Goal: Task Accomplishment & Management: Complete application form

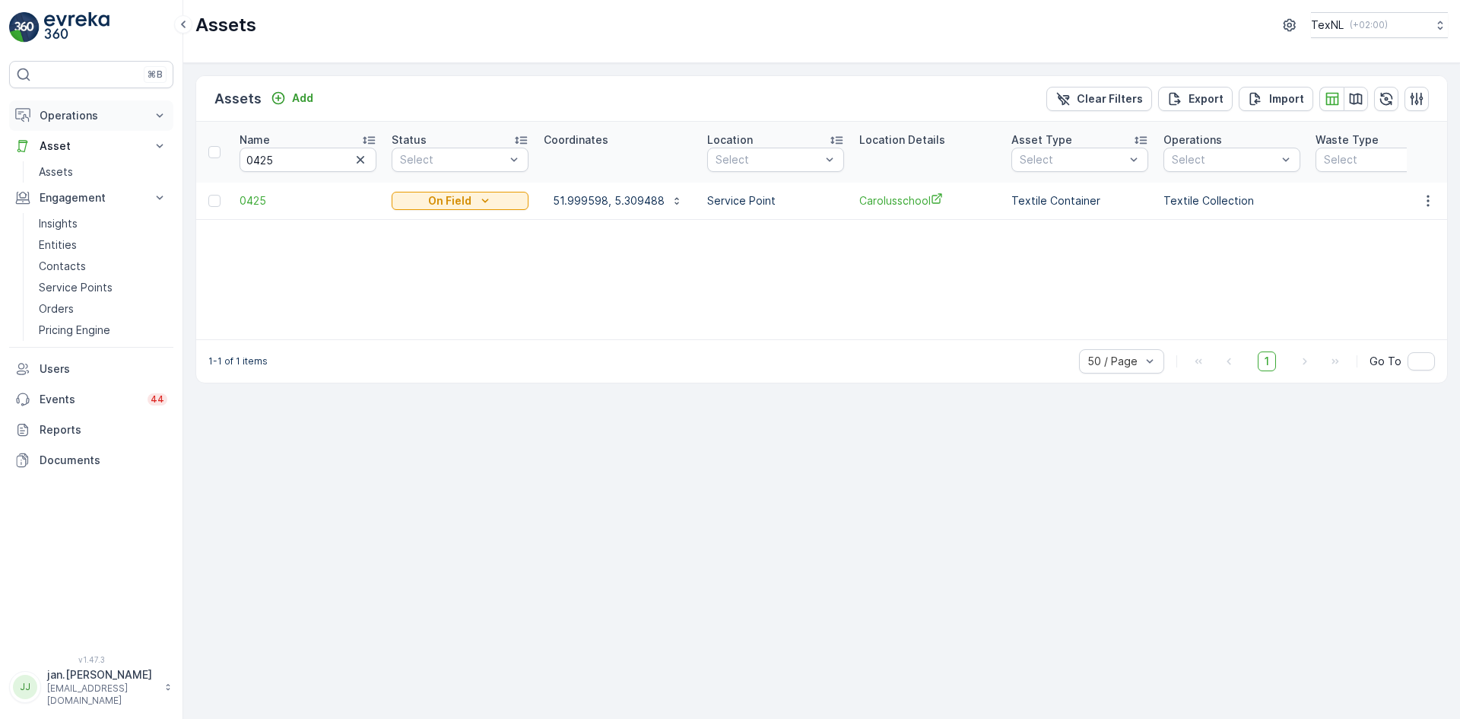
click at [81, 119] on p "Operations" at bounding box center [91, 115] width 103 height 15
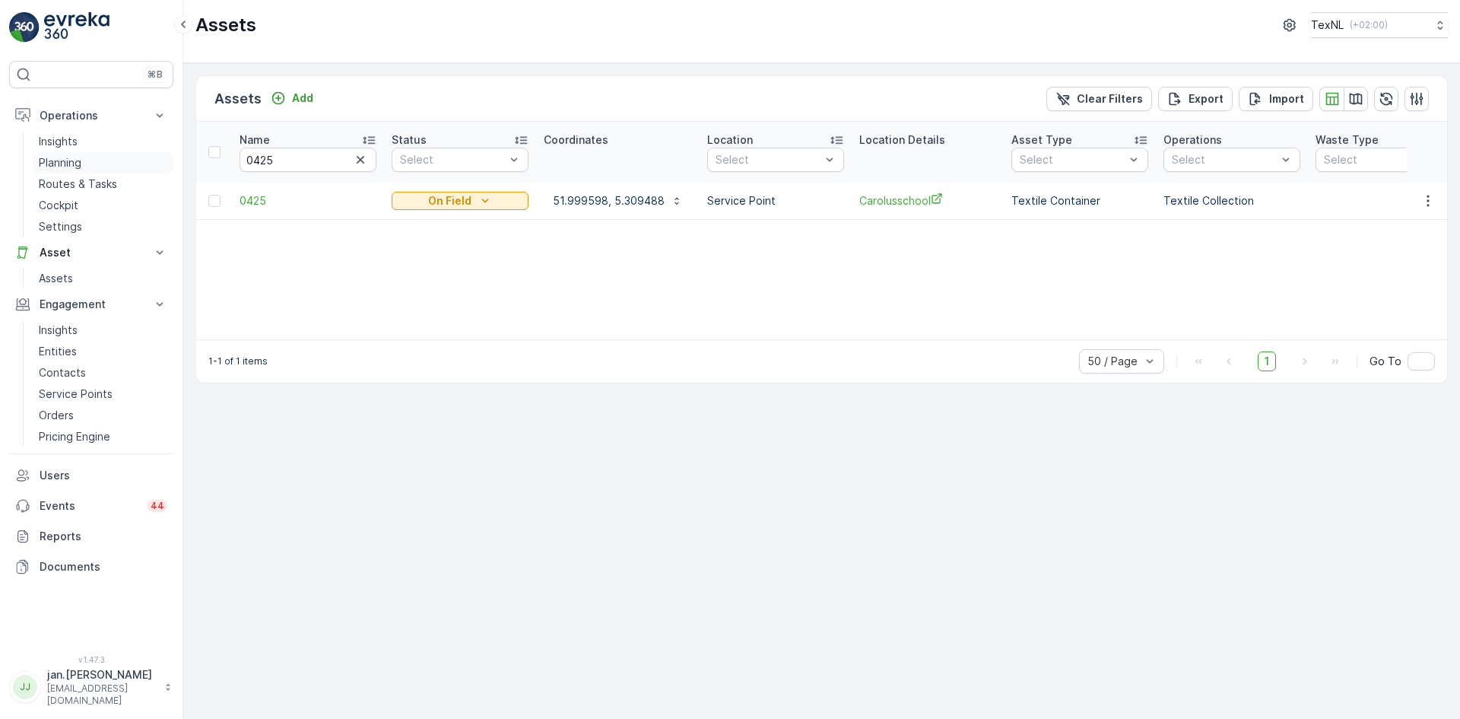
click at [64, 164] on p "Planning" at bounding box center [60, 162] width 43 height 15
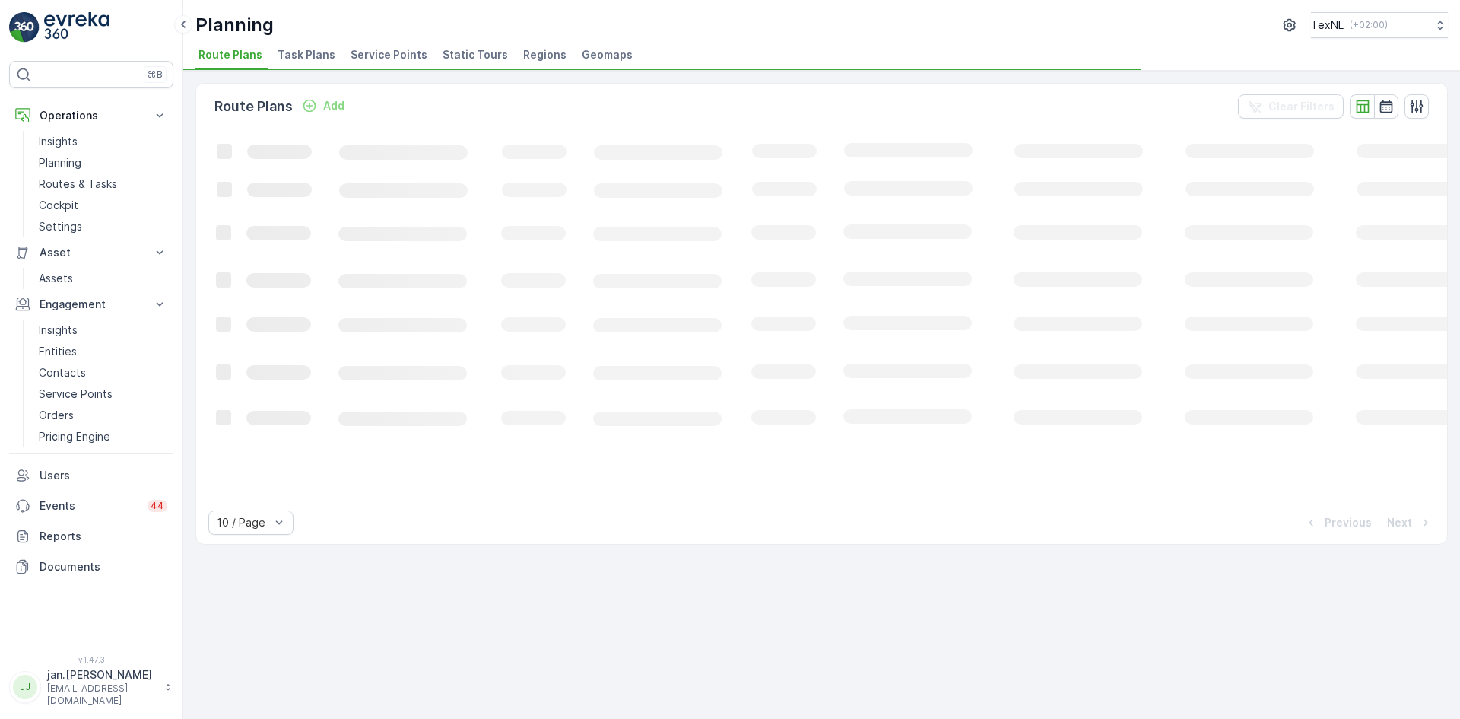
click at [368, 52] on span "Service Points" at bounding box center [389, 54] width 77 height 15
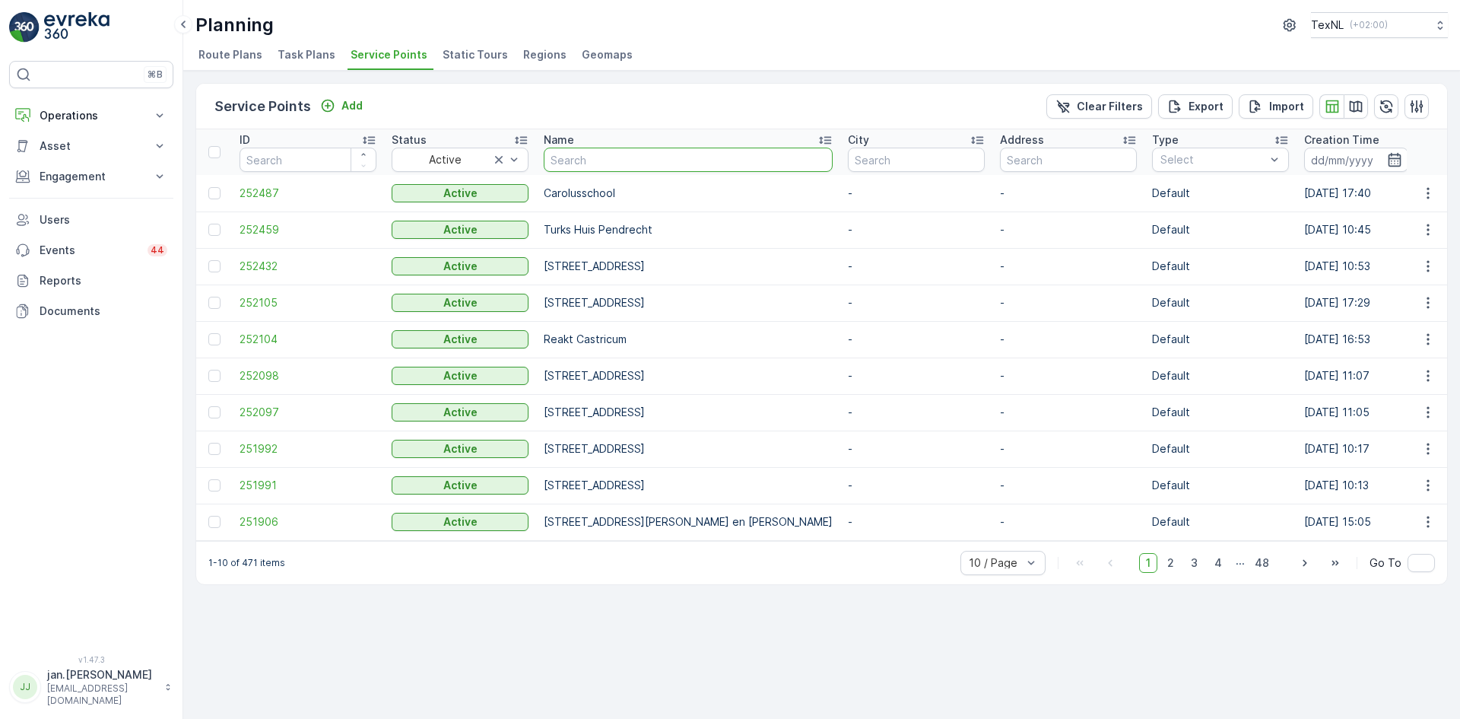
click at [568, 166] on input "text" at bounding box center [688, 160] width 289 height 24
type input "baken"
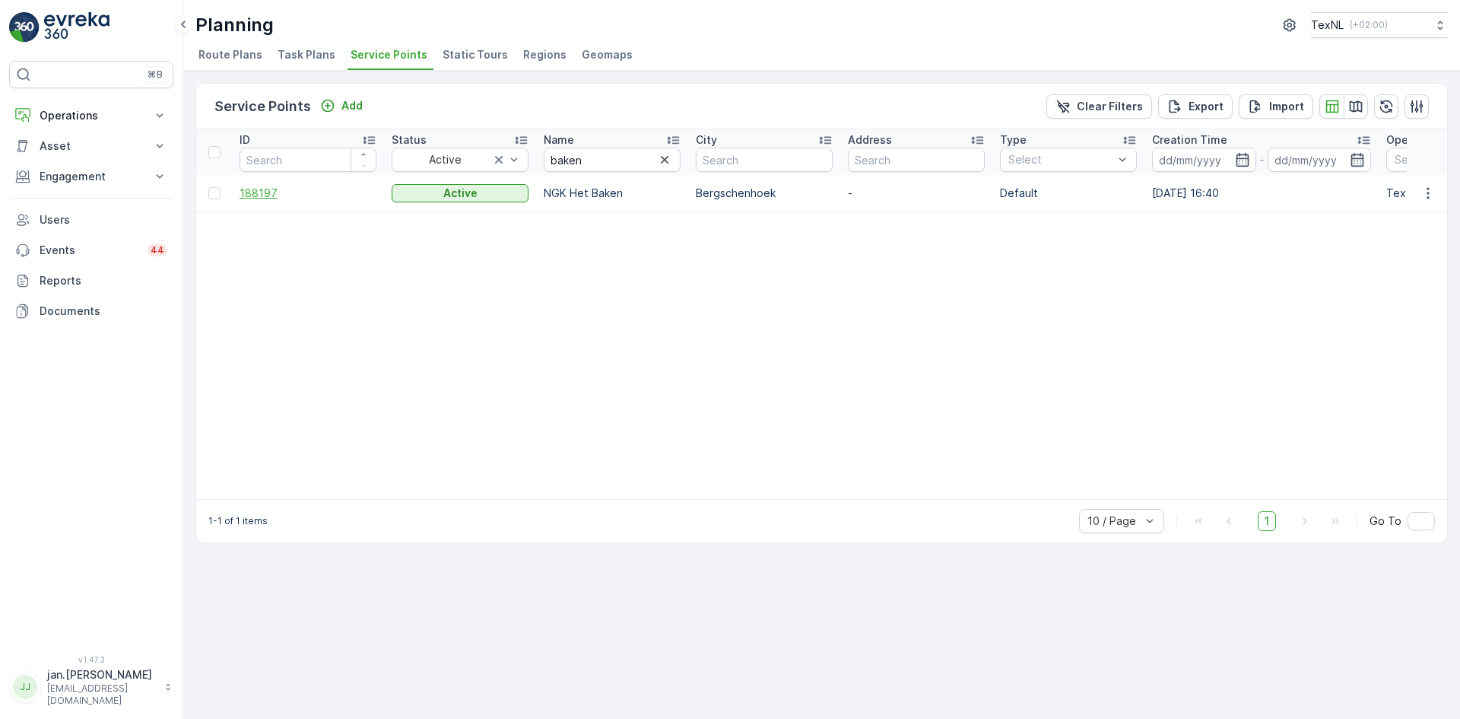
click at [264, 189] on span "188197" at bounding box center [308, 193] width 137 height 15
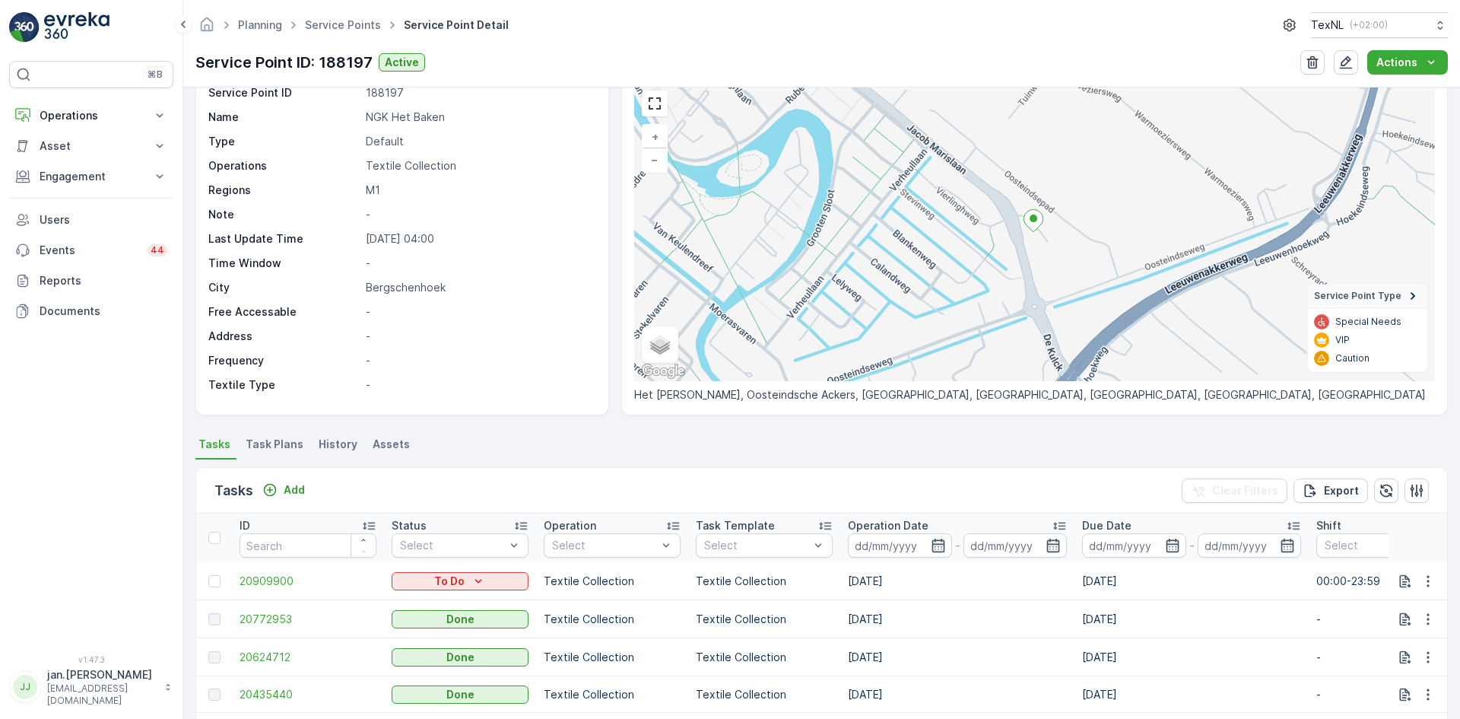
scroll to position [76, 0]
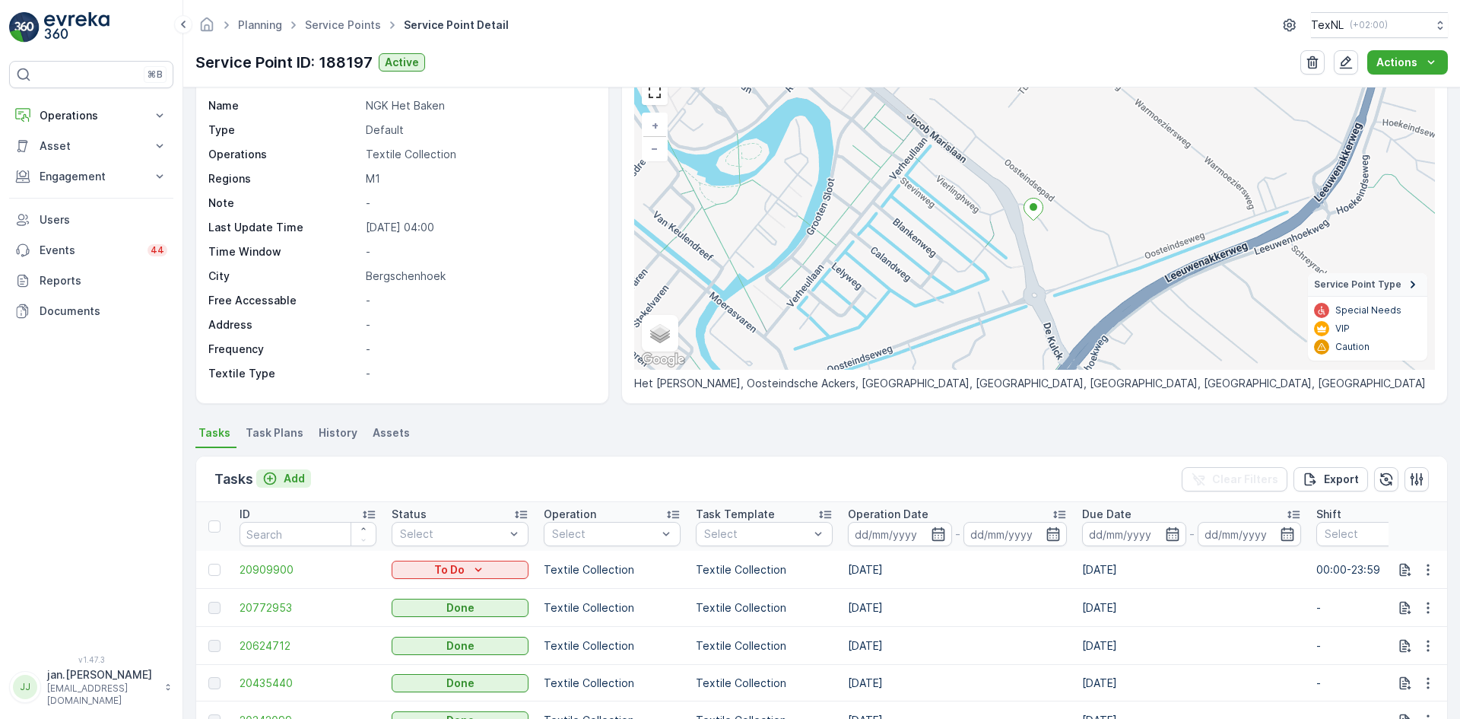
click at [309, 477] on button "Add" at bounding box center [283, 478] width 55 height 18
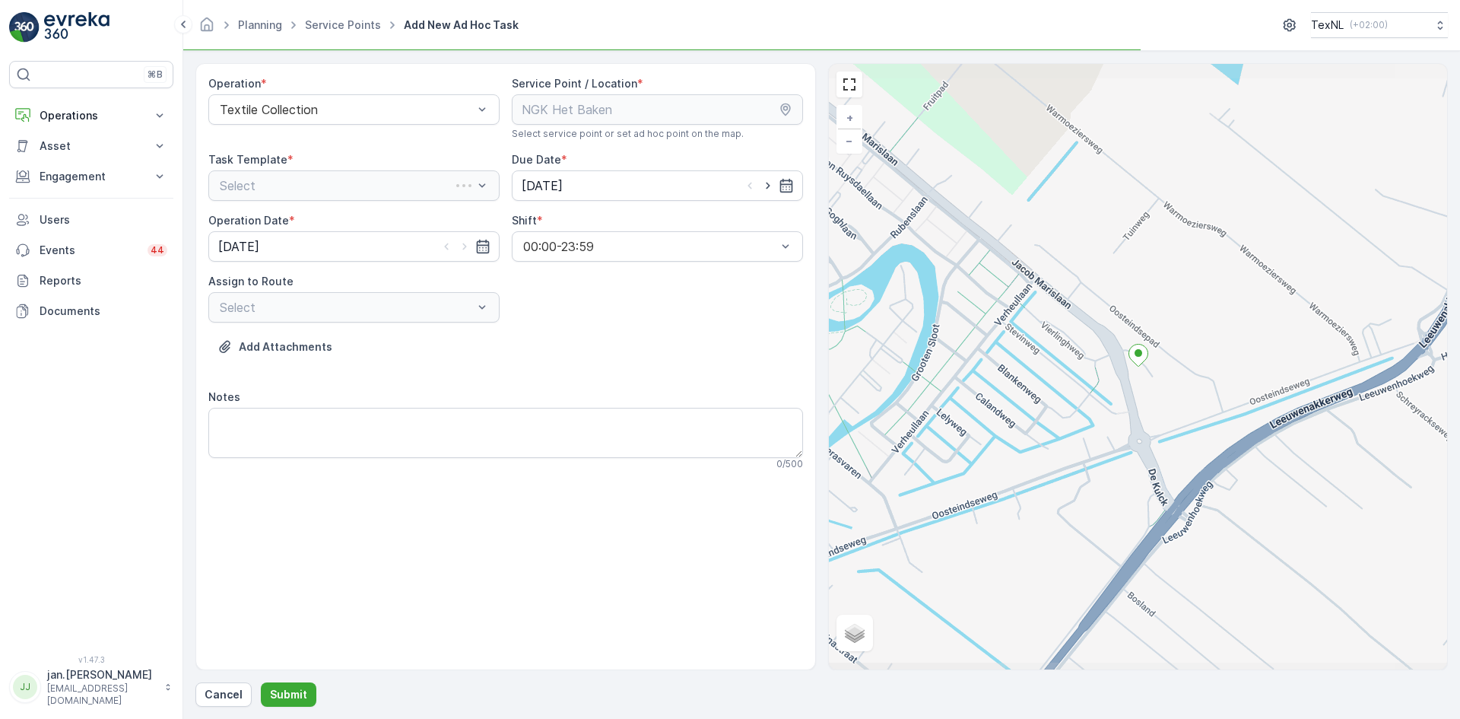
click at [385, 192] on div "Select" at bounding box center [353, 185] width 291 height 30
click at [374, 189] on div at bounding box center [346, 186] width 256 height 14
click at [311, 249] on span "Textile Collection" at bounding box center [266, 249] width 98 height 14
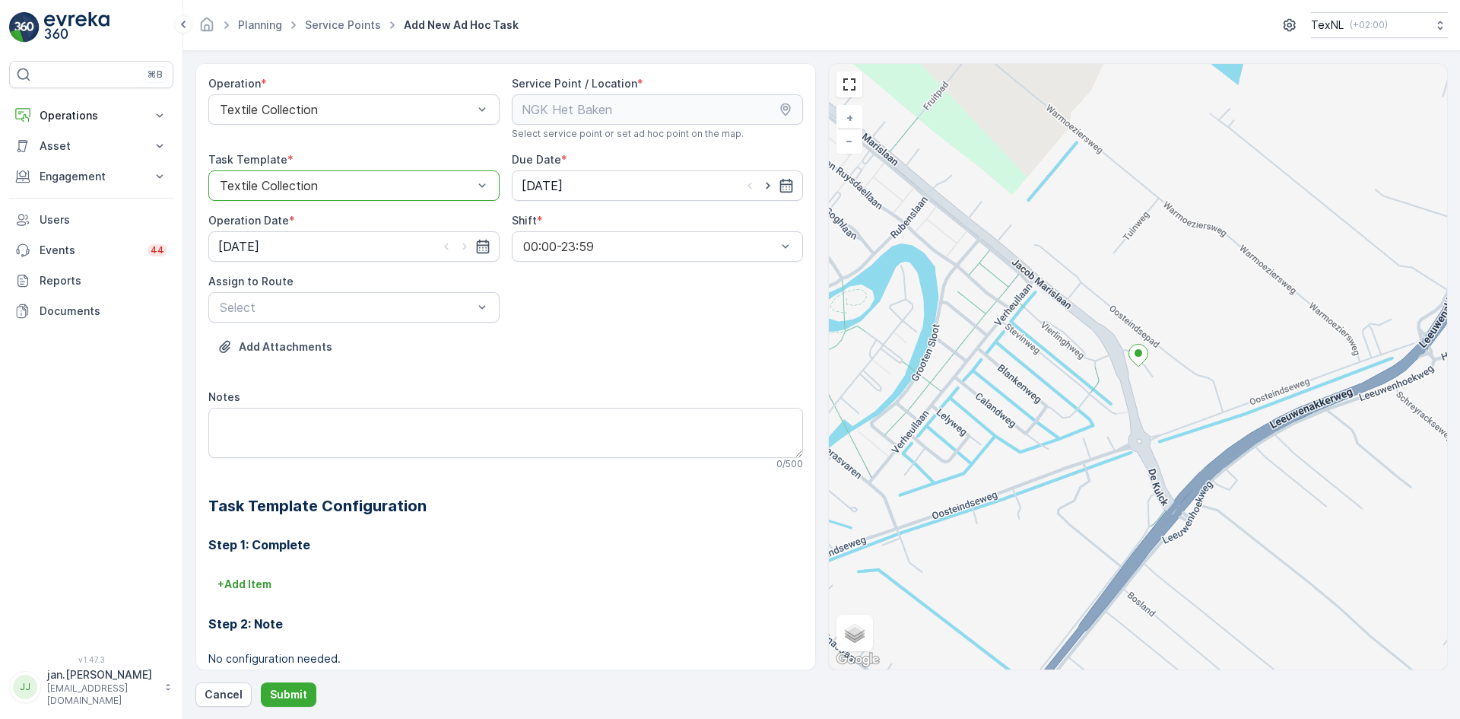
click at [762, 186] on icon "button" at bounding box center [767, 185] width 15 height 15
type input "12.08.2025"
click at [464, 248] on icon "button" at bounding box center [464, 246] width 15 height 15
type input "12.08.2025"
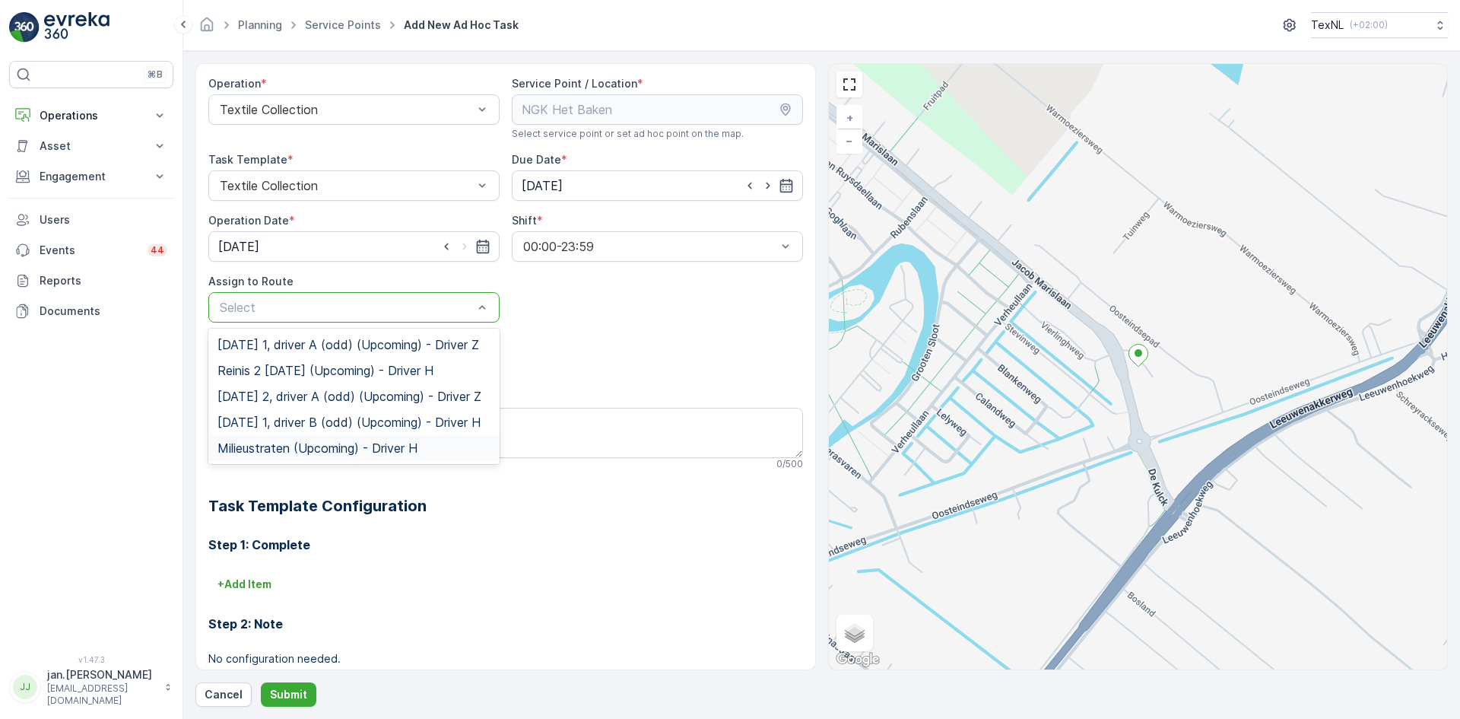
click at [308, 455] on span "Milieustraten (Upcoming) - Driver H" at bounding box center [317, 448] width 200 height 14
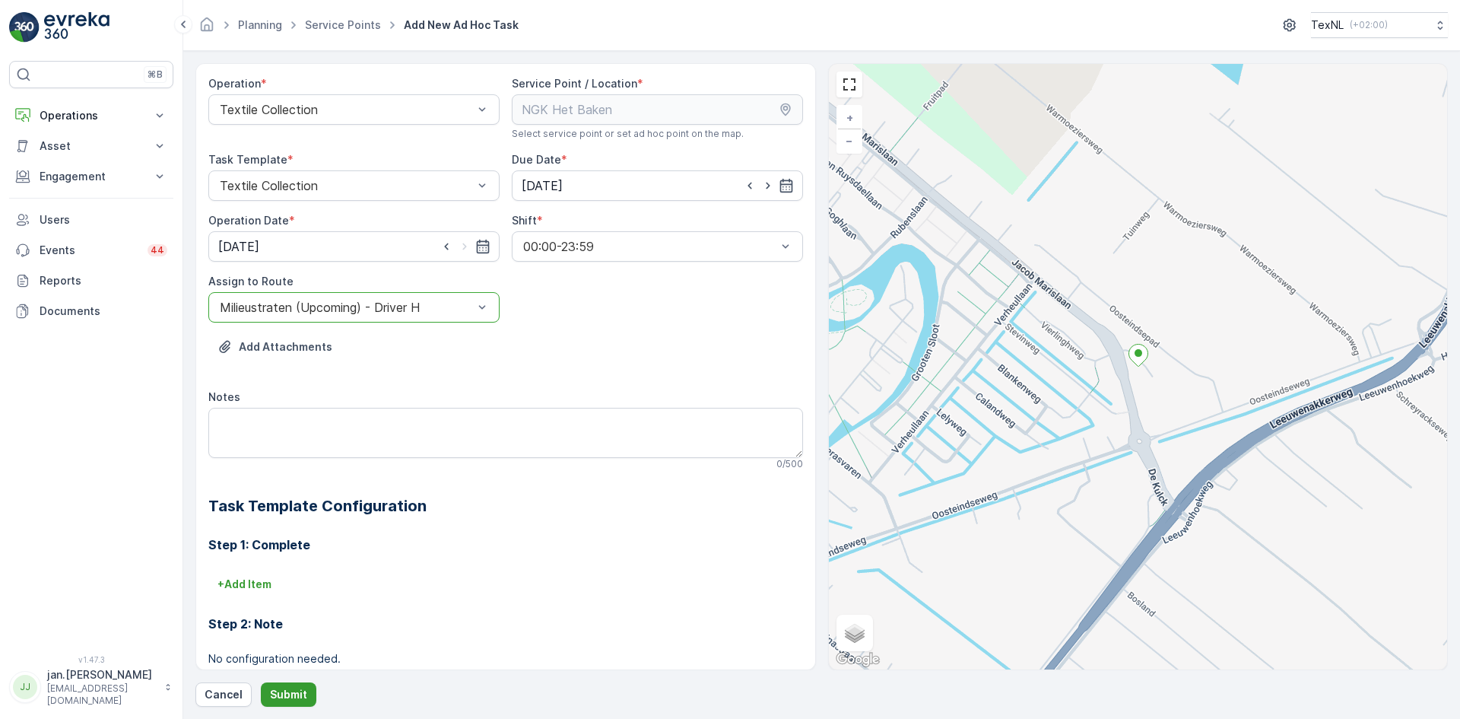
click at [290, 691] on p "Submit" at bounding box center [288, 694] width 37 height 15
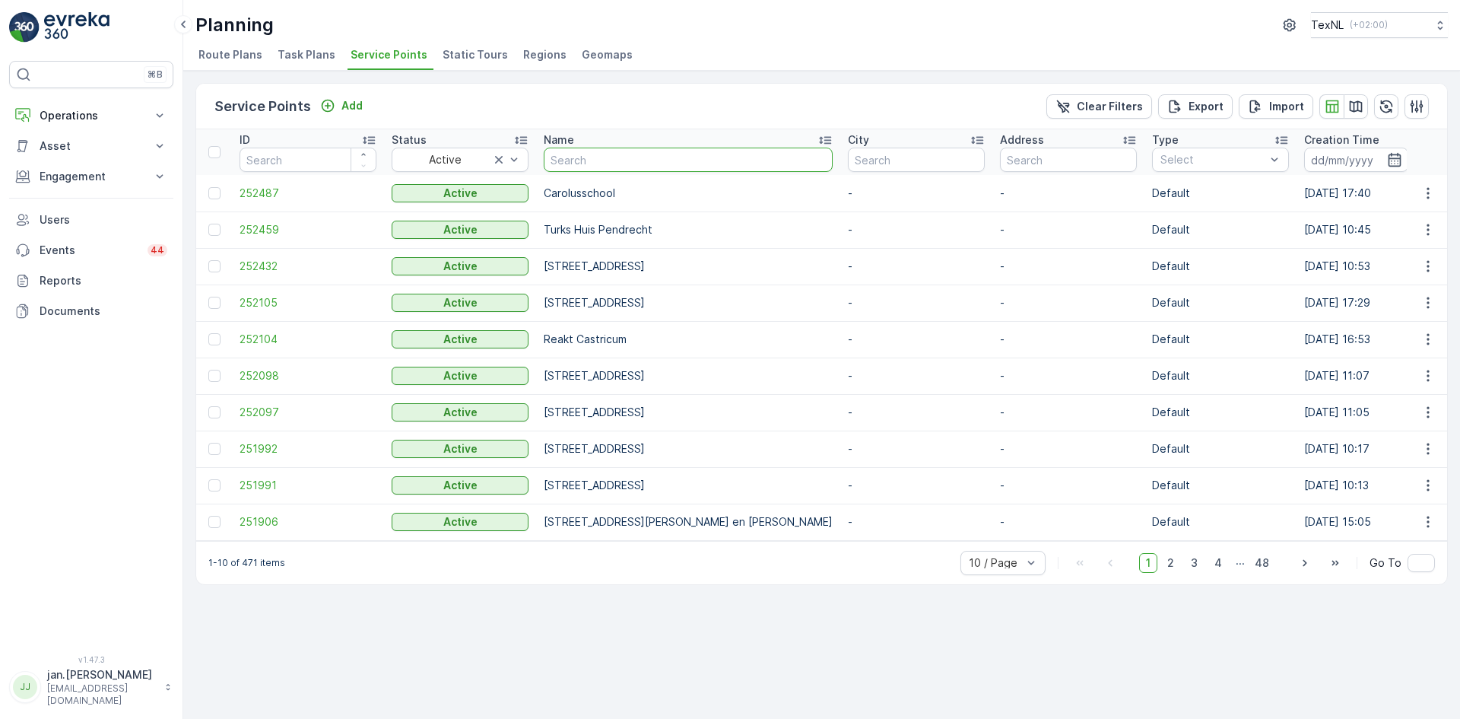
click at [712, 150] on input "text" at bounding box center [688, 160] width 289 height 24
type input "ulu"
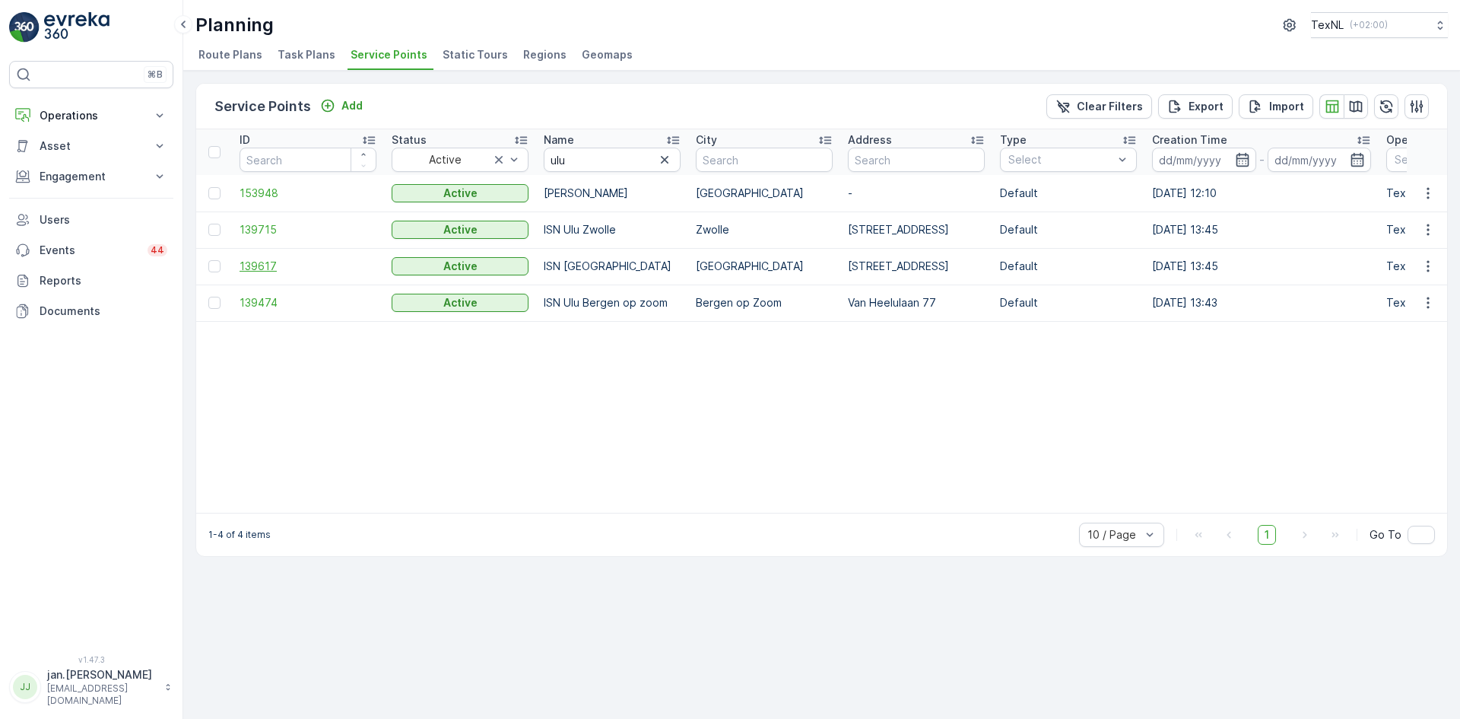
click at [268, 266] on span "139617" at bounding box center [308, 266] width 137 height 15
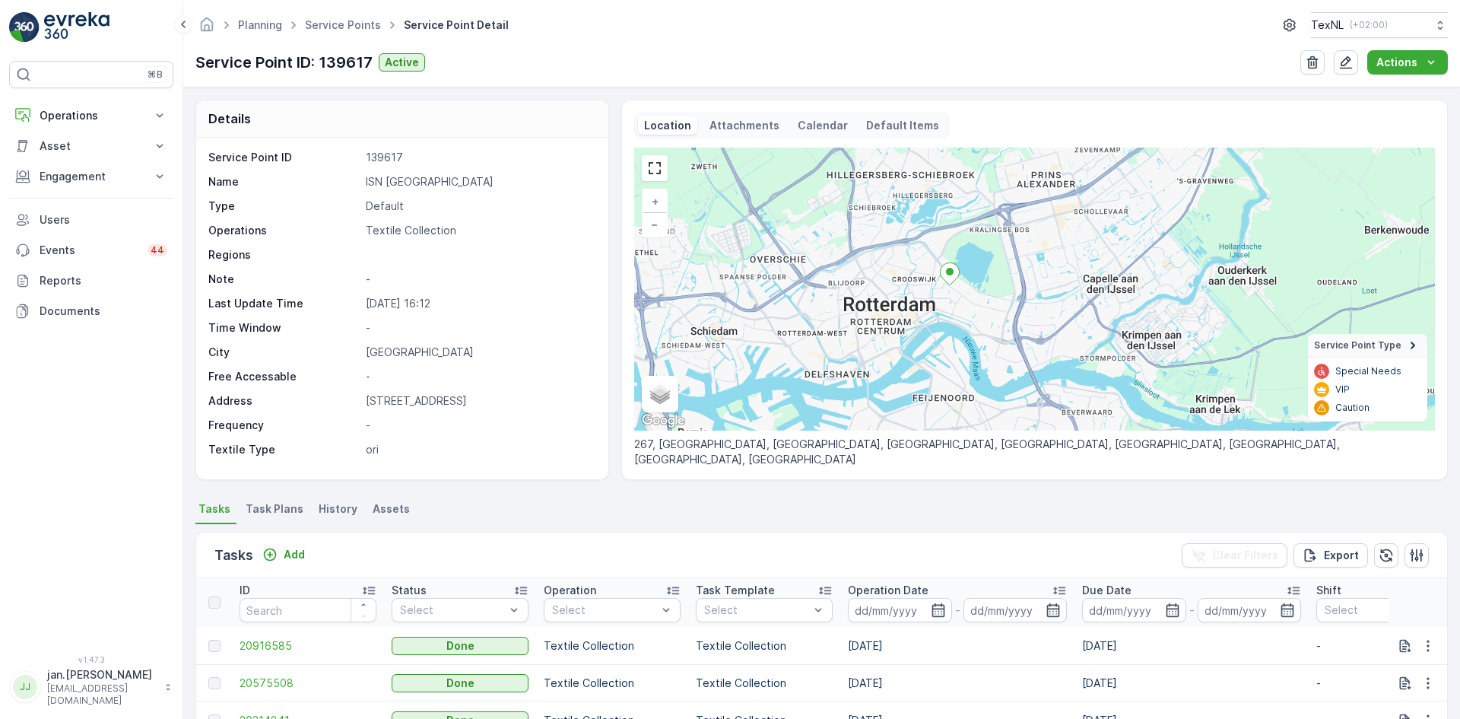
drag, startPoint x: 923, startPoint y: 393, endPoint x: 894, endPoint y: 354, distance: 49.0
click at [894, 354] on div "+ − Satellite Roadmap Terrain Hybrid Leaflet Keyboard shortcuts Map Data Map da…" at bounding box center [1034, 289] width 801 height 283
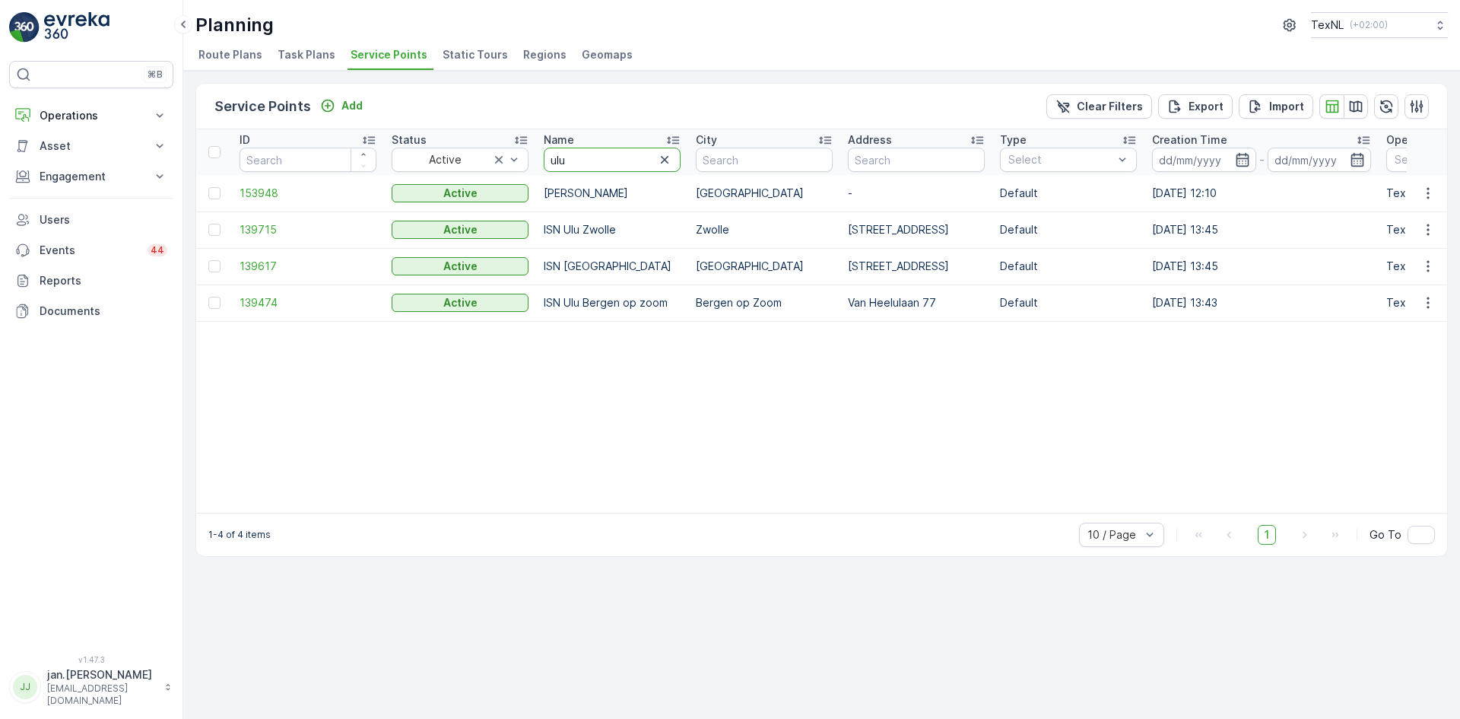
drag, startPoint x: 603, startPoint y: 156, endPoint x: 419, endPoint y: 202, distance: 189.8
type input "groene"
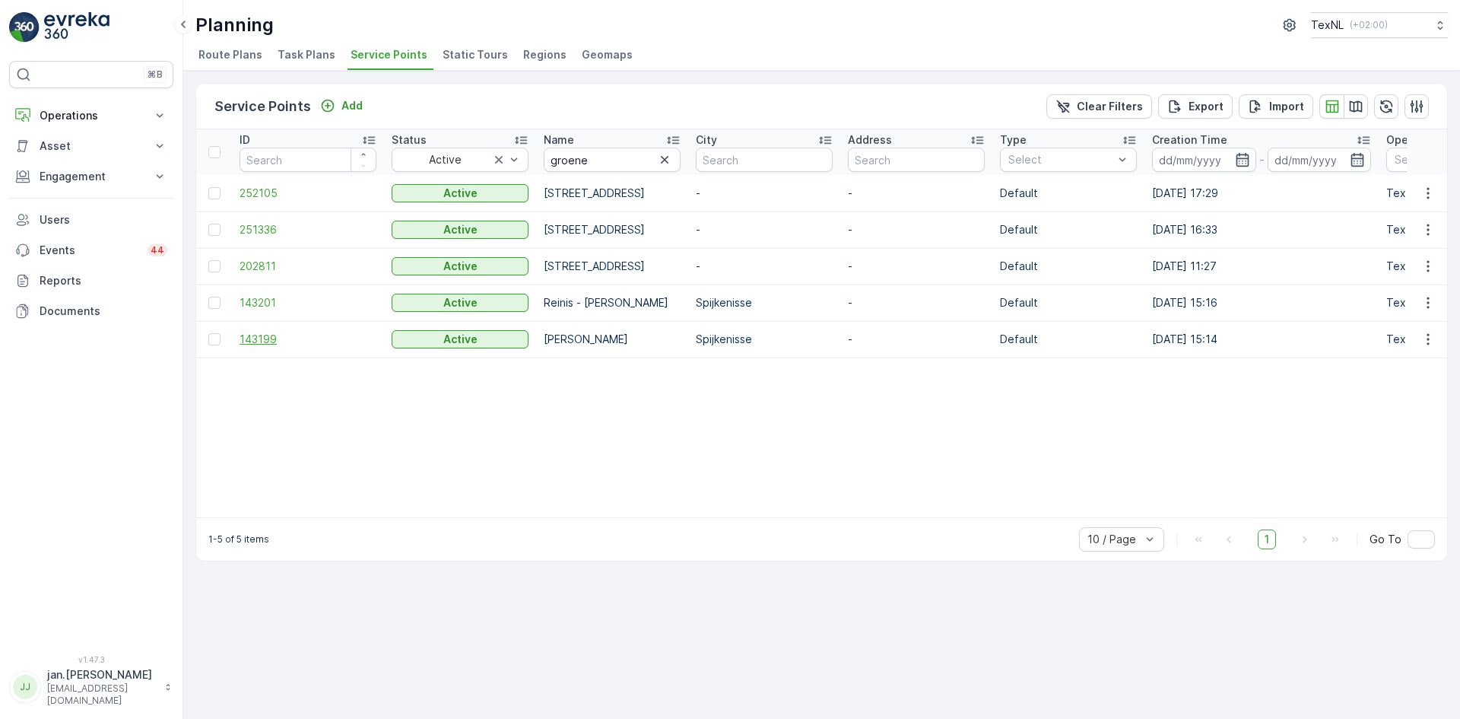
click at [274, 336] on span "143199" at bounding box center [308, 339] width 137 height 15
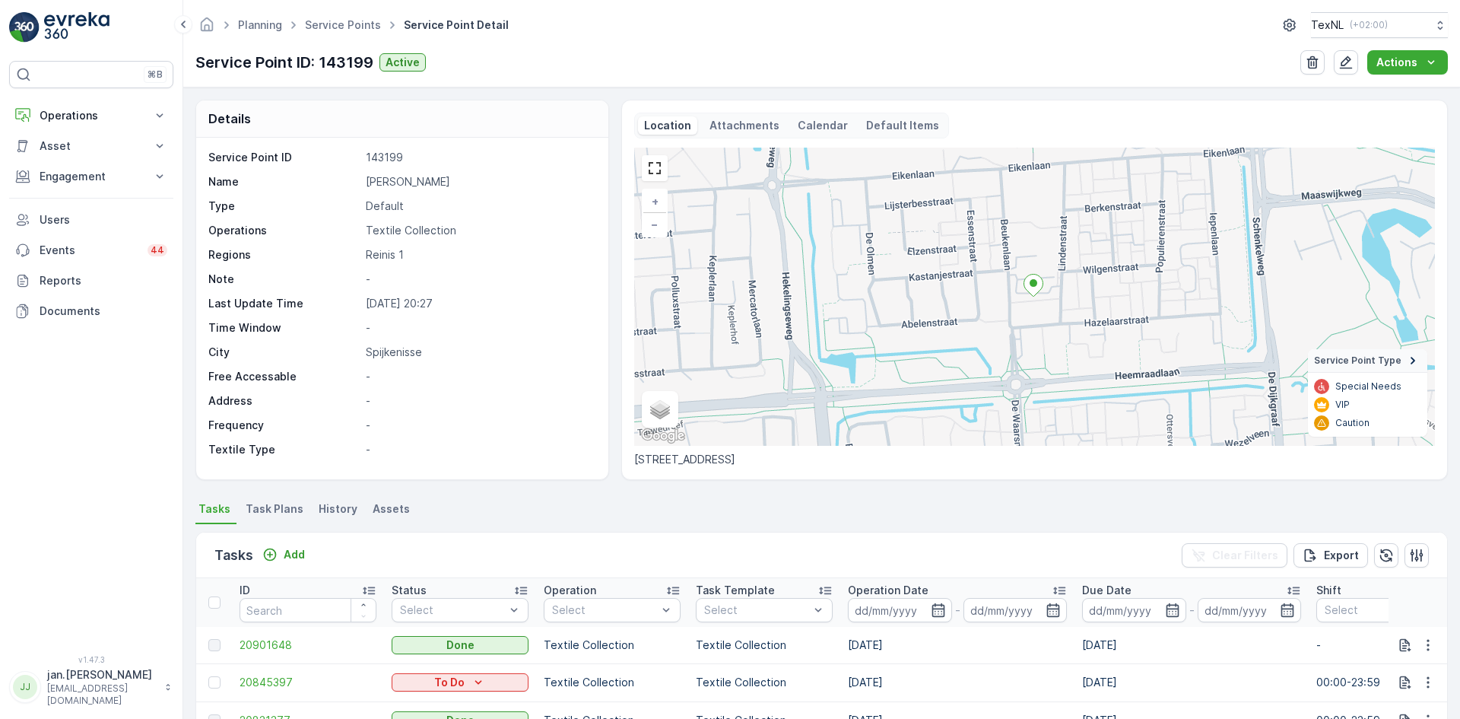
scroll to position [76, 0]
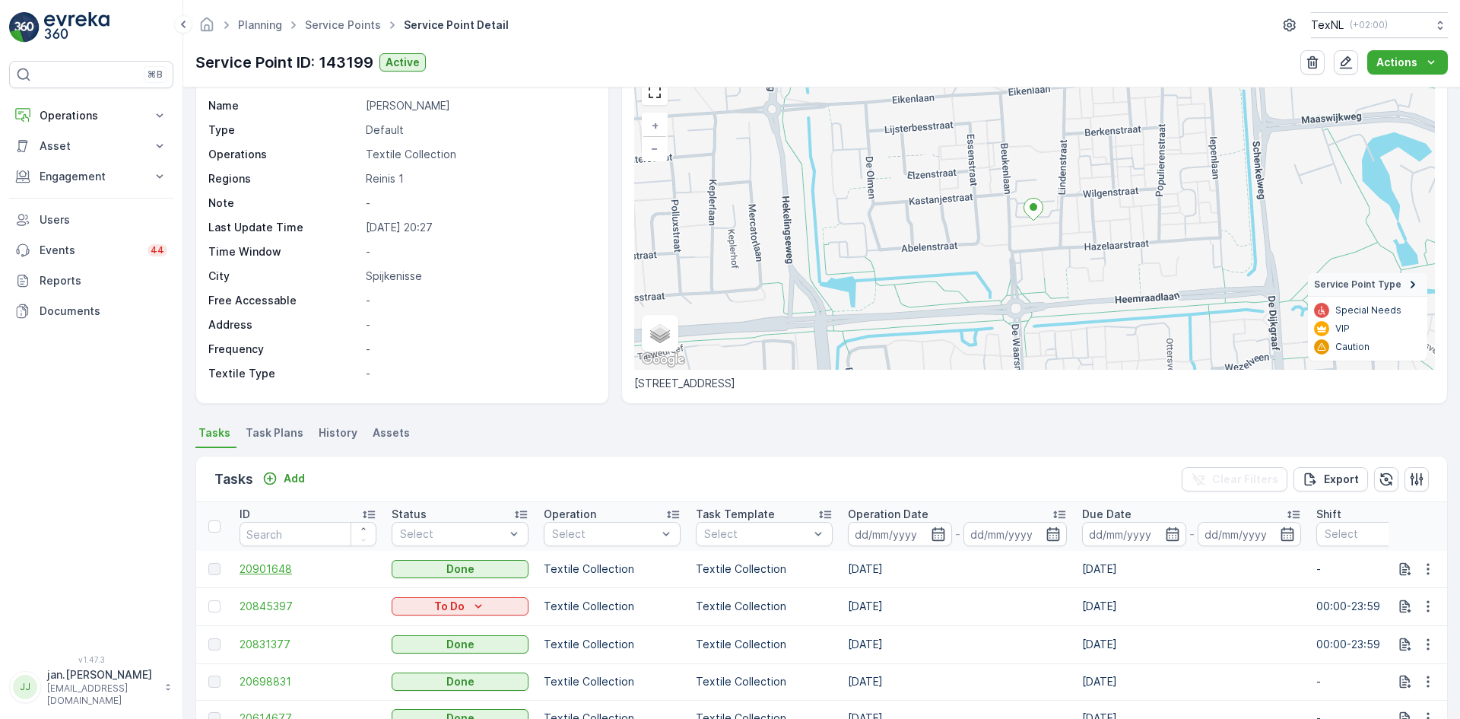
click at [267, 567] on span "20901648" at bounding box center [308, 568] width 137 height 15
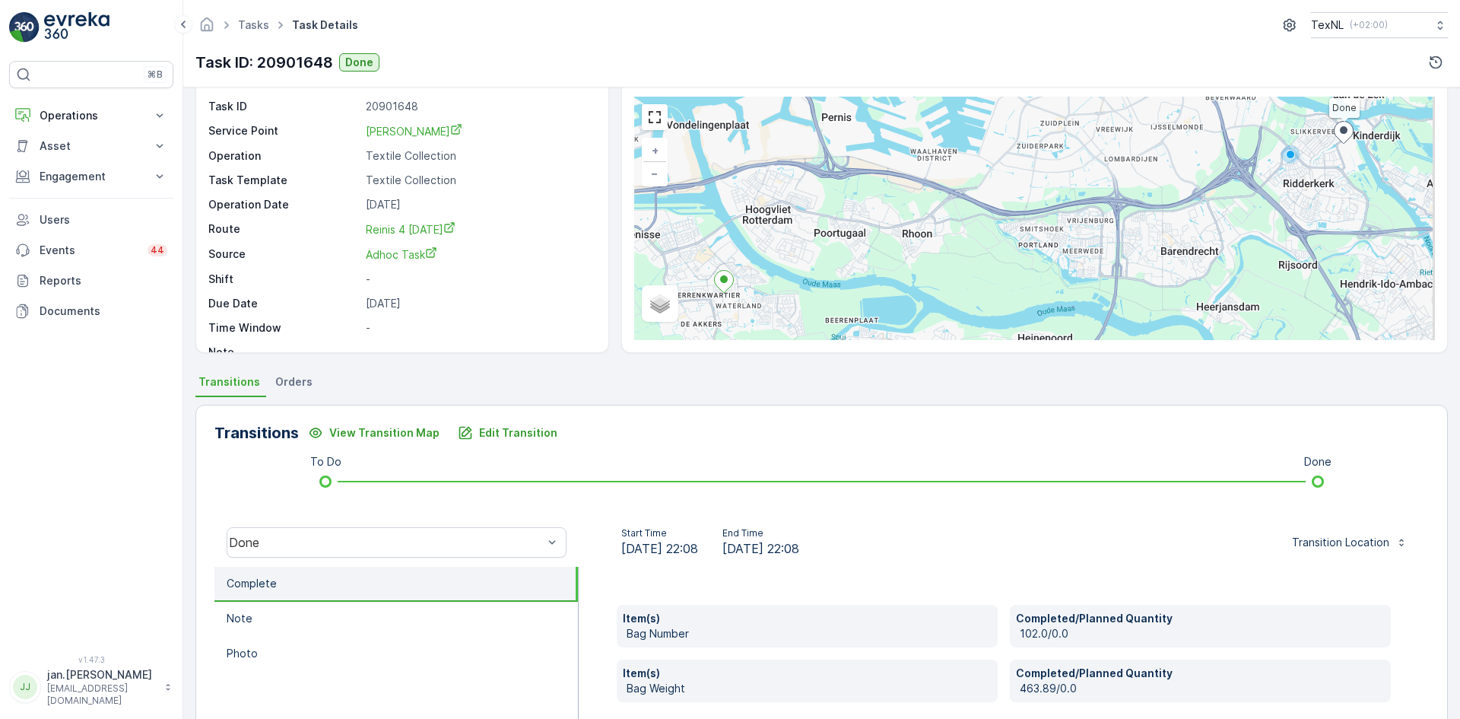
scroll to position [76, 0]
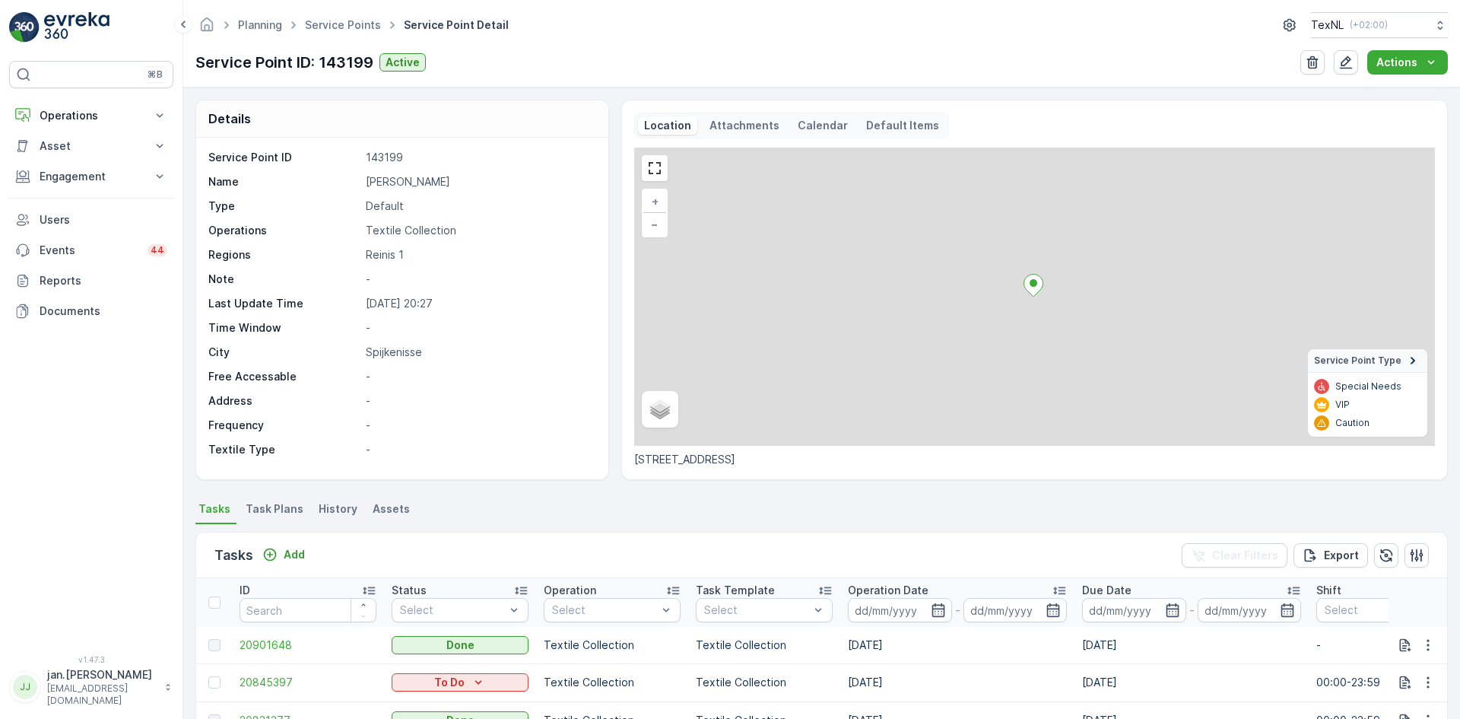
scroll to position [76, 0]
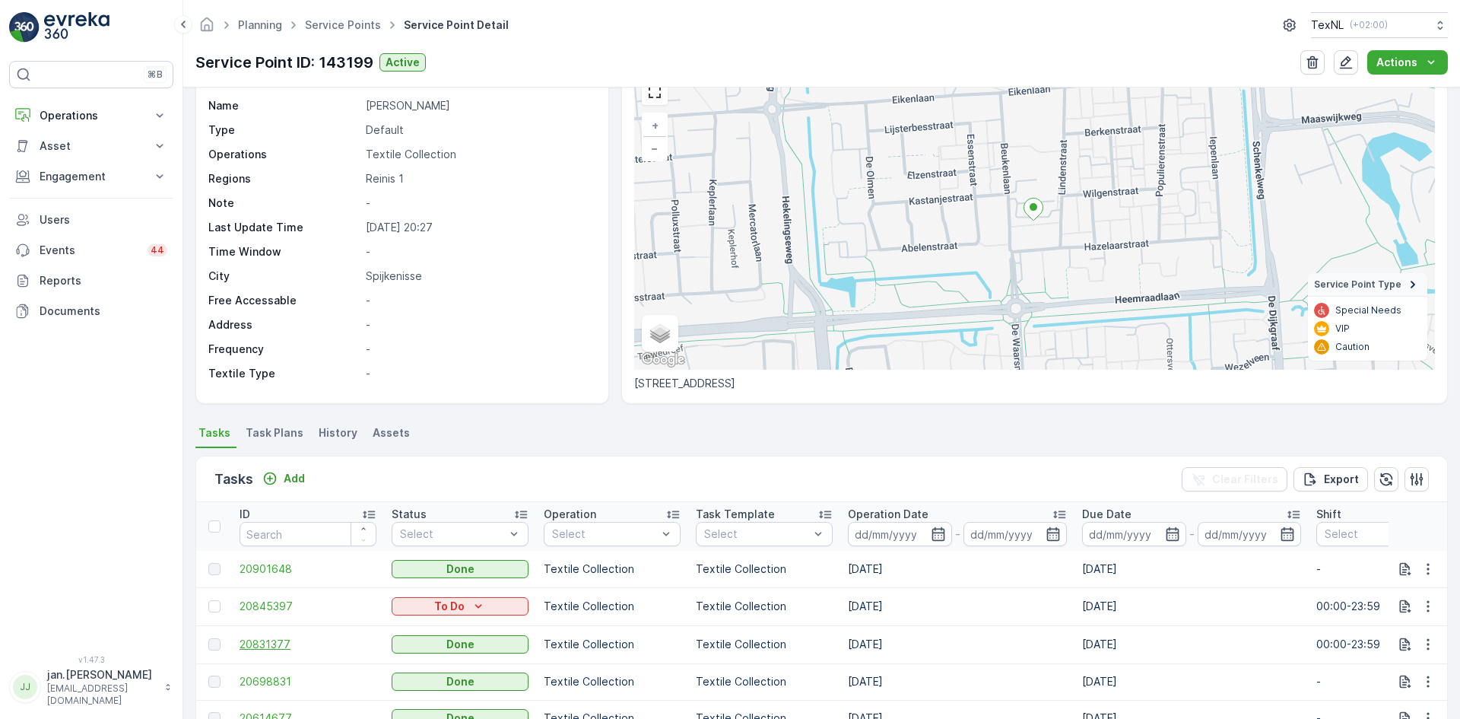
click at [304, 642] on span "20831377" at bounding box center [308, 643] width 137 height 15
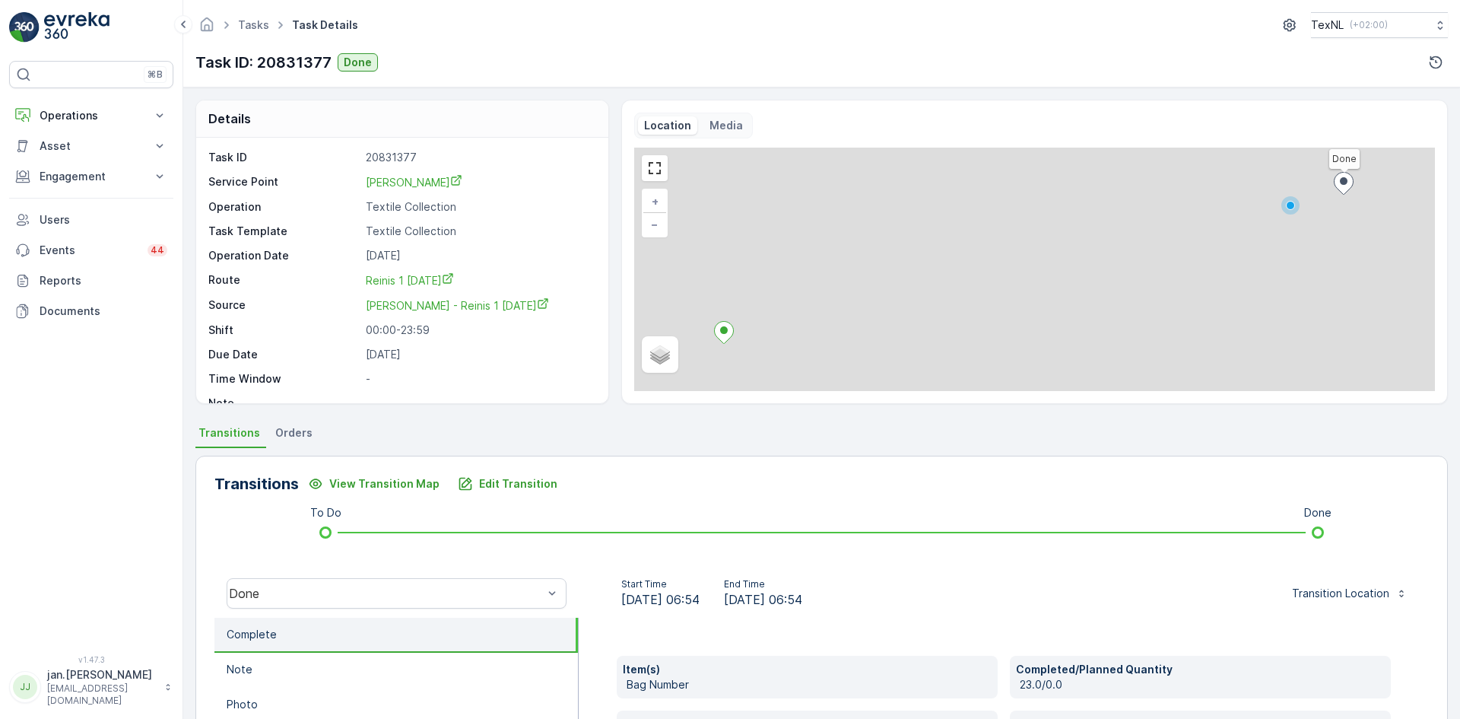
scroll to position [76, 0]
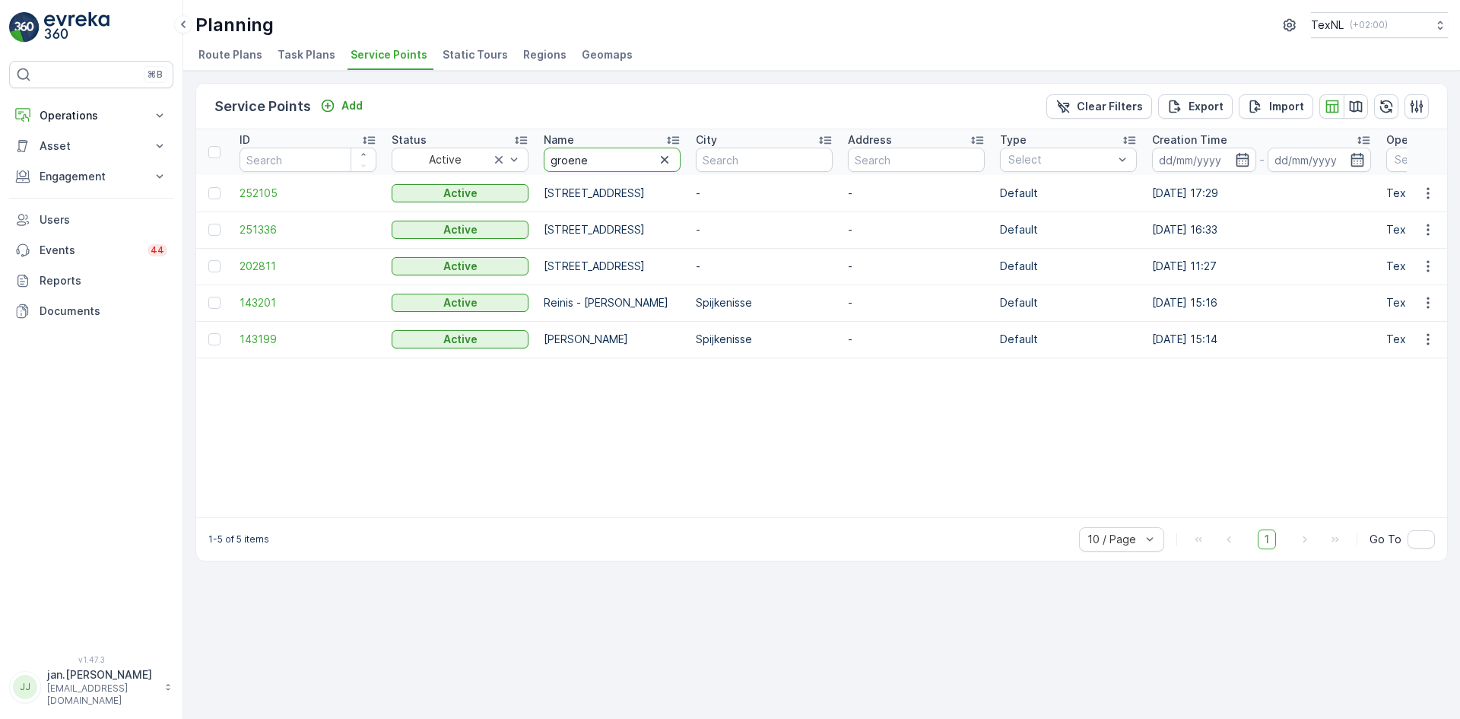
drag, startPoint x: 607, startPoint y: 165, endPoint x: 457, endPoint y: 182, distance: 150.7
type input "frega"
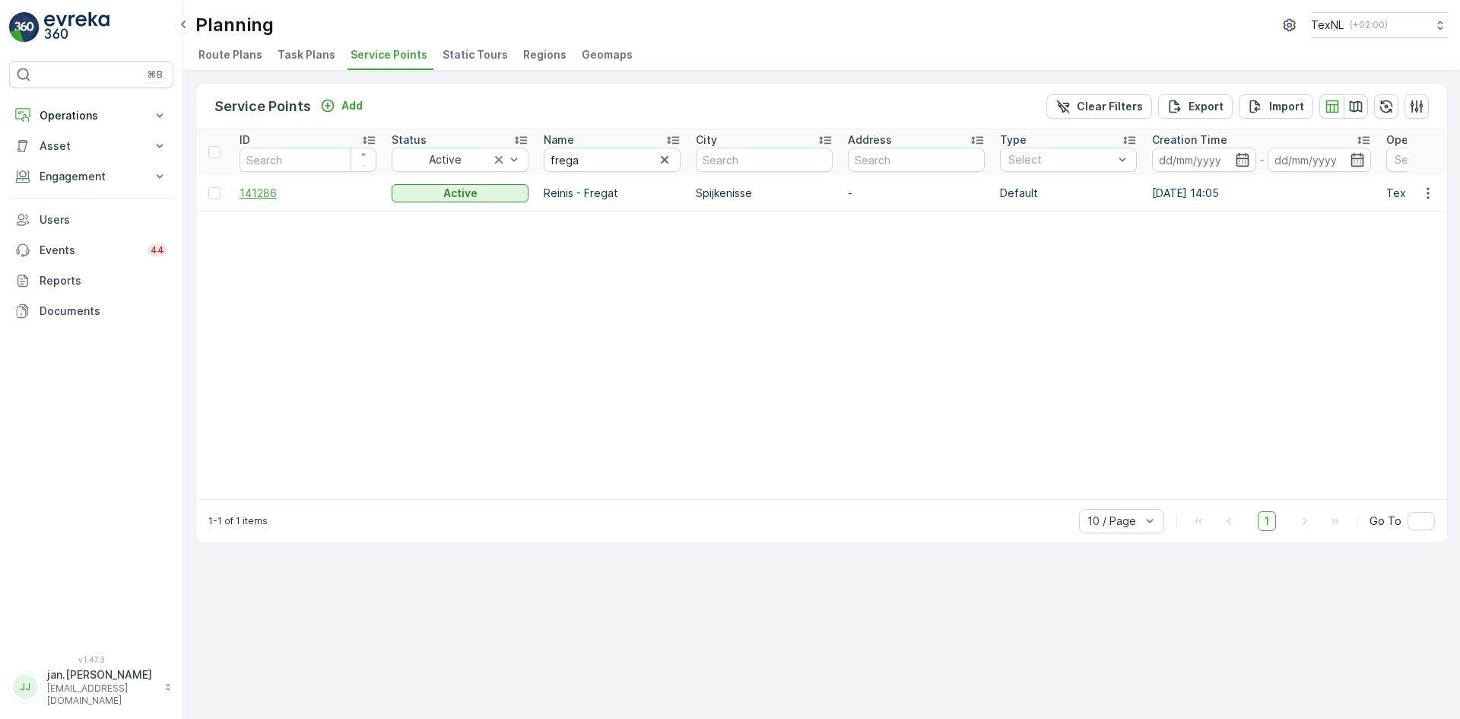
click at [276, 195] on span "141286" at bounding box center [308, 193] width 137 height 15
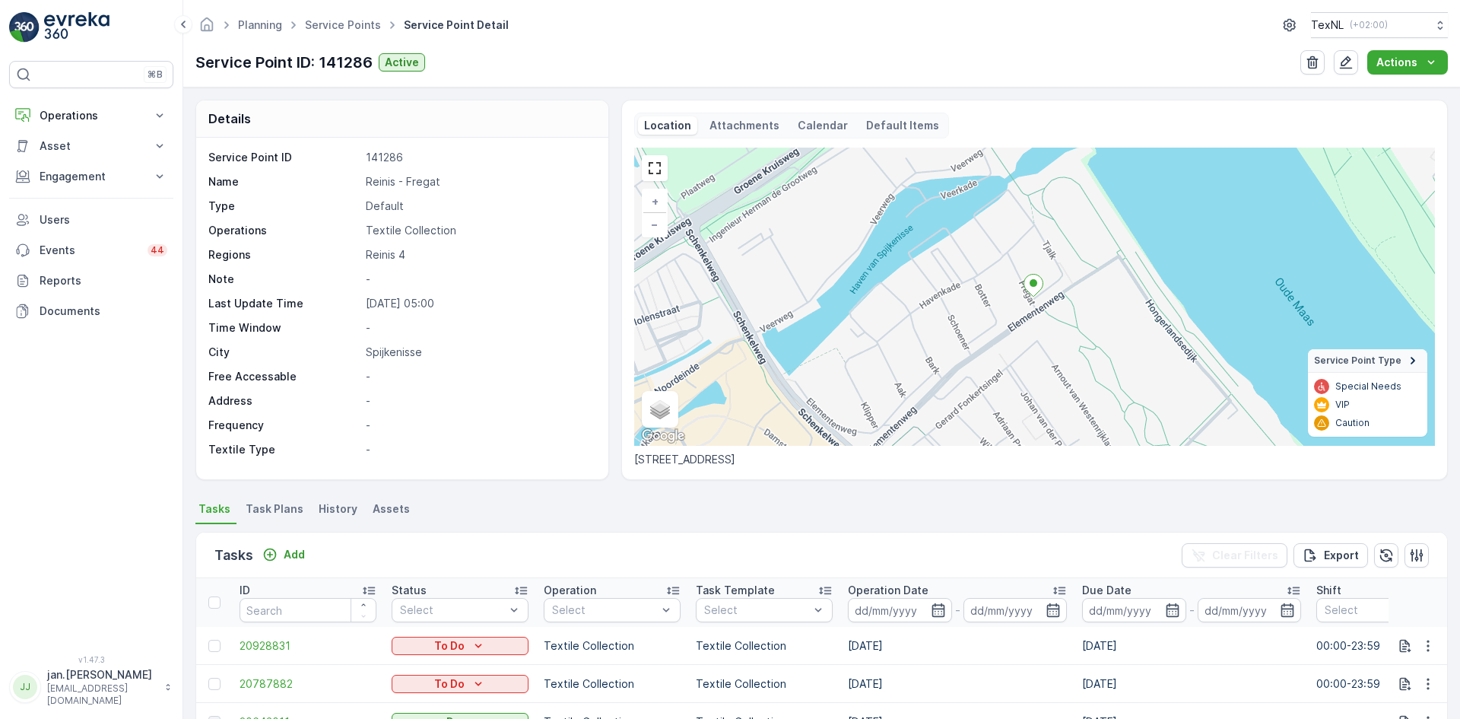
scroll to position [76, 0]
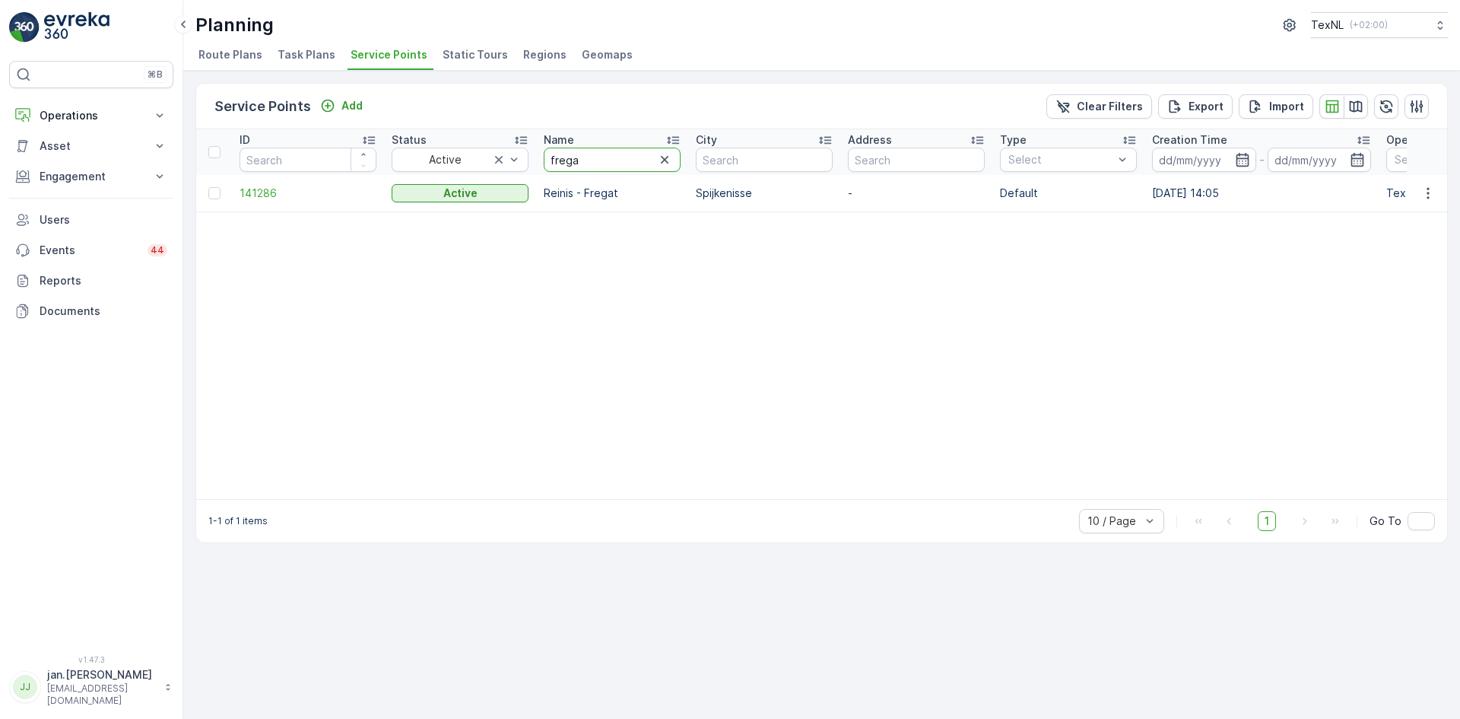
drag, startPoint x: 585, startPoint y: 161, endPoint x: 438, endPoint y: 172, distance: 147.9
type input "hadew"
click at [262, 199] on span "141282" at bounding box center [308, 193] width 137 height 15
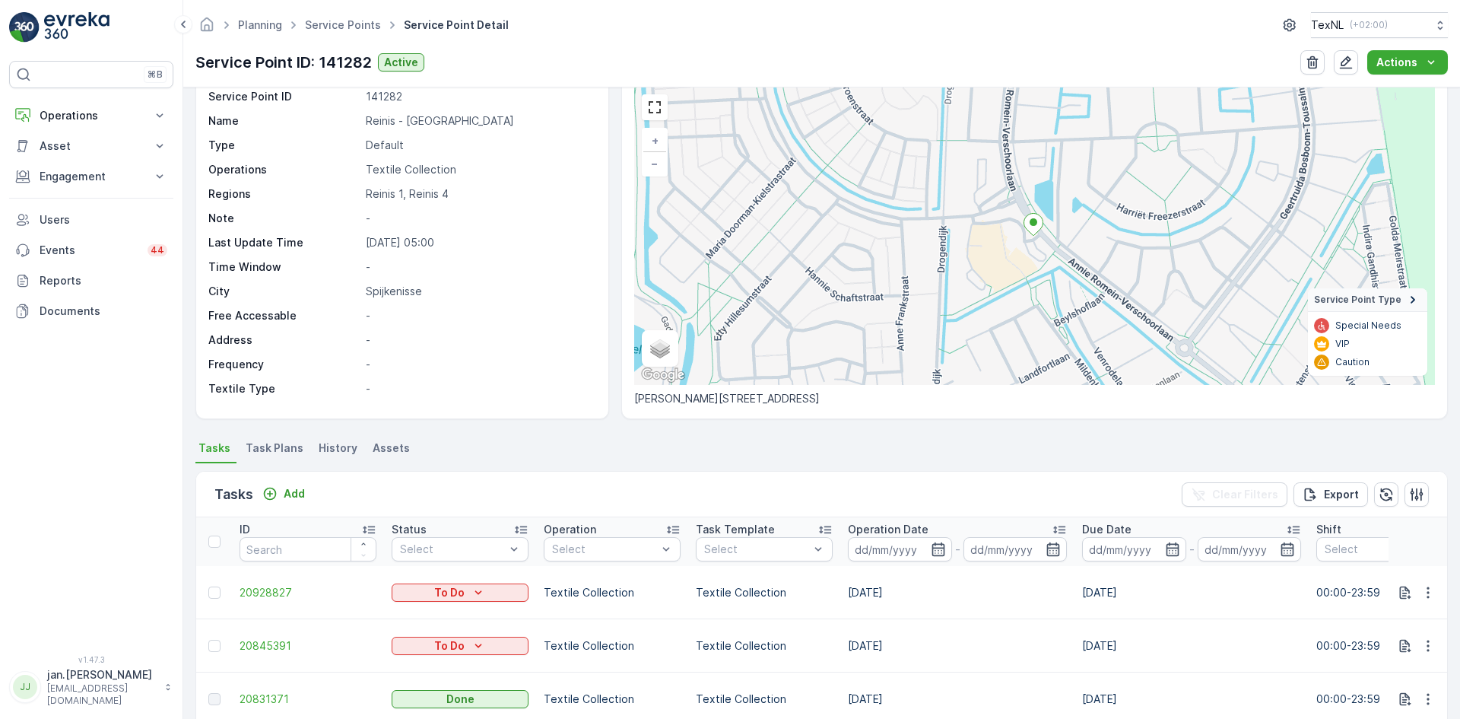
scroll to position [152, 0]
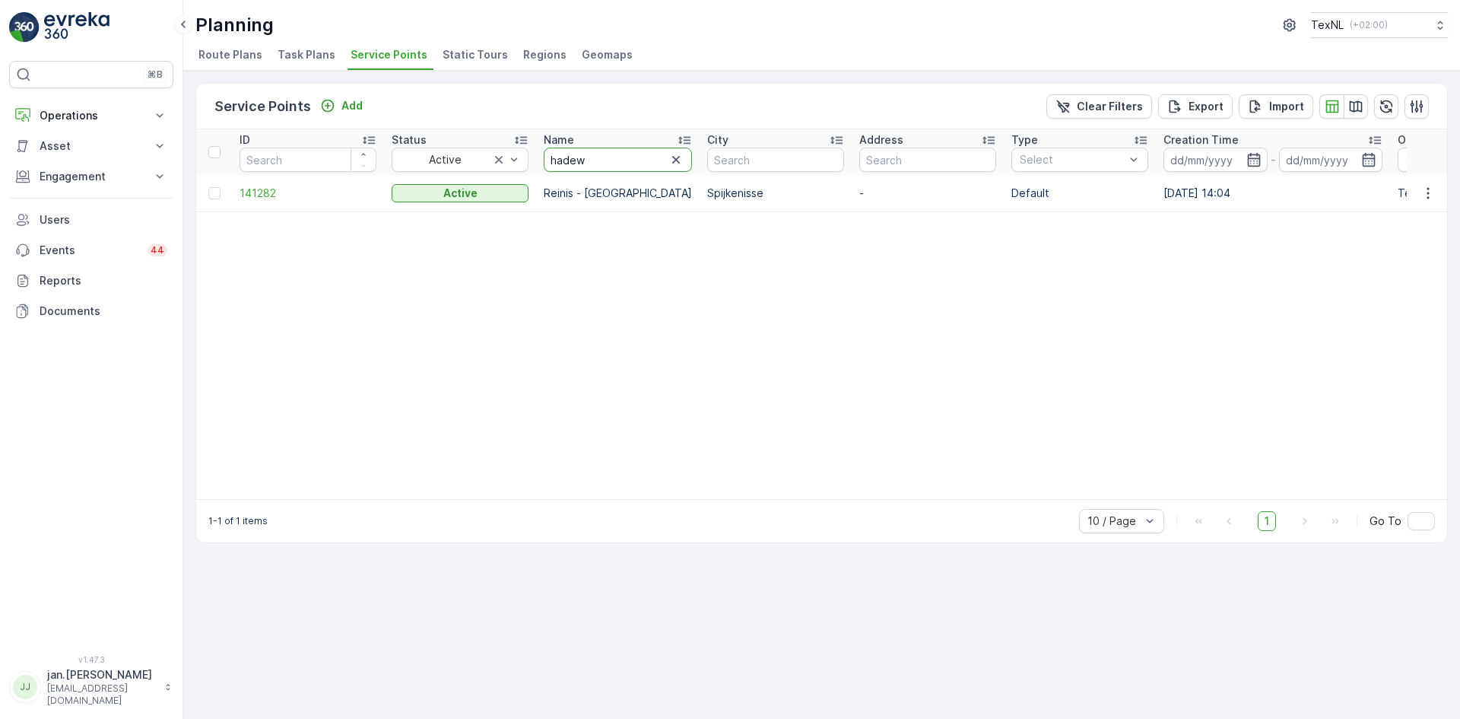
type input "zomerak"
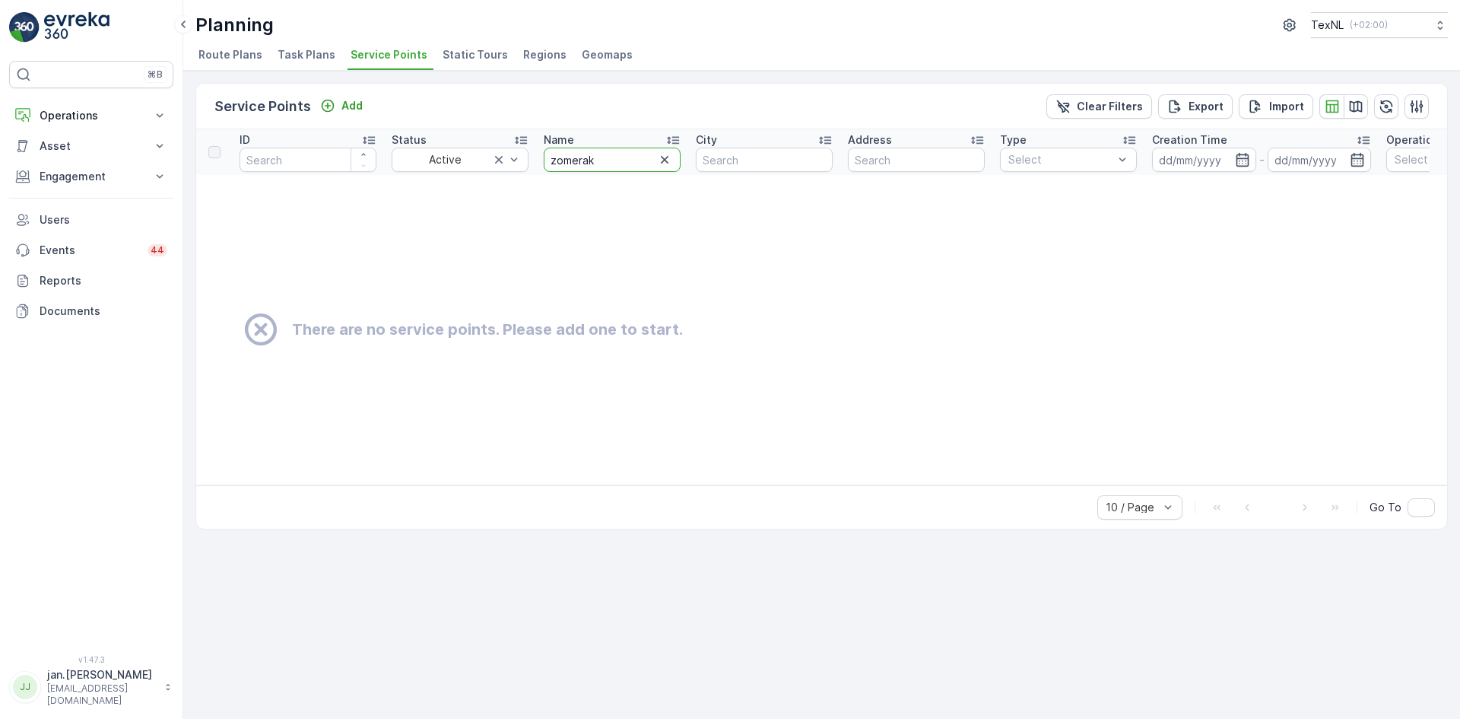
drag, startPoint x: 600, startPoint y: 154, endPoint x: 374, endPoint y: 198, distance: 230.2
type input "winter"
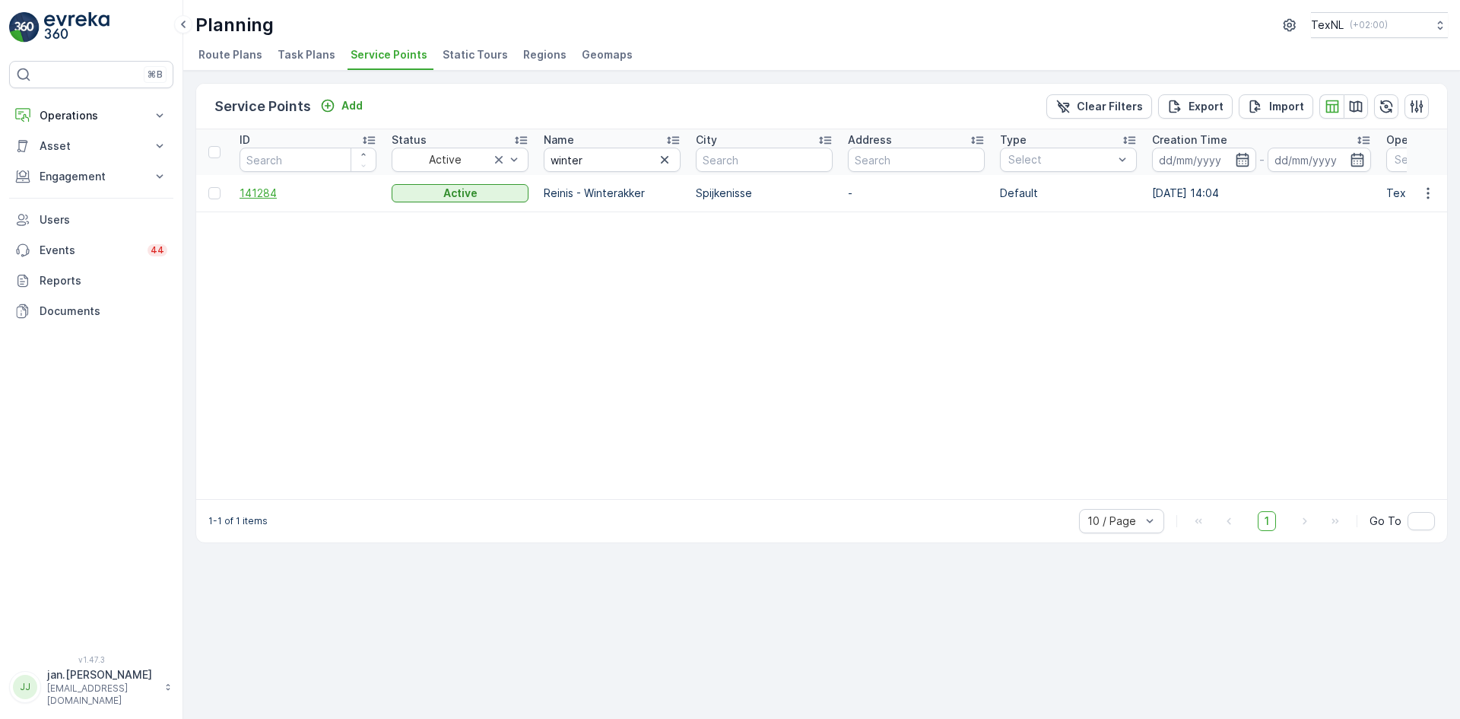
click at [278, 192] on span "141284" at bounding box center [308, 193] width 137 height 15
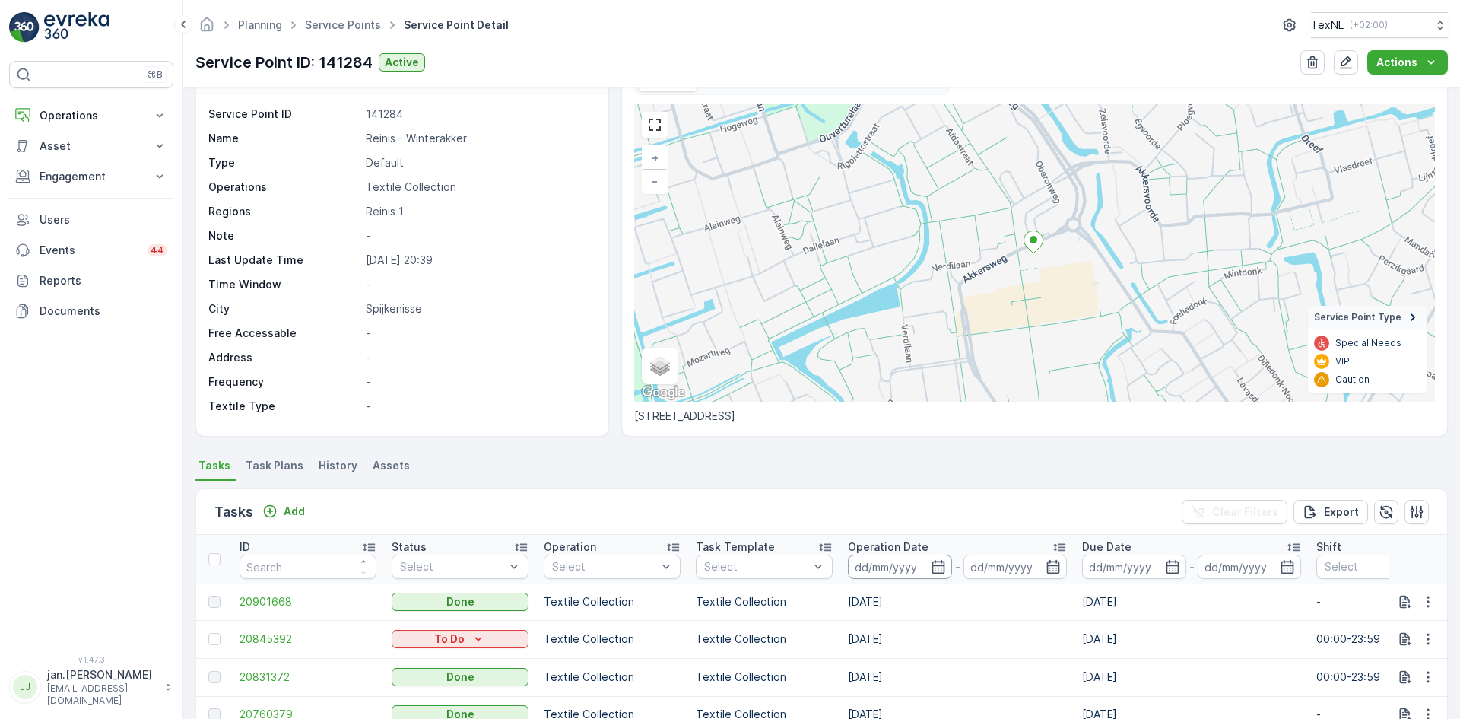
scroll to position [76, 0]
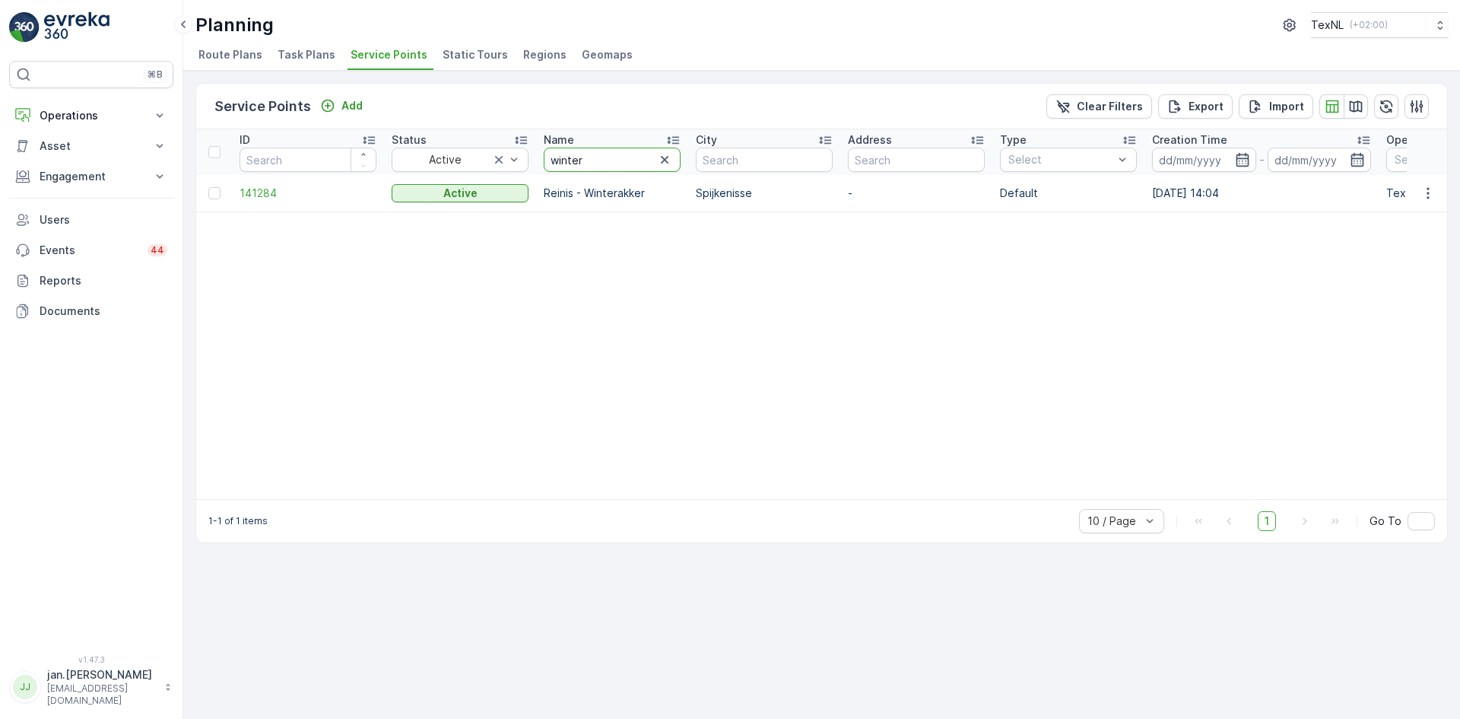
type input "tiel"
click at [286, 195] on span "139658" at bounding box center [308, 193] width 137 height 15
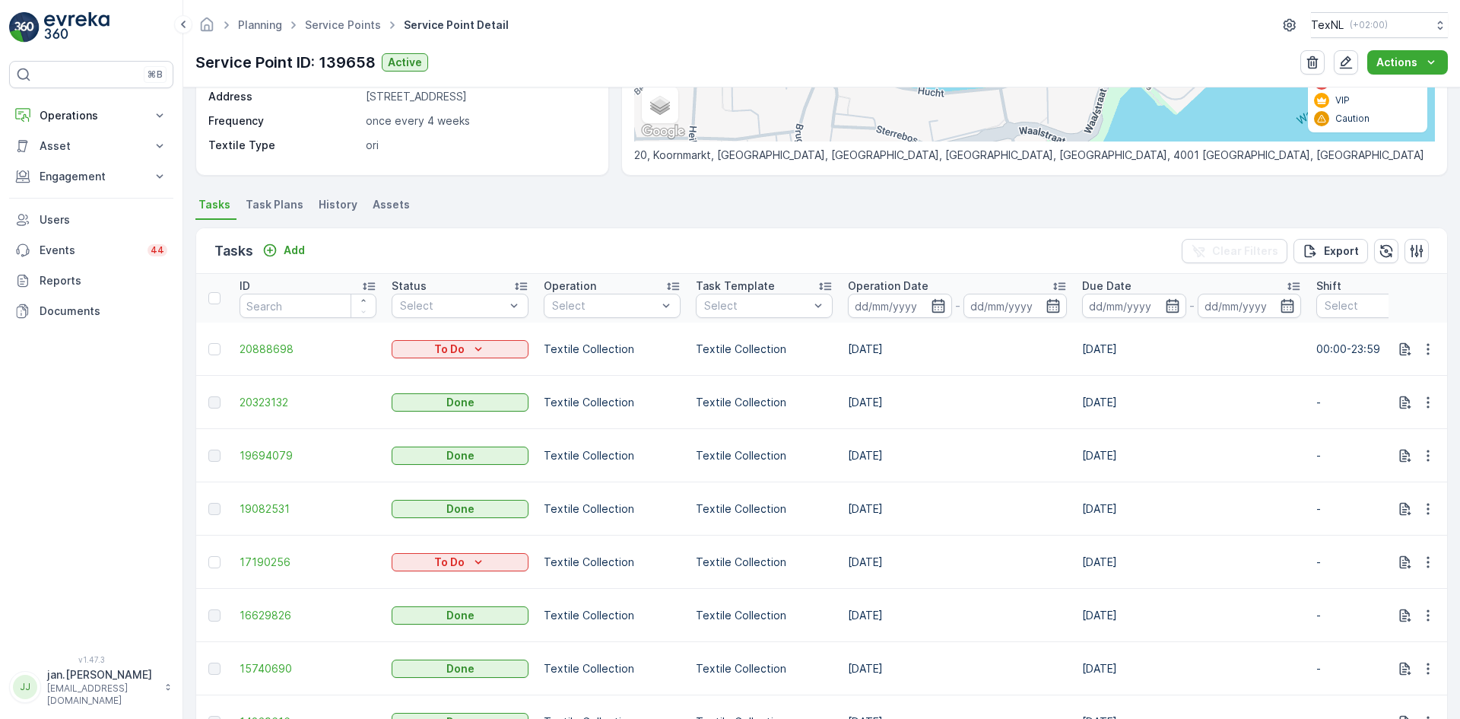
scroll to position [228, 0]
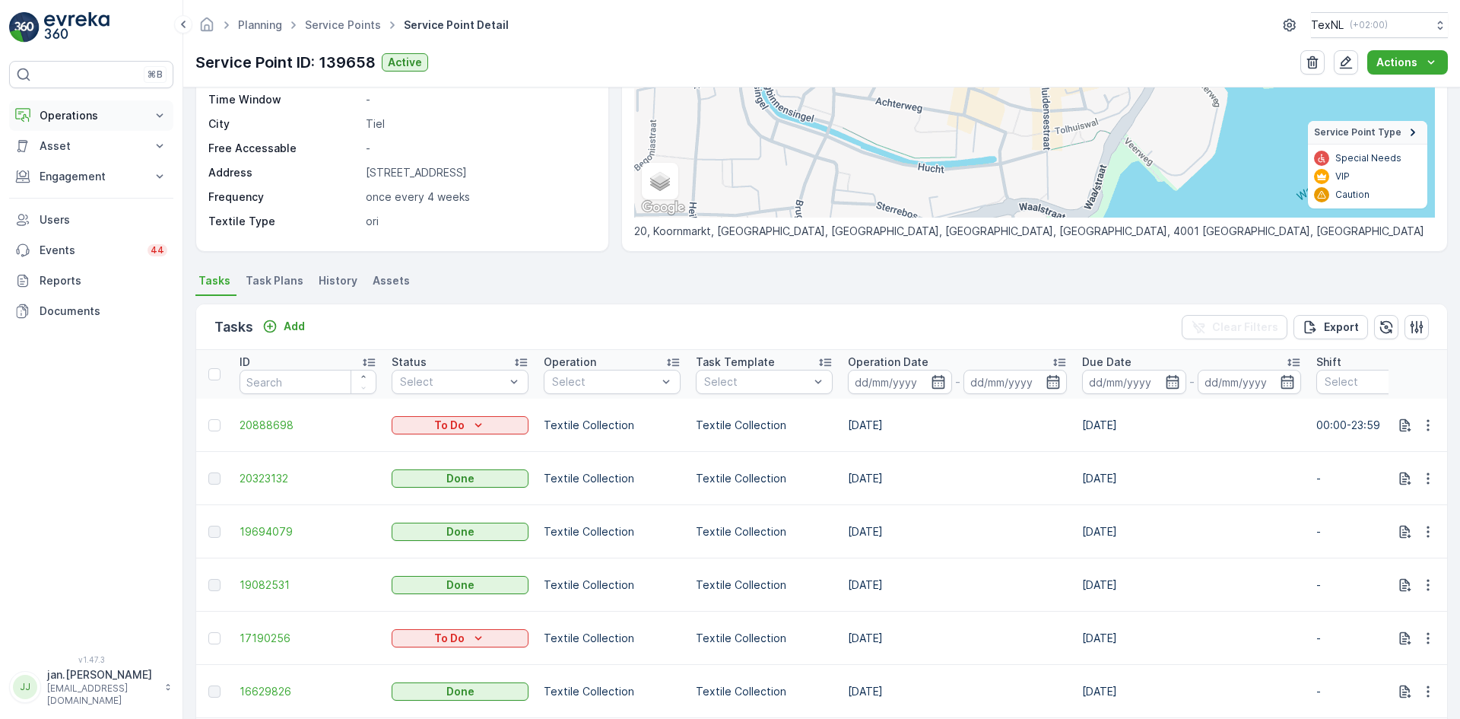
click at [91, 115] on p "Operations" at bounding box center [91, 115] width 103 height 15
click at [78, 277] on p "Engagement" at bounding box center [91, 282] width 103 height 15
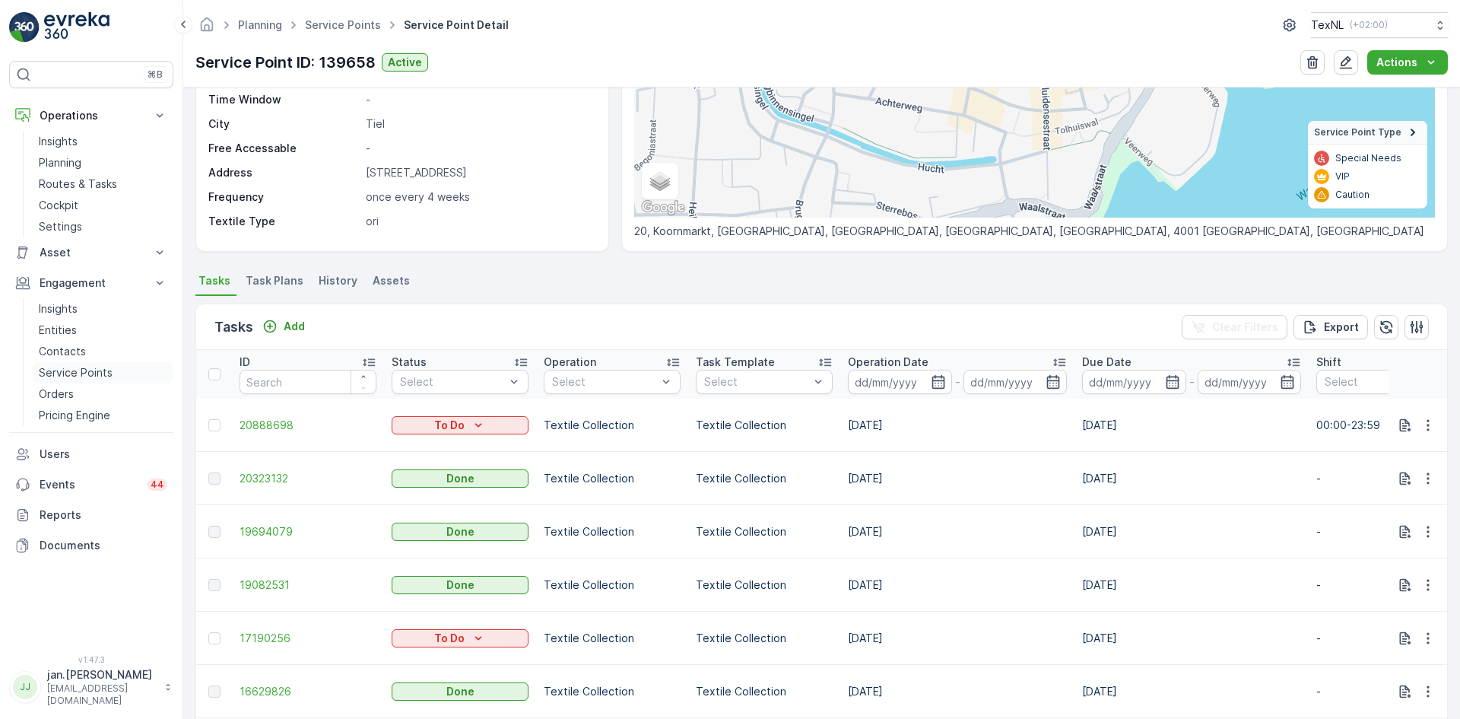
click at [60, 372] on p "Service Points" at bounding box center [76, 372] width 74 height 15
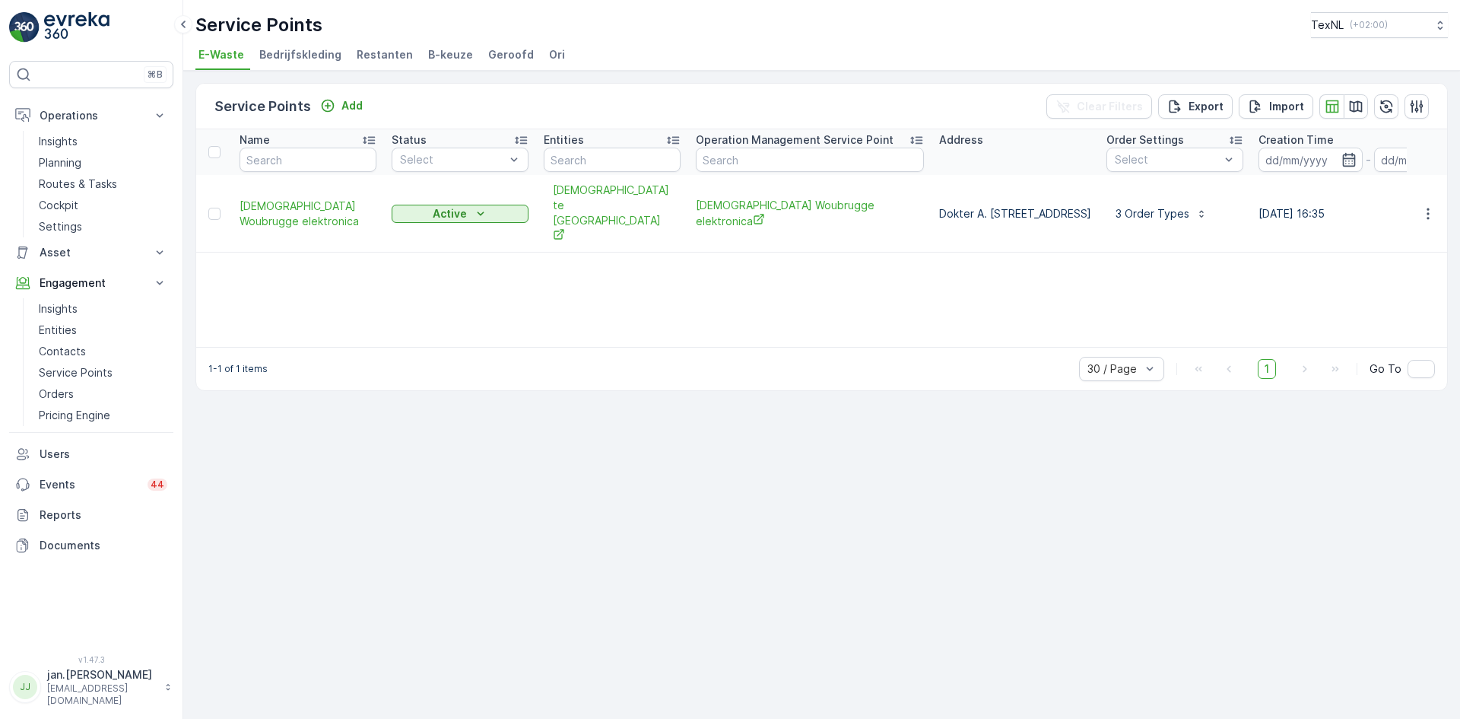
click at [549, 55] on li "Ori" at bounding box center [558, 57] width 25 height 26
click at [348, 103] on p "Add" at bounding box center [351, 105] width 21 height 15
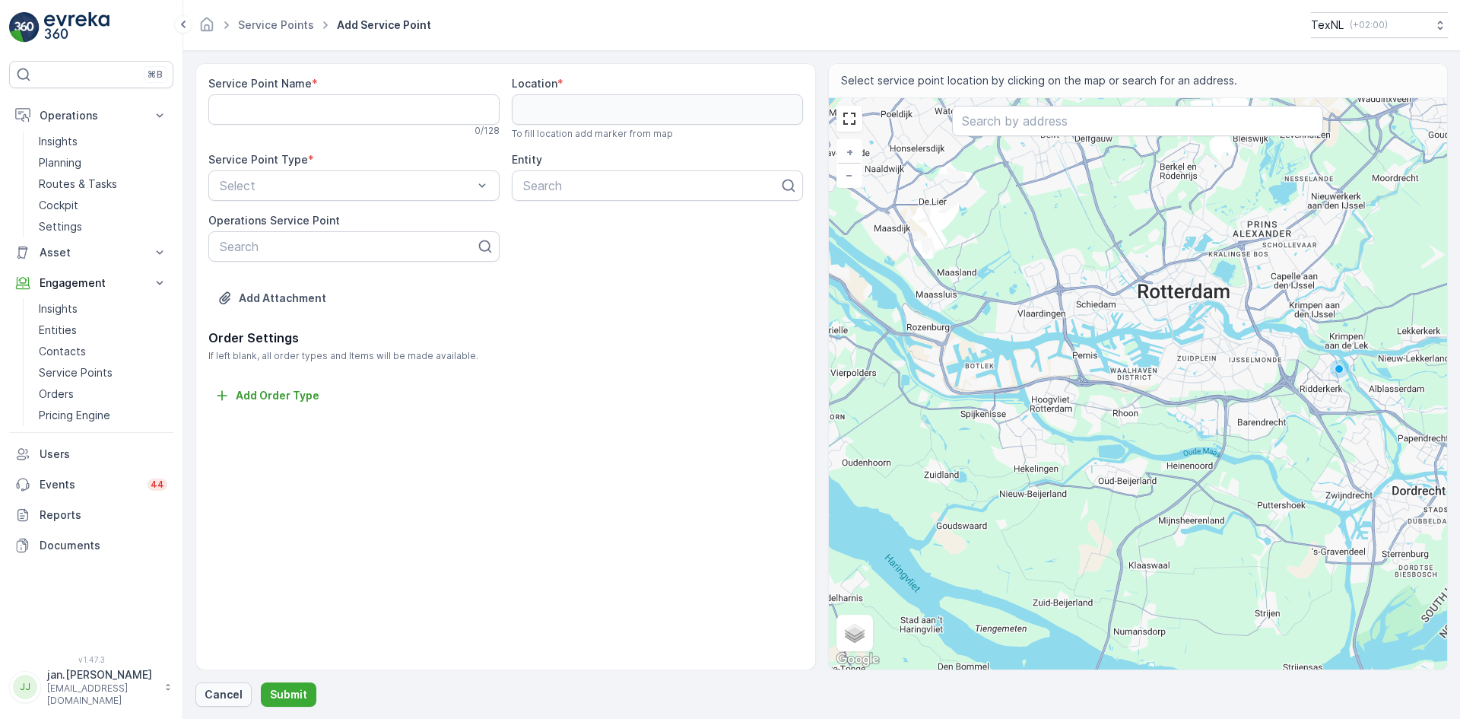
click at [226, 688] on p "Cancel" at bounding box center [224, 694] width 38 height 15
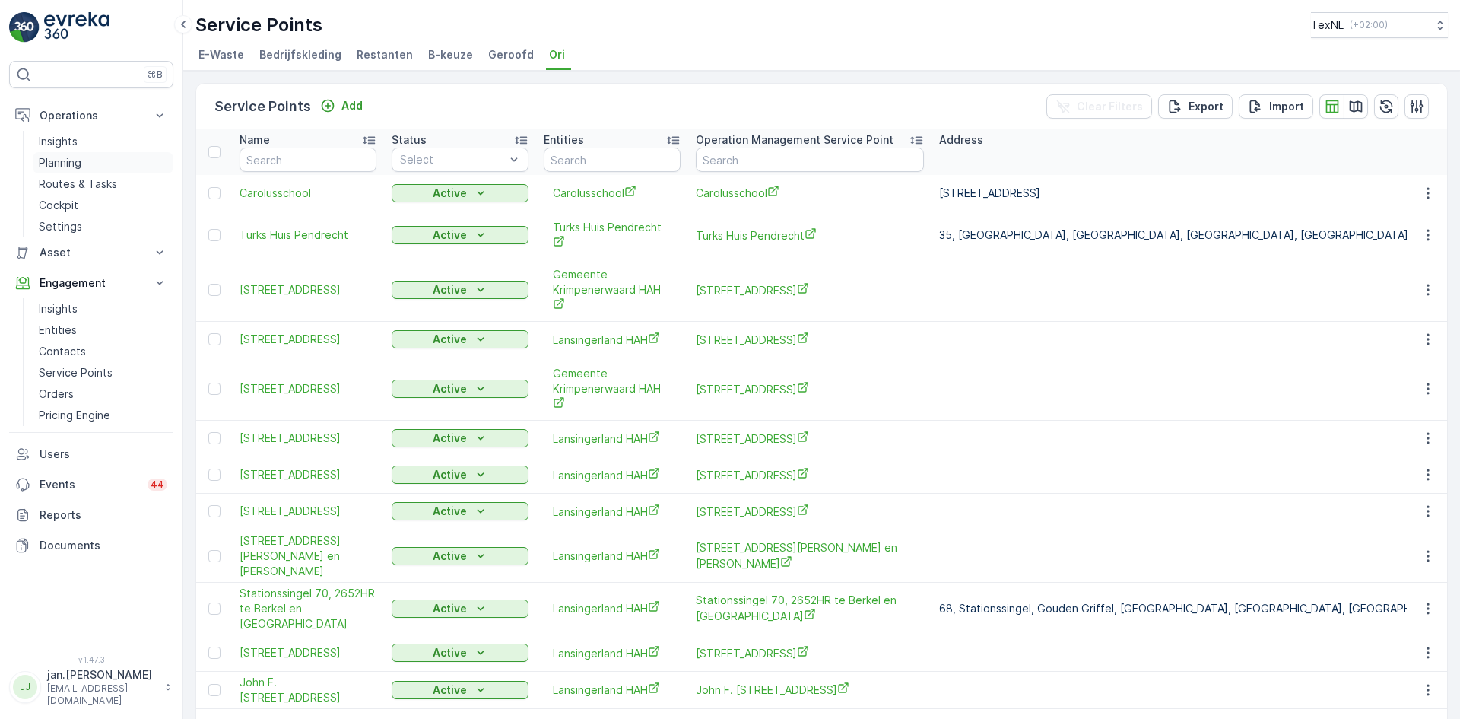
drag, startPoint x: 50, startPoint y: 157, endPoint x: 56, endPoint y: 152, distance: 8.1
click at [50, 157] on p "Planning" at bounding box center [60, 162] width 43 height 15
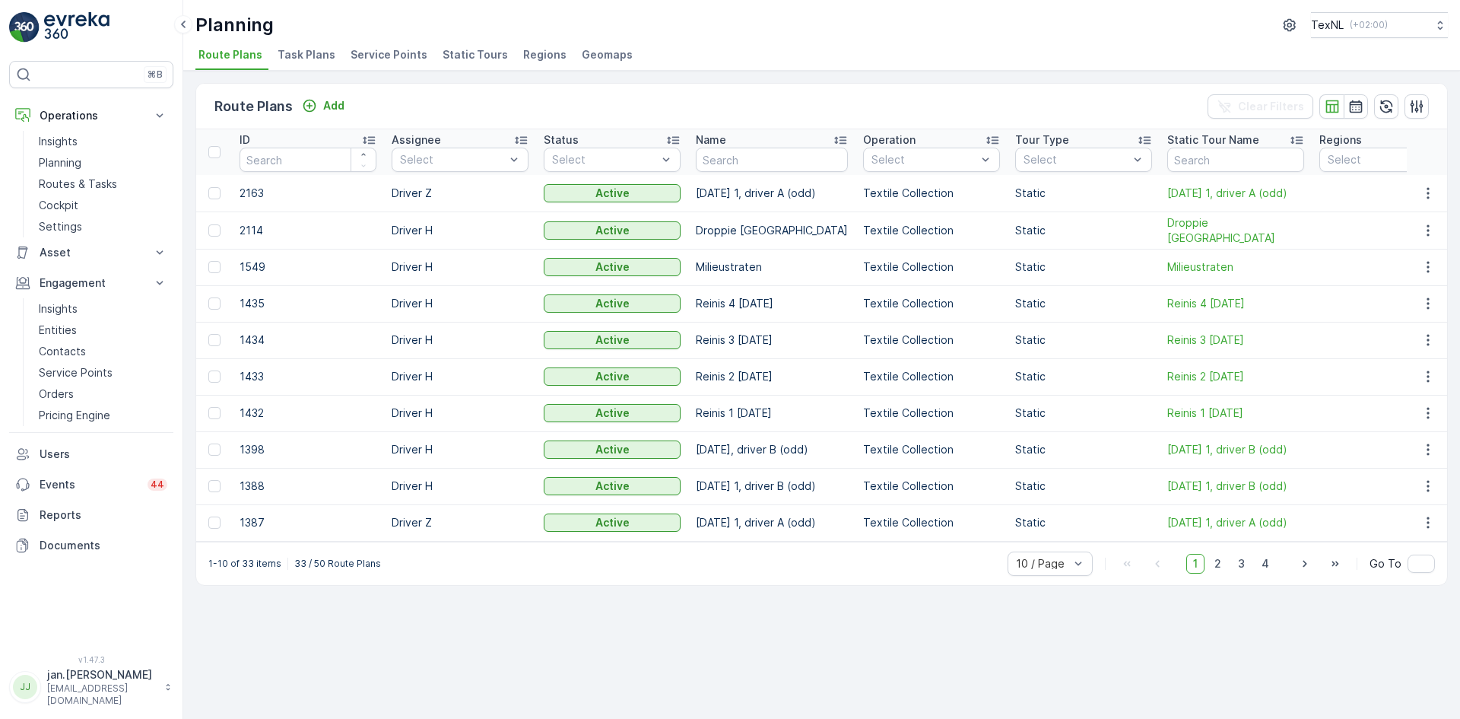
click at [370, 55] on span "Service Points" at bounding box center [389, 54] width 77 height 15
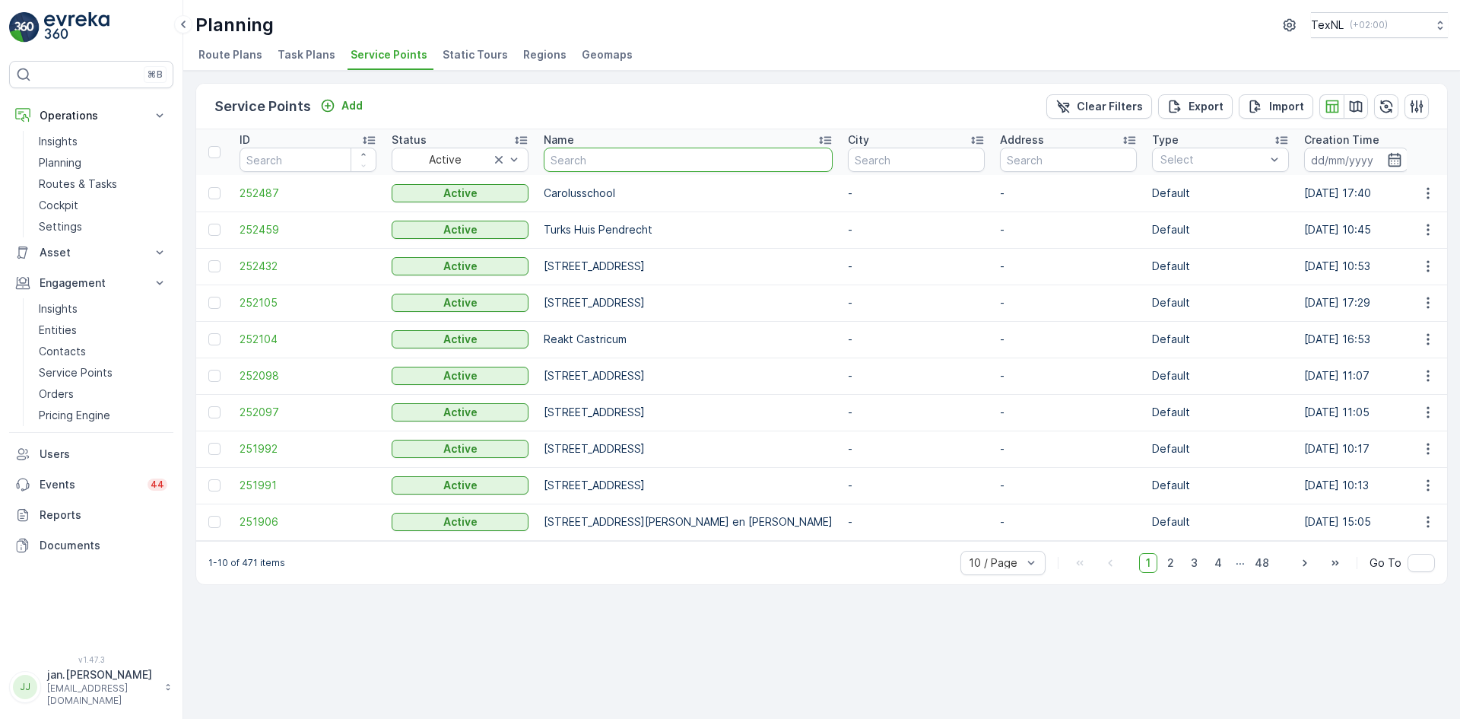
click at [592, 157] on input "text" at bounding box center [688, 160] width 289 height 24
type input "beukv"
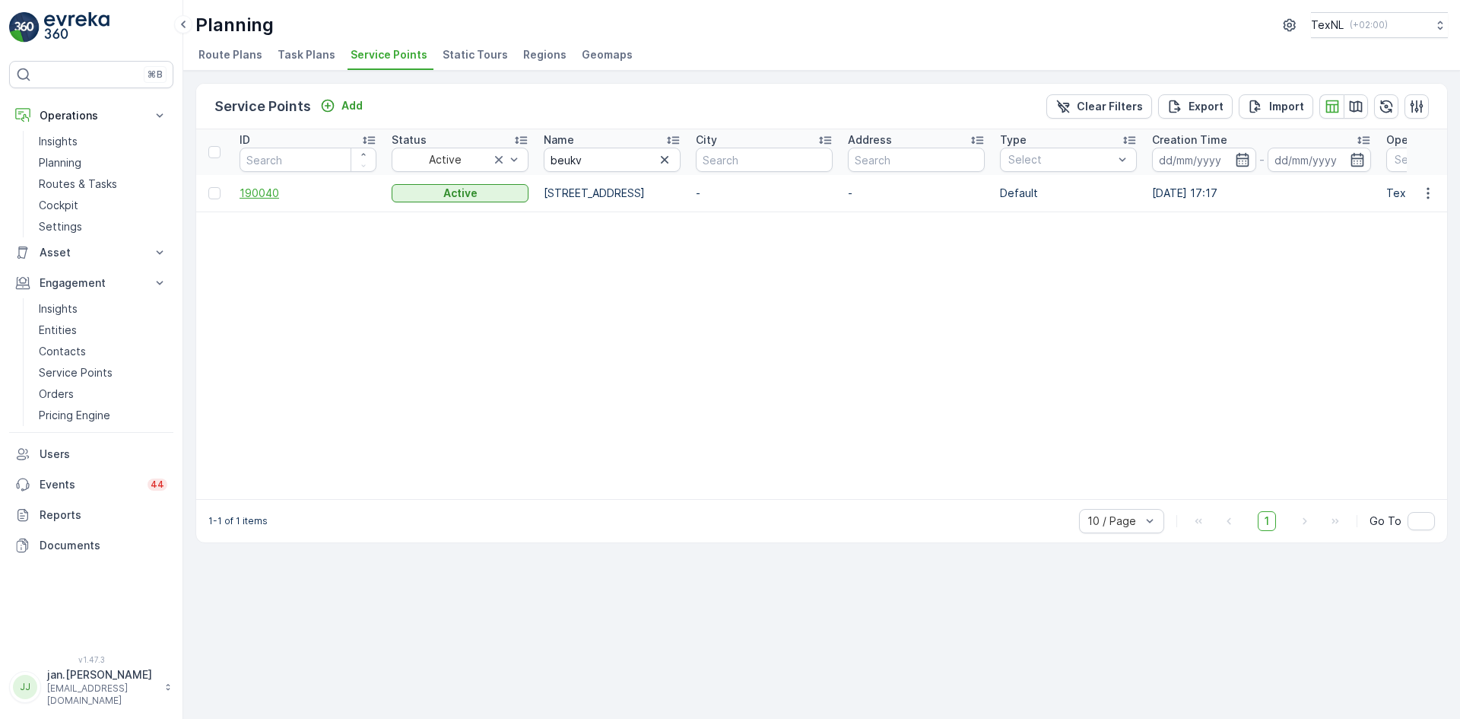
click at [270, 198] on span "190040" at bounding box center [308, 193] width 137 height 15
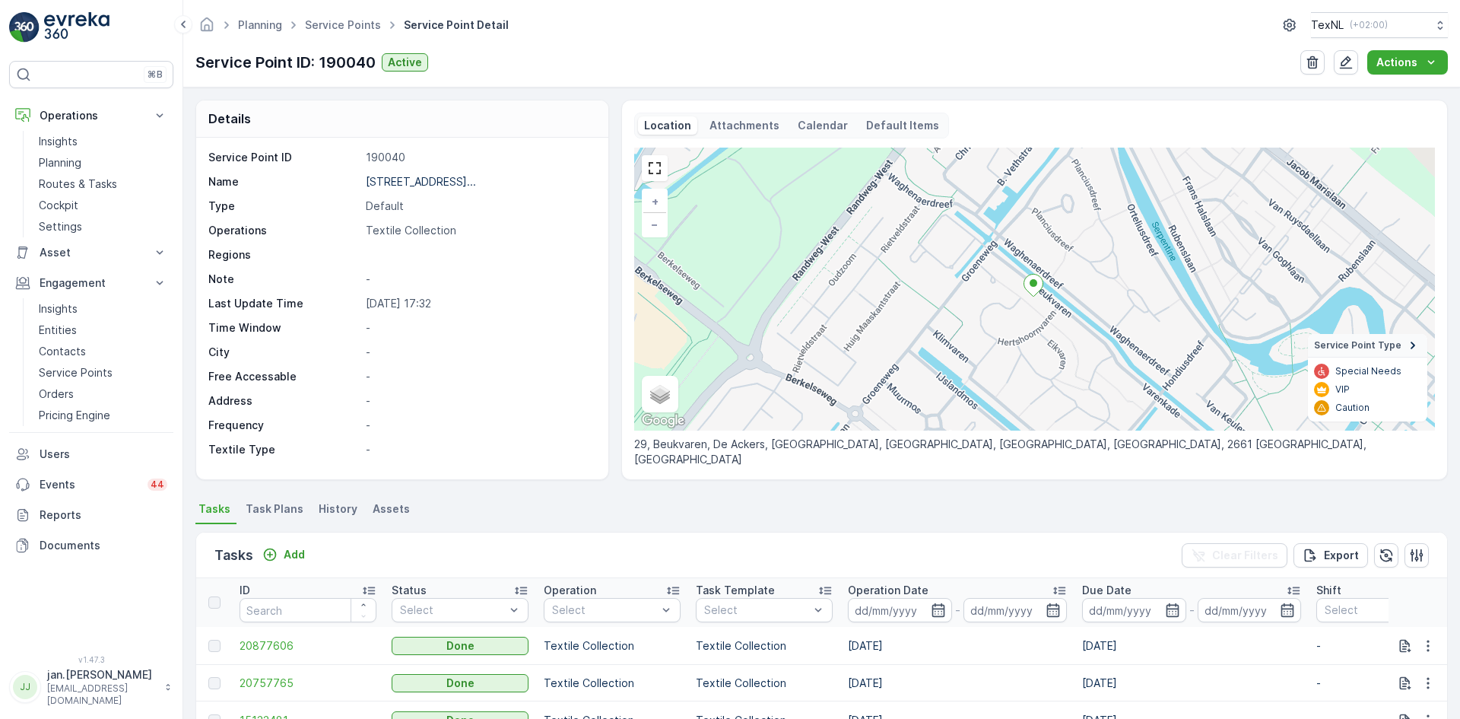
scroll to position [76, 0]
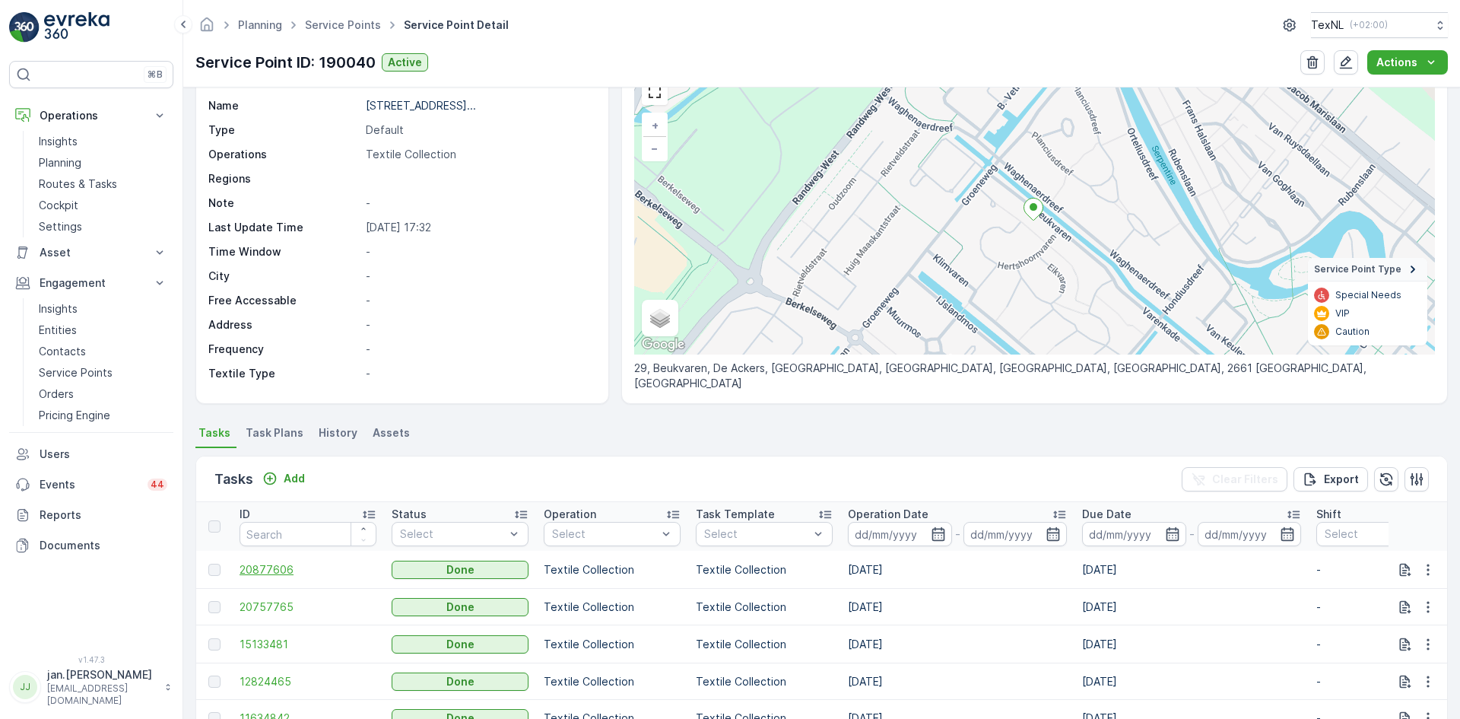
click at [287, 562] on span "20877606" at bounding box center [308, 569] width 137 height 15
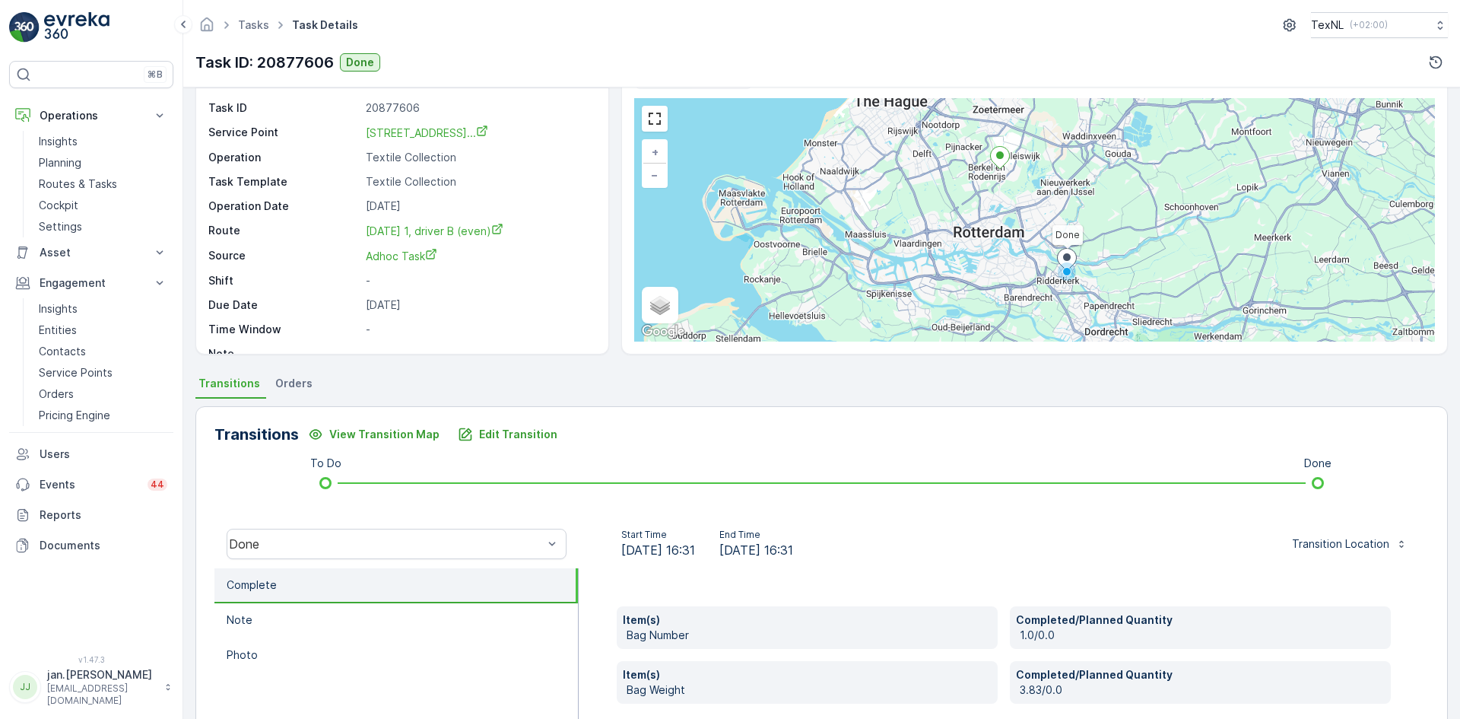
scroll to position [76, 0]
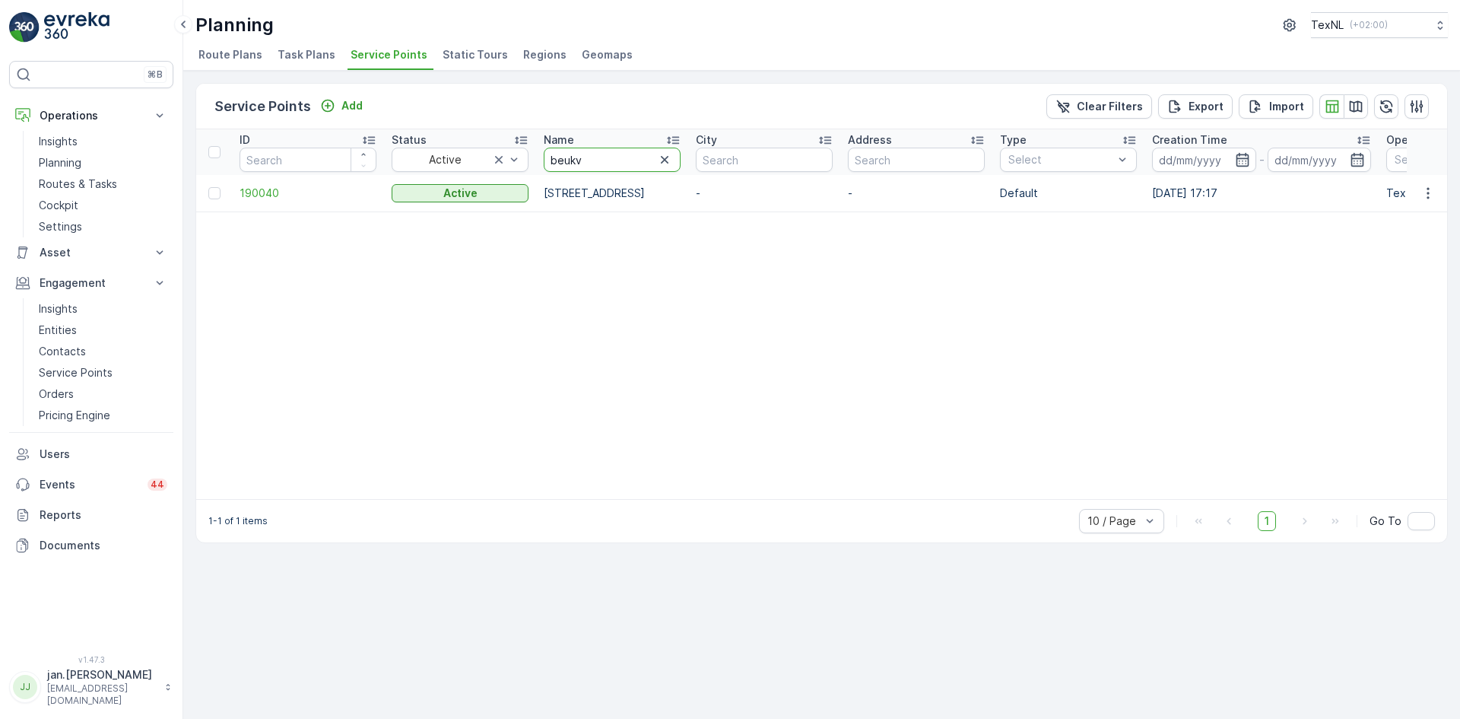
drag, startPoint x: 595, startPoint y: 160, endPoint x: 340, endPoint y: 215, distance: 260.5
type input "couwen"
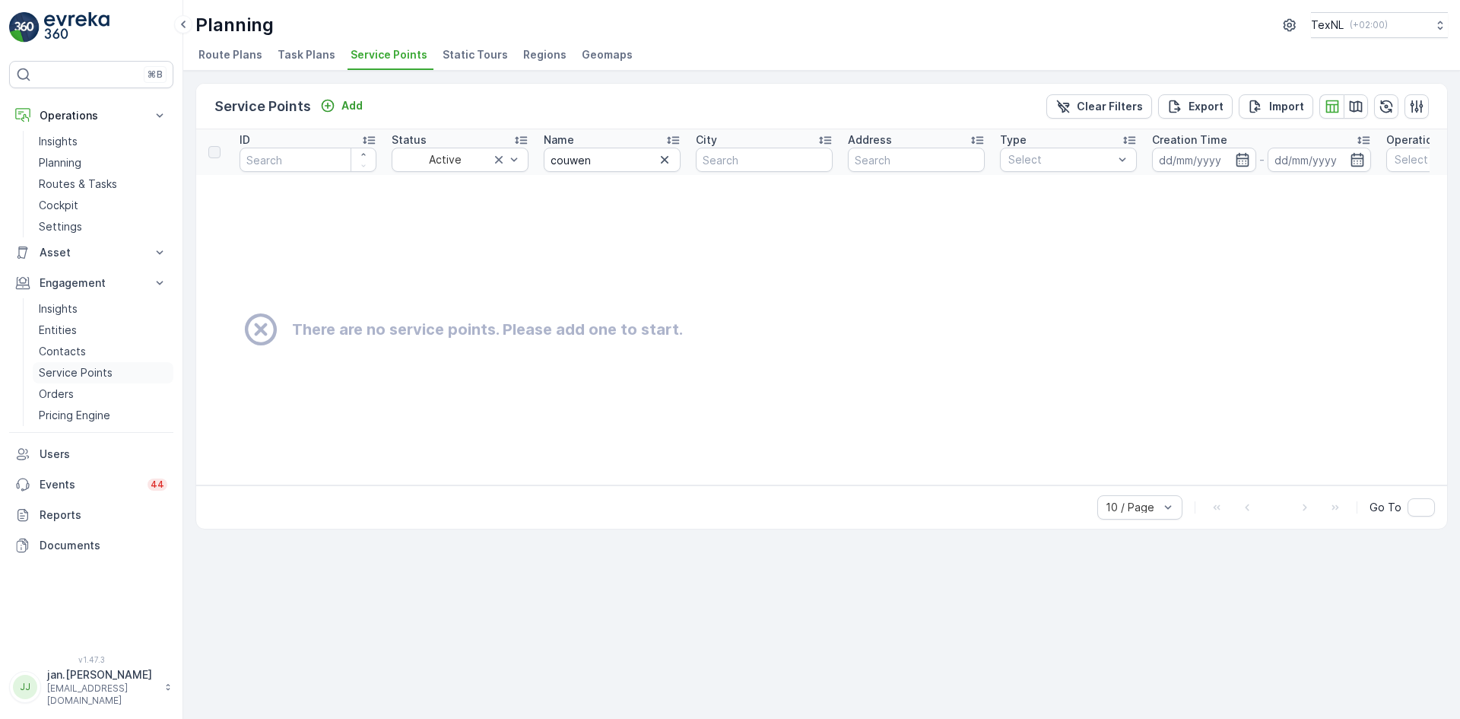
click at [77, 370] on p "Service Points" at bounding box center [76, 372] width 74 height 15
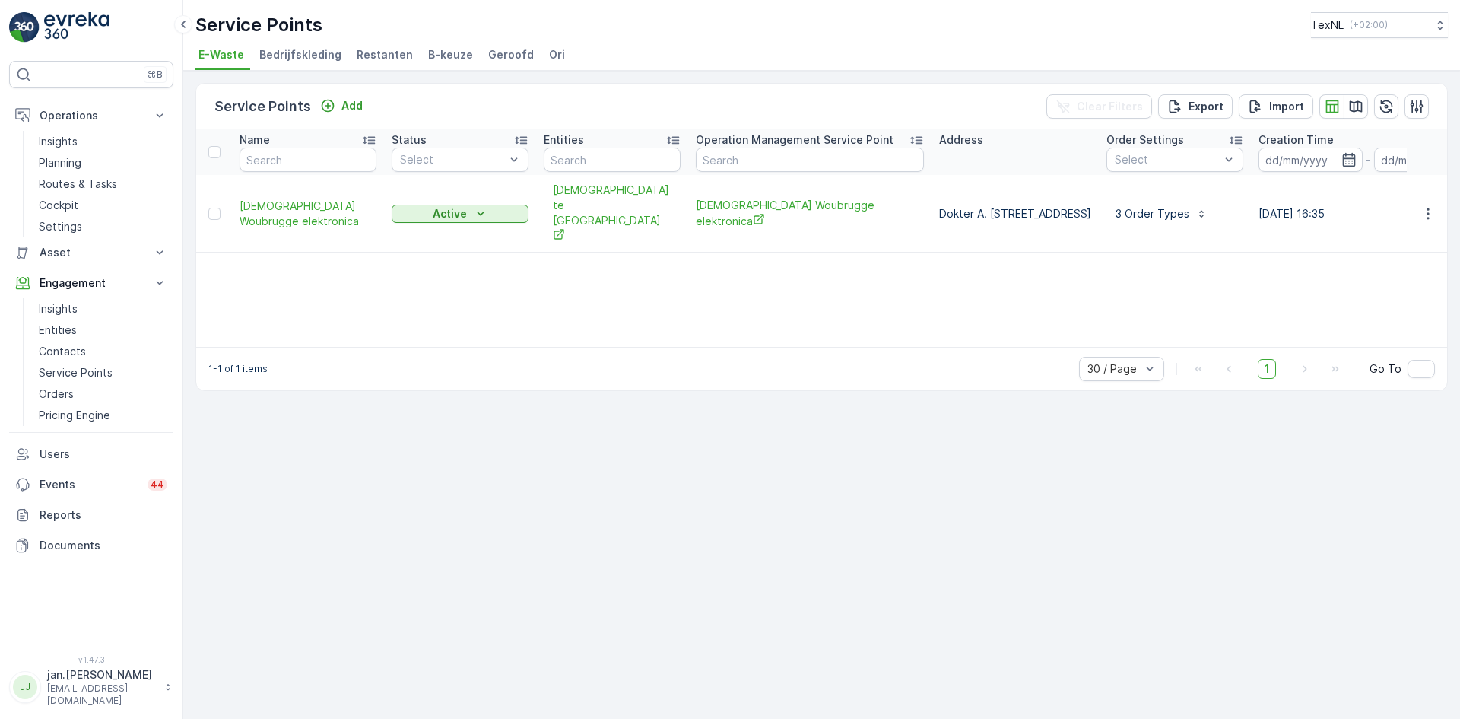
click at [549, 58] on span "Ori" at bounding box center [557, 54] width 16 height 15
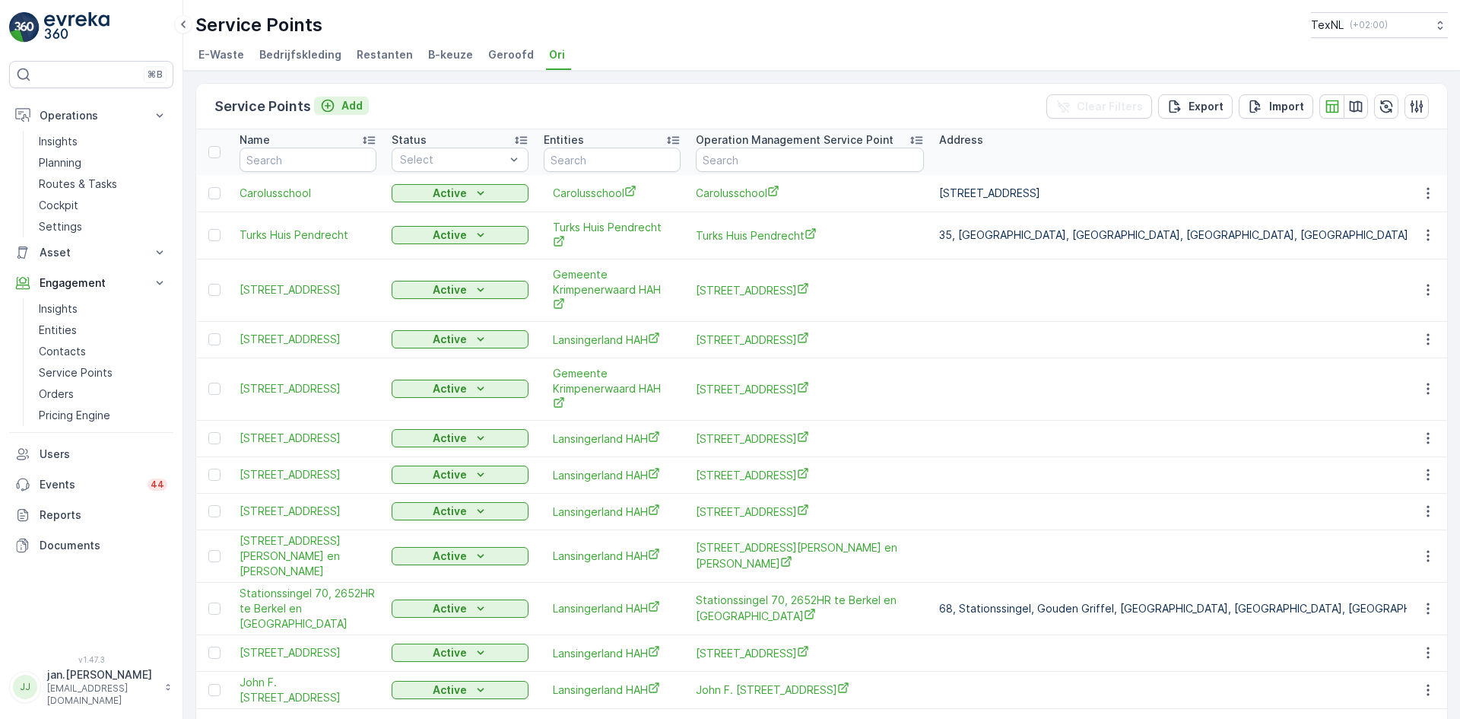
click at [358, 105] on p "Add" at bounding box center [351, 105] width 21 height 15
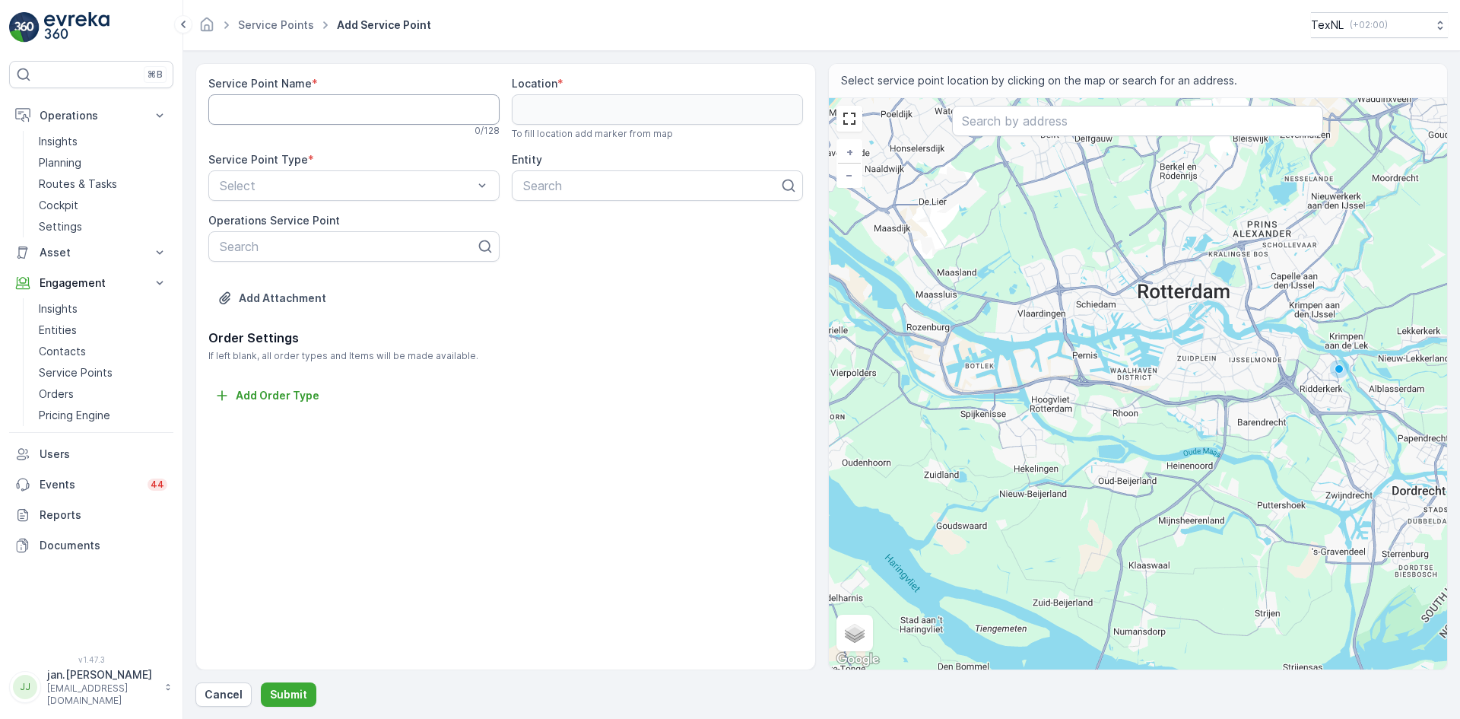
click at [279, 118] on Name "Service Point Name" at bounding box center [353, 109] width 291 height 30
paste Name "Ds. van Couwenhovelaan 1, 2661HR te Bergschenhoek"
type Name "Ds. van Couwenhovelaan 1, 2661HR te Bergschenhoek"
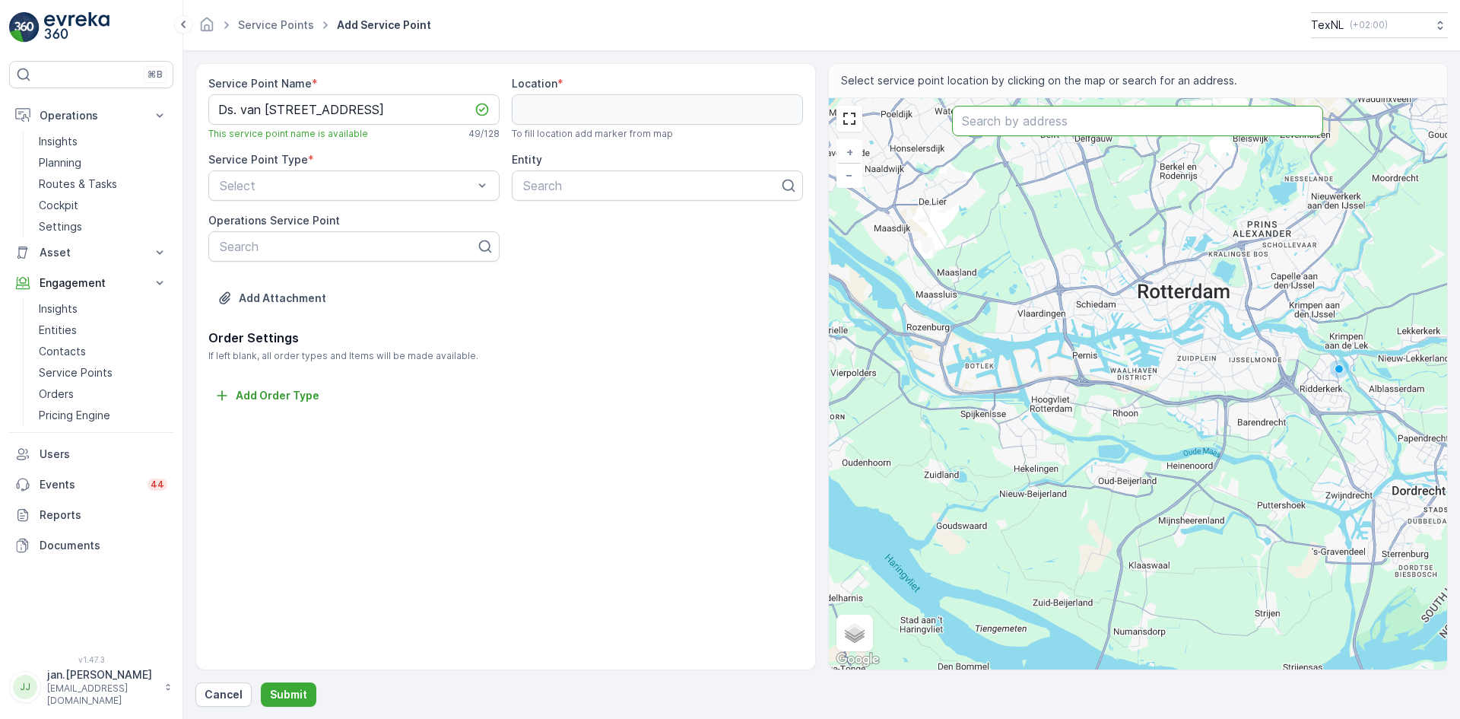
click at [1009, 120] on input "text" at bounding box center [1137, 121] width 371 height 30
paste input "Ds. van Couwenhovelaan 1, 2661HR te Bergschenhoek"
type input "Ds. van Couwenhovelaan 1, 2661HR te Bergschenhoek"
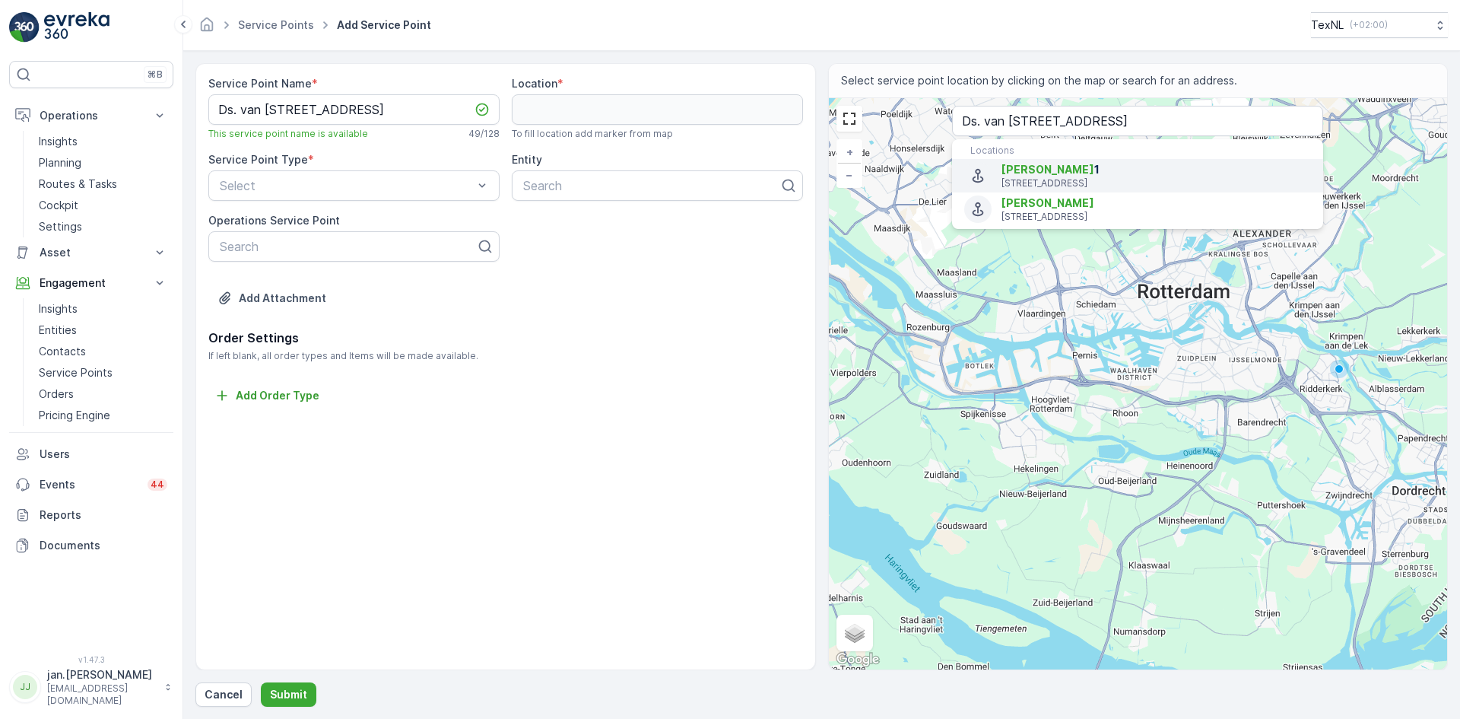
click at [1094, 172] on span "Dominee van Couwenhovelaan" at bounding box center [1047, 169] width 93 height 13
type input "51.986725,4.5042551"
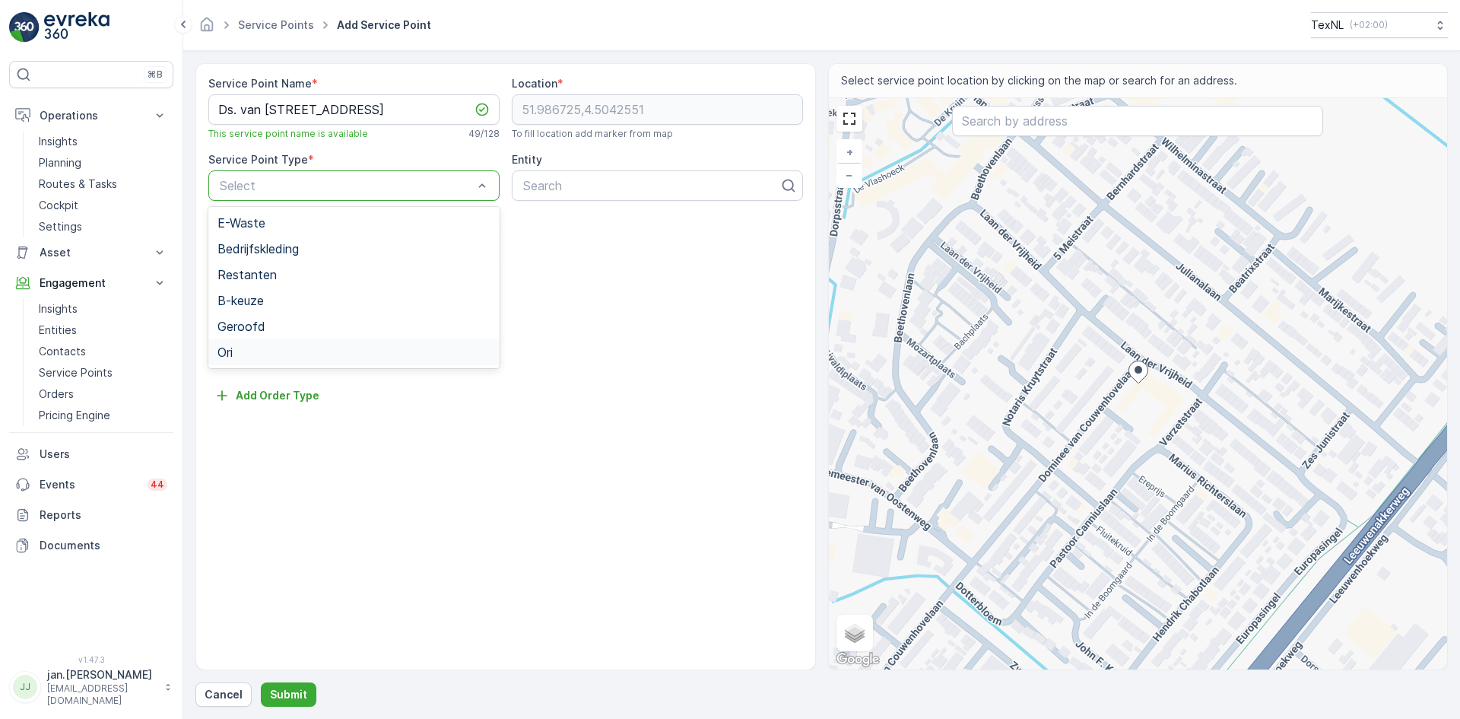
click at [252, 349] on div "Ori" at bounding box center [353, 352] width 273 height 14
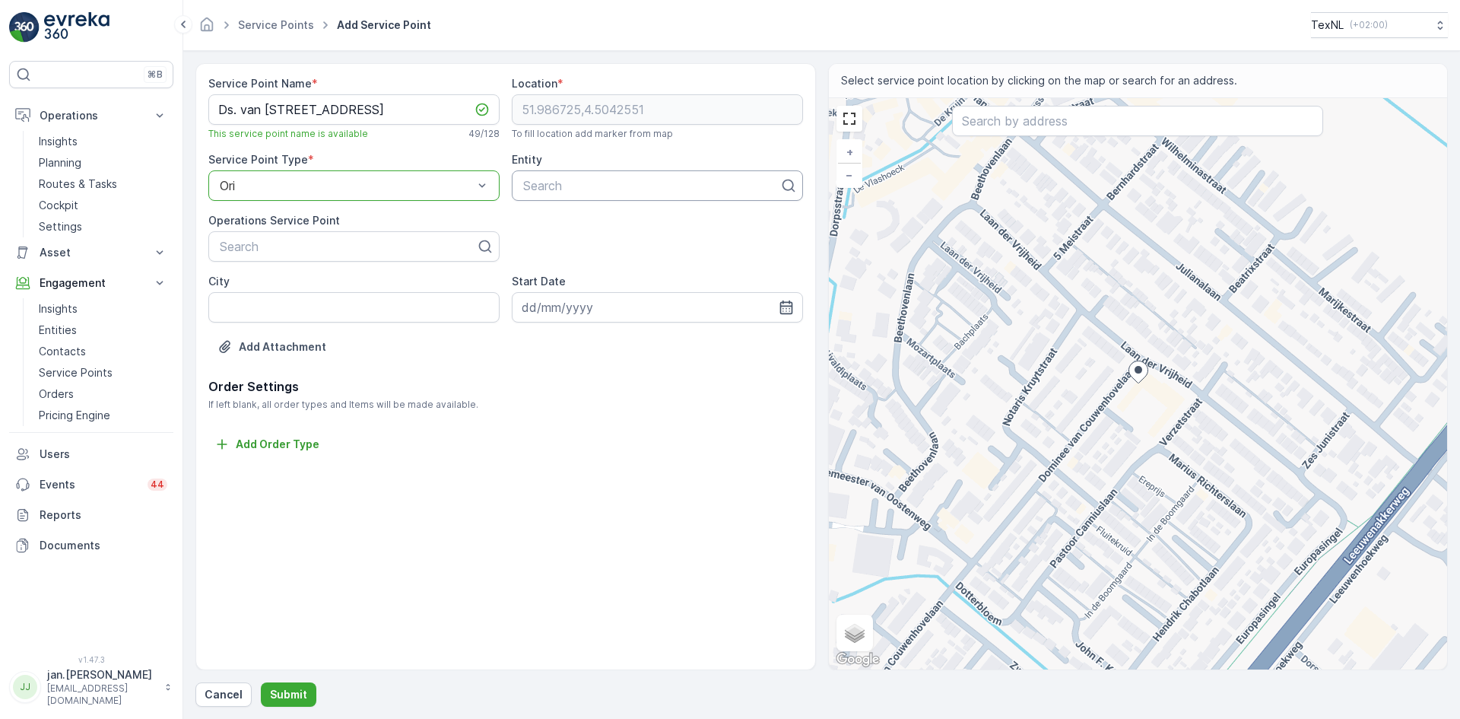
click at [574, 191] on div at bounding box center [651, 186] width 259 height 14
type input "hah"
click at [579, 224] on span "Lansingerland HAH" at bounding box center [574, 223] width 107 height 14
click at [300, 692] on p "Submit" at bounding box center [288, 694] width 37 height 15
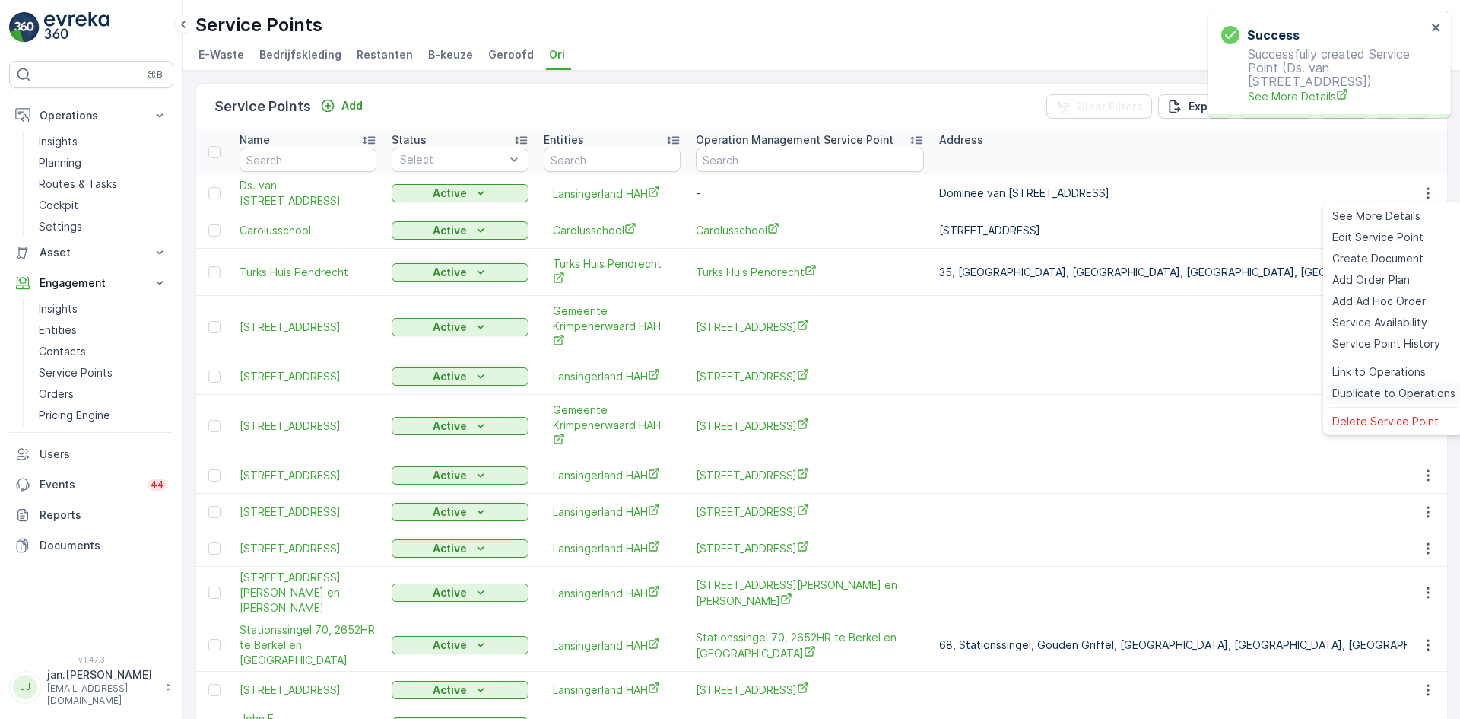
click at [1382, 385] on span "Duplicate to Operations" at bounding box center [1393, 392] width 123 height 15
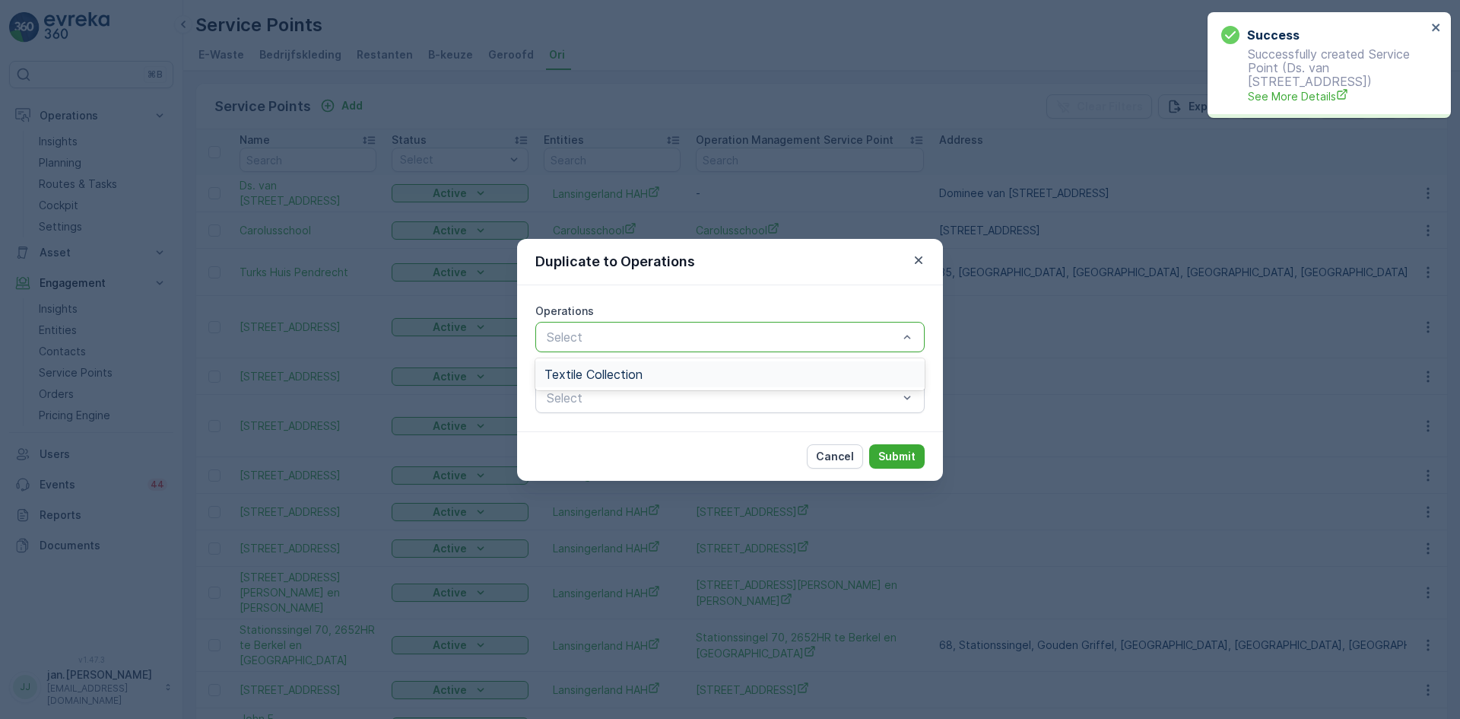
click at [769, 333] on div at bounding box center [722, 337] width 354 height 14
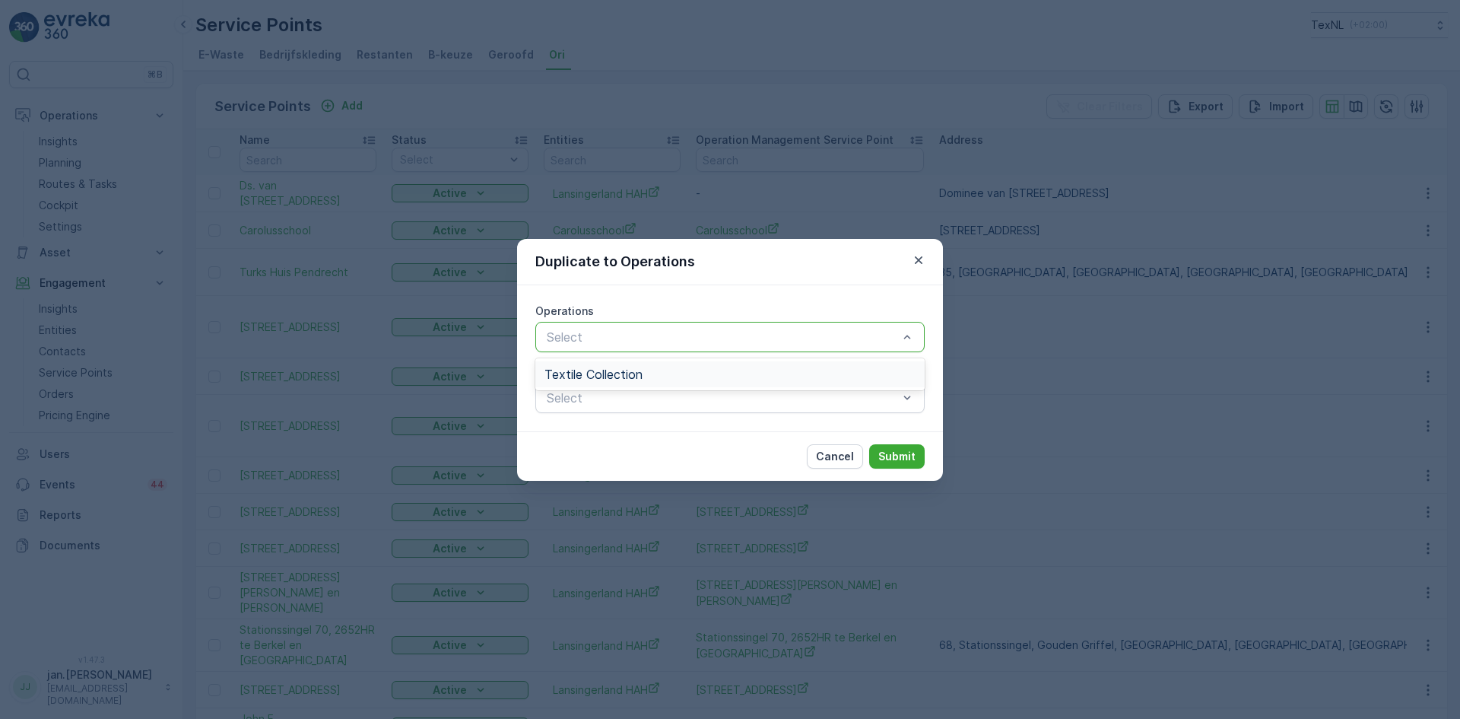
click at [718, 376] on div "Textile Collection" at bounding box center [729, 374] width 371 height 14
click at [887, 456] on p "Submit" at bounding box center [896, 456] width 37 height 15
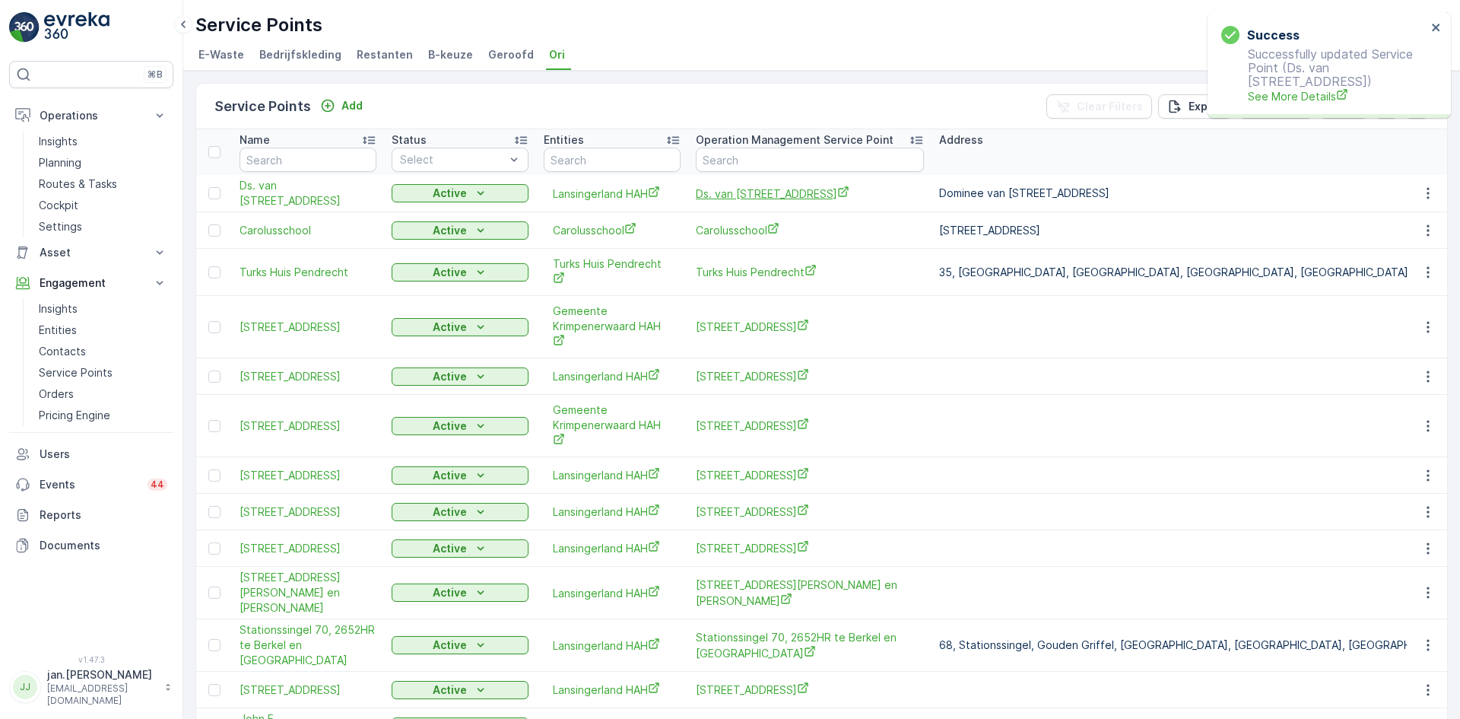
click at [737, 192] on span "Ds. van Couwenhovelaan 1, 2661HR te Bergschenhoek" at bounding box center [810, 194] width 228 height 16
click at [351, 105] on p "Add" at bounding box center [351, 105] width 21 height 15
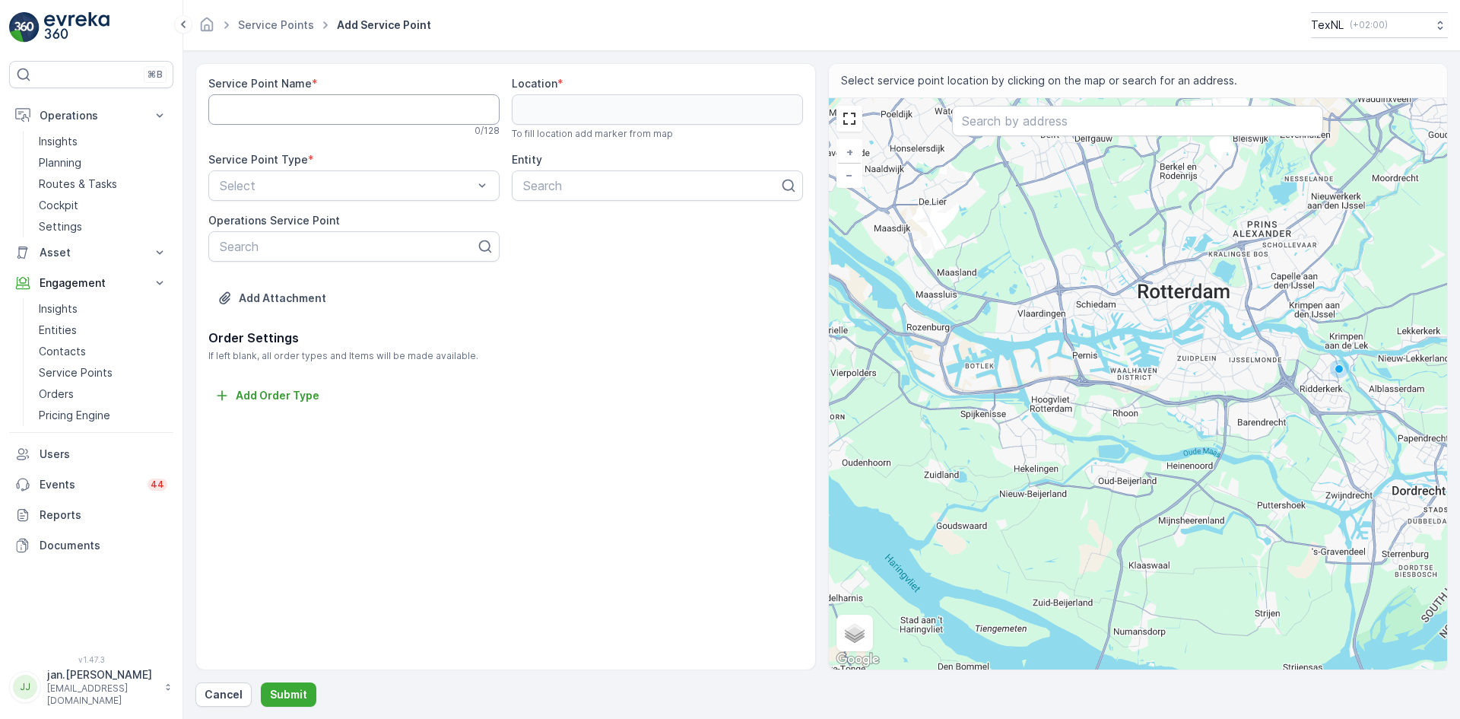
click at [317, 105] on Name "Service Point Name" at bounding box center [353, 109] width 291 height 30
paste Name "[STREET_ADDRESS]"
type Name "[STREET_ADDRESS]"
click at [985, 122] on input "text" at bounding box center [1137, 121] width 371 height 30
paste input "[STREET_ADDRESS]"
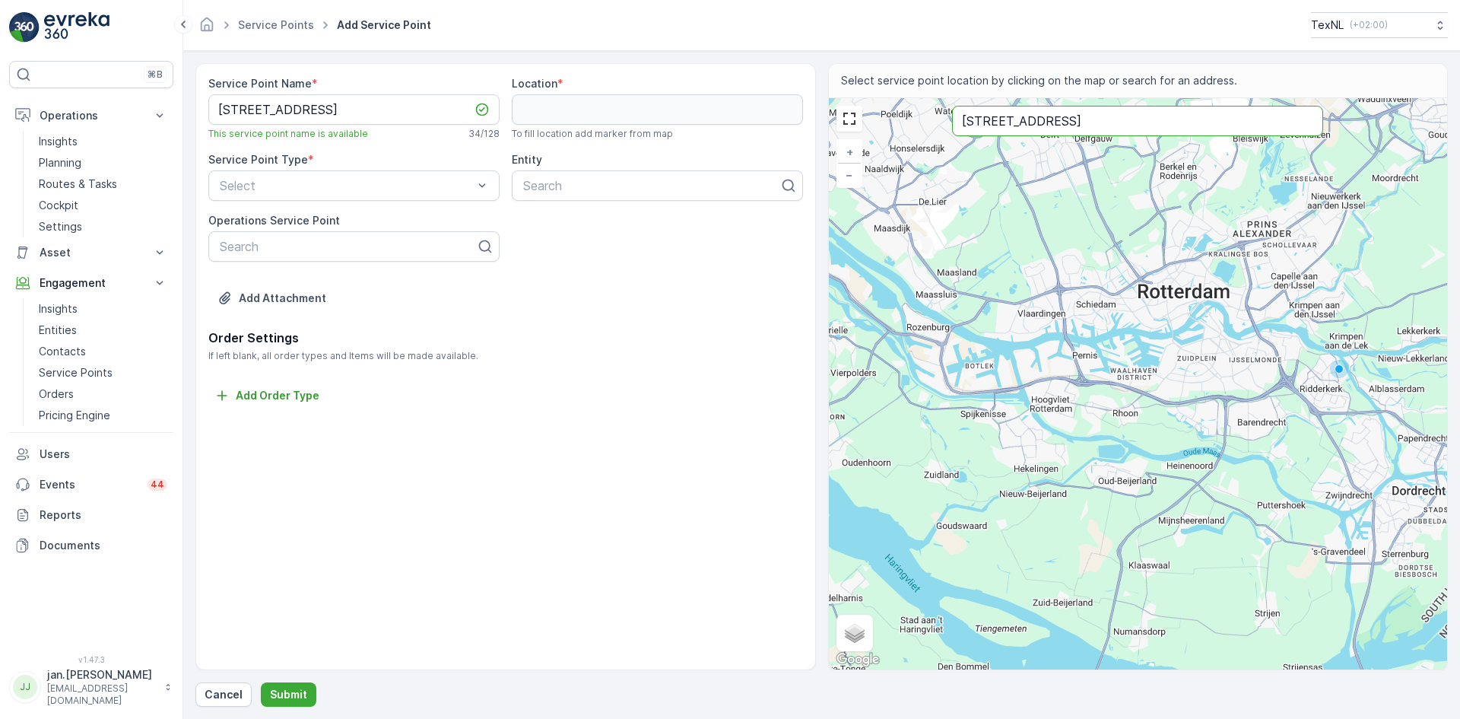
type input "[STREET_ADDRESS]"
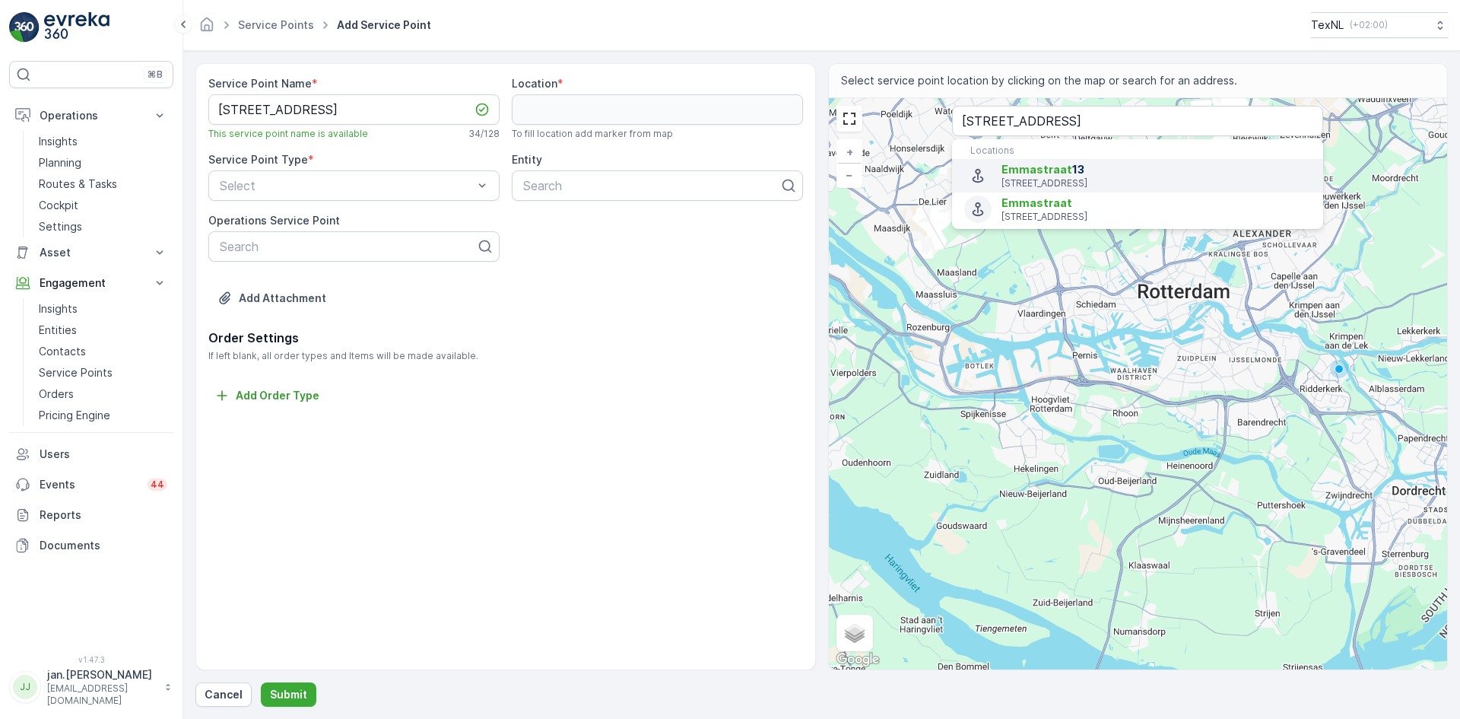
click at [1048, 173] on span "Emmastraat" at bounding box center [1036, 169] width 71 height 13
type input "52.0090562,4.5314834"
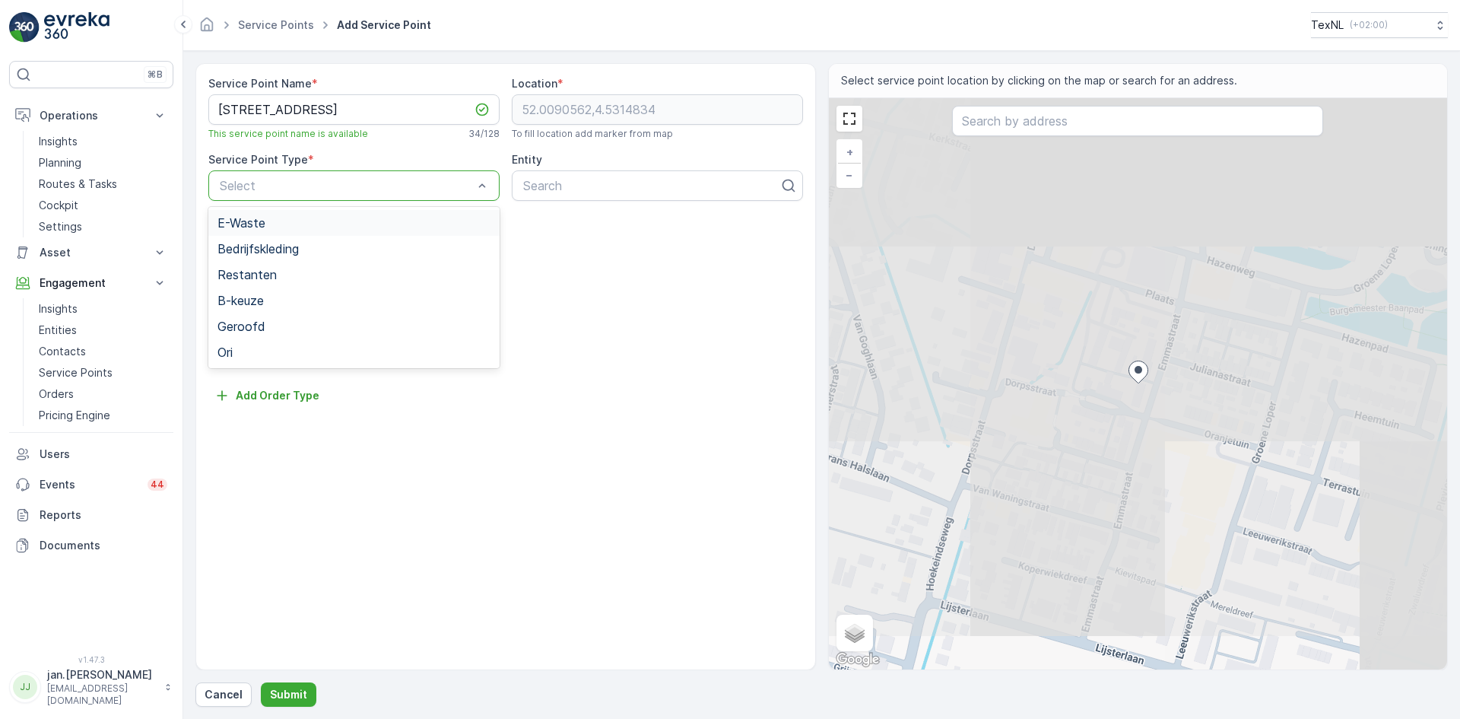
click at [352, 188] on div at bounding box center [346, 186] width 256 height 14
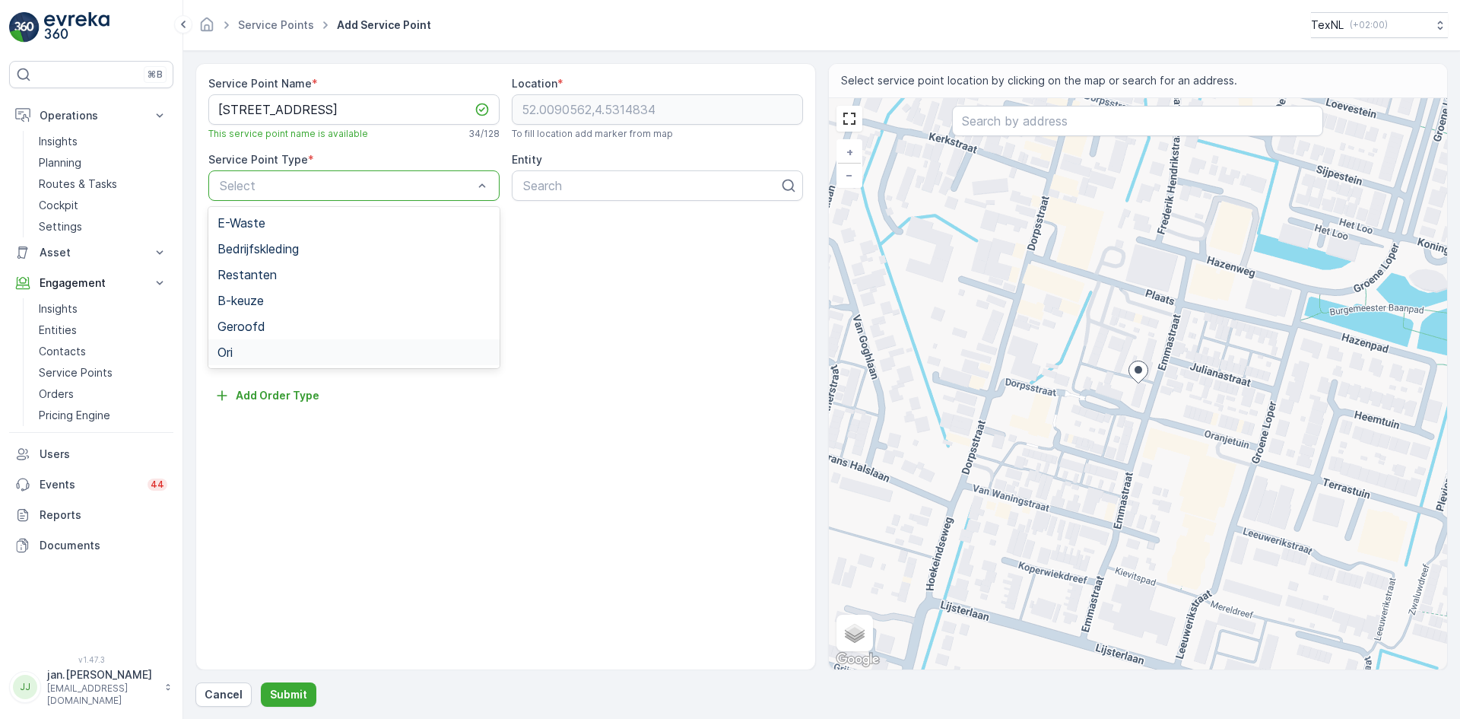
click at [257, 347] on div "Ori" at bounding box center [353, 352] width 273 height 14
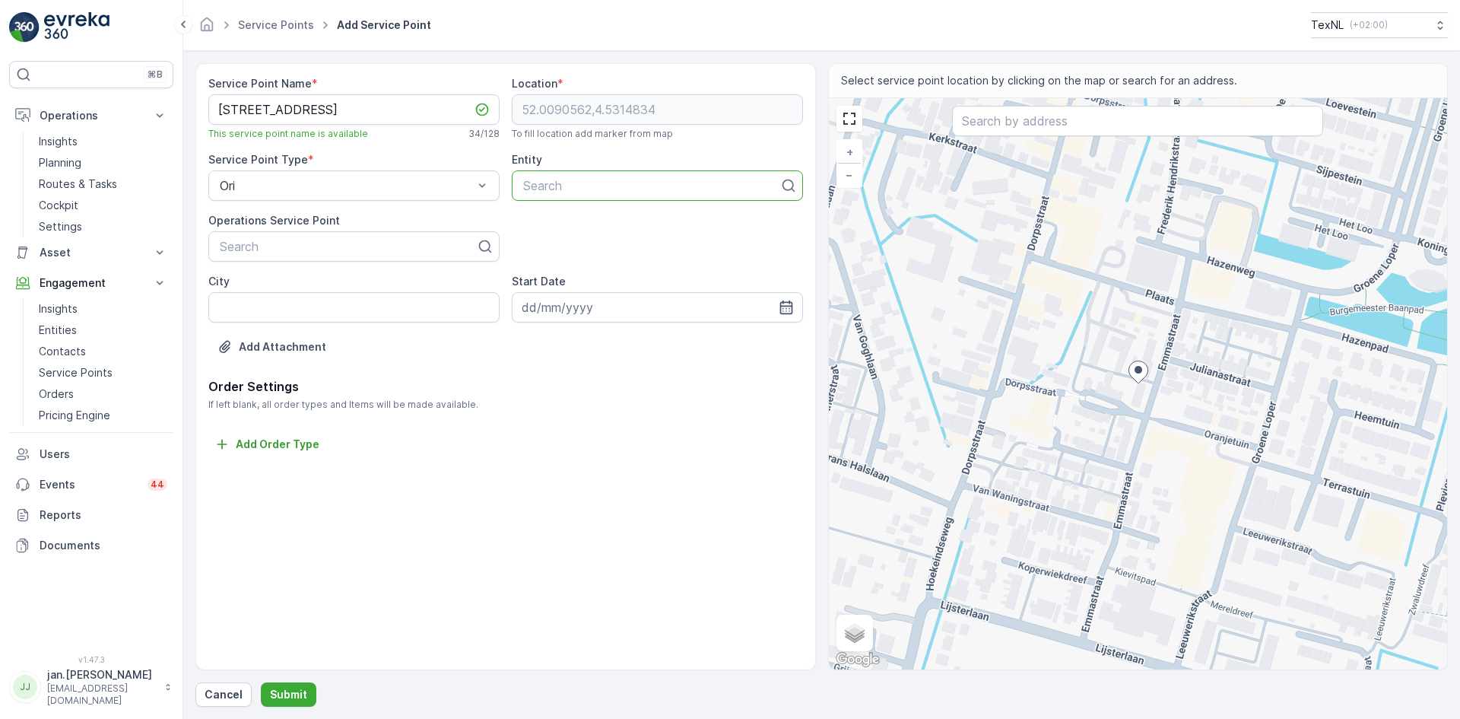
click at [573, 181] on div at bounding box center [651, 186] width 259 height 14
type input "hah"
click at [561, 222] on span "Lansingerland HAH" at bounding box center [574, 223] width 107 height 14
click at [299, 690] on p "Submit" at bounding box center [288, 694] width 37 height 15
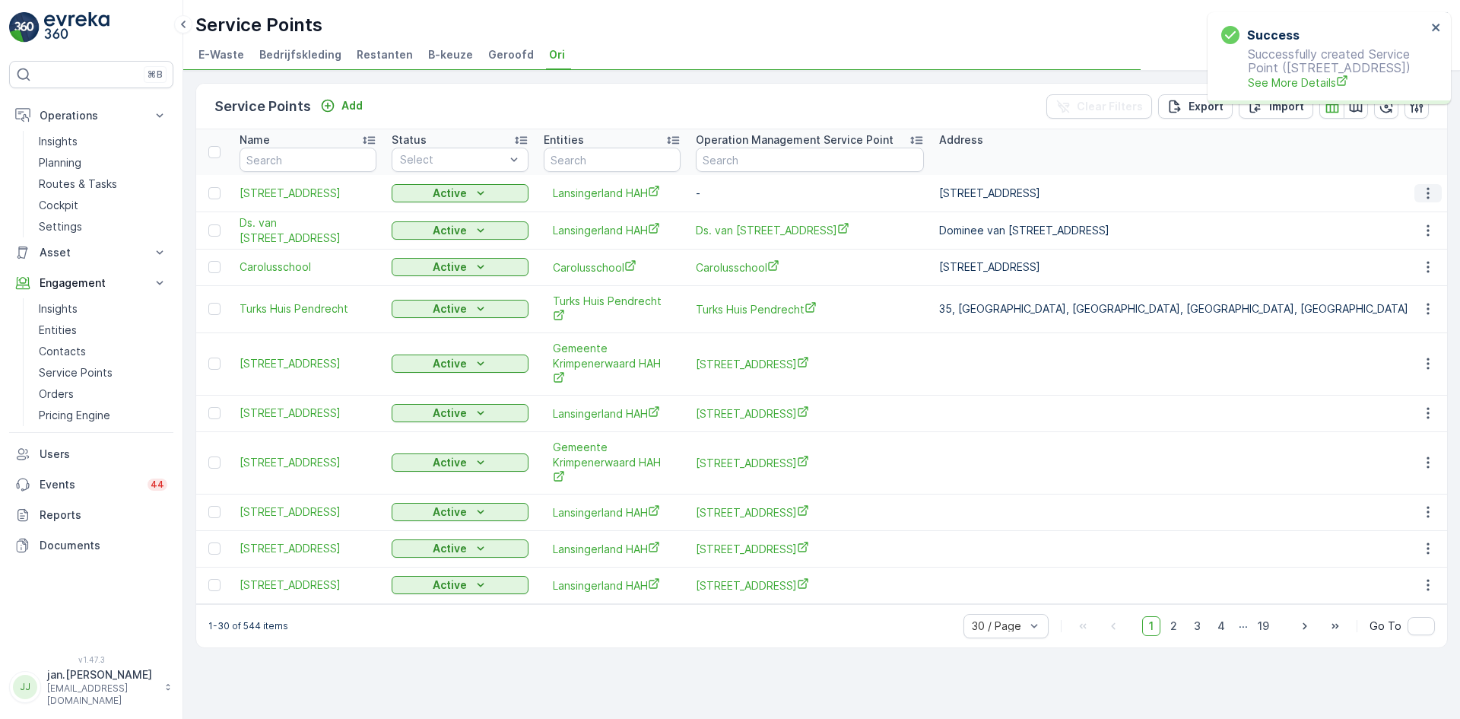
click at [1426, 189] on icon "button" at bounding box center [1427, 193] width 15 height 15
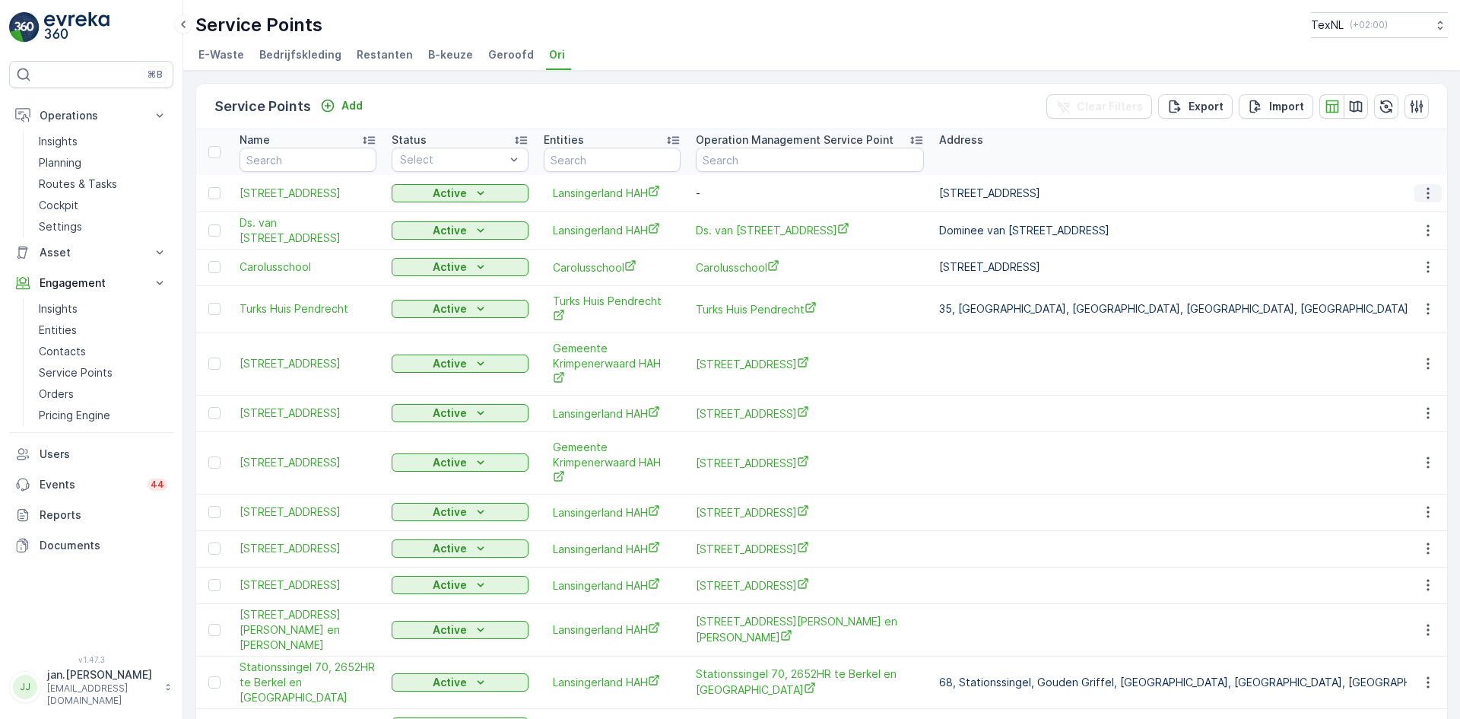
click at [1426, 192] on icon "button" at bounding box center [1427, 192] width 2 height 11
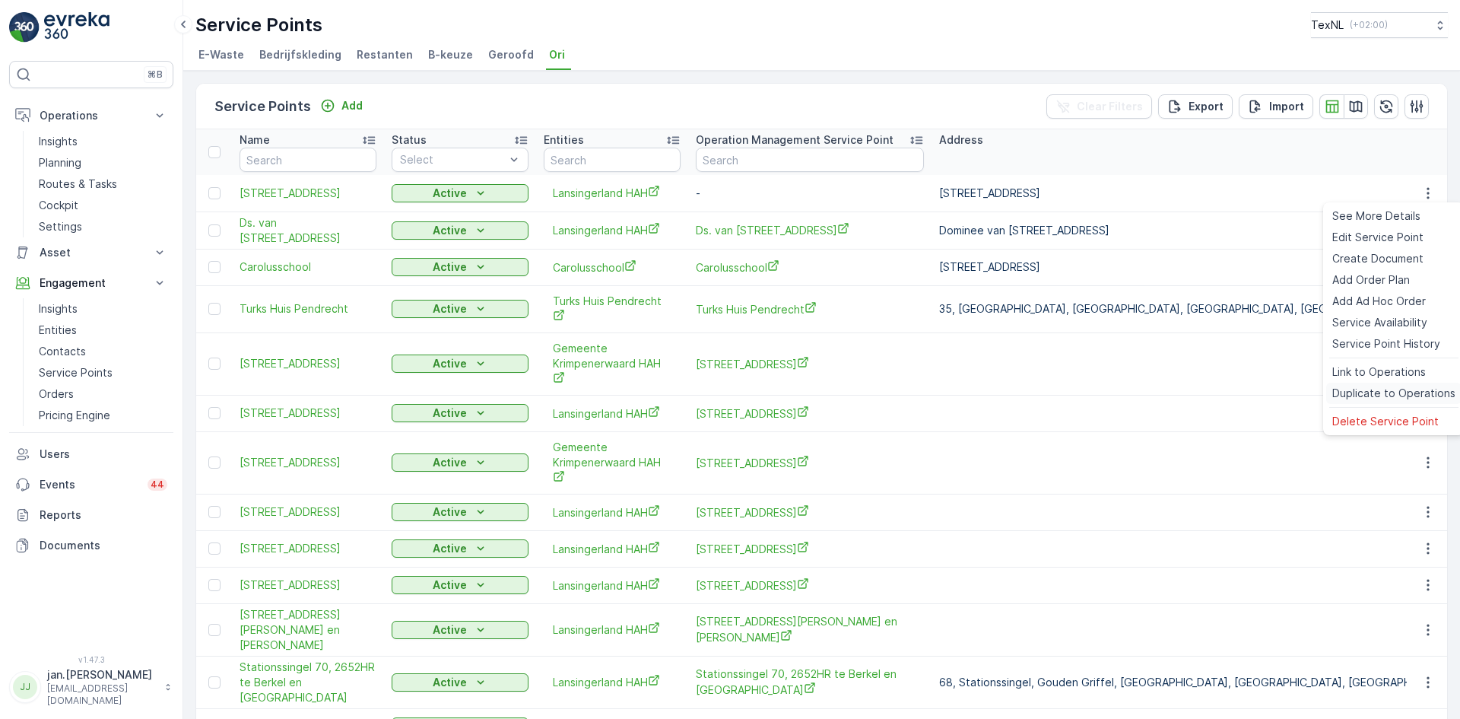
click at [1383, 386] on span "Duplicate to Operations" at bounding box center [1393, 392] width 123 height 15
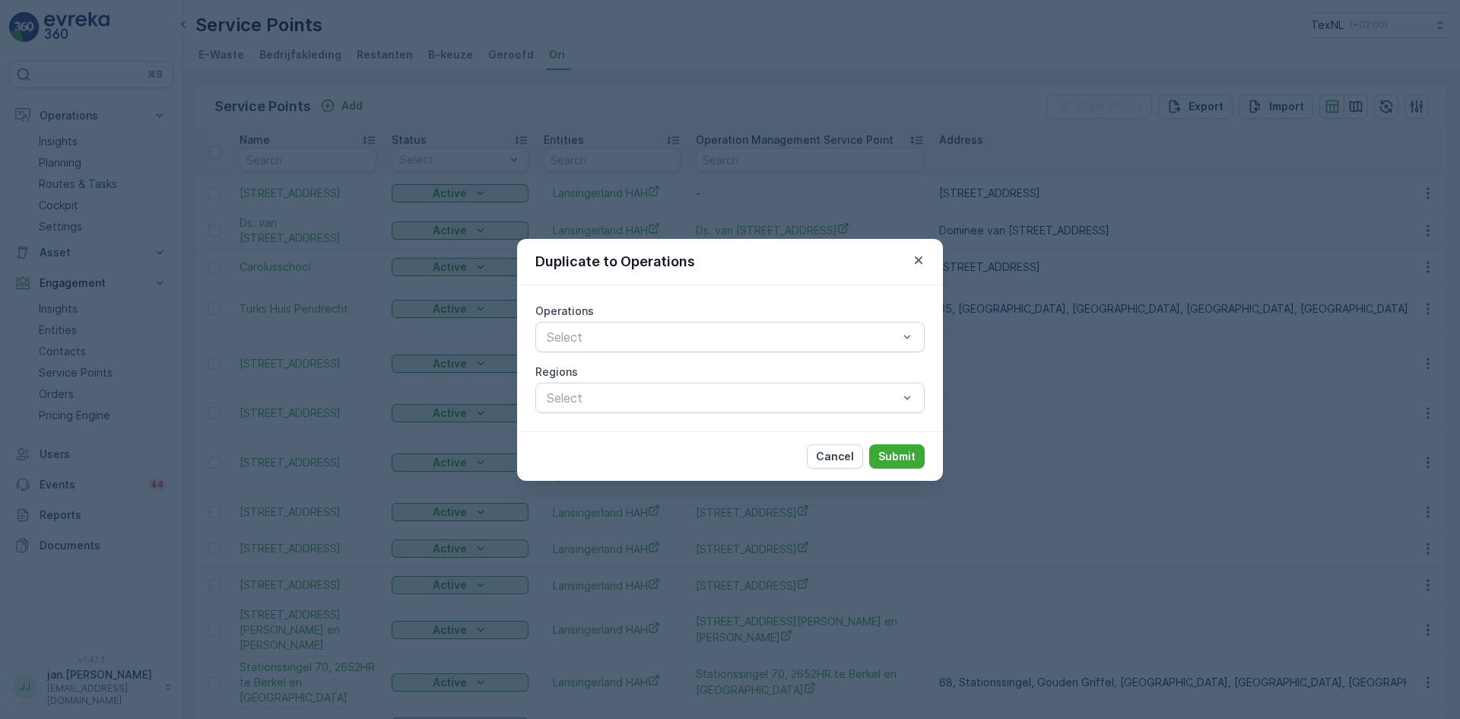
click at [763, 326] on div "Select" at bounding box center [729, 337] width 389 height 30
click at [650, 378] on div "Textile Collection" at bounding box center [729, 374] width 371 height 14
click at [892, 449] on p "Submit" at bounding box center [896, 456] width 37 height 15
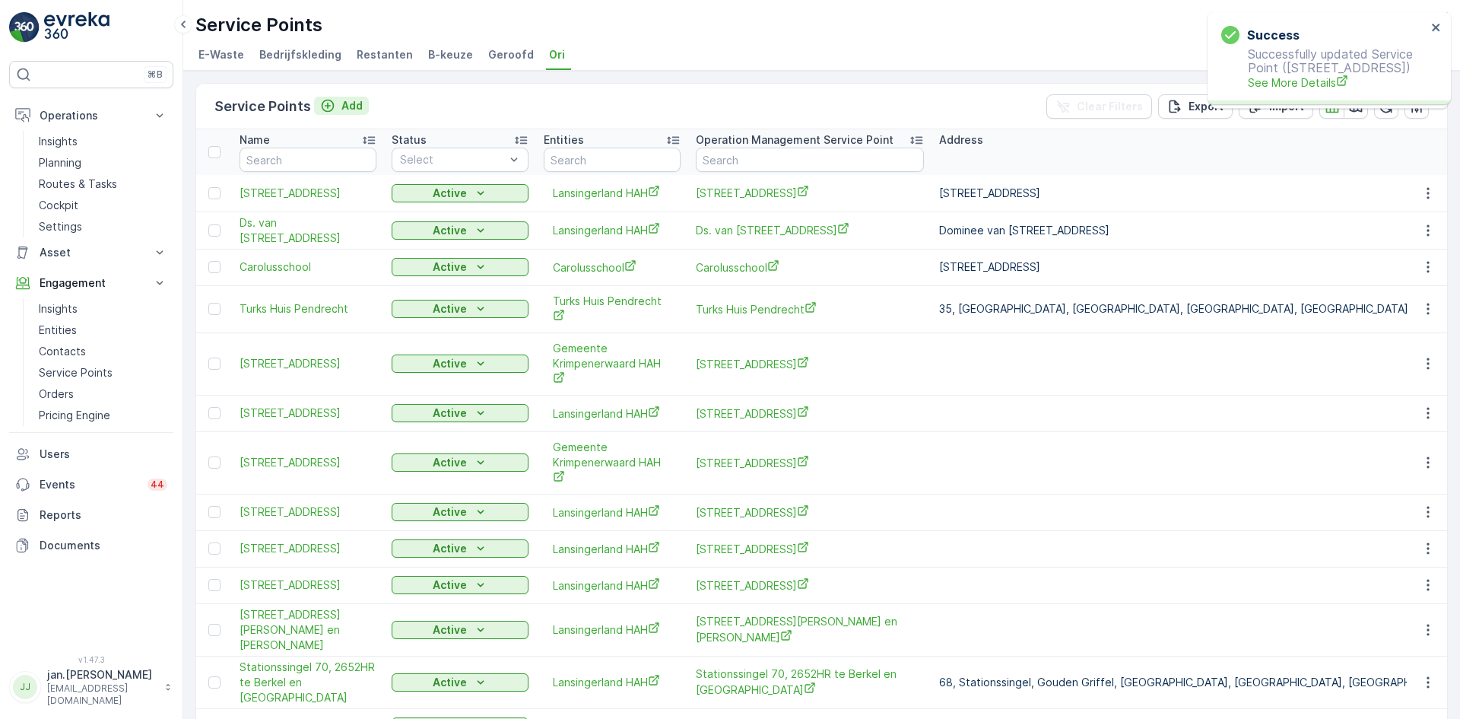
click at [350, 103] on p "Add" at bounding box center [351, 105] width 21 height 15
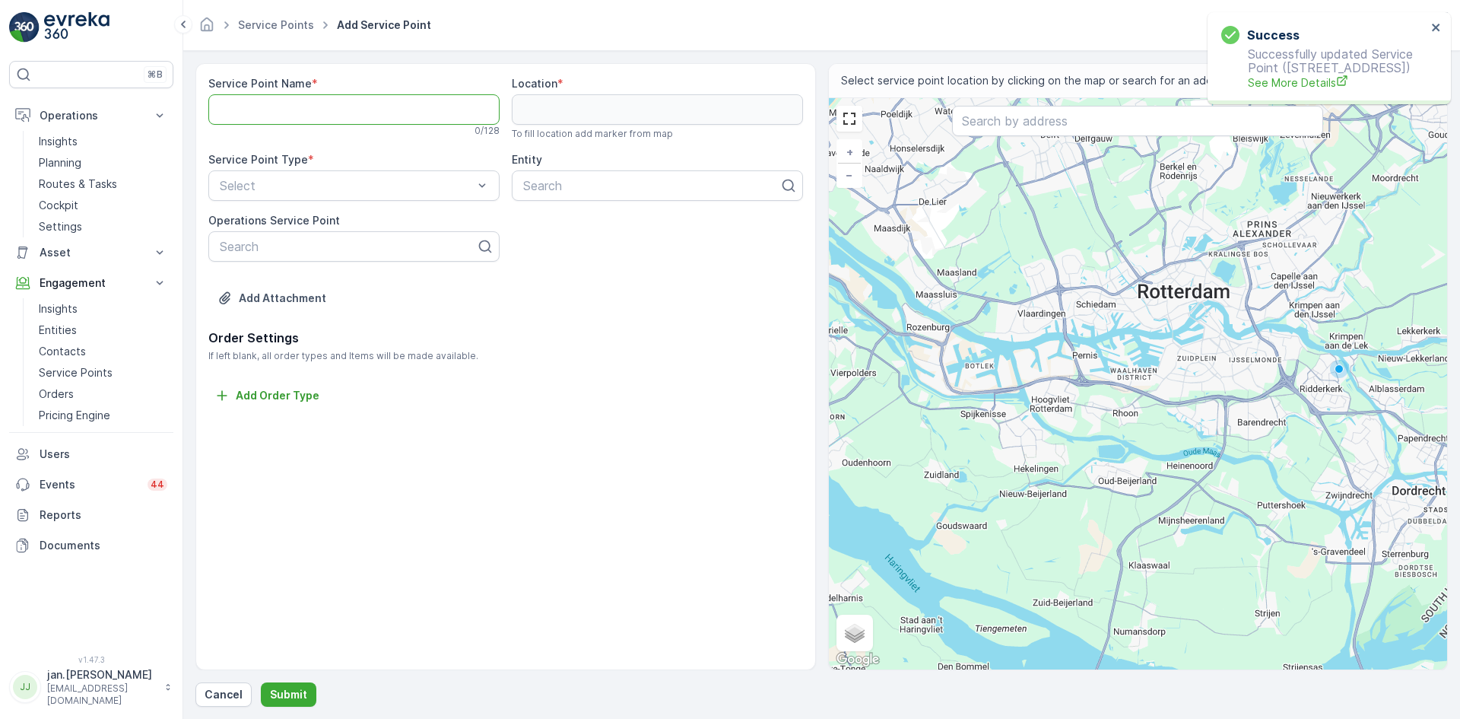
click at [278, 111] on Name "Service Point Name" at bounding box center [353, 109] width 291 height 30
type Name "g"
click at [325, 109] on Name "Service Point Name" at bounding box center [353, 109] width 291 height 30
paste Name "Gouwestraat 21, 2652DW te Berkel en Rodenrijs"
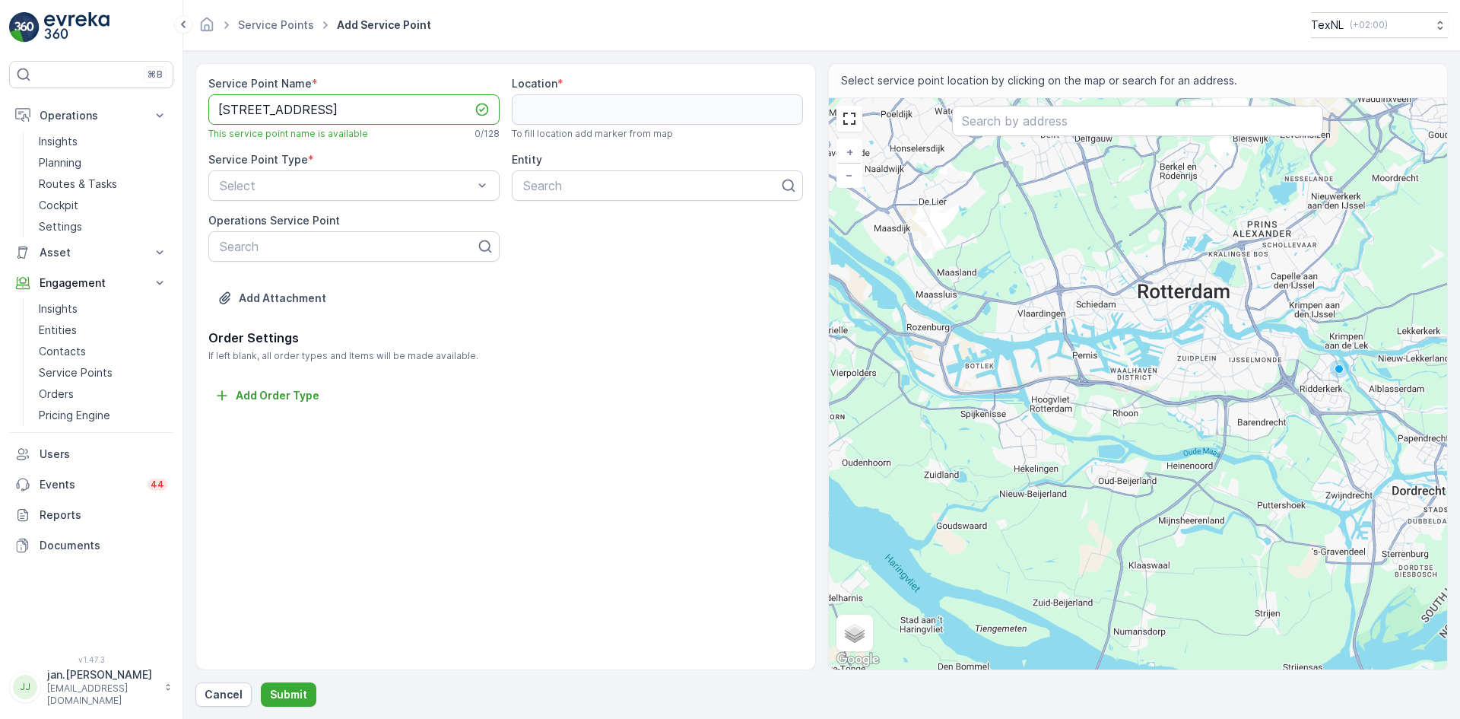
scroll to position [0, 25]
type Name "Gouwestraat 21, 2652DW te Berkel en Rodenrijs"
click at [1001, 122] on input "text" at bounding box center [1137, 121] width 371 height 30
paste input "Gouwestraat 21, 2652DW te Berkel en Rodenrijs"
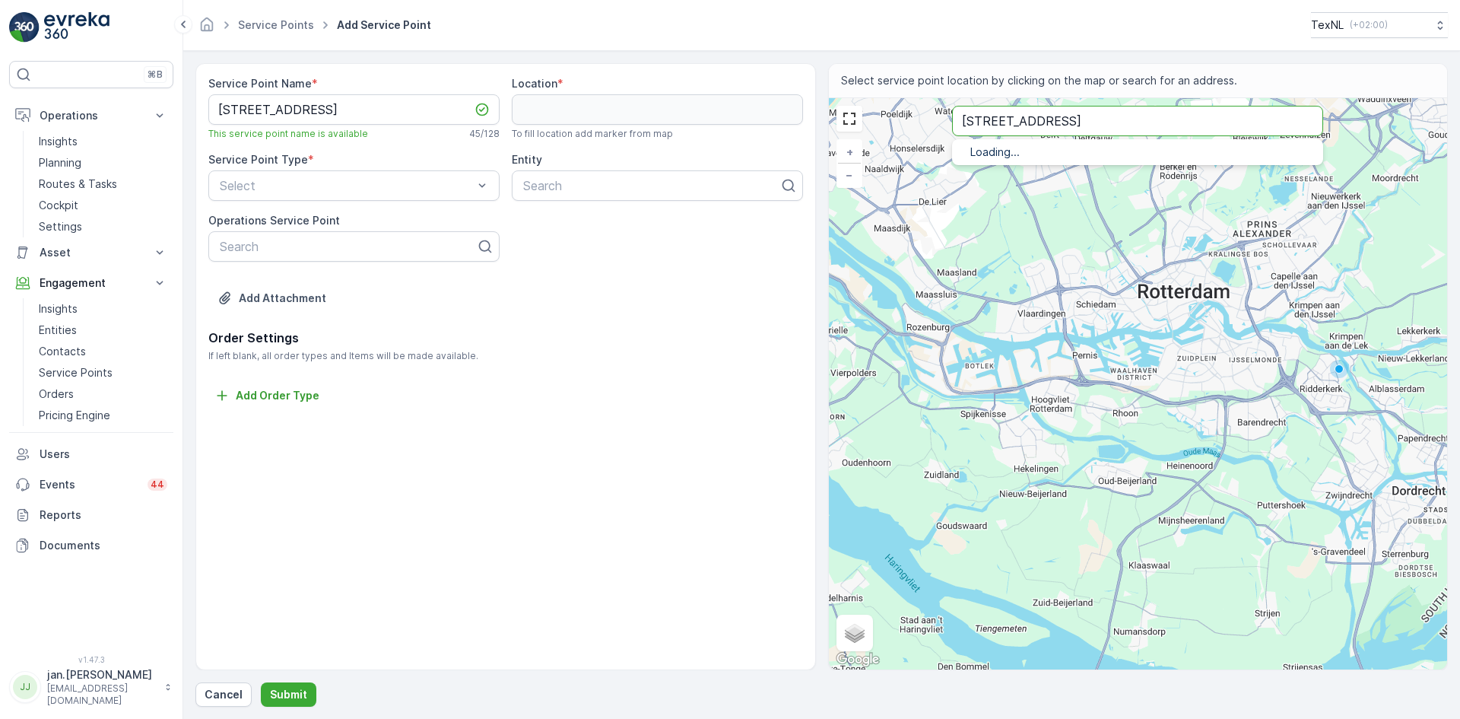
type input "Gouwestraat 21, 2652DW te Berkel en Rodenrijs"
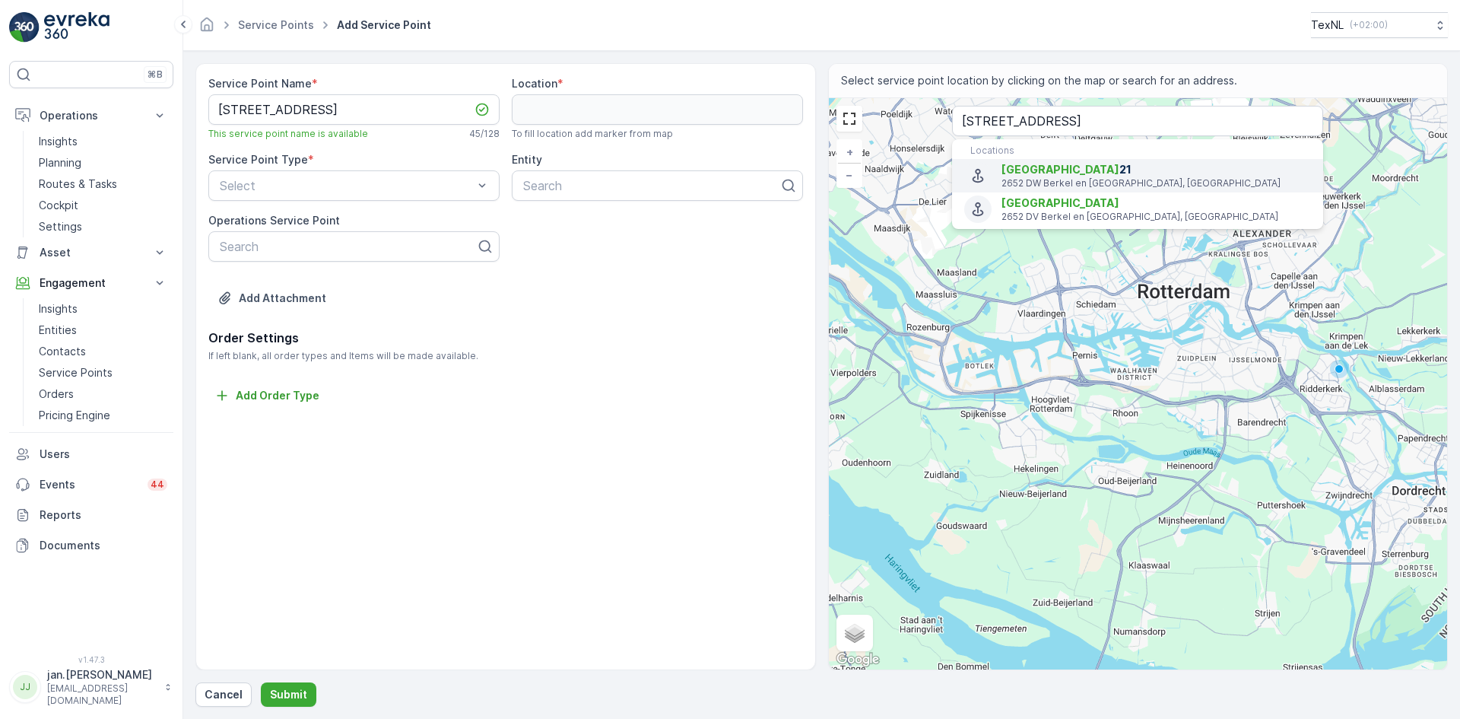
click at [1045, 180] on p "2652 DW Berkel en Rodenrijs, Netherlands" at bounding box center [1155, 183] width 309 height 12
type input "51.9980124,4.46769"
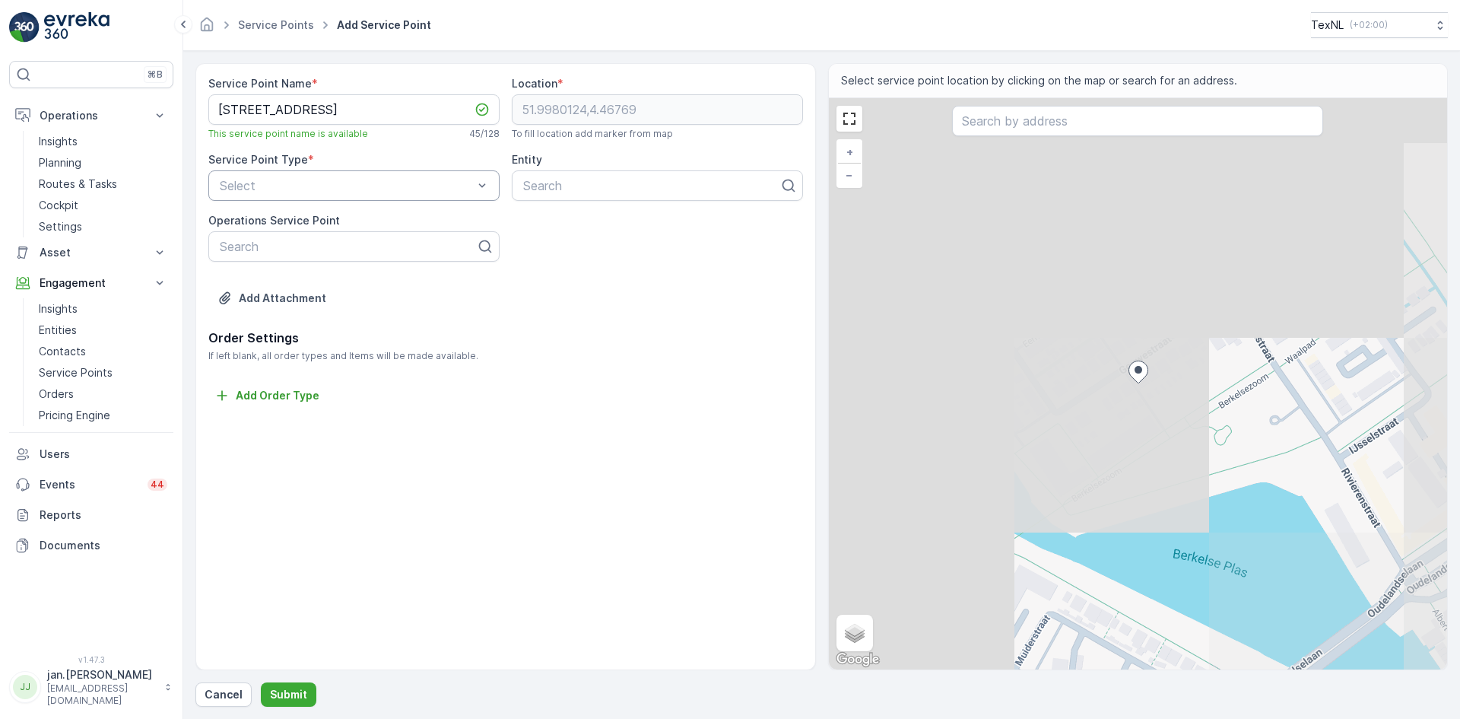
click at [263, 174] on div "Select" at bounding box center [353, 185] width 291 height 30
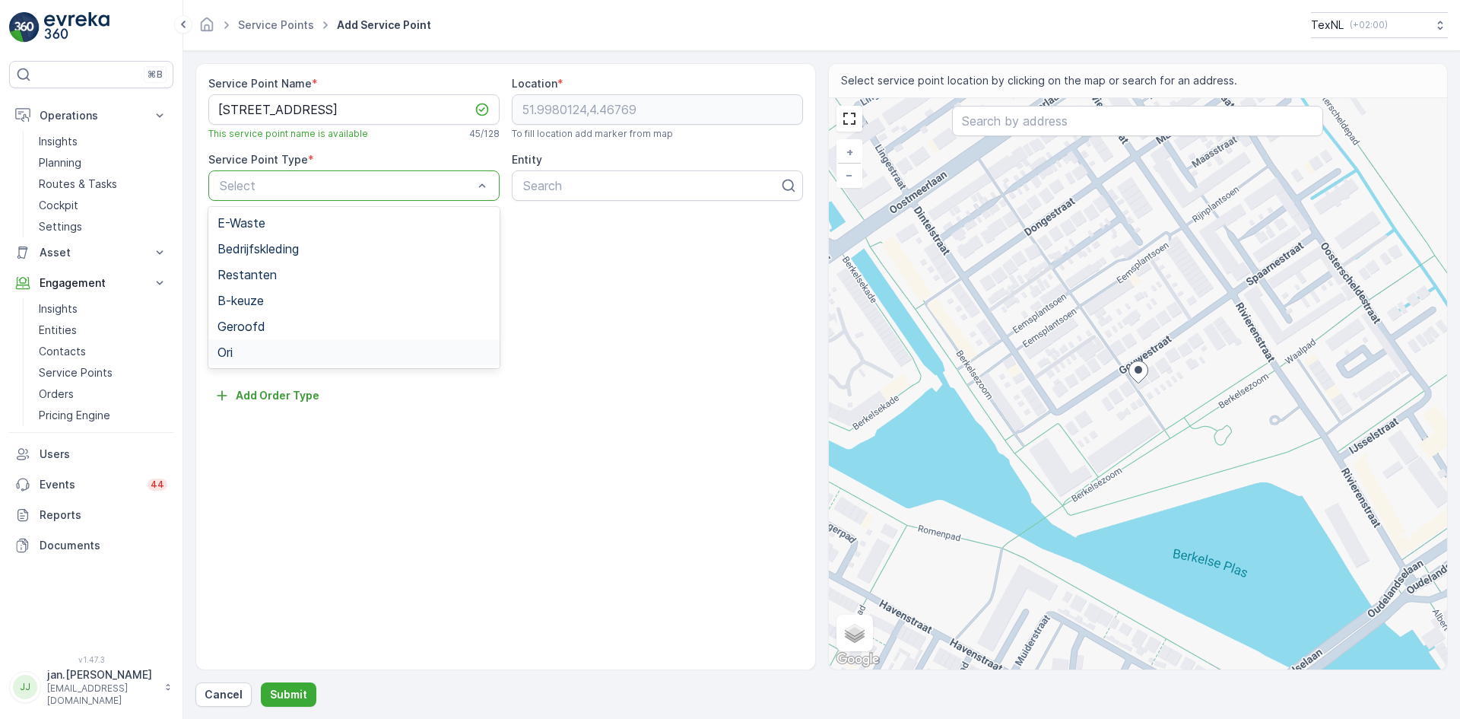
click at [250, 344] on div "Ori" at bounding box center [353, 352] width 291 height 26
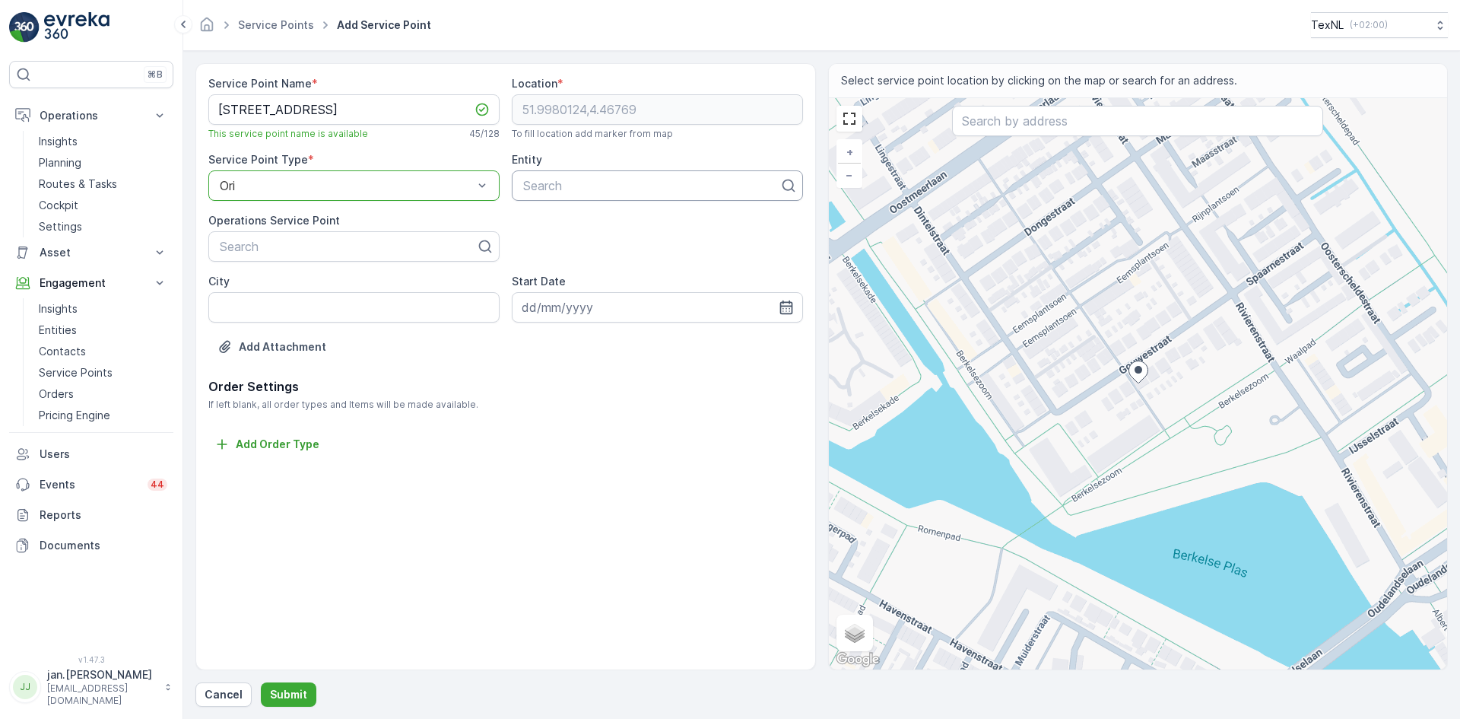
click at [556, 182] on div at bounding box center [651, 186] width 259 height 14
type input "hah"
click at [584, 222] on span "Lansingerland HAH" at bounding box center [574, 223] width 107 height 14
click at [291, 699] on p "Submit" at bounding box center [288, 694] width 37 height 15
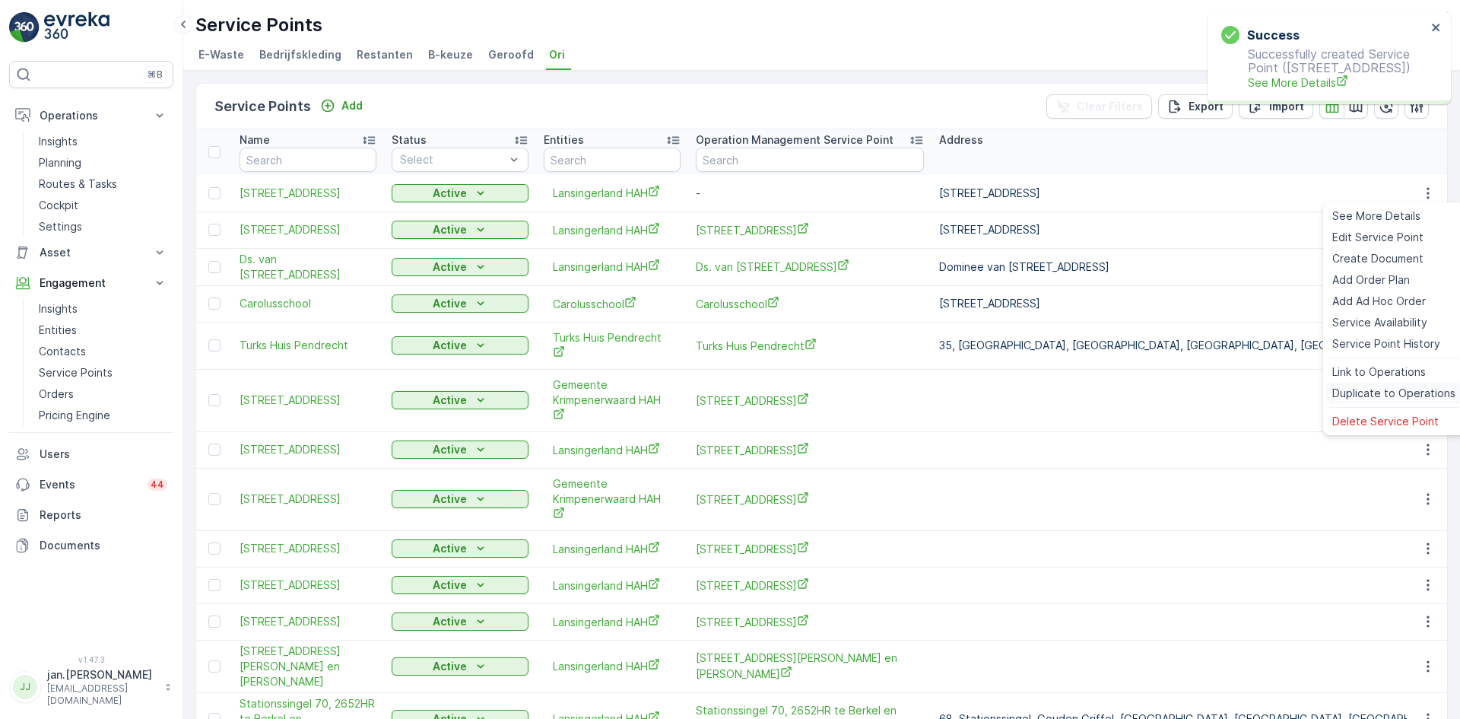
click at [1373, 392] on span "Duplicate to Operations" at bounding box center [1393, 392] width 123 height 15
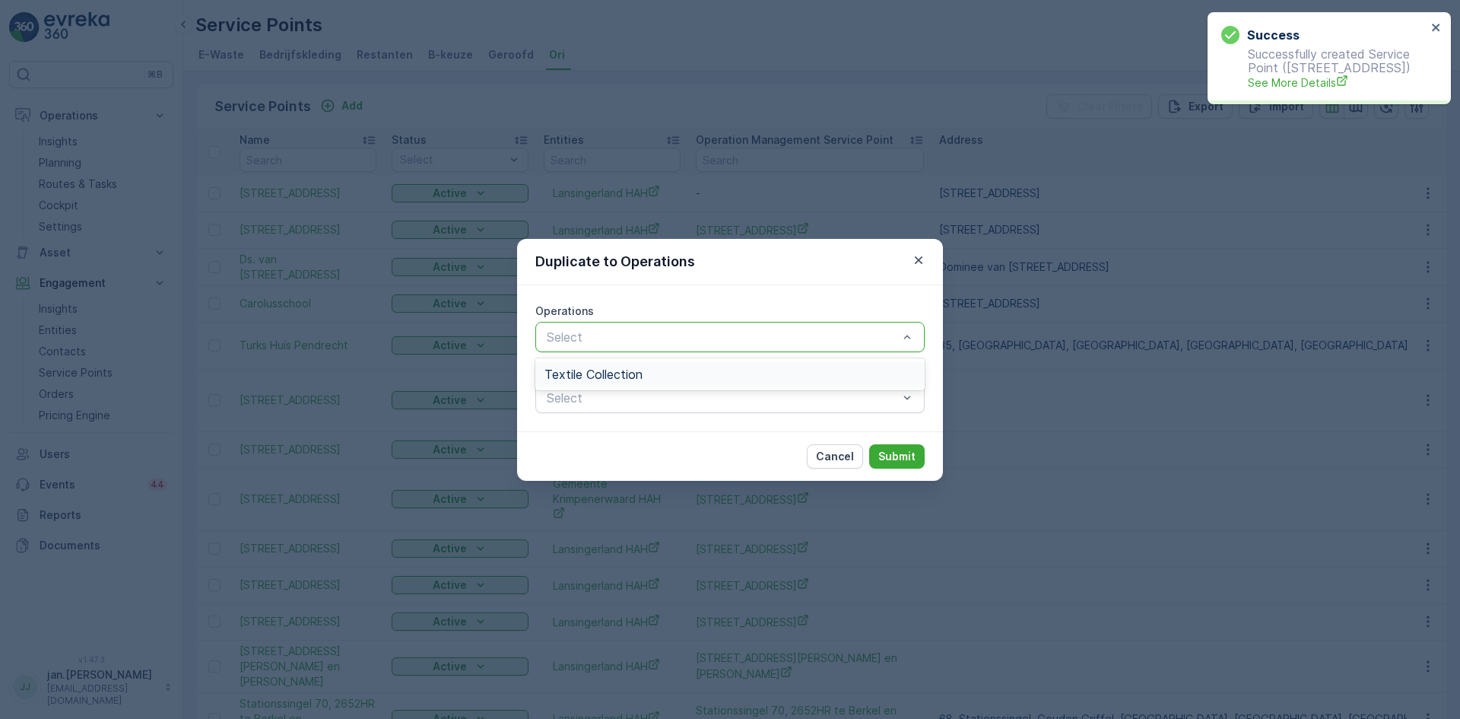
click at [750, 339] on div at bounding box center [722, 337] width 354 height 14
click at [677, 376] on div "Textile Collection" at bounding box center [729, 374] width 371 height 14
click at [886, 456] on p "Submit" at bounding box center [896, 456] width 37 height 15
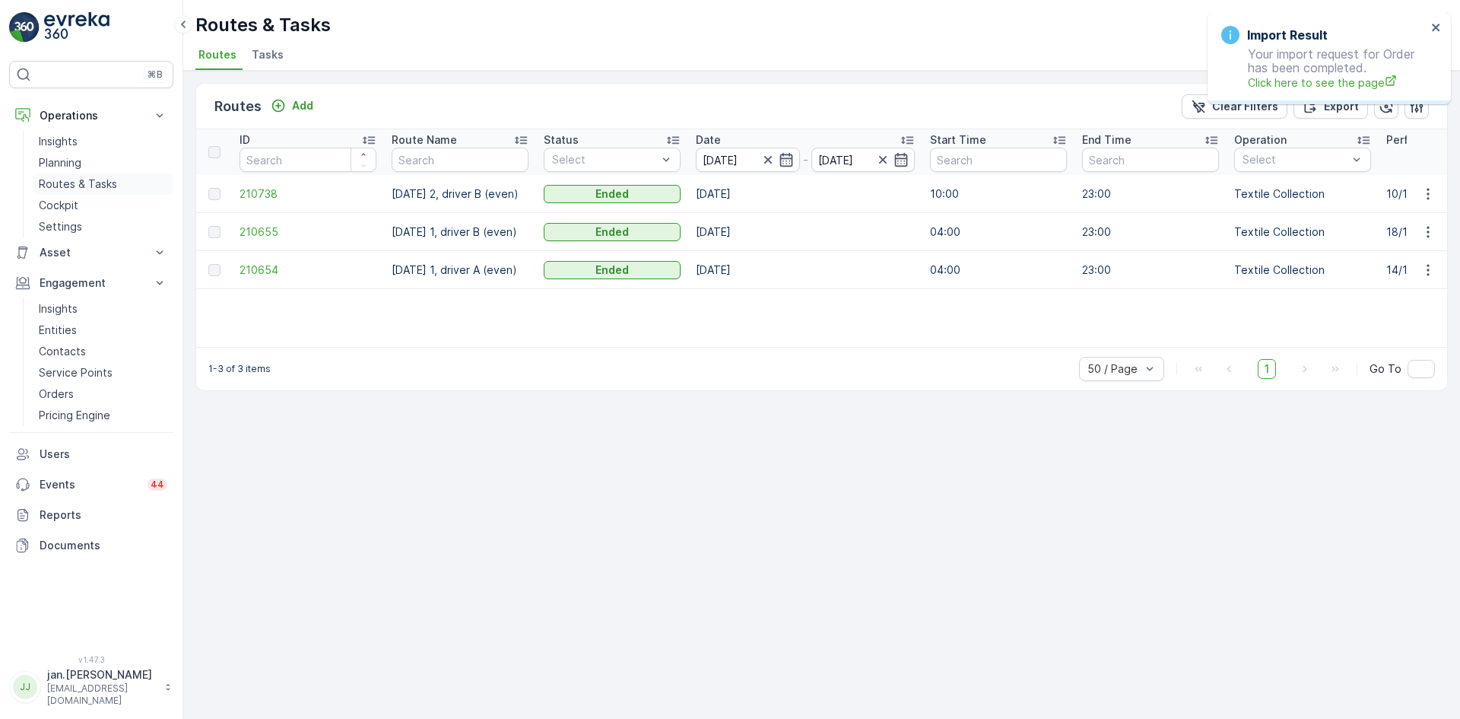
click at [79, 184] on p "Routes & Tasks" at bounding box center [78, 183] width 78 height 15
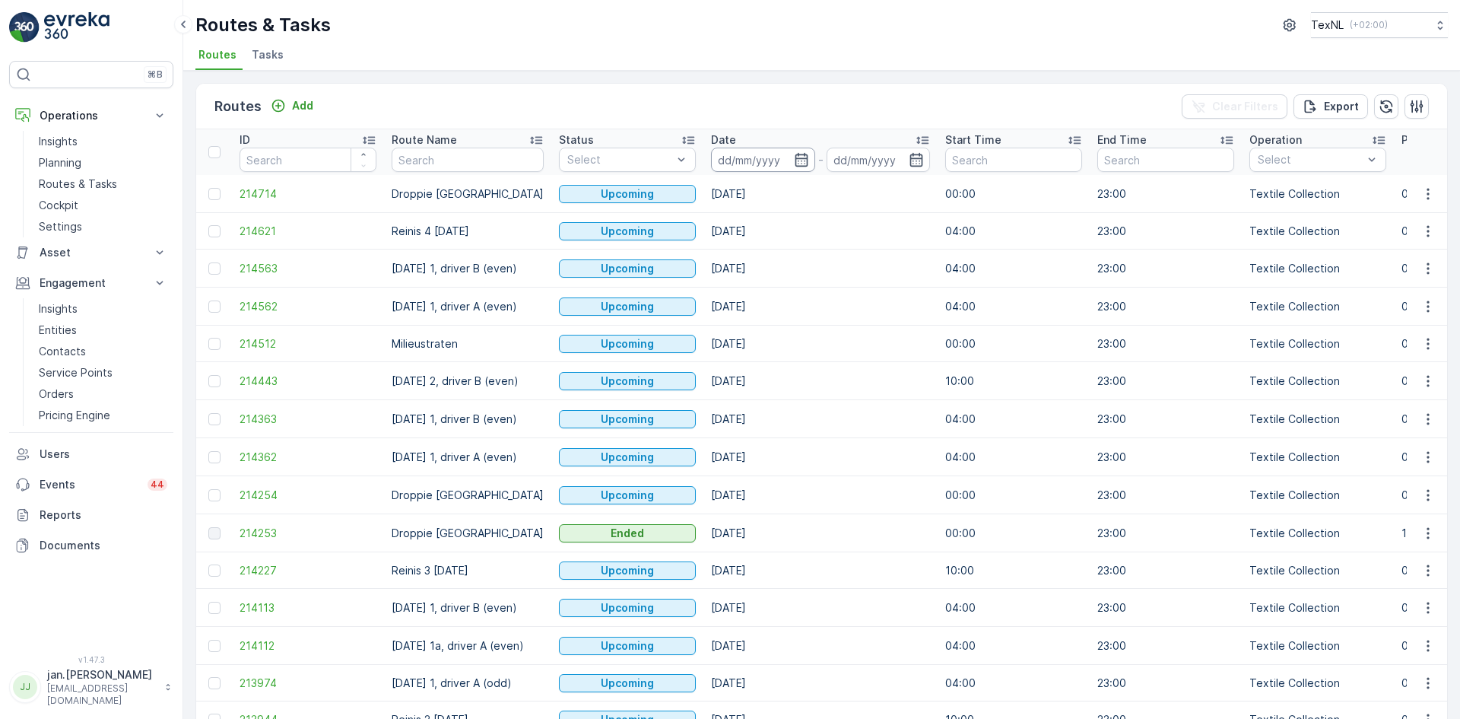
click at [758, 160] on input at bounding box center [763, 160] width 104 height 24
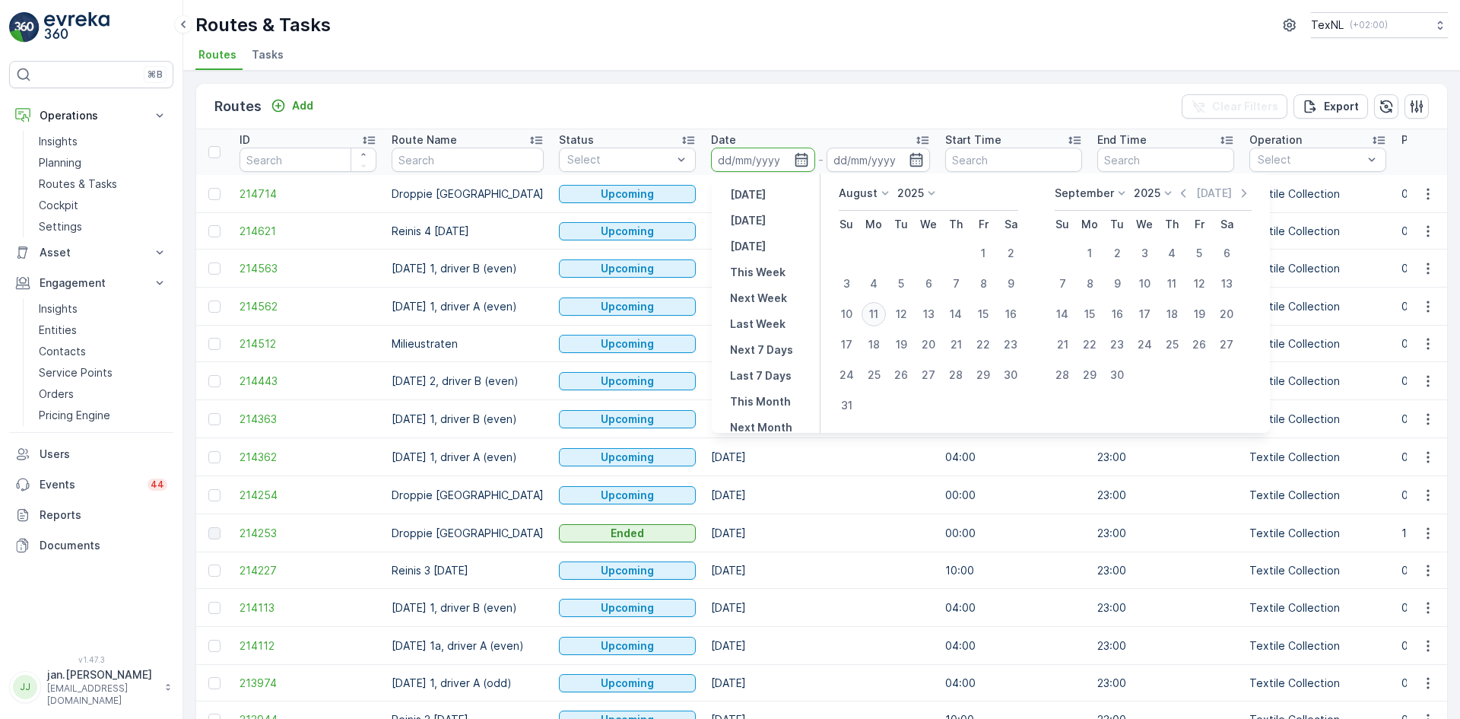
click at [885, 319] on div "11" at bounding box center [873, 314] width 24 height 24
type input "11.08.2025"
click at [885, 319] on div "11" at bounding box center [873, 314] width 24 height 24
type input "11.08.2025"
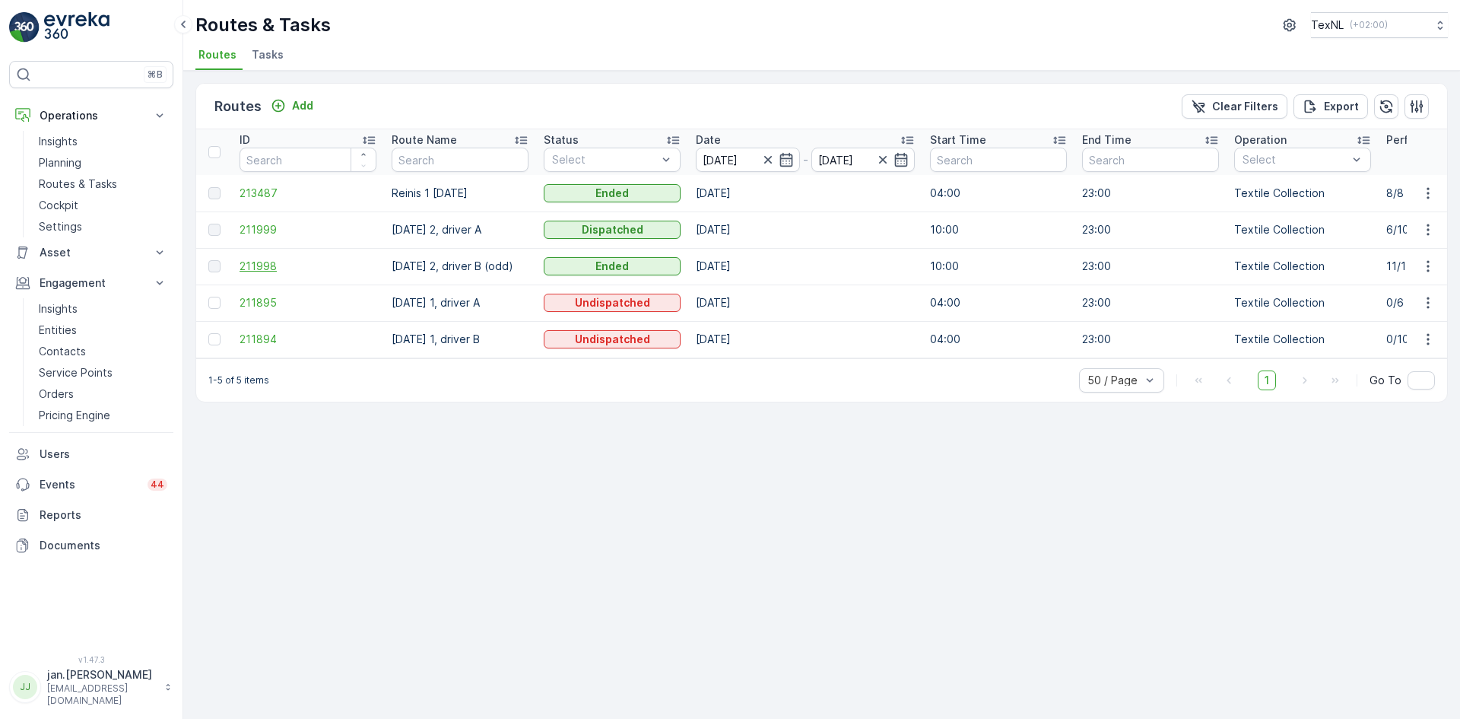
click at [265, 270] on span "211998" at bounding box center [308, 266] width 137 height 15
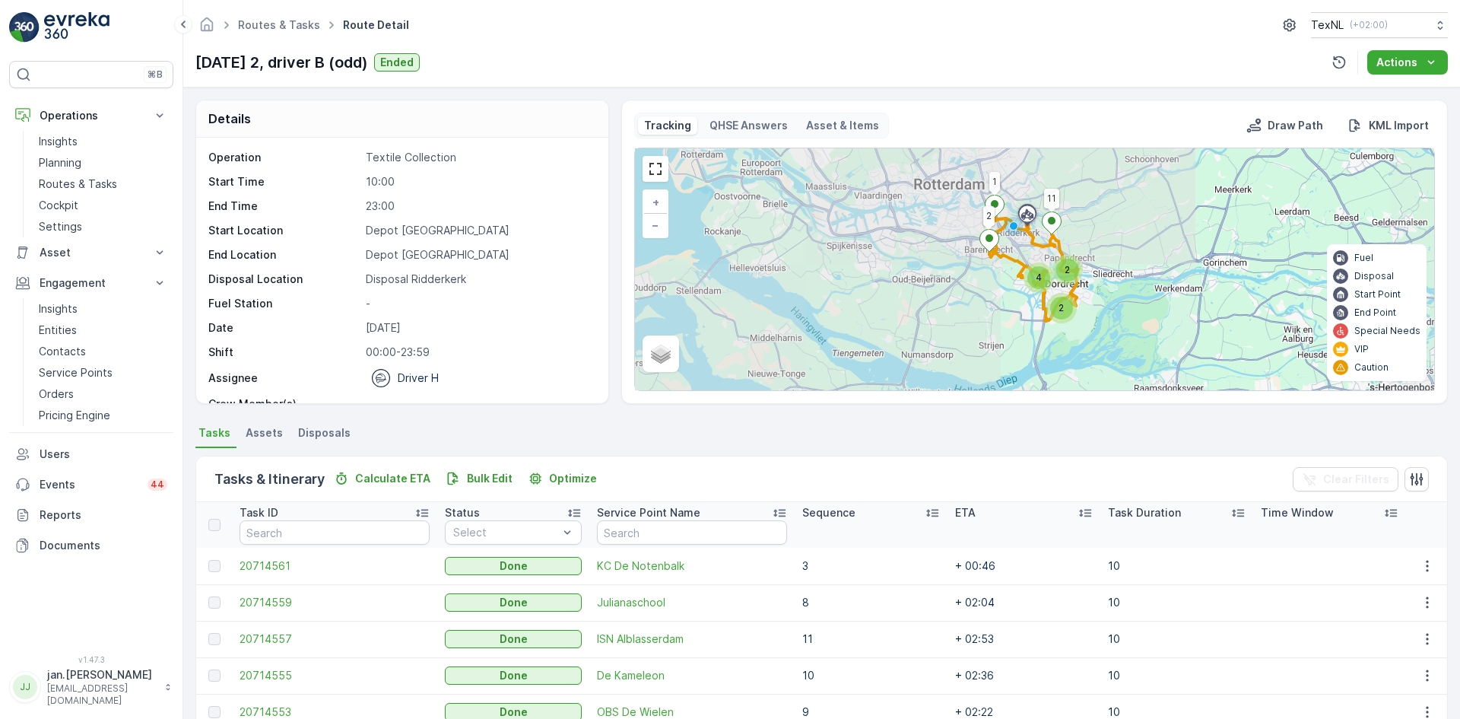
click at [333, 433] on span "Disposals" at bounding box center [324, 432] width 52 height 15
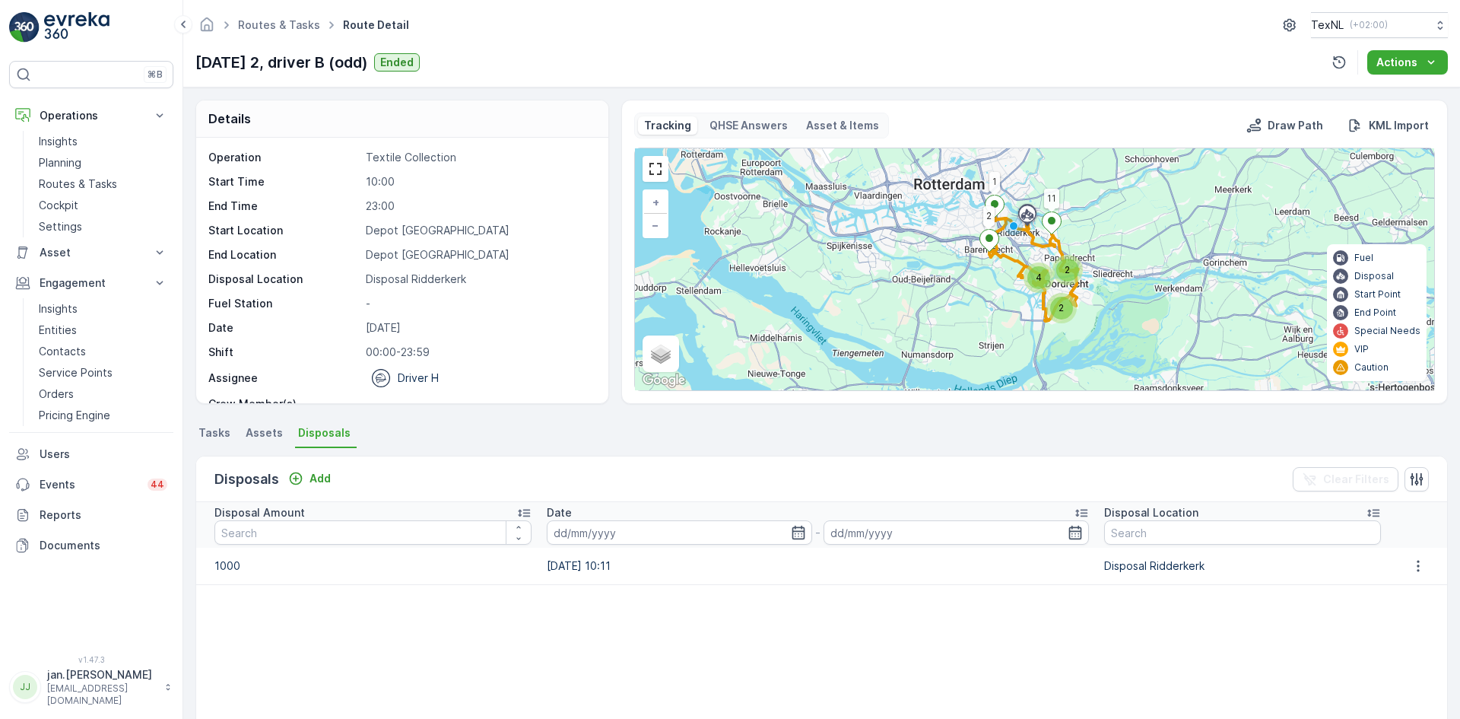
click at [211, 434] on span "Tasks" at bounding box center [214, 432] width 32 height 15
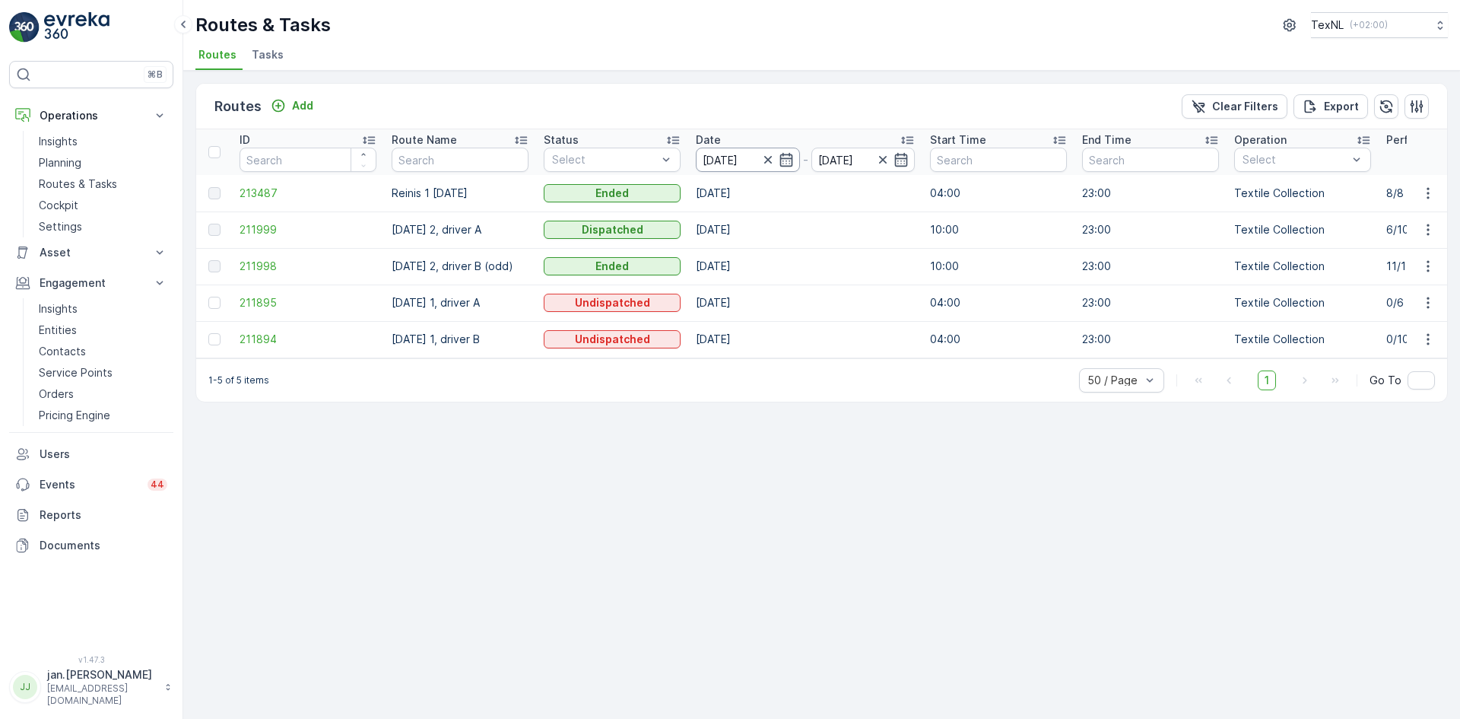
click at [722, 154] on input "11.08.2025" at bounding box center [748, 160] width 104 height 24
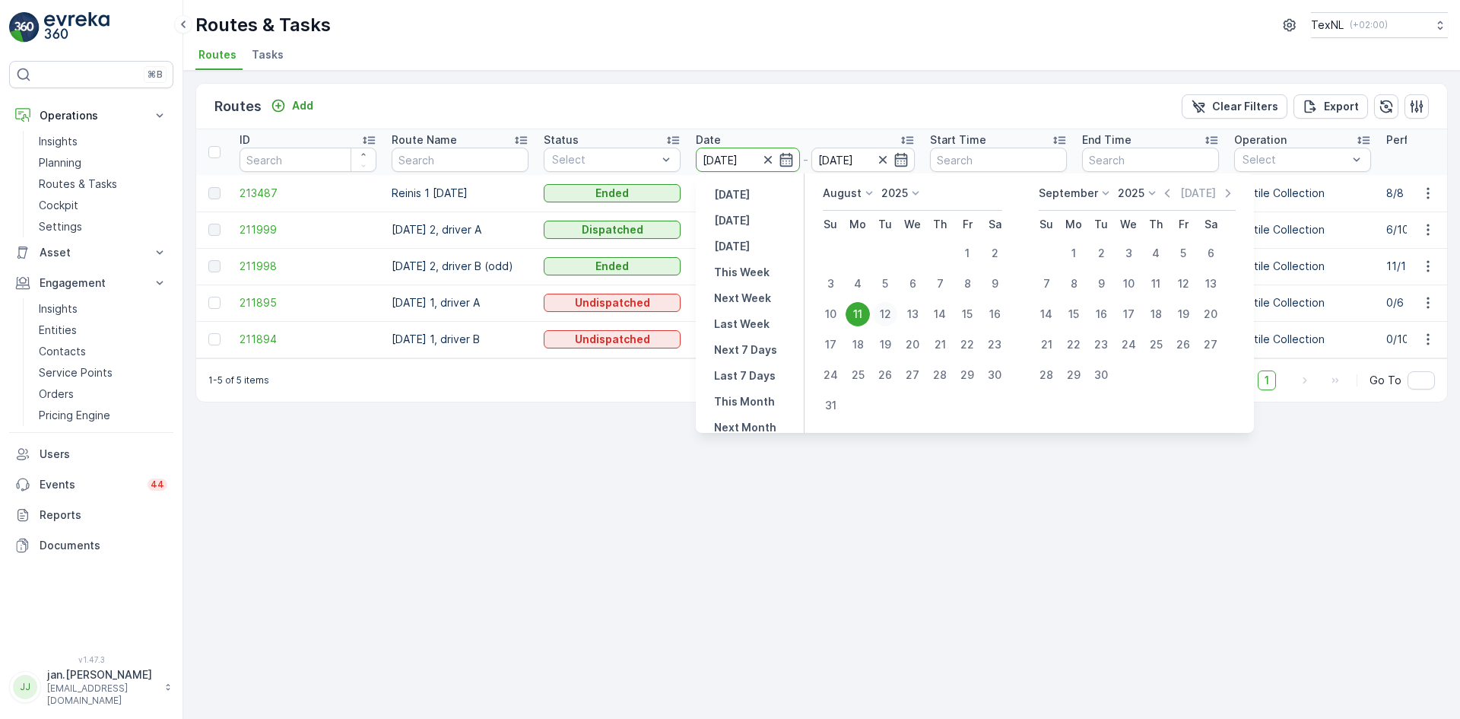
click at [891, 314] on div "12" at bounding box center [885, 314] width 24 height 24
type input "12.08.2025"
click at [891, 313] on div "12" at bounding box center [885, 314] width 24 height 24
type input "12.08.2025"
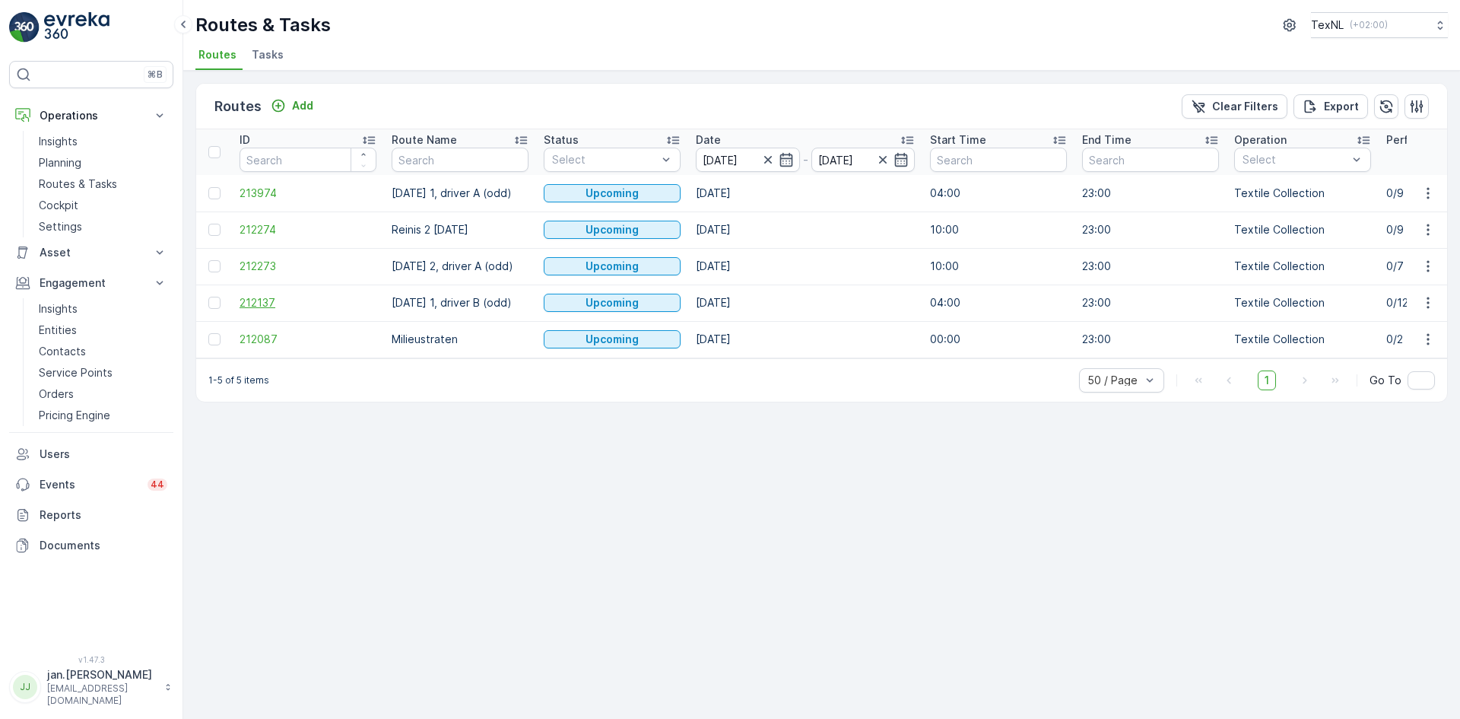
click at [263, 306] on span "212137" at bounding box center [308, 302] width 137 height 15
click at [64, 157] on p "Planning" at bounding box center [60, 162] width 43 height 15
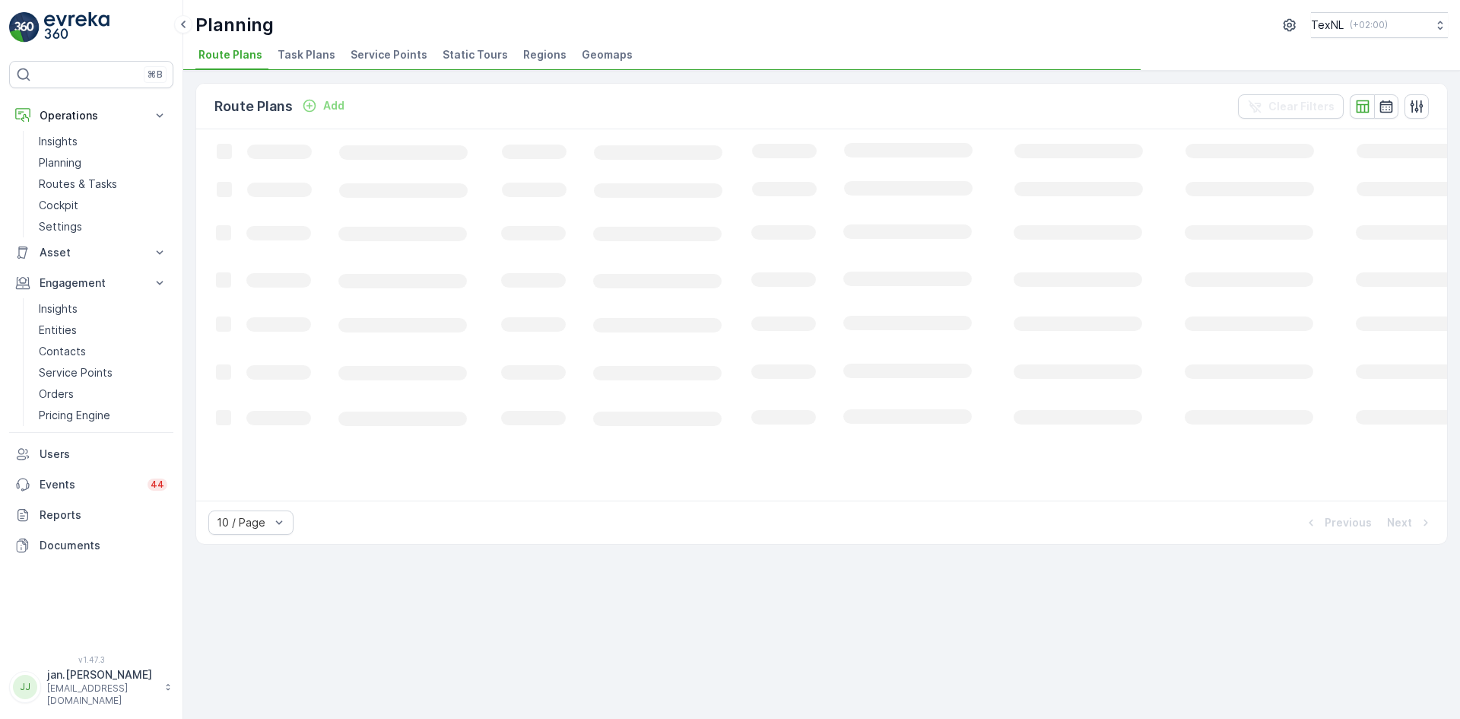
click at [391, 57] on span "Service Points" at bounding box center [389, 54] width 77 height 15
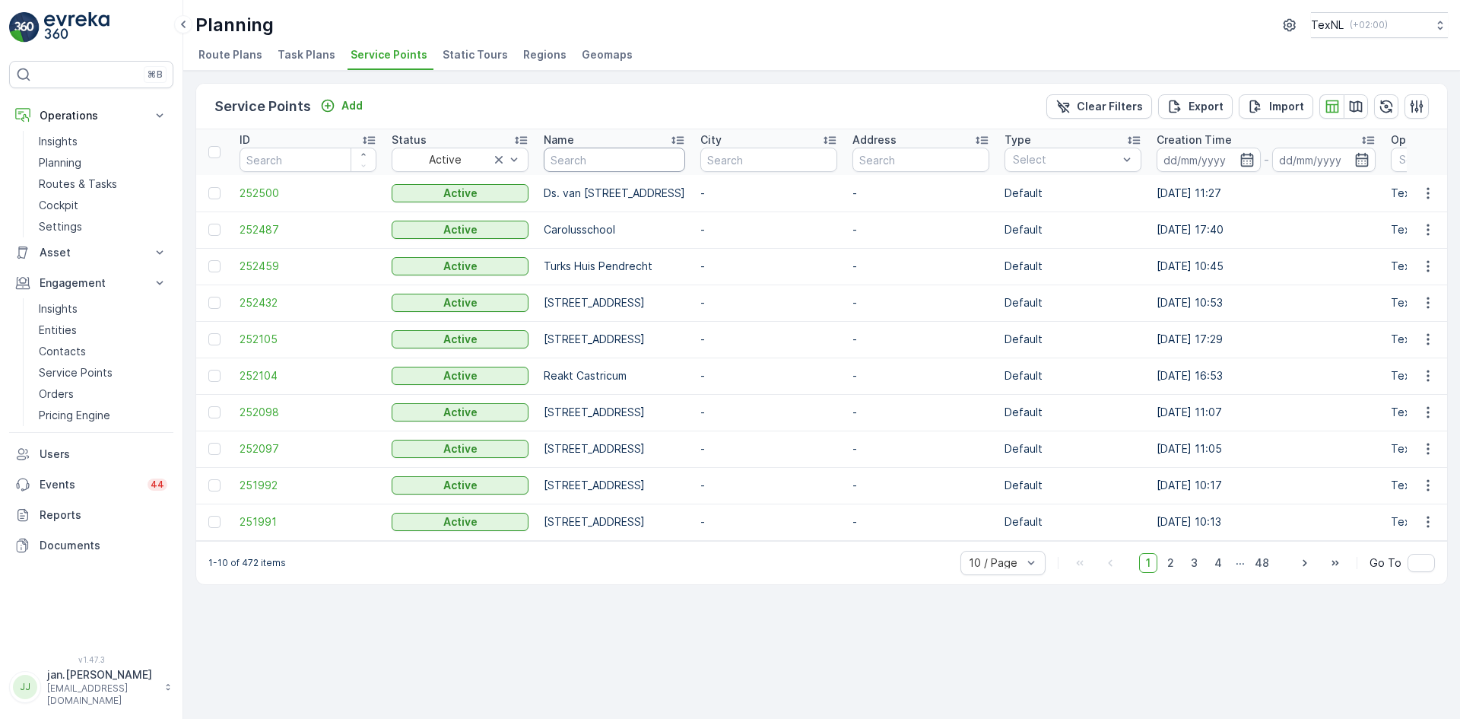
click at [592, 163] on input "text" at bounding box center [614, 160] width 141 height 24
type input "emmastra"
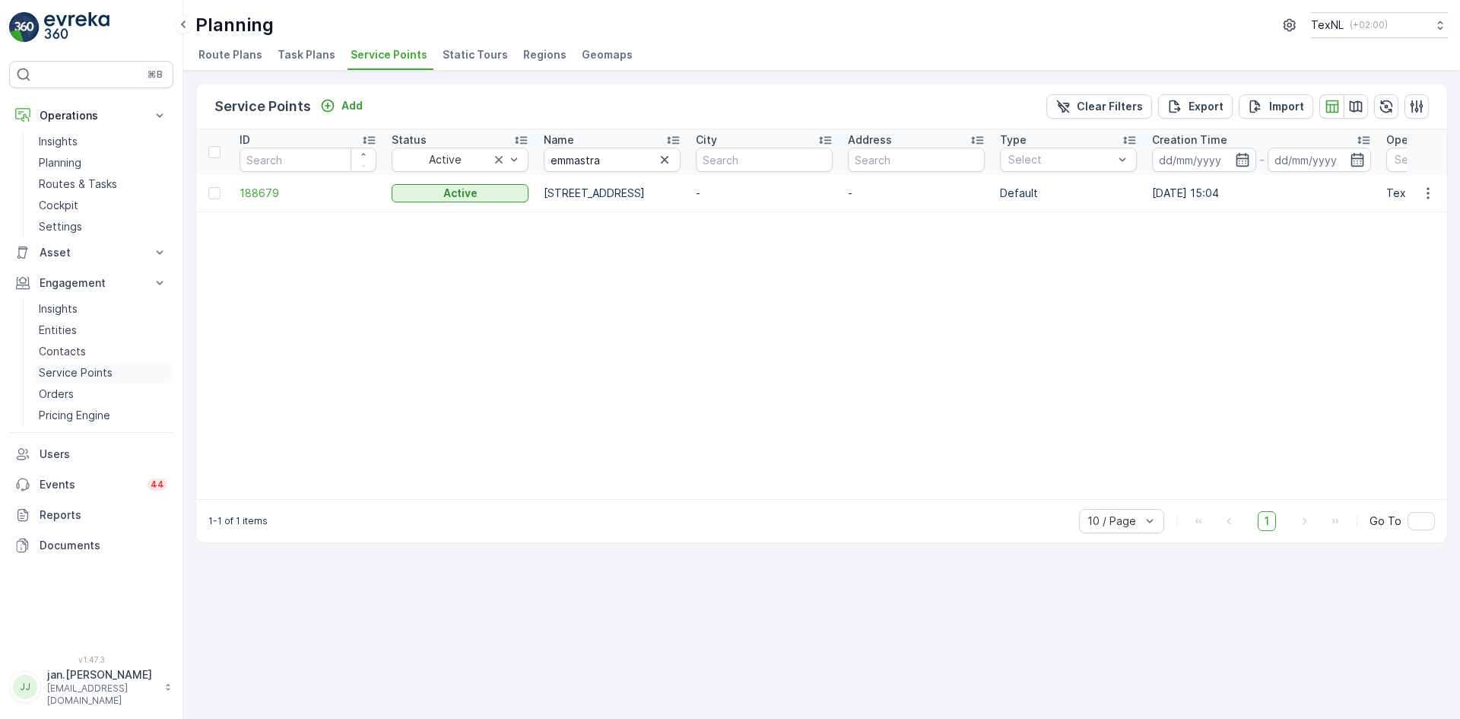
click at [90, 372] on p "Service Points" at bounding box center [76, 372] width 74 height 15
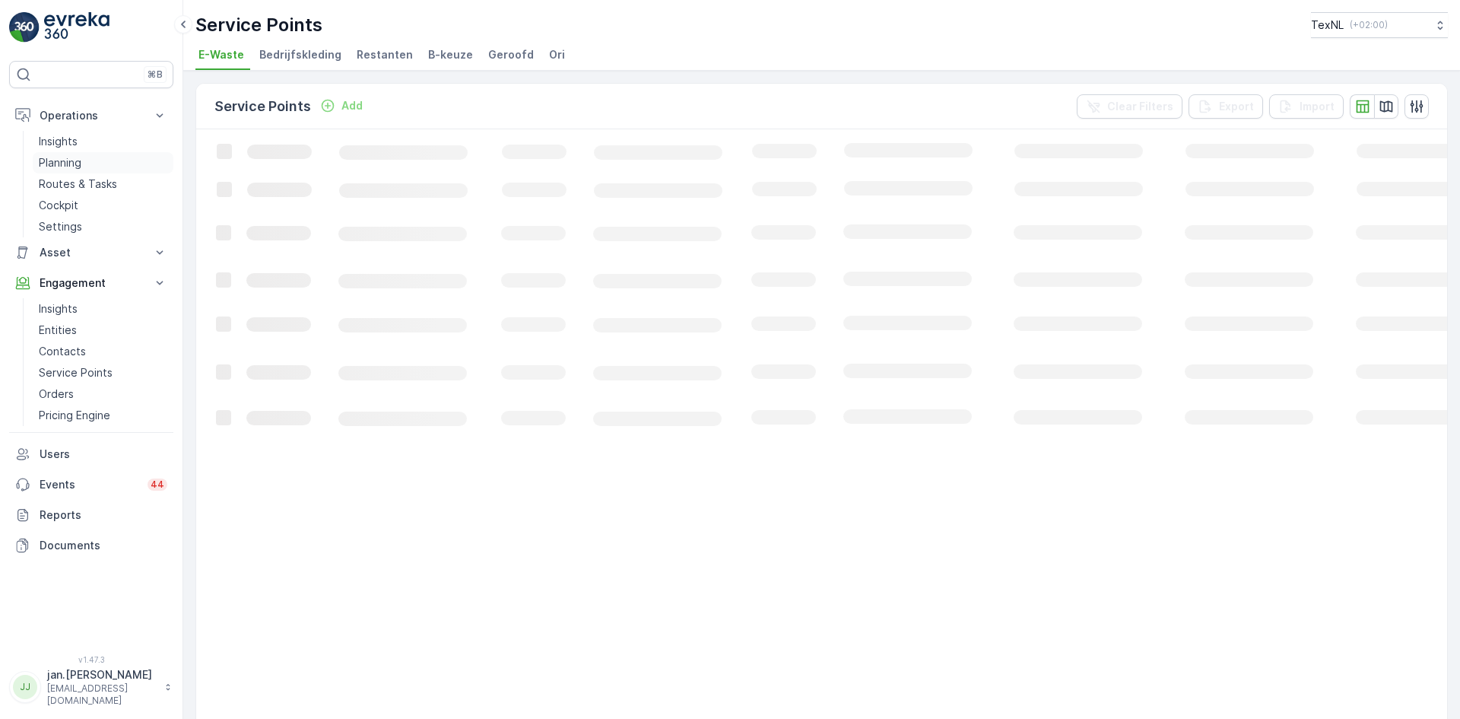
click at [60, 162] on p "Planning" at bounding box center [60, 162] width 43 height 15
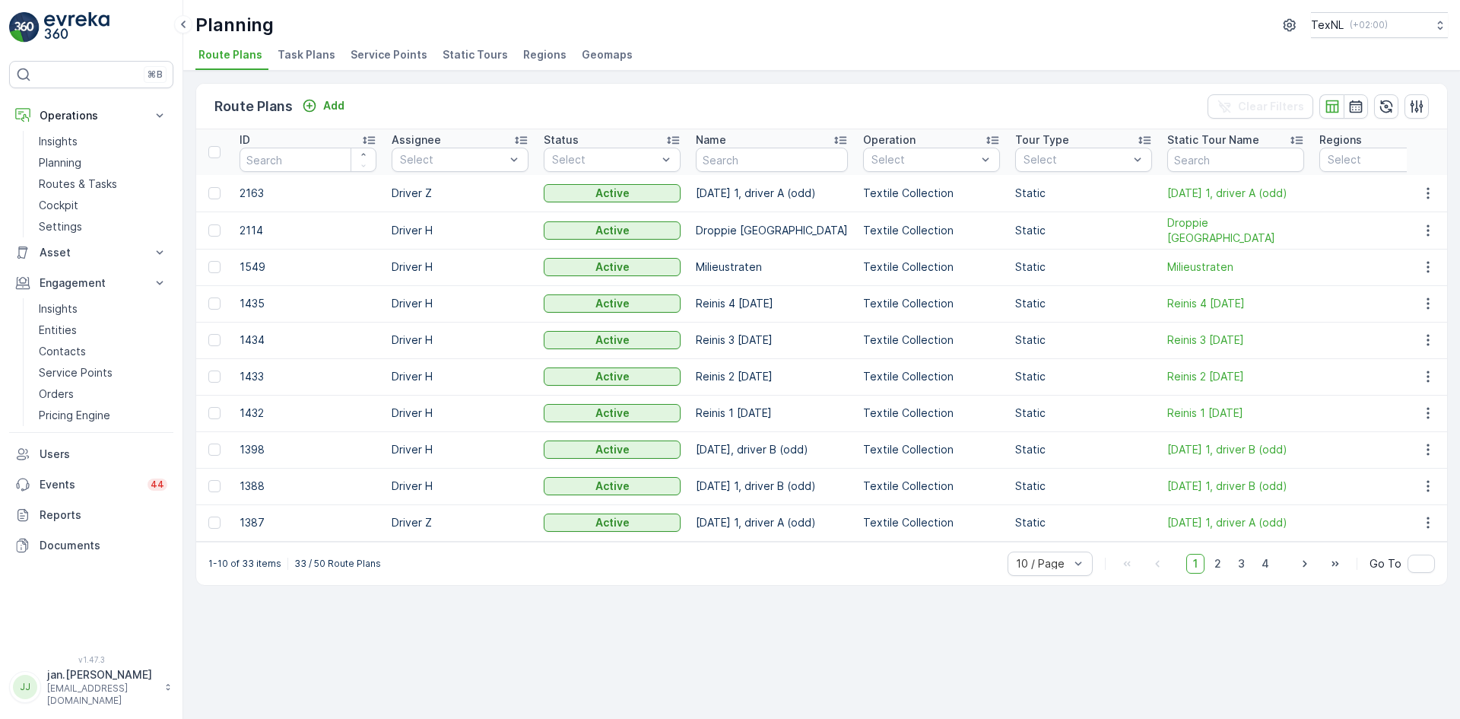
click at [382, 49] on span "Service Points" at bounding box center [389, 54] width 77 height 15
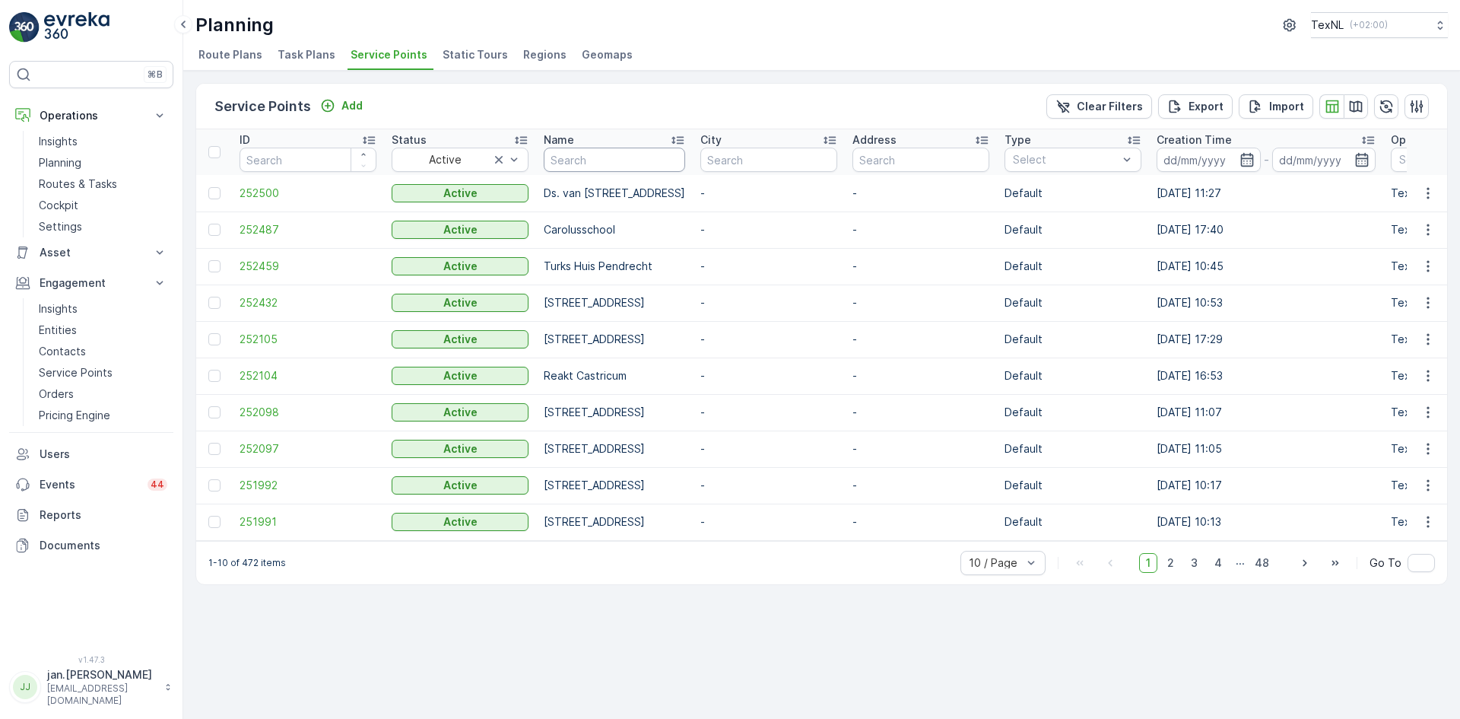
click at [574, 157] on input "text" at bounding box center [614, 160] width 141 height 24
type input "gouwe"
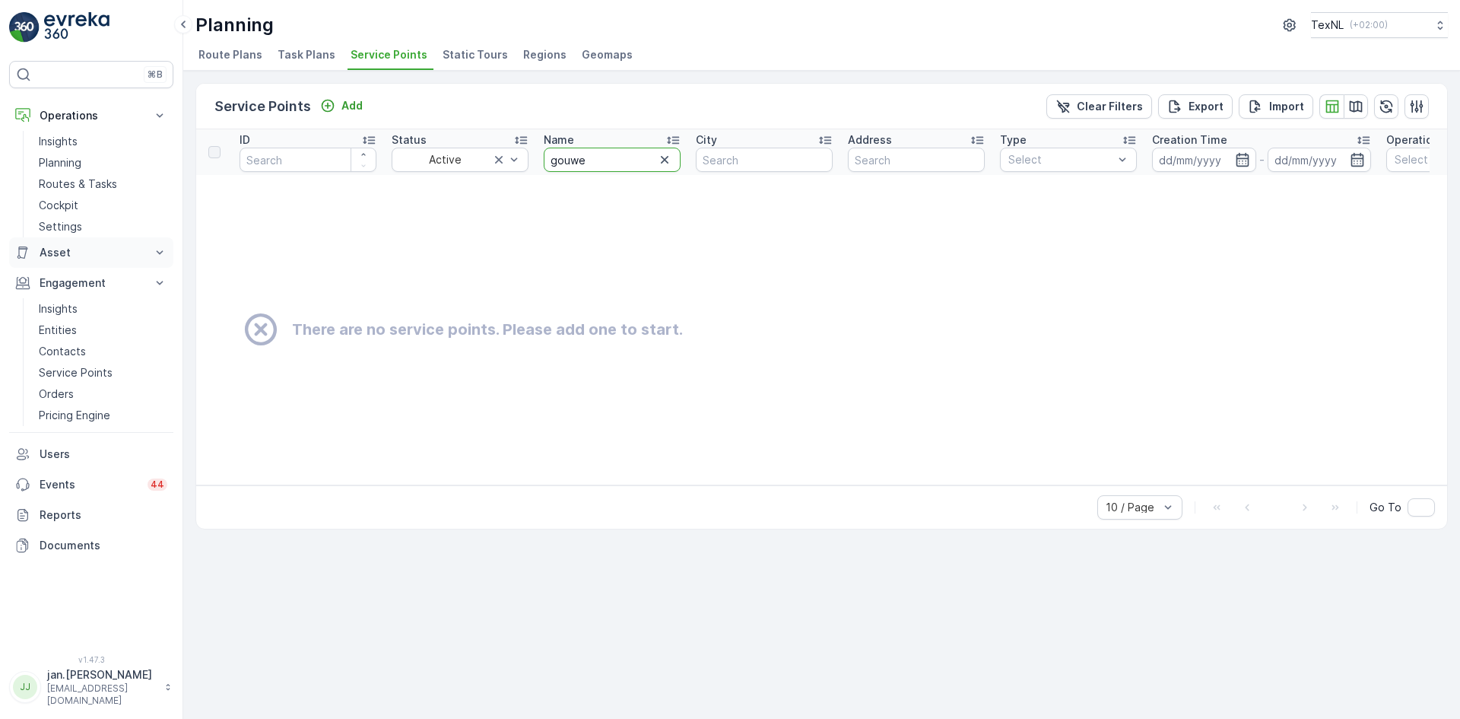
drag, startPoint x: 618, startPoint y: 168, endPoint x: 60, endPoint y: 240, distance: 562.7
click at [104, 242] on div "⌘B Operations Insights Planning Routes & Tasks Cockpit Settings Asset Assets En…" at bounding box center [730, 359] width 1460 height 719
type input "beuk"
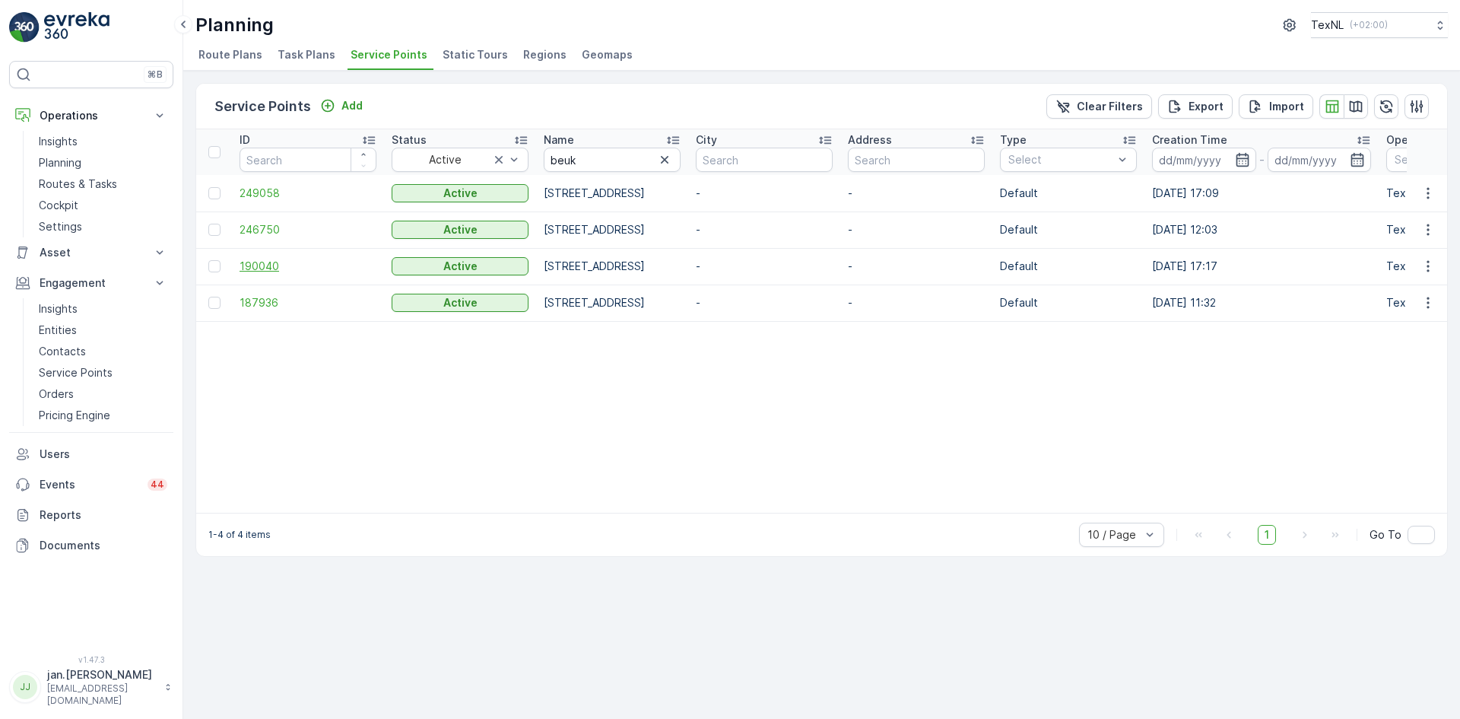
click at [255, 264] on span "190040" at bounding box center [308, 266] width 137 height 15
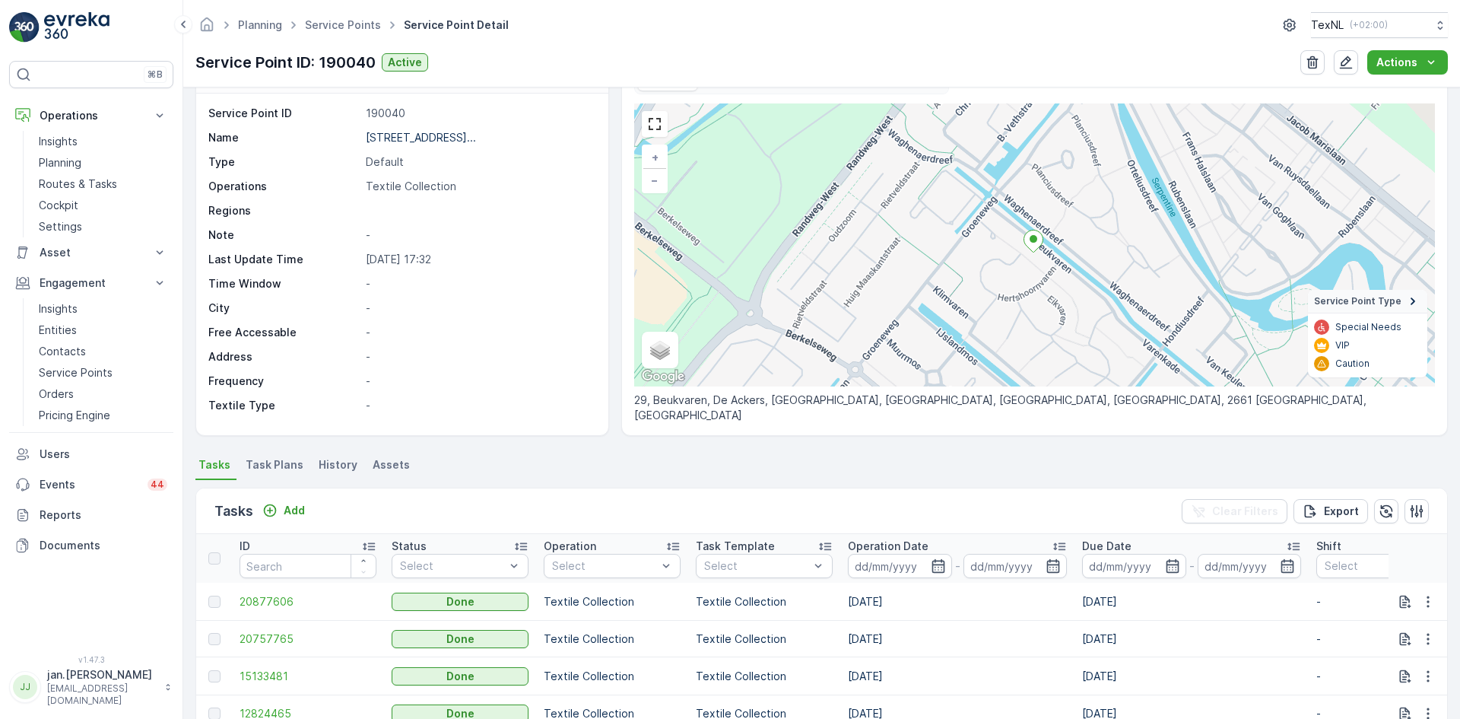
scroll to position [76, 0]
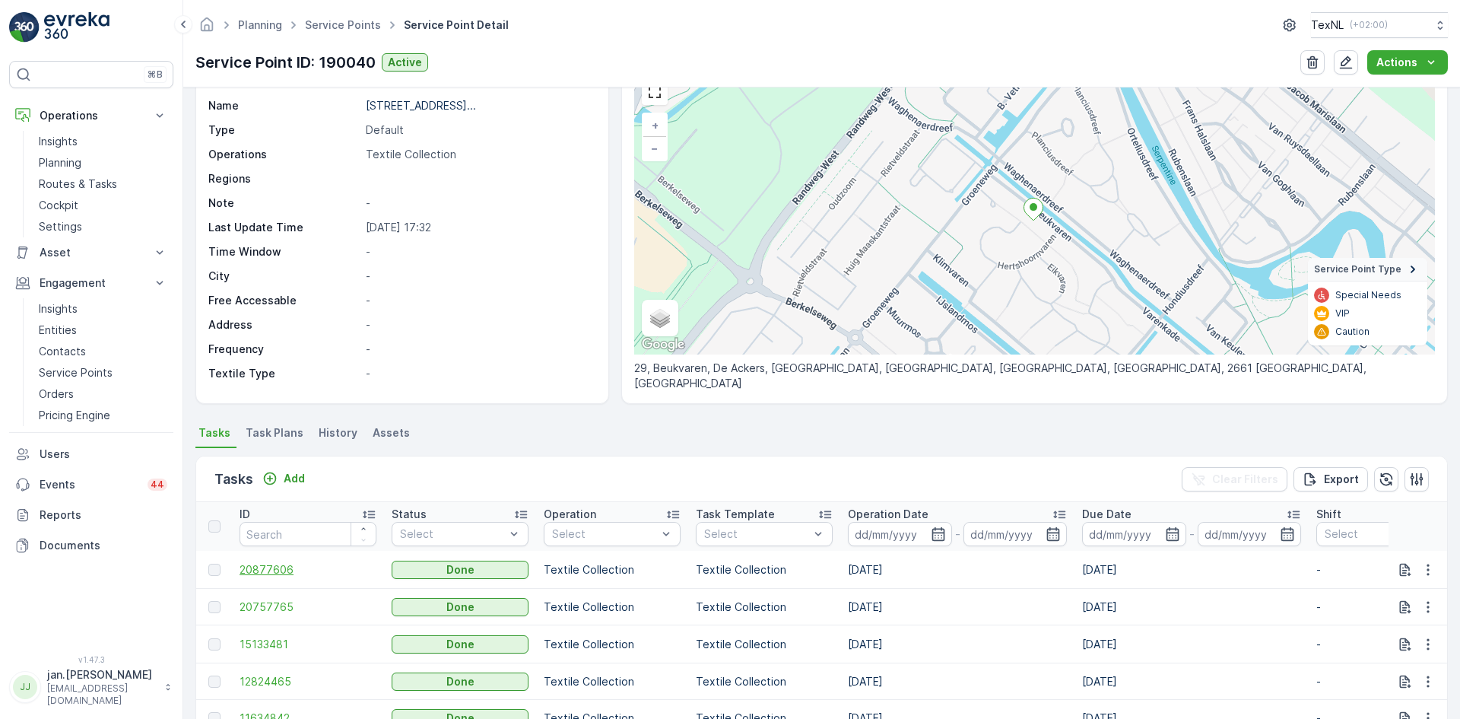
click at [259, 570] on span "20877606" at bounding box center [308, 569] width 137 height 15
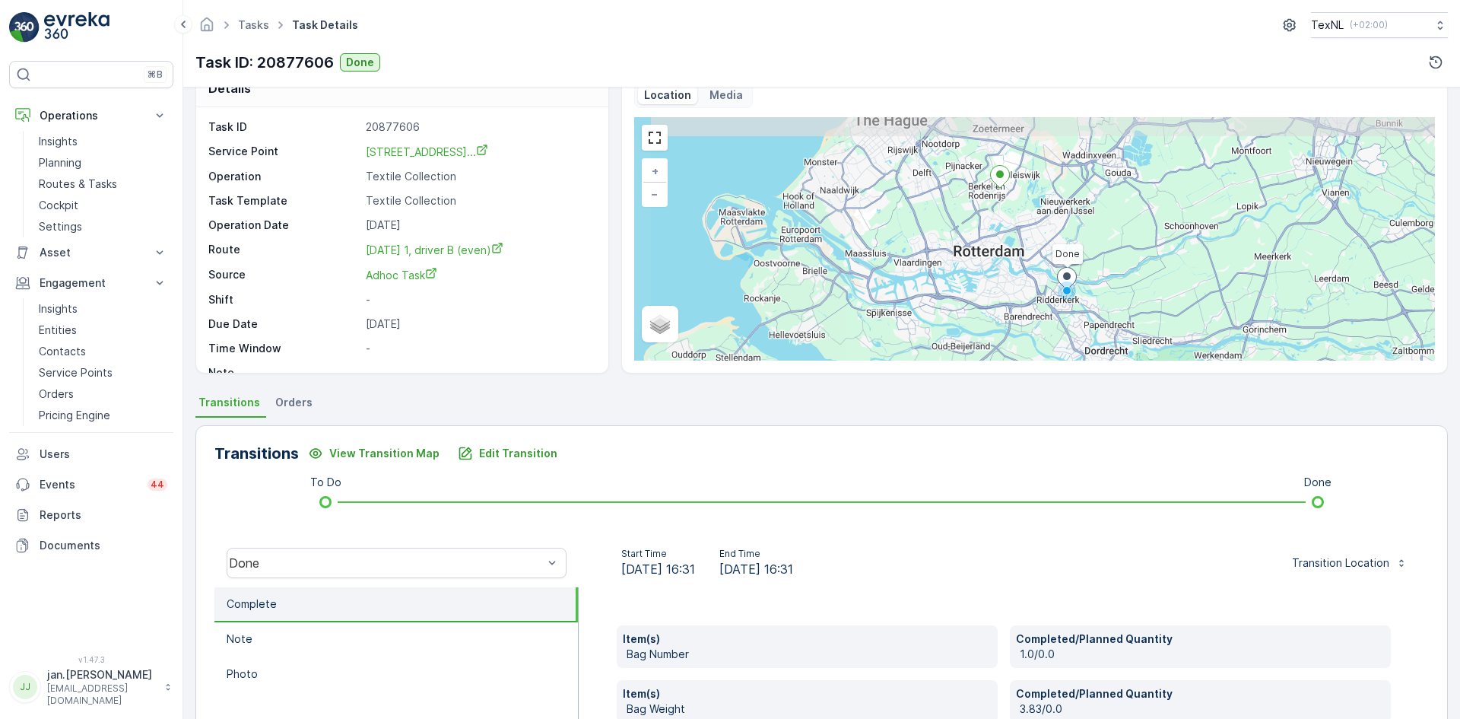
scroll to position [76, 0]
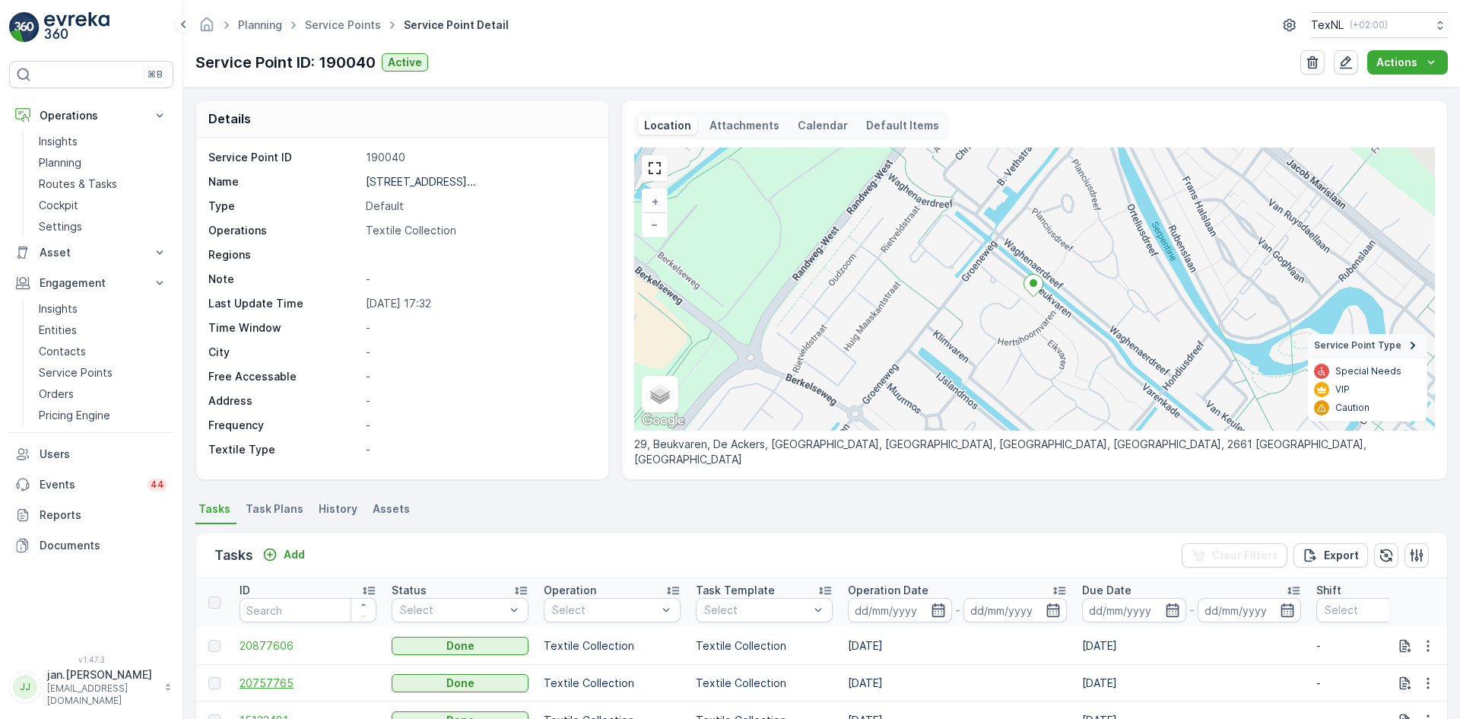
click at [265, 684] on span "20757765" at bounding box center [308, 682] width 137 height 15
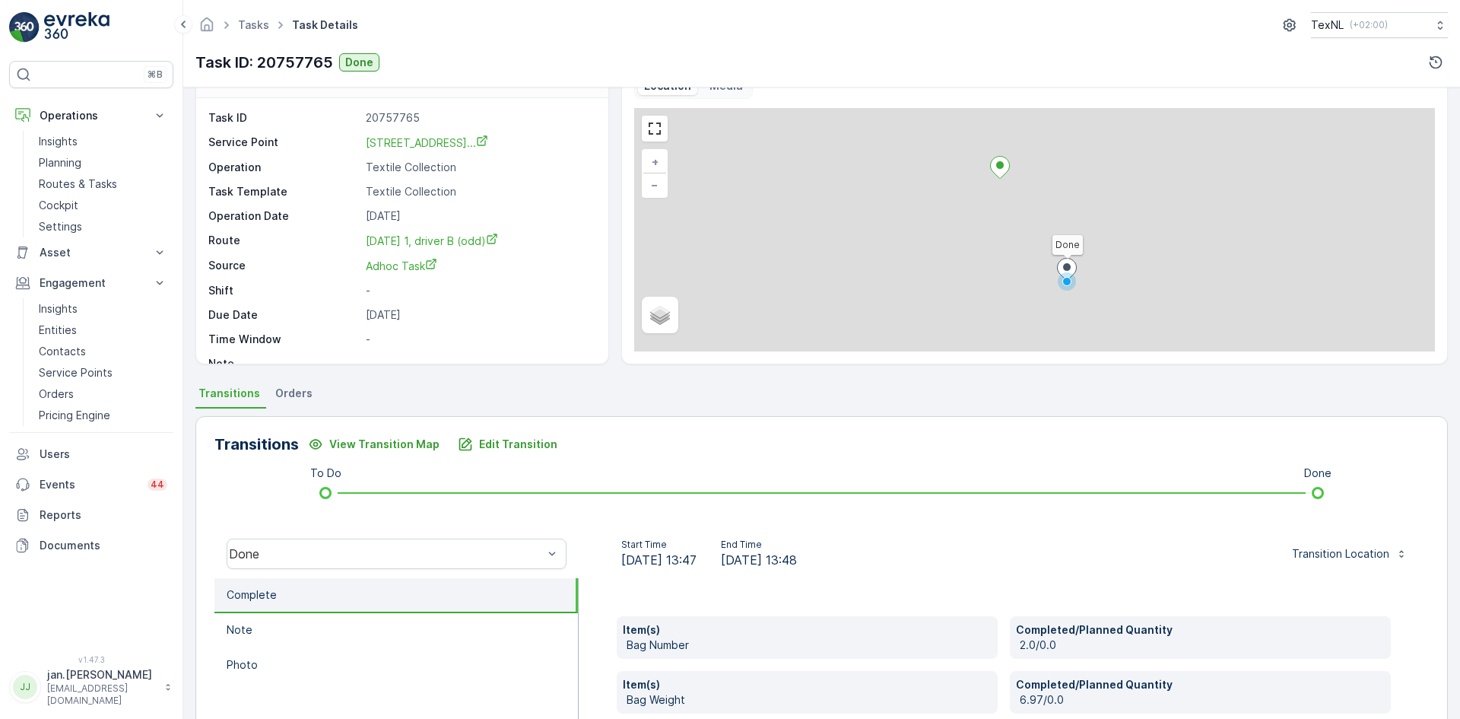
scroll to position [152, 0]
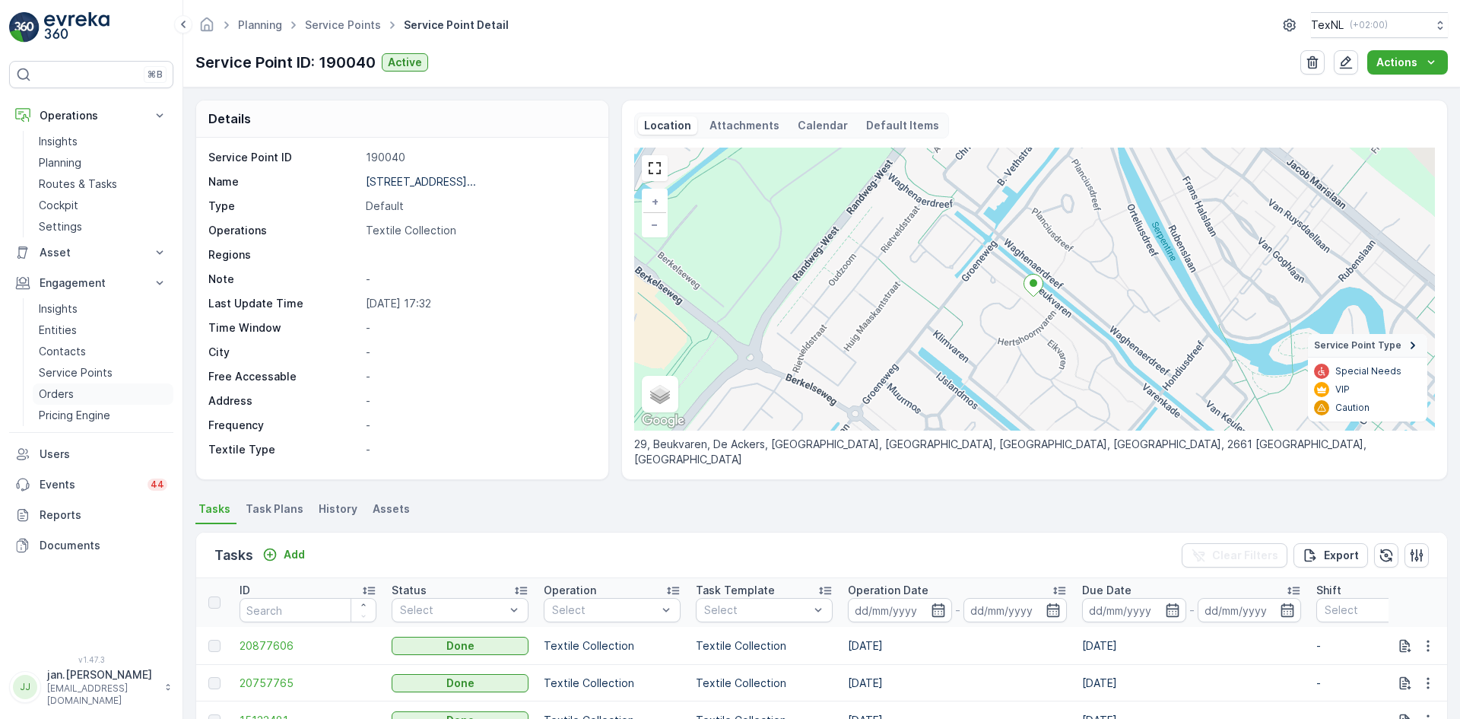
drag, startPoint x: 67, startPoint y: 389, endPoint x: 76, endPoint y: 389, distance: 9.1
click at [67, 389] on p "Orders" at bounding box center [56, 393] width 35 height 15
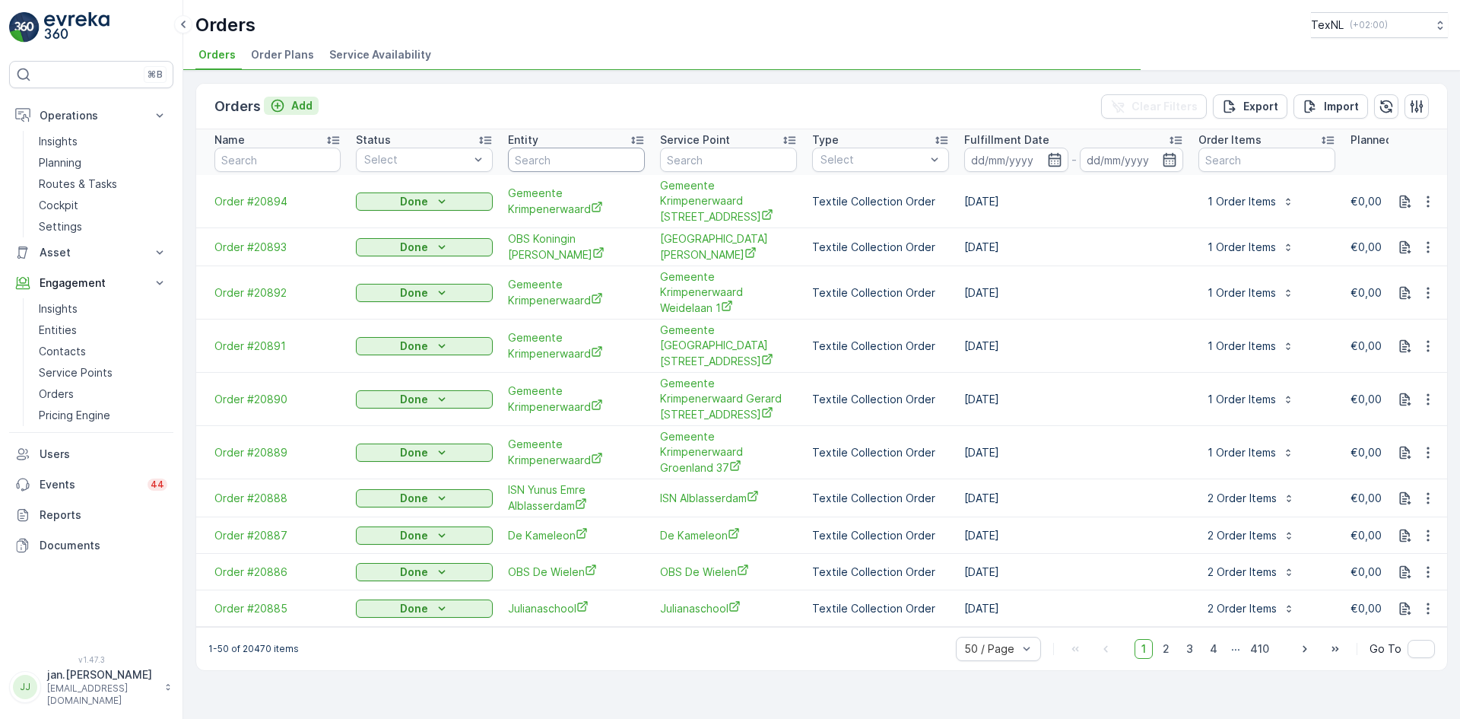
click at [303, 103] on p "Add" at bounding box center [301, 105] width 21 height 15
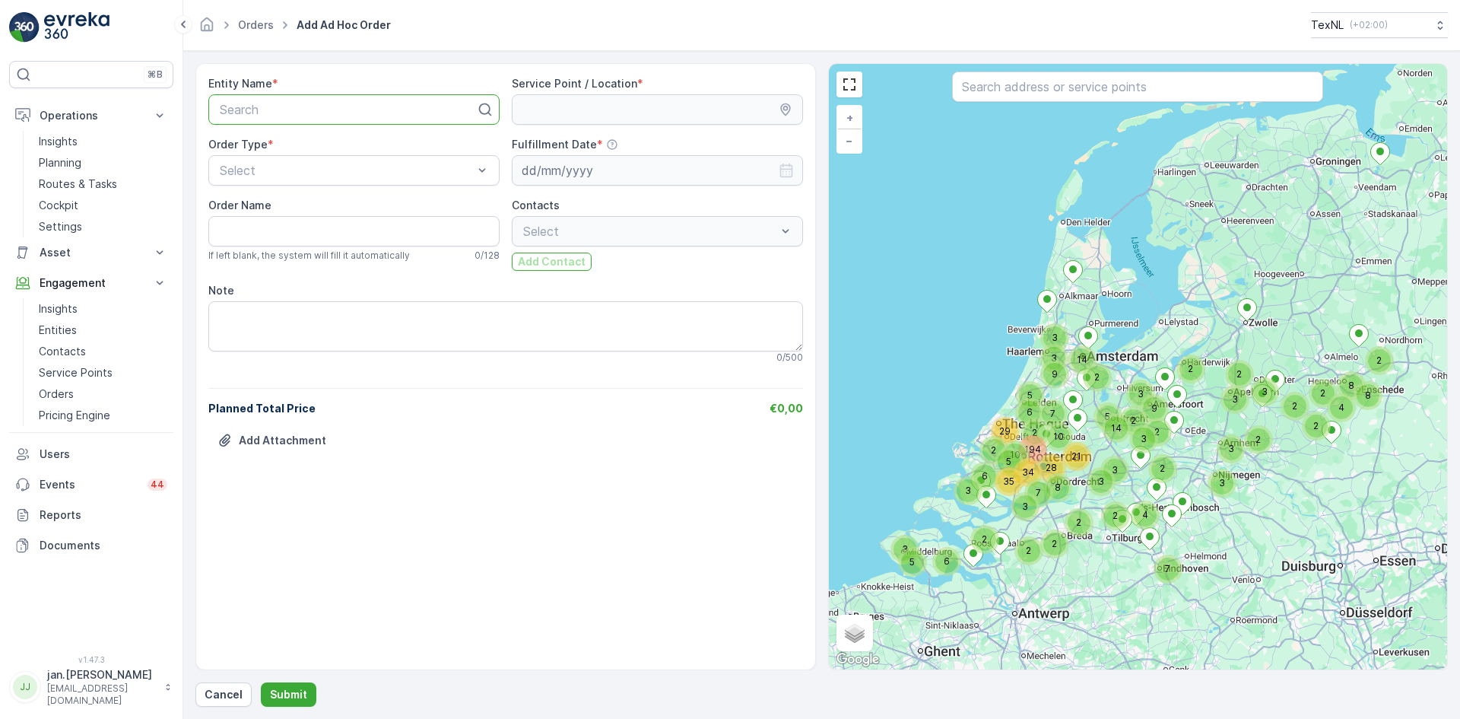
click at [345, 110] on div at bounding box center [347, 110] width 259 height 14
type input "hah"
click at [300, 145] on span "Lansingerland HAH" at bounding box center [270, 147] width 107 height 14
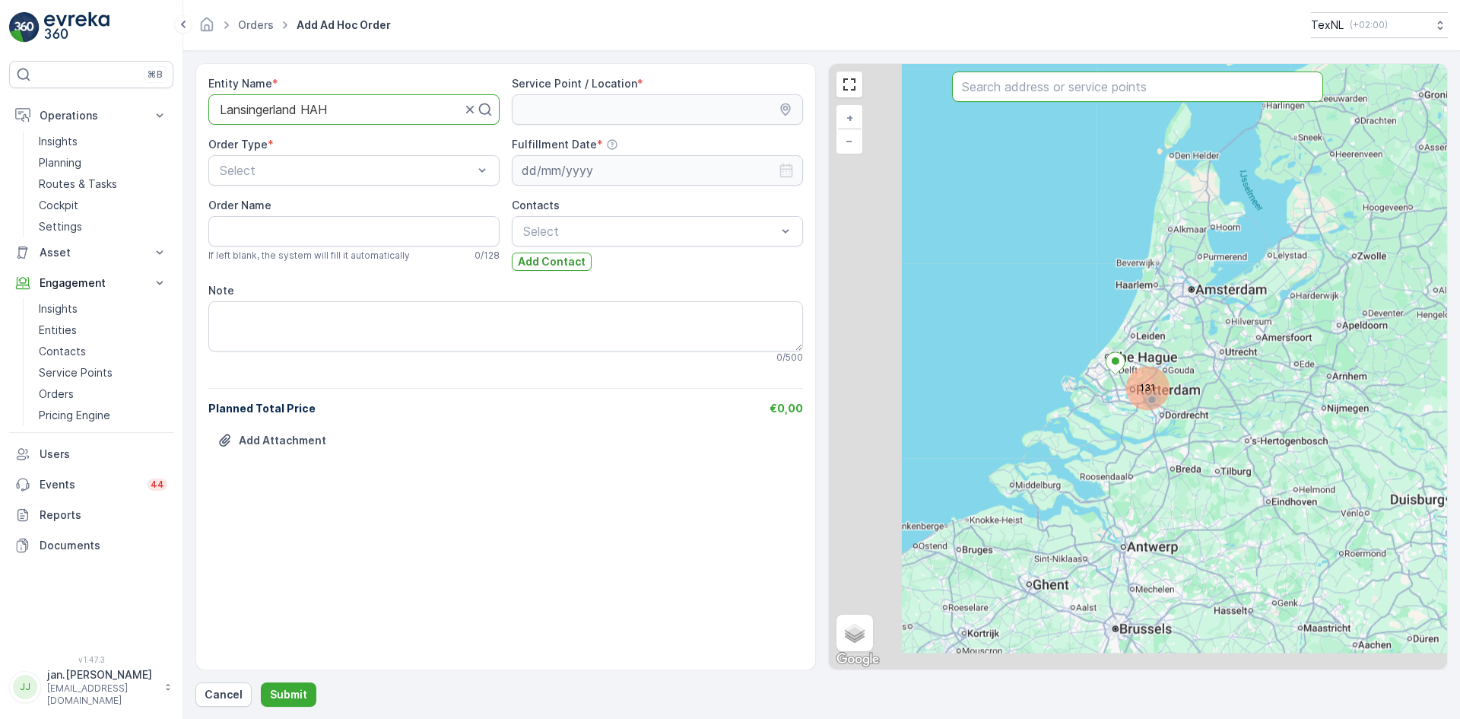
click at [1004, 90] on input "text" at bounding box center [1137, 86] width 371 height 30
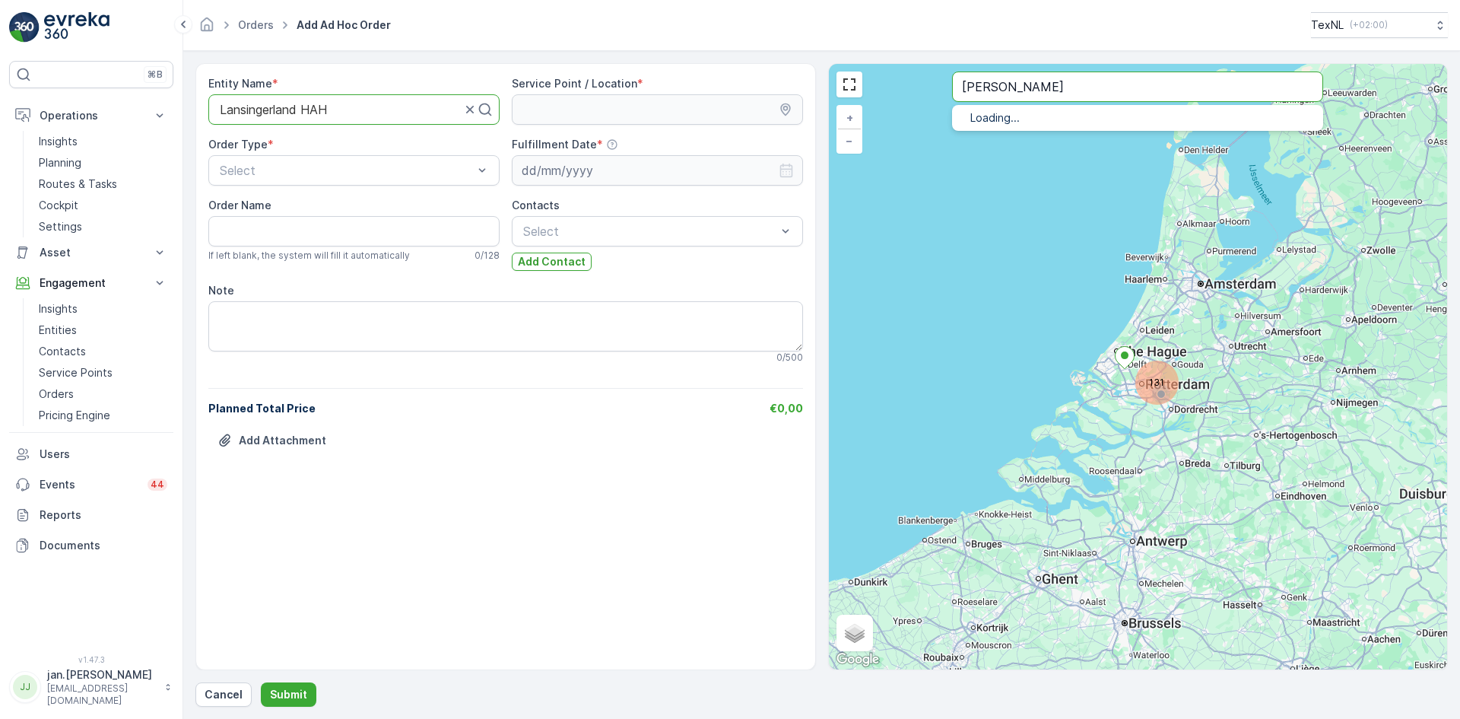
type input "emma"
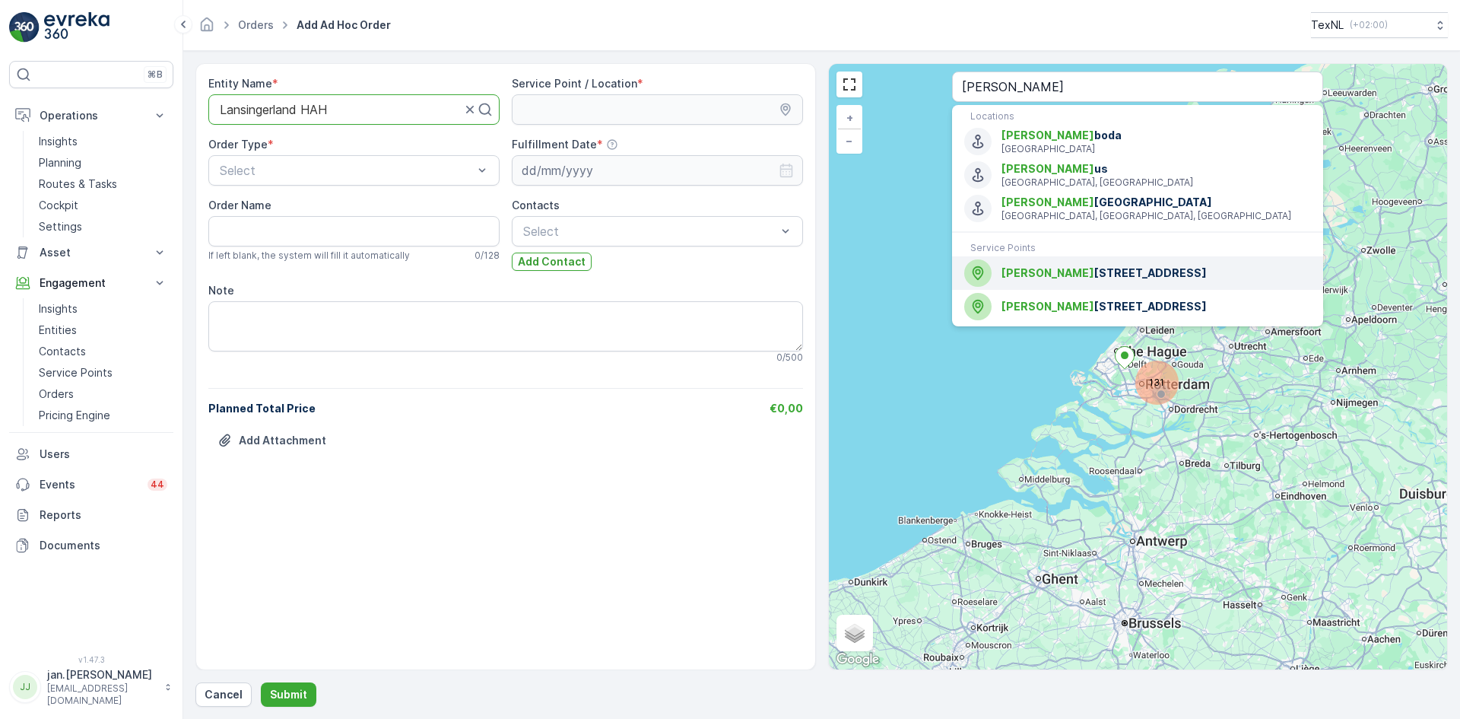
click at [1069, 269] on span "Emma straat 13, 2665CR te Bleiswijk" at bounding box center [1155, 272] width 309 height 15
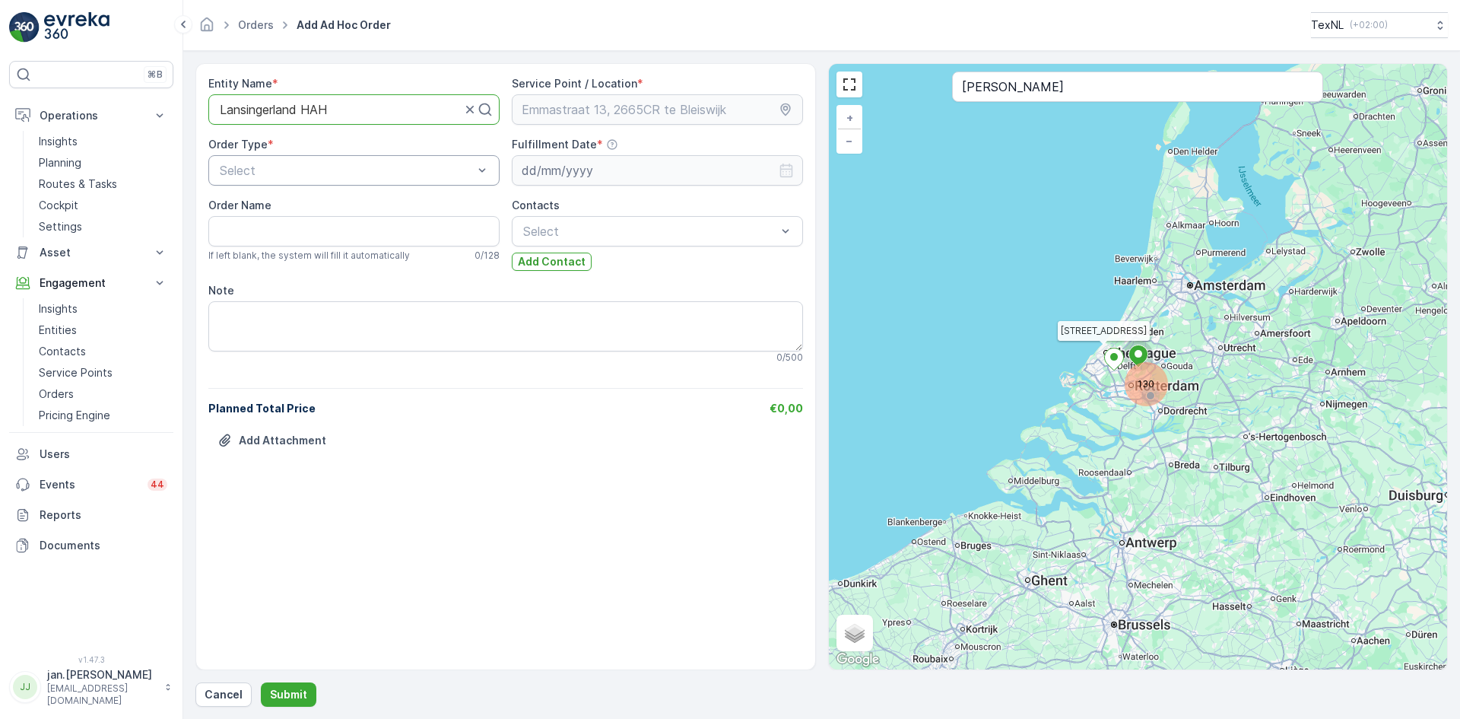
click at [373, 176] on div at bounding box center [346, 170] width 256 height 14
click at [303, 207] on span "Textile Collection Order" at bounding box center [283, 208] width 133 height 14
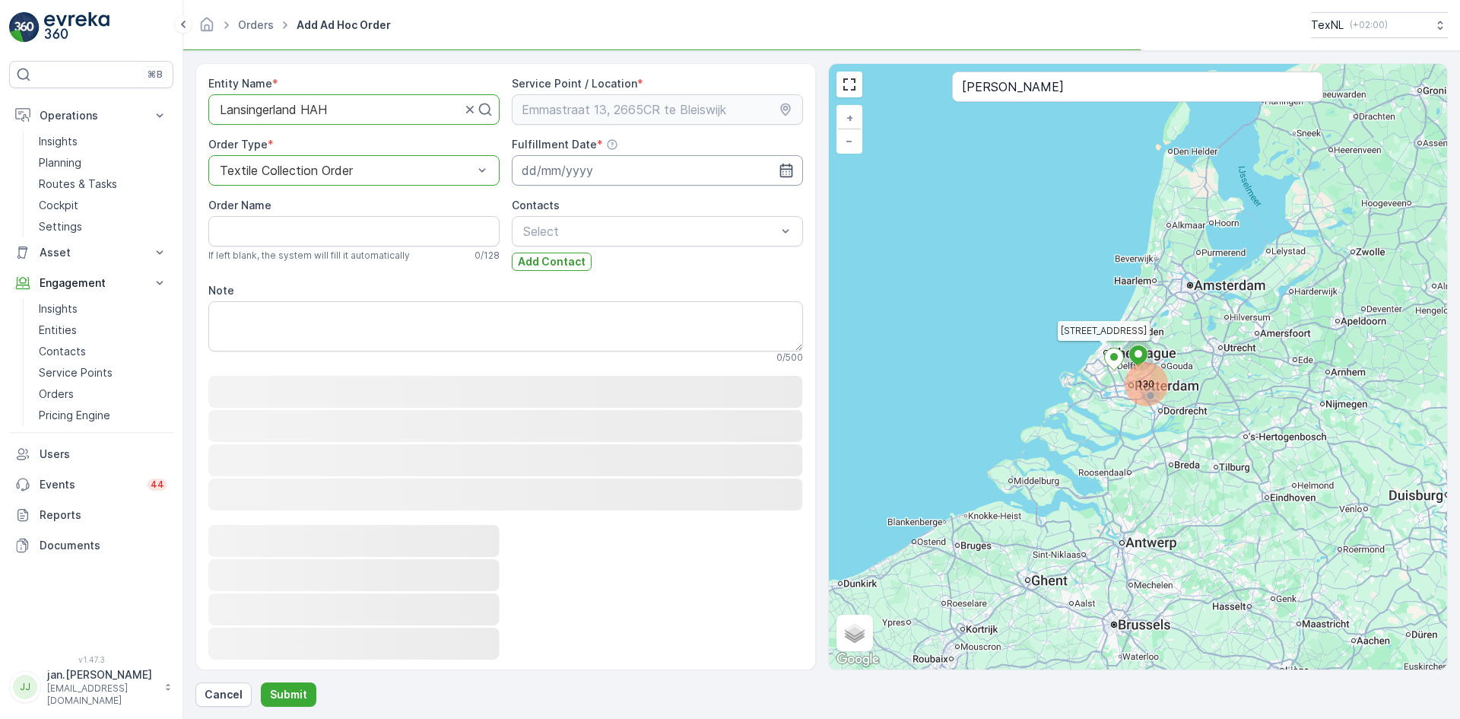
click at [557, 164] on input at bounding box center [657, 170] width 291 height 30
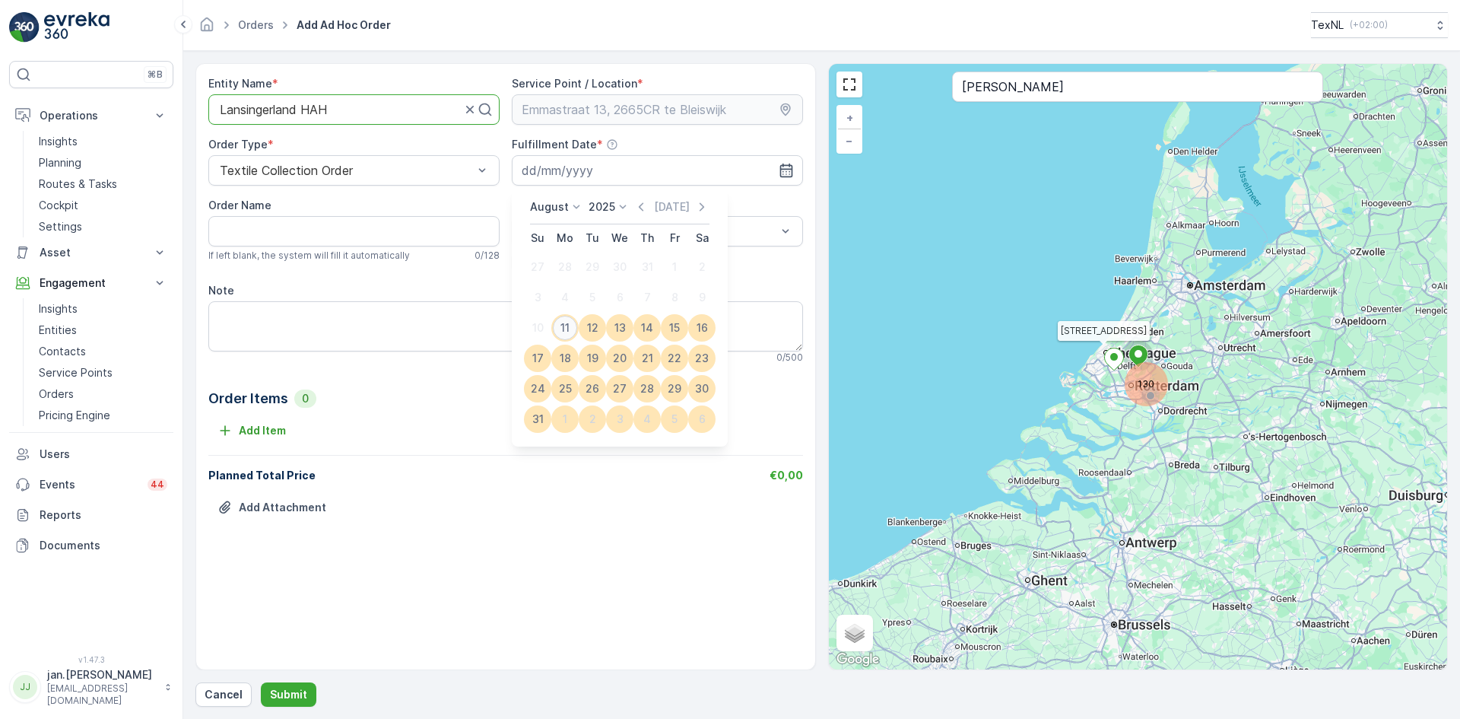
click at [569, 321] on div "11" at bounding box center [565, 328] width 24 height 24
type input "11.08.2025"
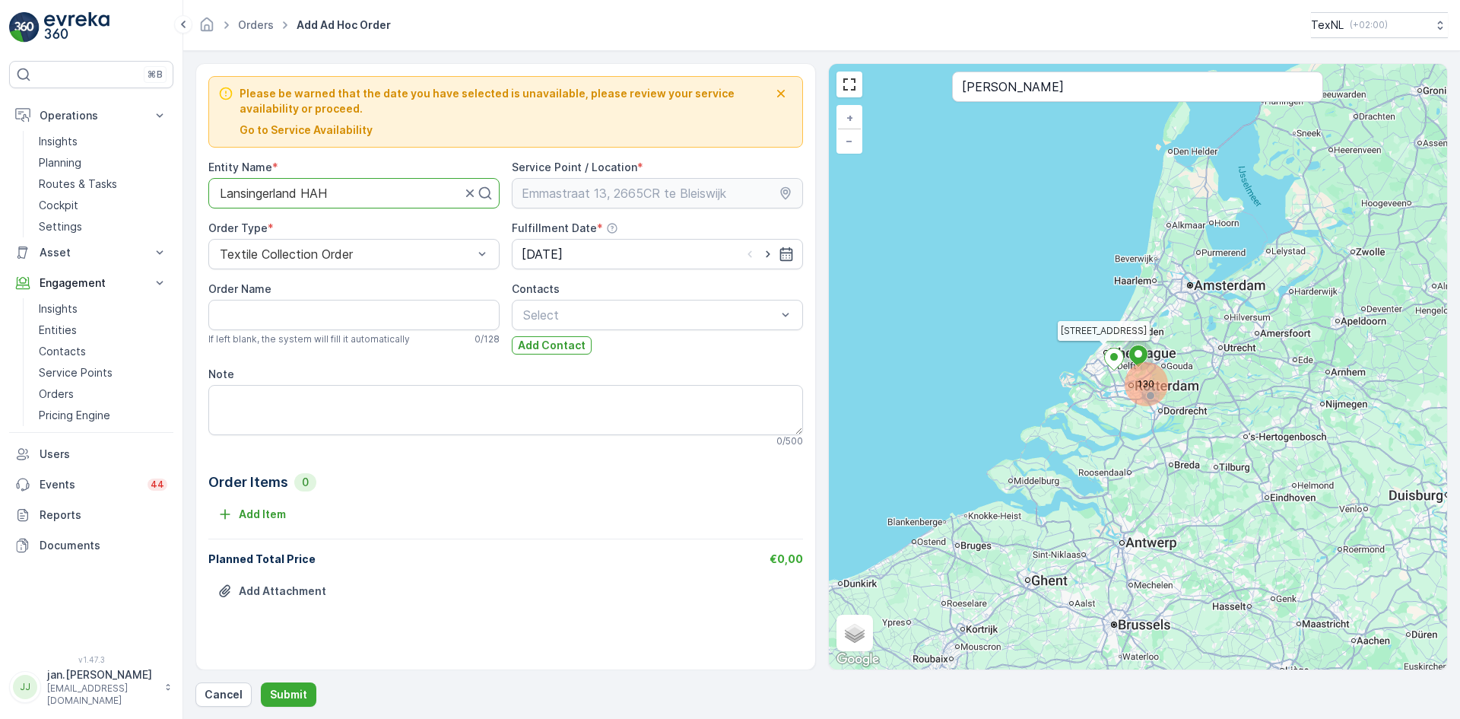
click at [311, 131] on p "Go to Service Availability" at bounding box center [306, 129] width 133 height 15
click at [250, 511] on p "Add Item" at bounding box center [262, 513] width 47 height 15
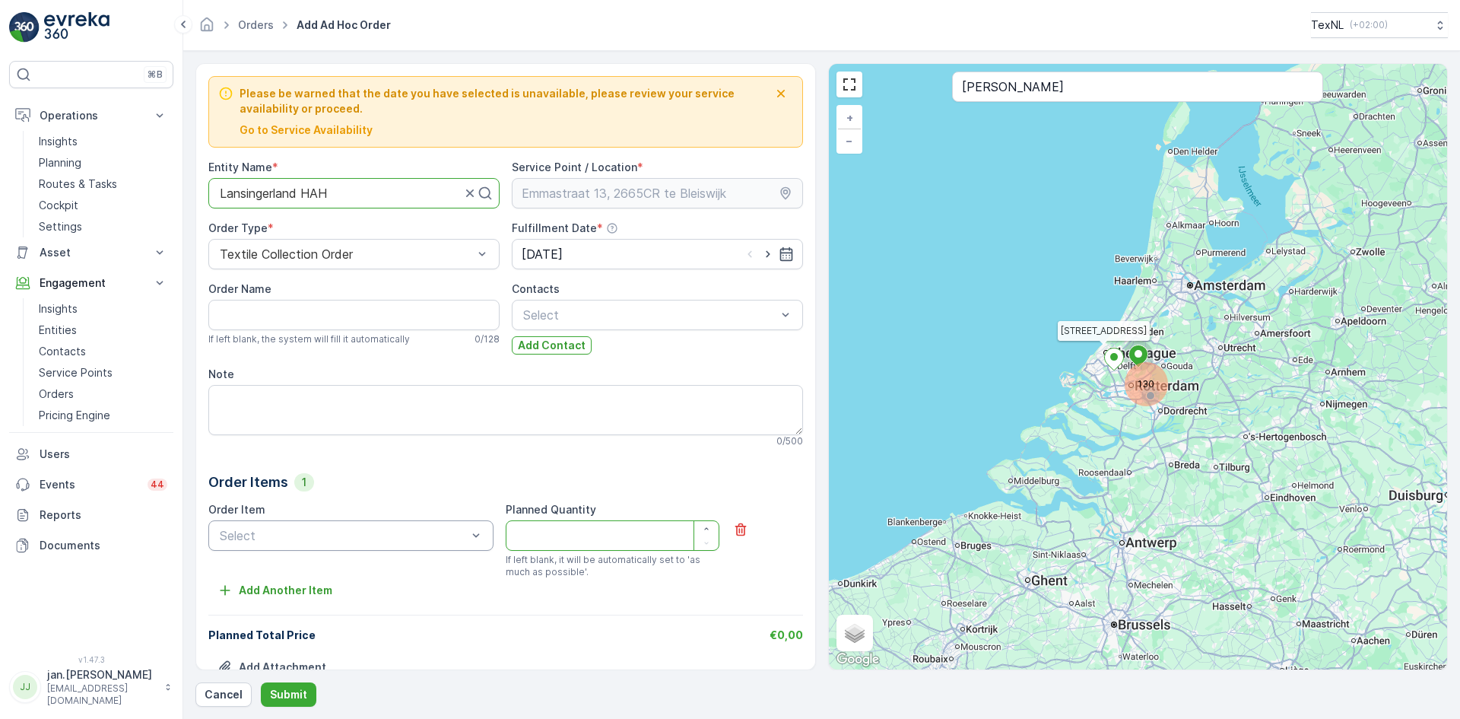
click at [336, 545] on div "Select" at bounding box center [350, 535] width 285 height 30
click at [274, 580] on div "Bag Weight" at bounding box center [350, 573] width 285 height 26
click at [531, 535] on Quantity "Planned Quantity" at bounding box center [613, 535] width 214 height 30
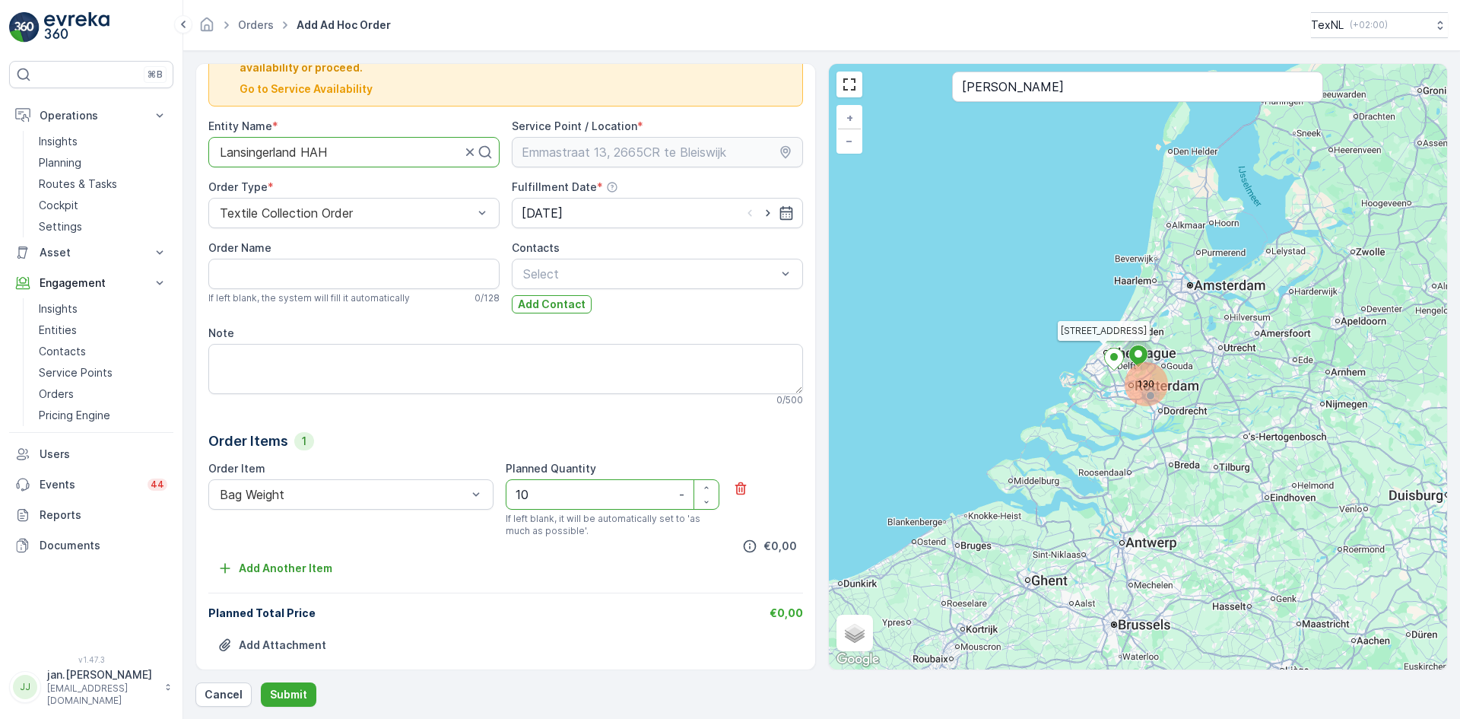
scroll to position [59, 0]
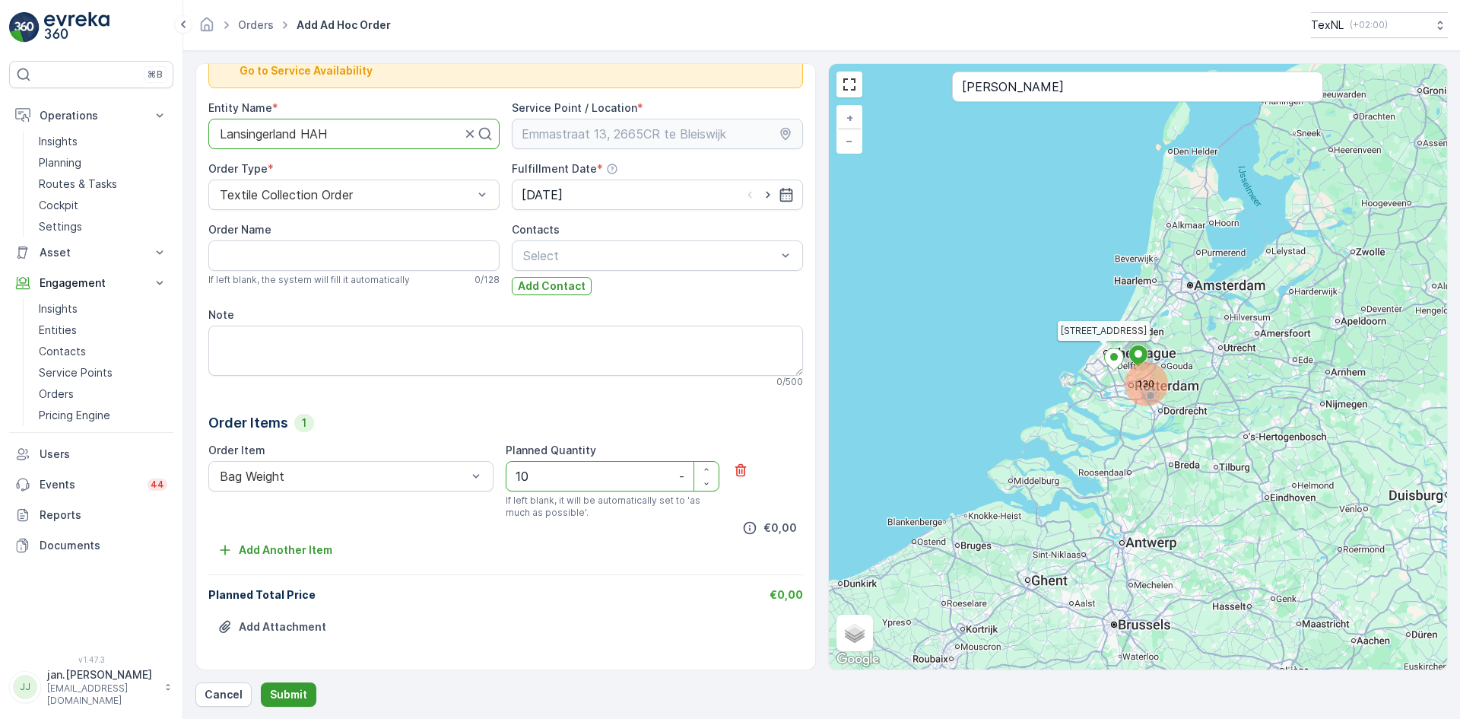
type Quantity "10"
click at [297, 687] on p "Submit" at bounding box center [288, 694] width 37 height 15
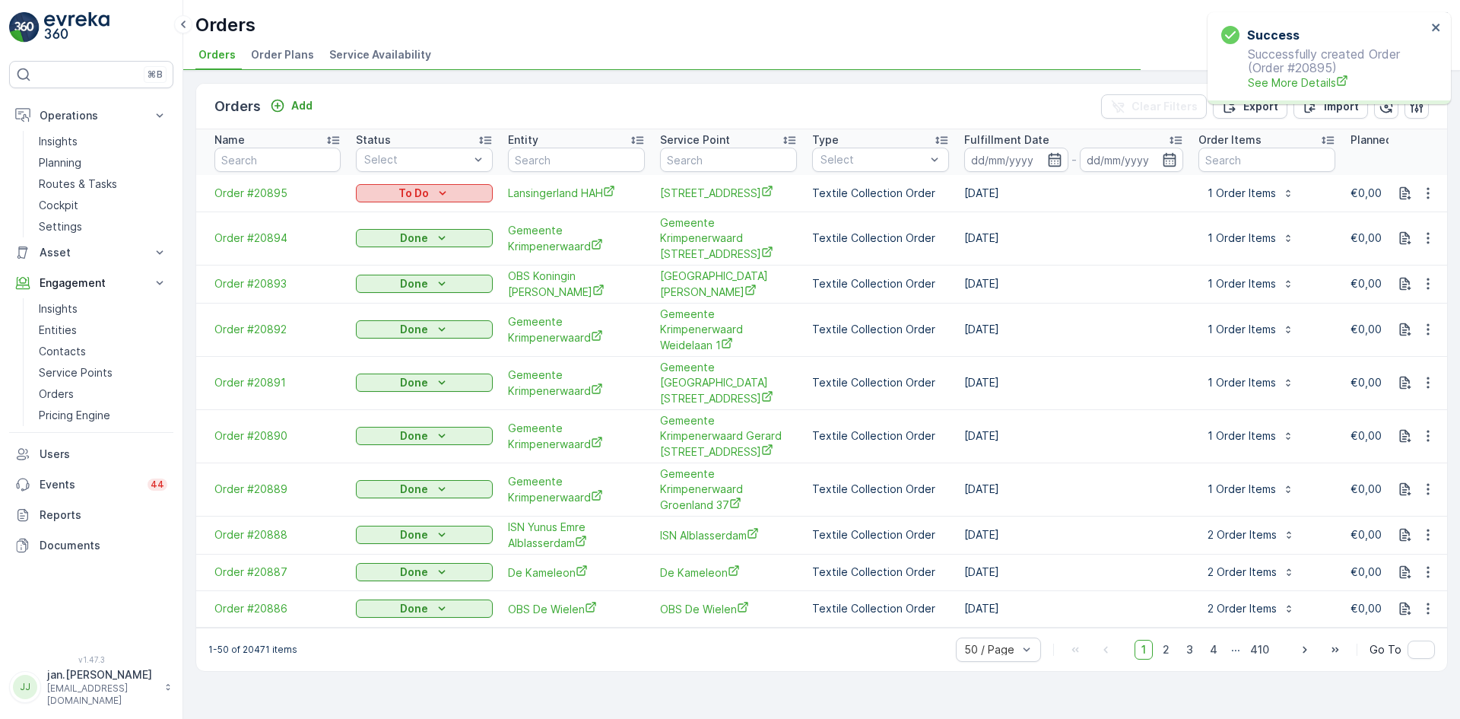
click at [431, 188] on div "To Do" at bounding box center [424, 193] width 125 height 15
click at [388, 211] on span "Done" at bounding box center [378, 216] width 27 height 15
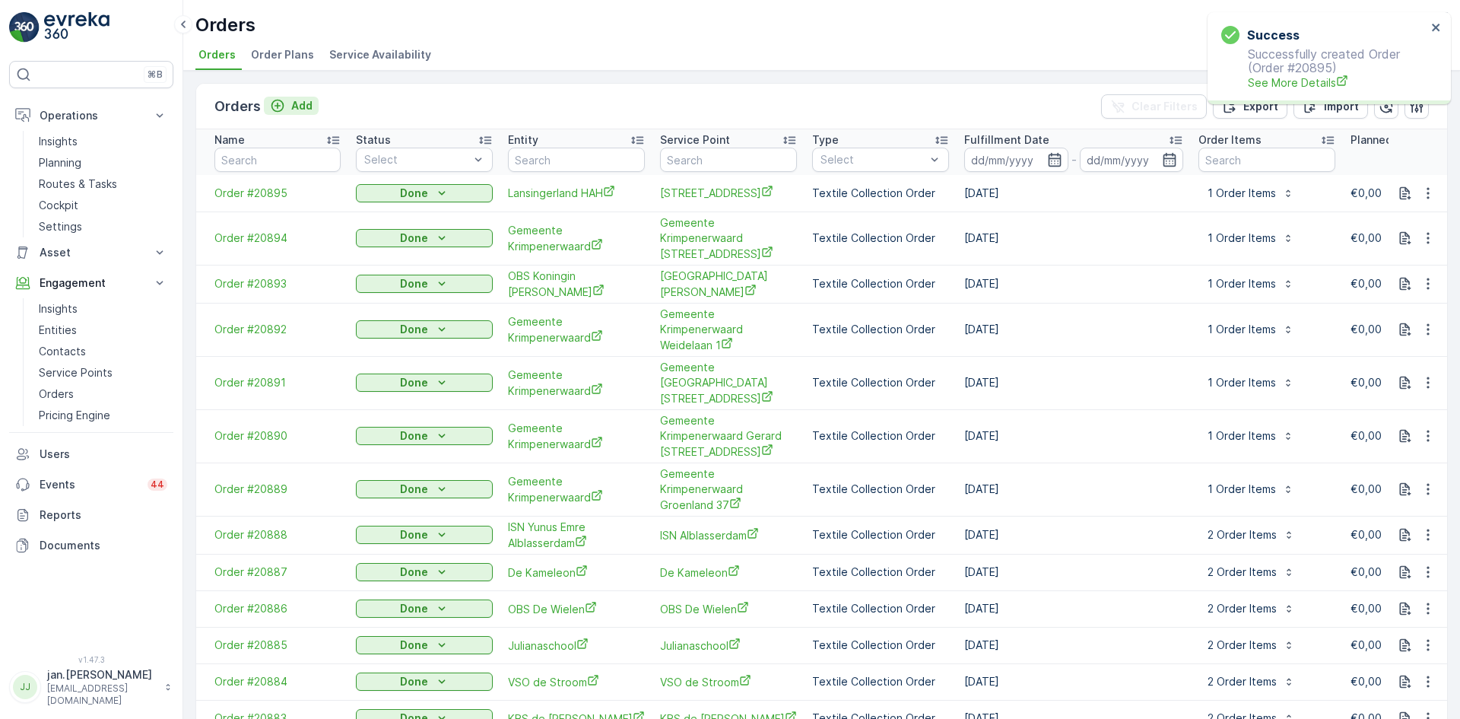
click at [306, 103] on p "Add" at bounding box center [301, 105] width 21 height 15
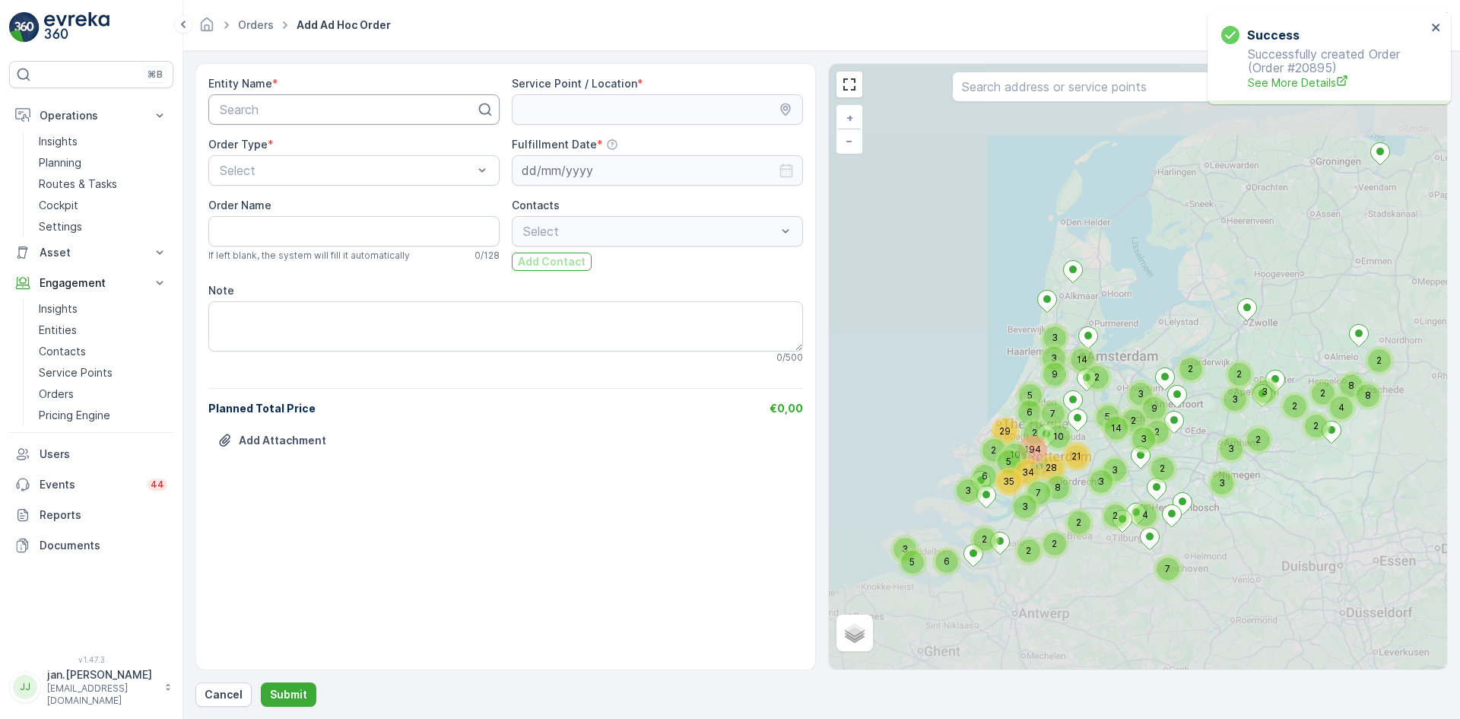
click at [369, 108] on div at bounding box center [347, 110] width 259 height 14
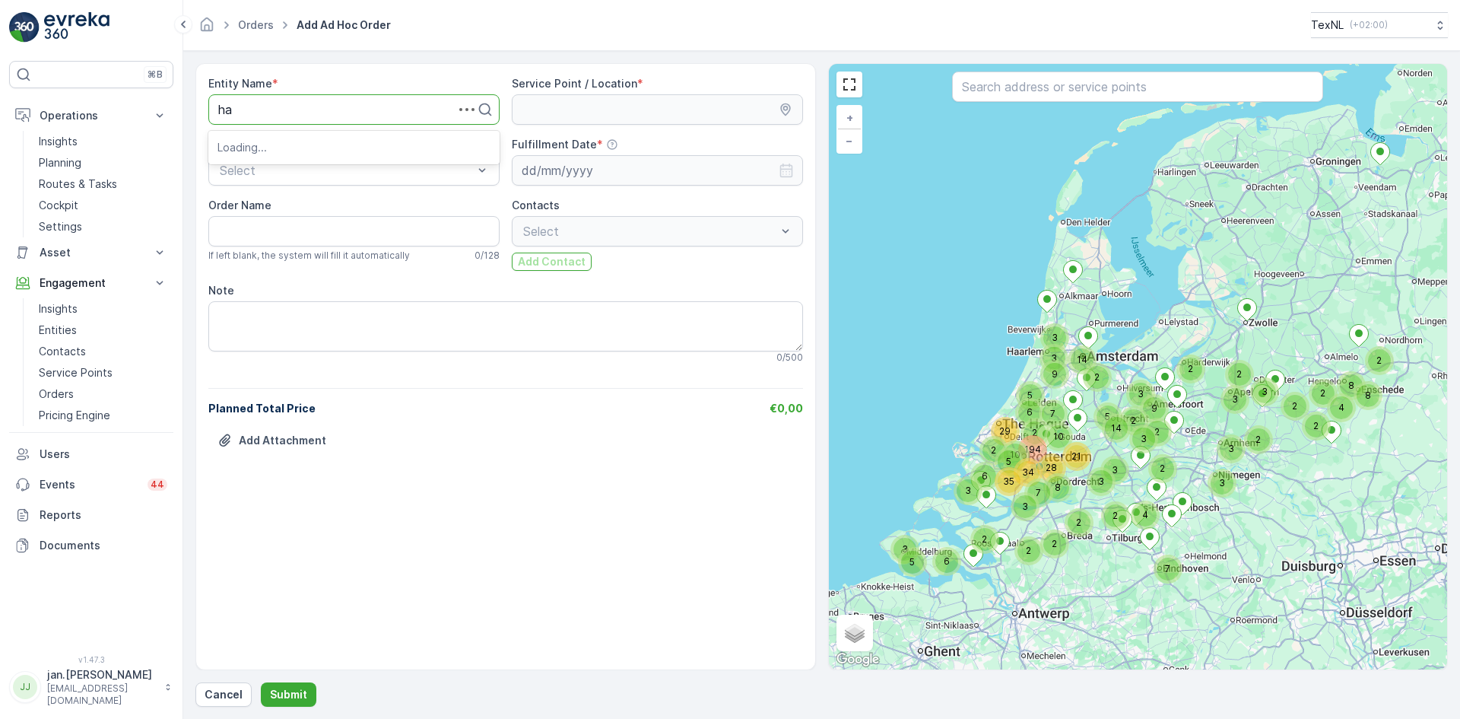
type input "hah"
click at [297, 152] on span "Lansingerland HAH" at bounding box center [270, 147] width 107 height 14
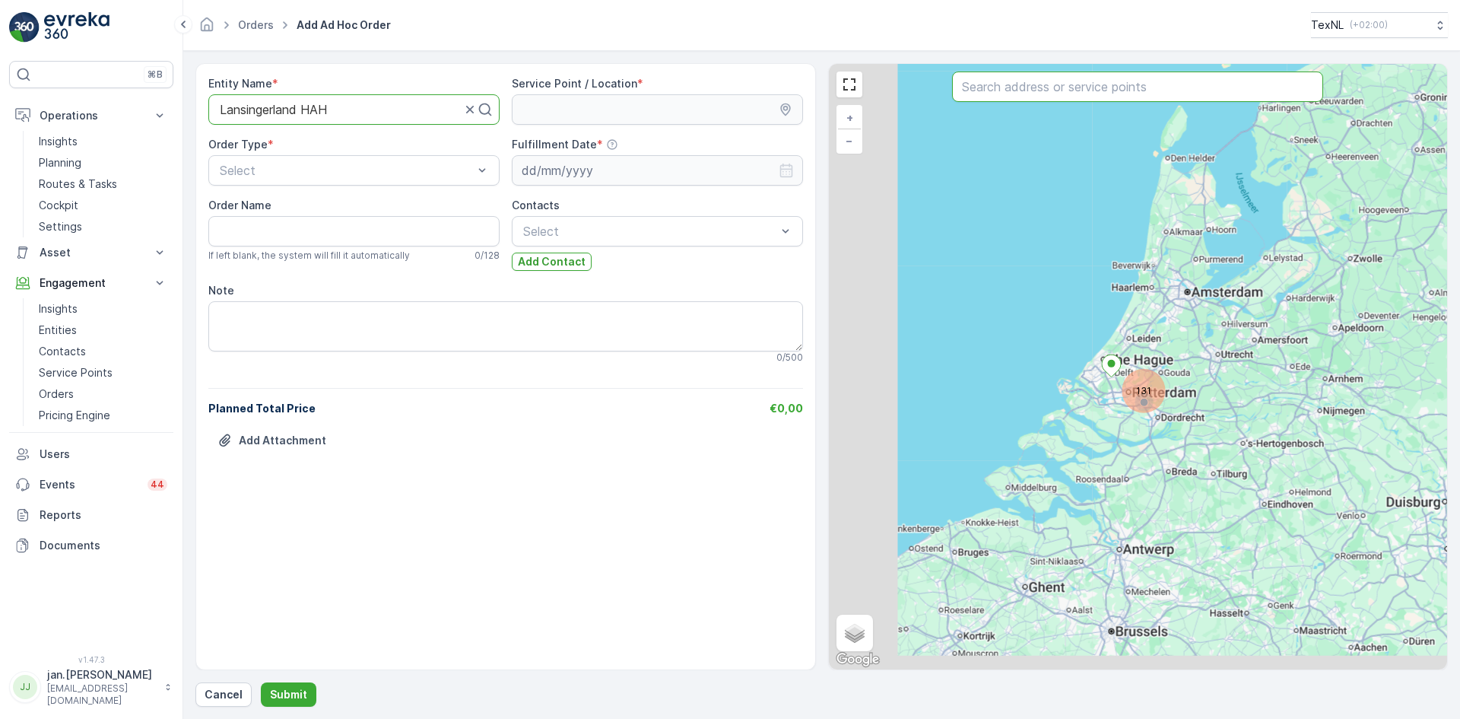
click at [1052, 87] on input "text" at bounding box center [1137, 86] width 371 height 30
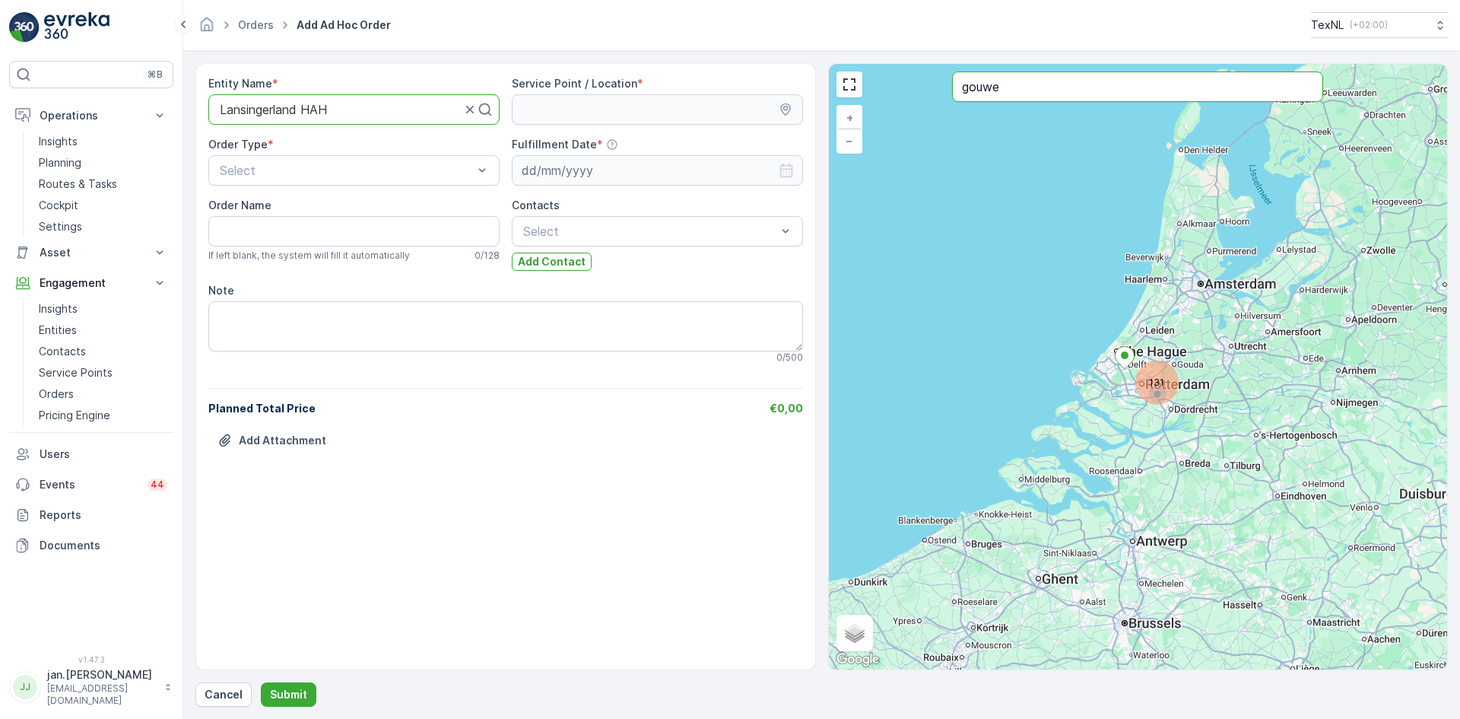
type input "gouwe"
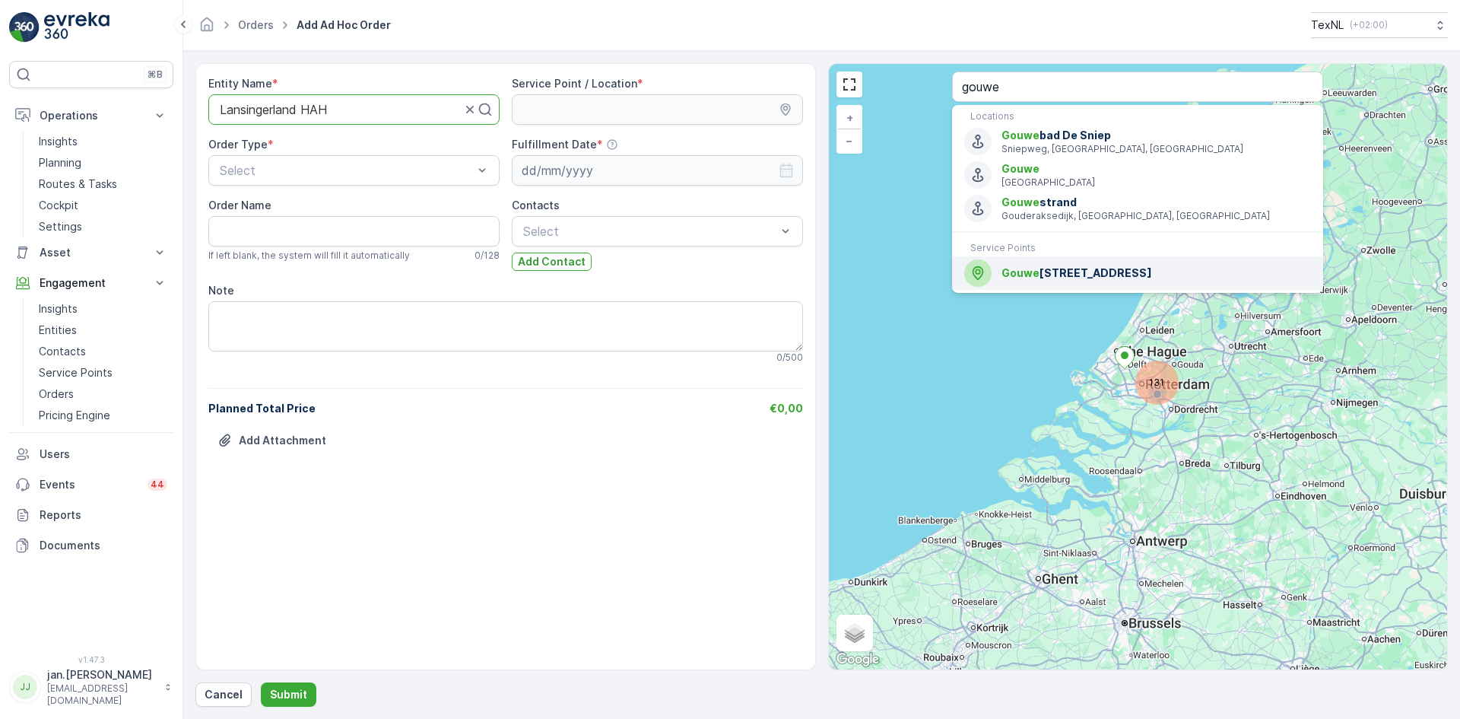
click at [1048, 268] on span "Gouwe straat 21, 2652DW te Berkel en Rodenrijs" at bounding box center [1155, 272] width 309 height 15
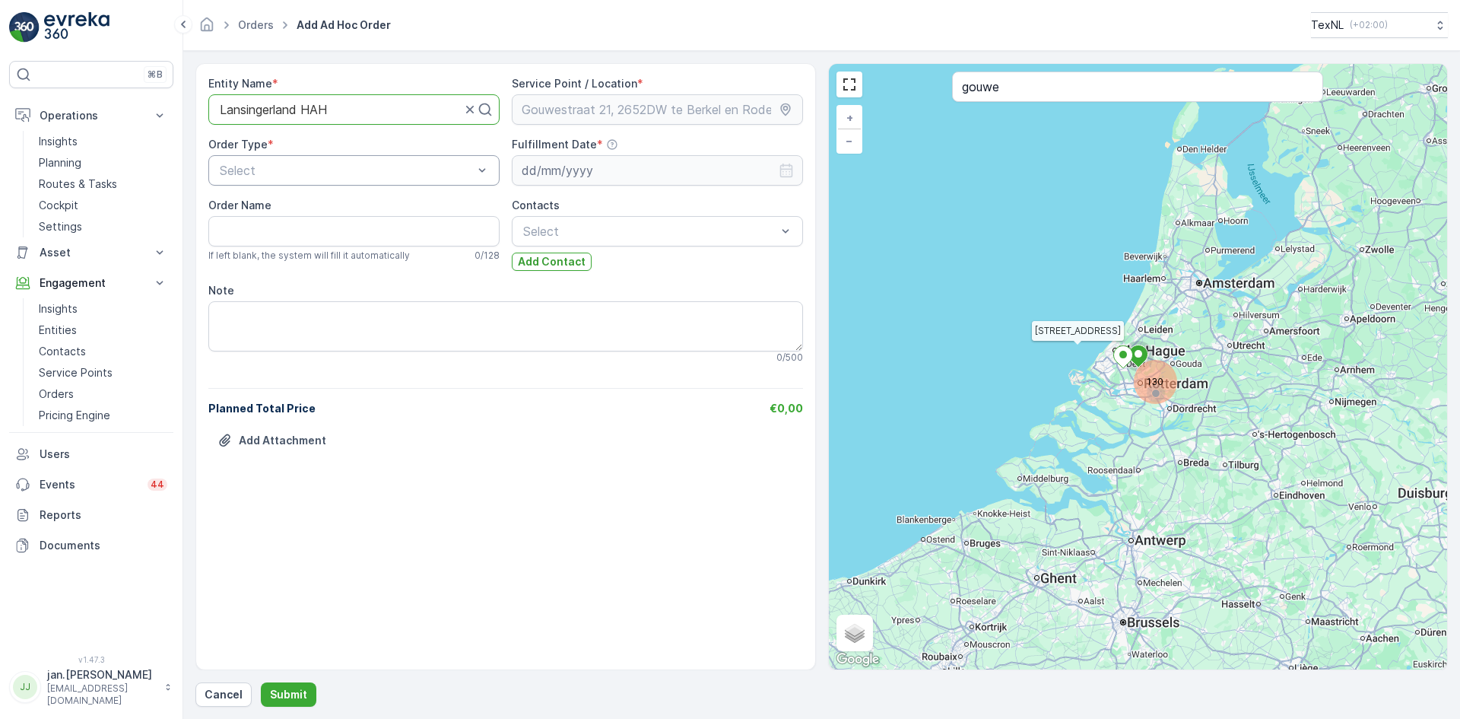
click at [406, 173] on div at bounding box center [346, 170] width 256 height 14
drag, startPoint x: 306, startPoint y: 214, endPoint x: 363, endPoint y: 207, distance: 57.4
click at [306, 213] on span "Textile Collection Order" at bounding box center [283, 208] width 133 height 14
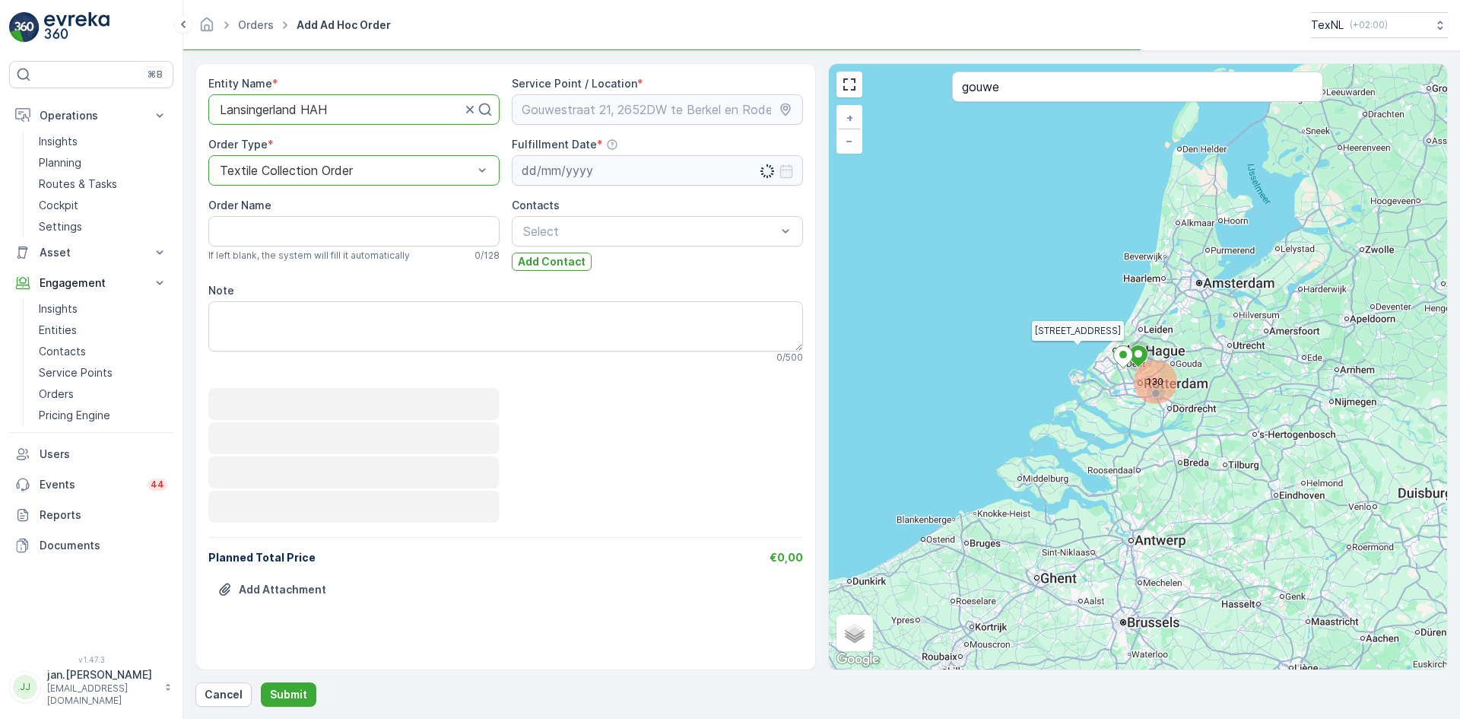
click at [568, 161] on input at bounding box center [657, 170] width 291 height 30
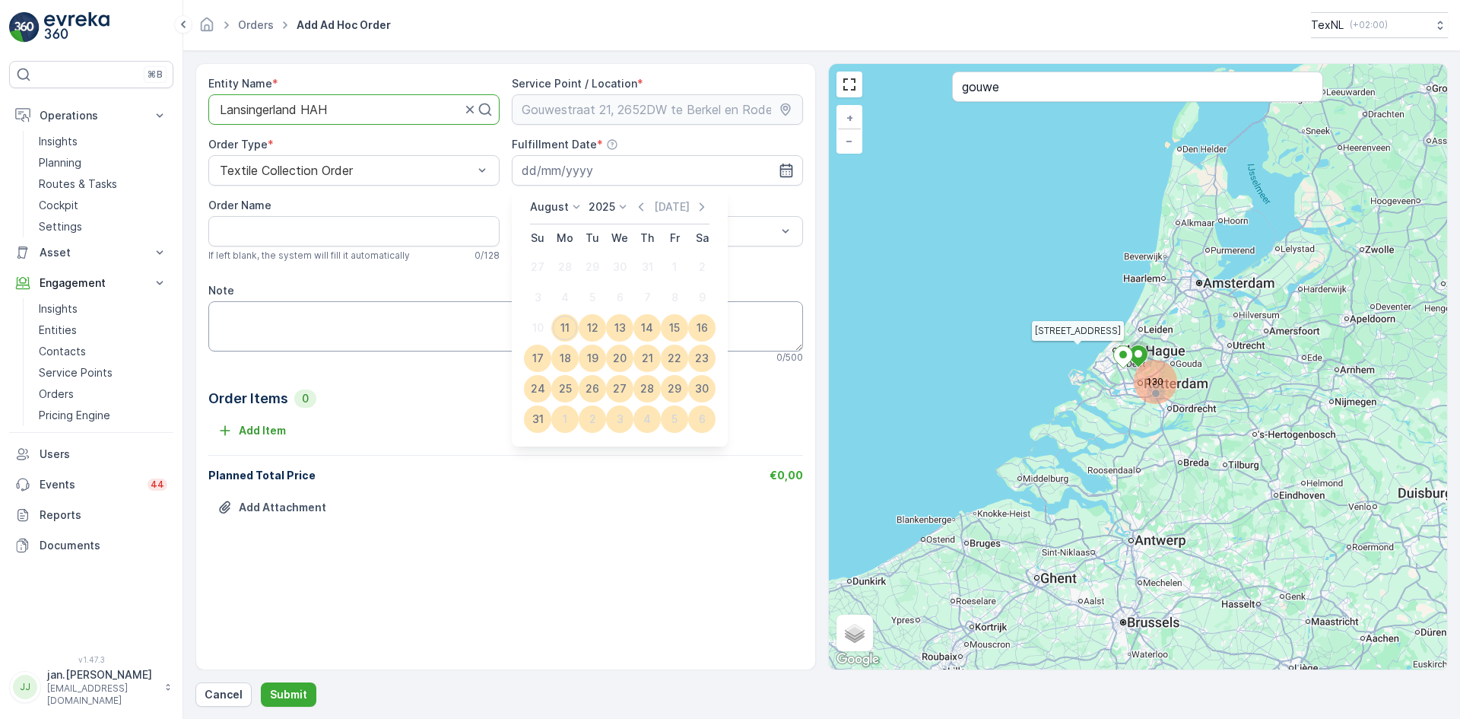
click at [564, 321] on div "11" at bounding box center [565, 328] width 24 height 24
type input "11.08.2025"
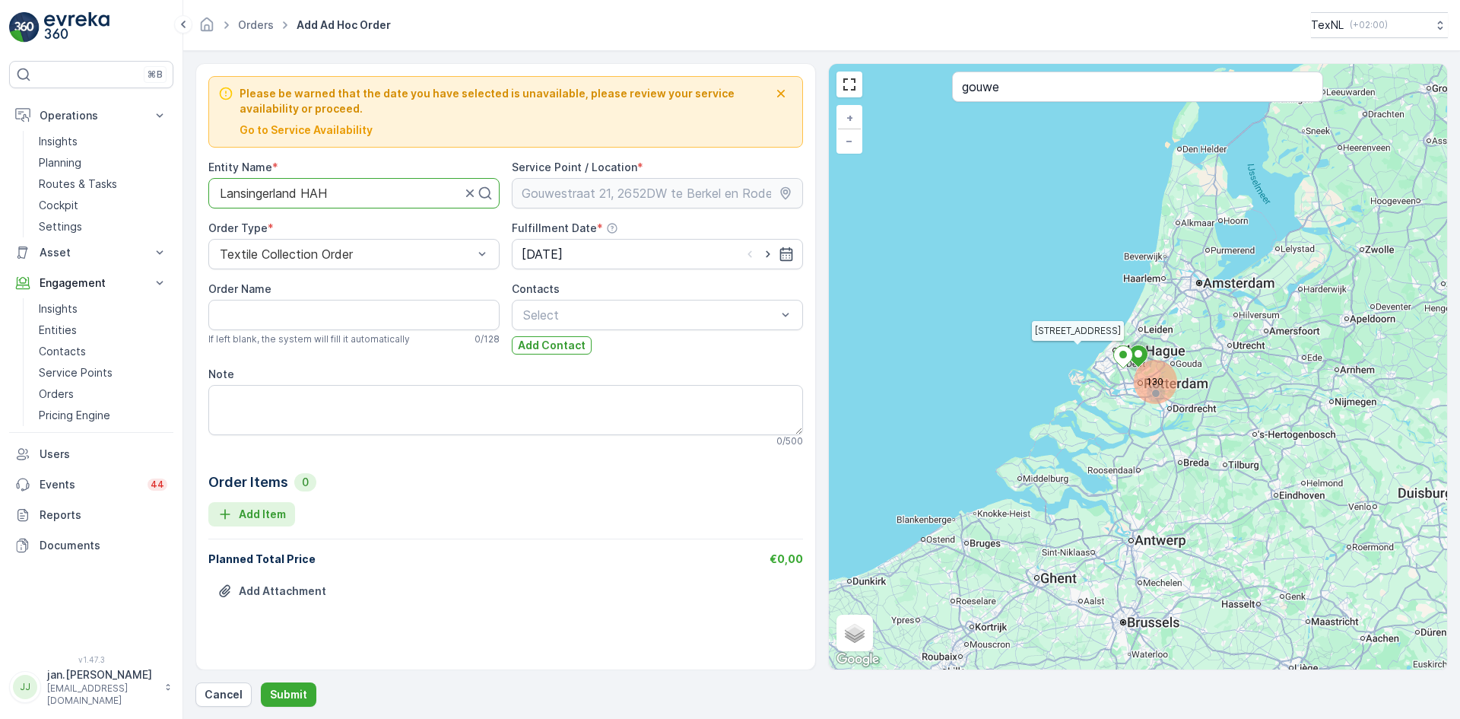
click at [246, 513] on p "Add Item" at bounding box center [262, 513] width 47 height 15
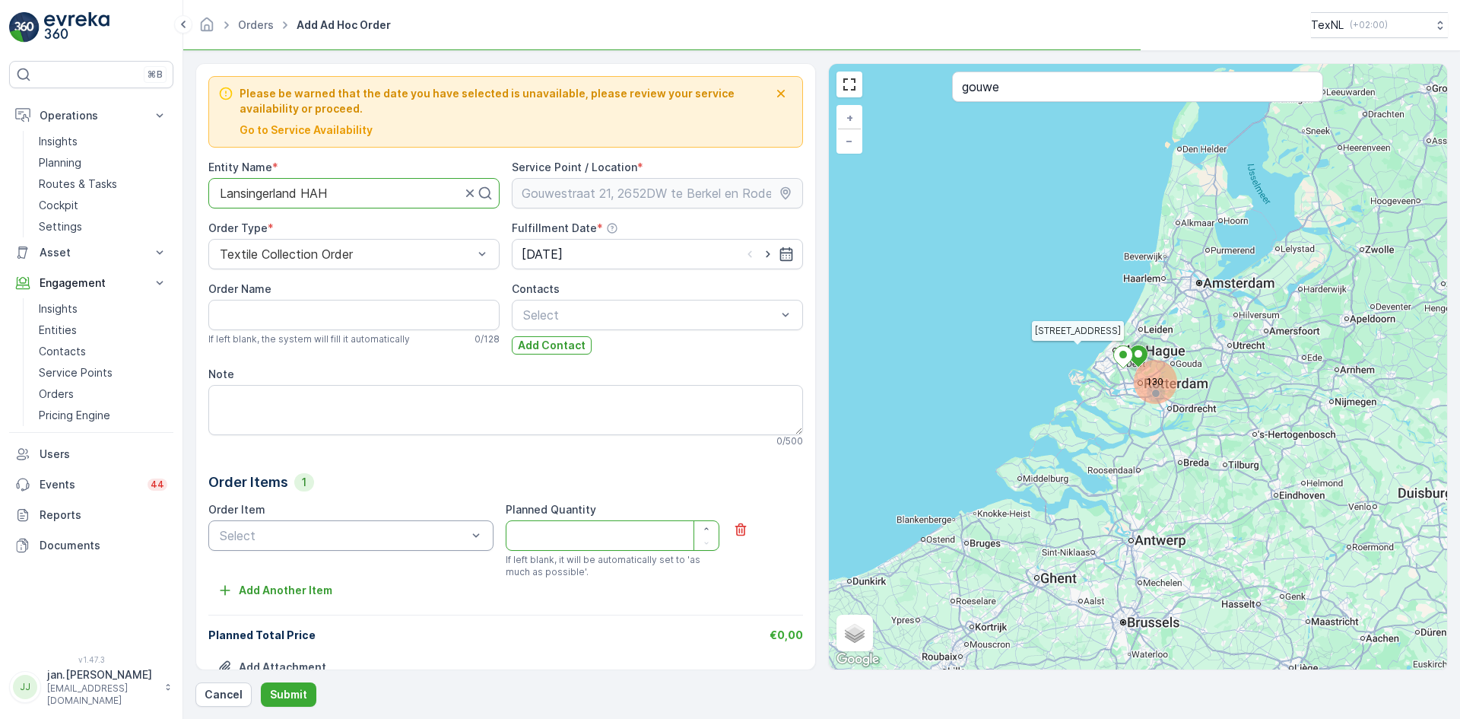
click at [288, 531] on div at bounding box center [343, 535] width 250 height 14
click at [272, 567] on span "Bag Weight" at bounding box center [249, 573] width 65 height 14
click at [539, 531] on Quantity "Planned Quantity" at bounding box center [613, 535] width 214 height 30
type Quantity "10"
click at [287, 685] on button "Submit" at bounding box center [289, 694] width 56 height 24
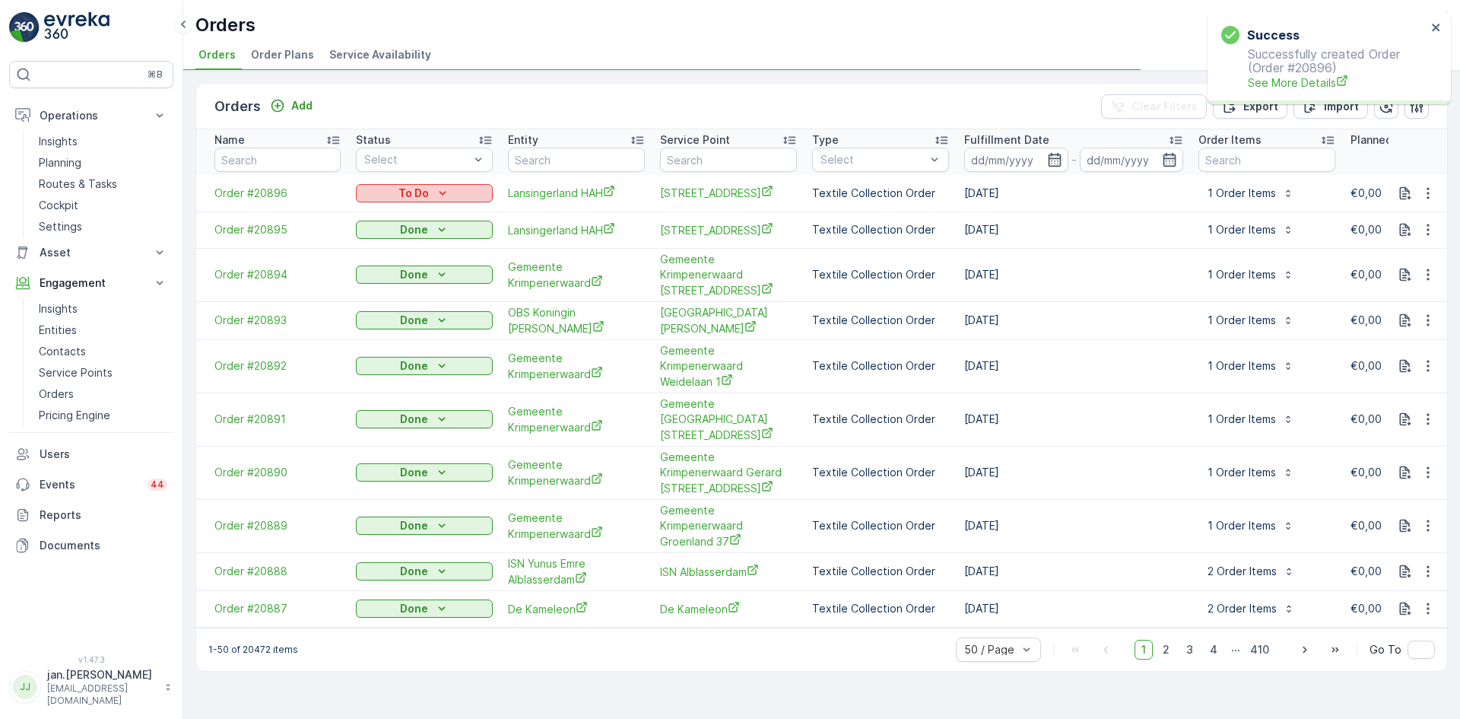
click at [400, 189] on p "To Do" at bounding box center [413, 193] width 30 height 15
click at [389, 217] on span "Done" at bounding box center [378, 216] width 27 height 15
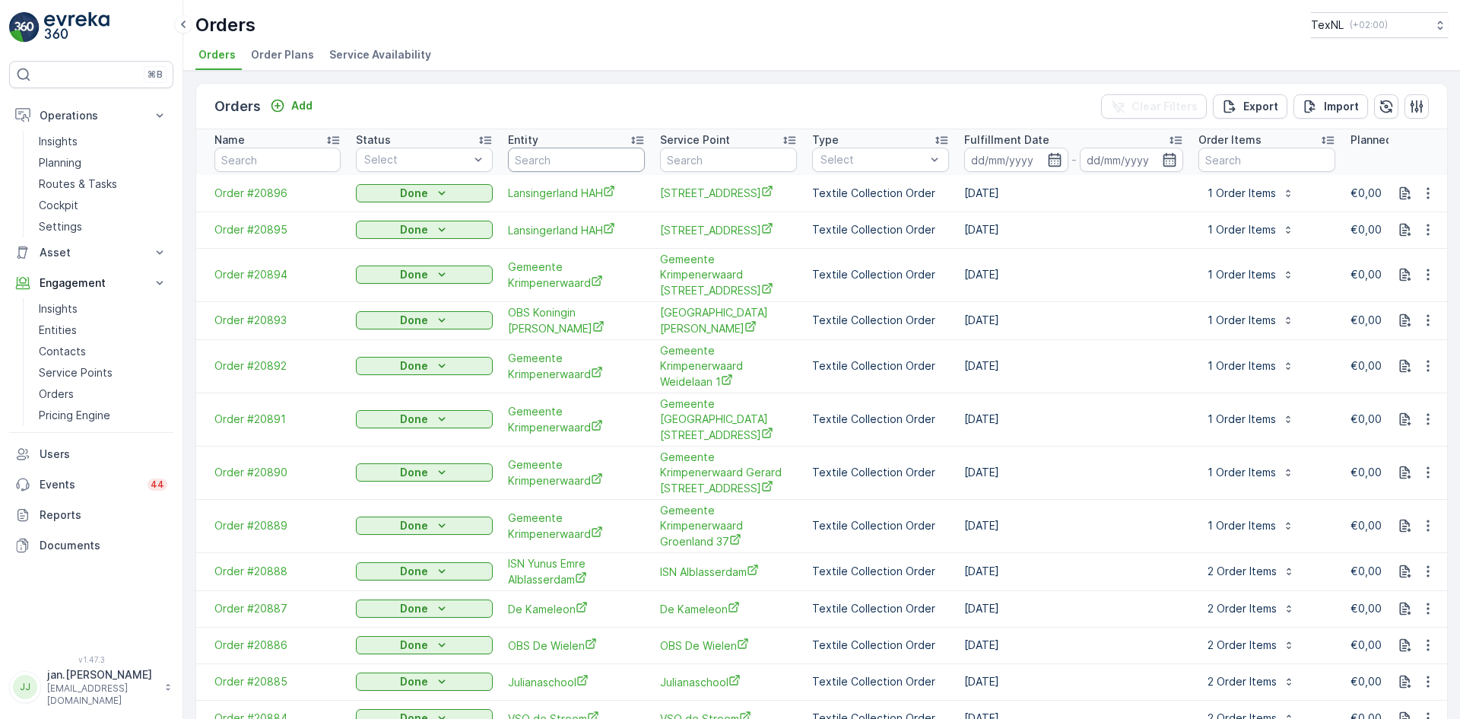
click at [553, 161] on input "text" at bounding box center [576, 160] width 137 height 24
click at [555, 167] on input "text" at bounding box center [576, 160] width 137 height 24
type input "knol groene"
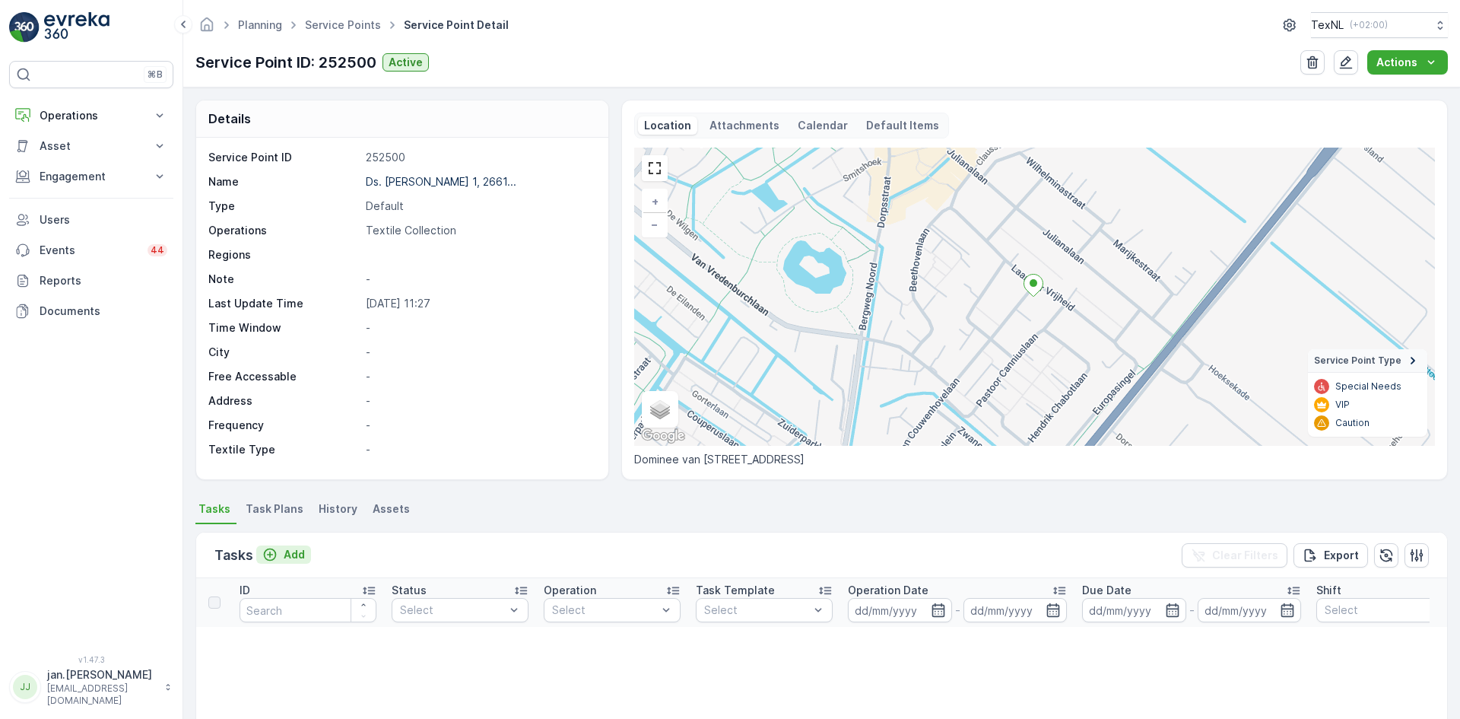
click at [293, 554] on p "Add" at bounding box center [294, 554] width 21 height 15
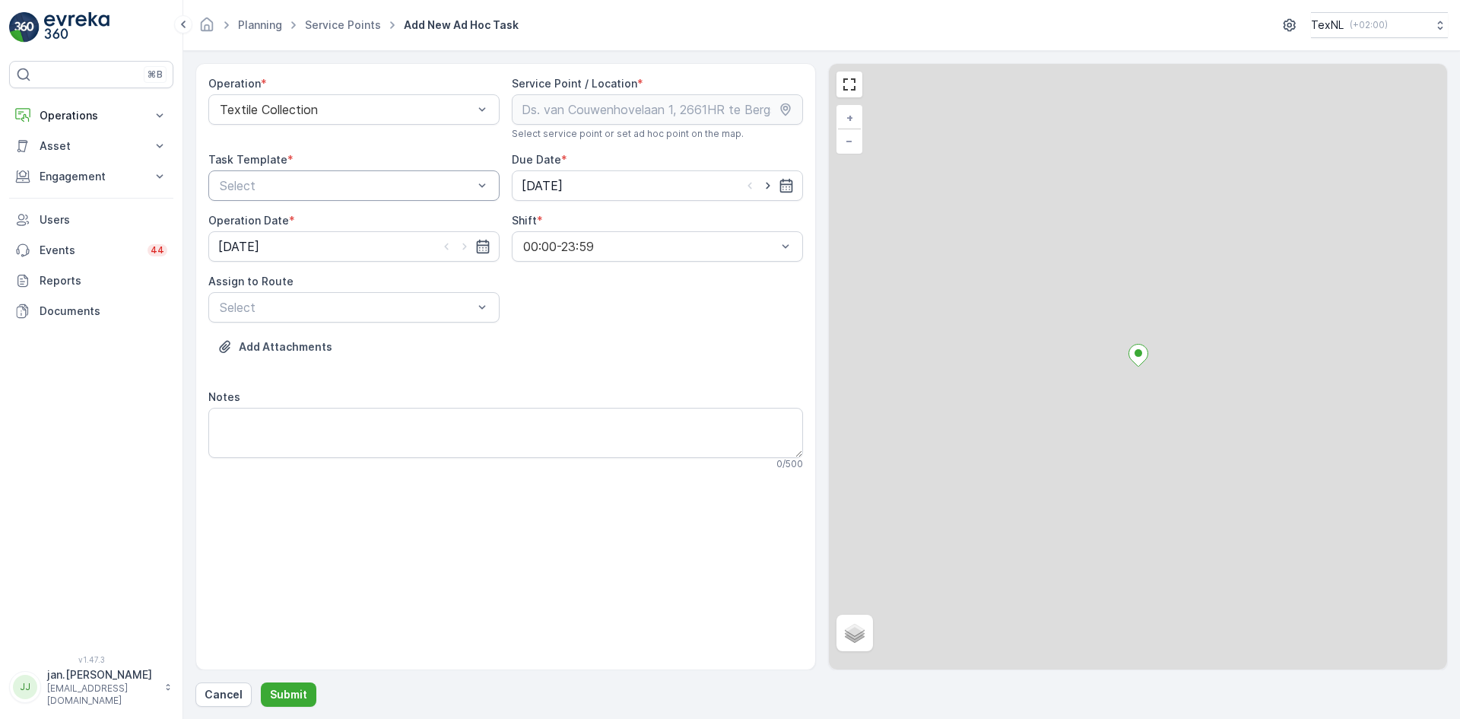
click at [351, 180] on div at bounding box center [346, 186] width 256 height 14
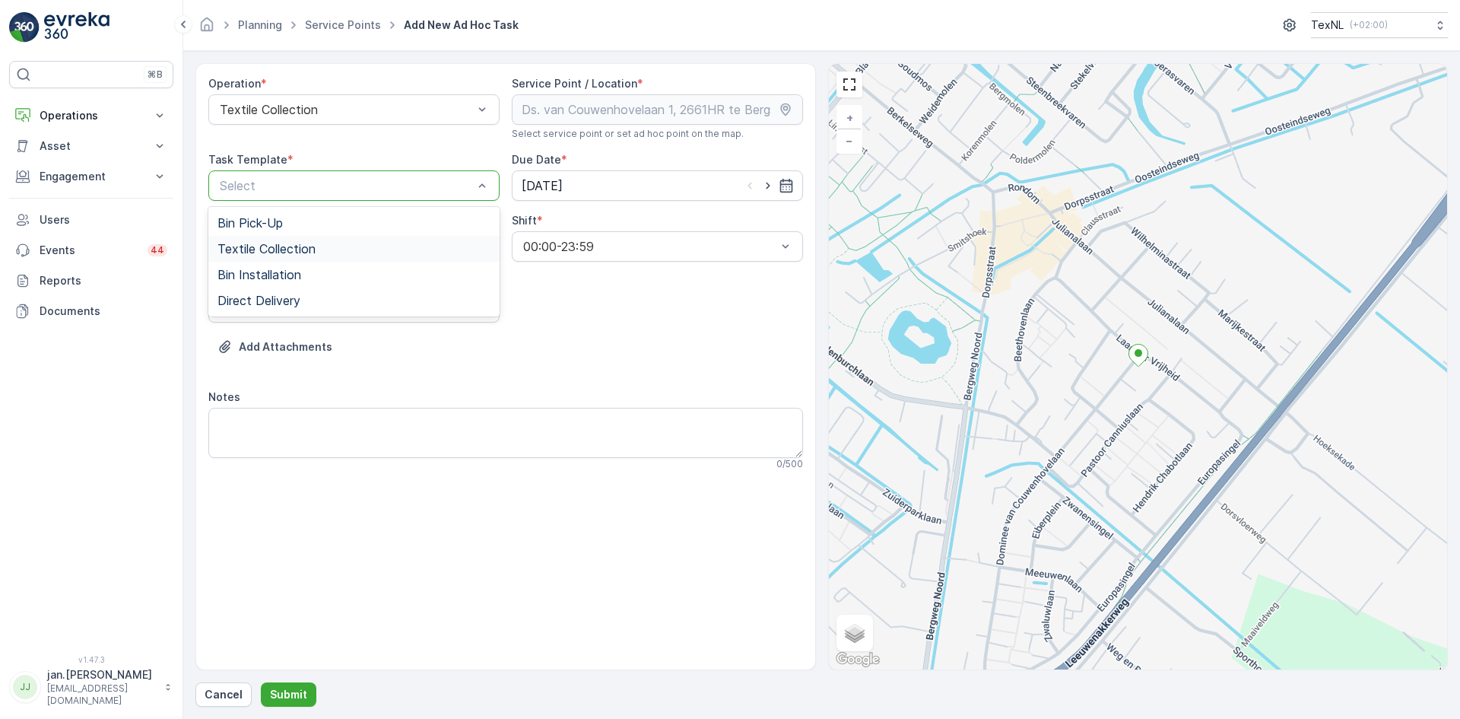
click at [301, 249] on span "Textile Collection" at bounding box center [266, 249] width 98 height 14
click at [524, 189] on input "11.08.2025" at bounding box center [657, 185] width 291 height 30
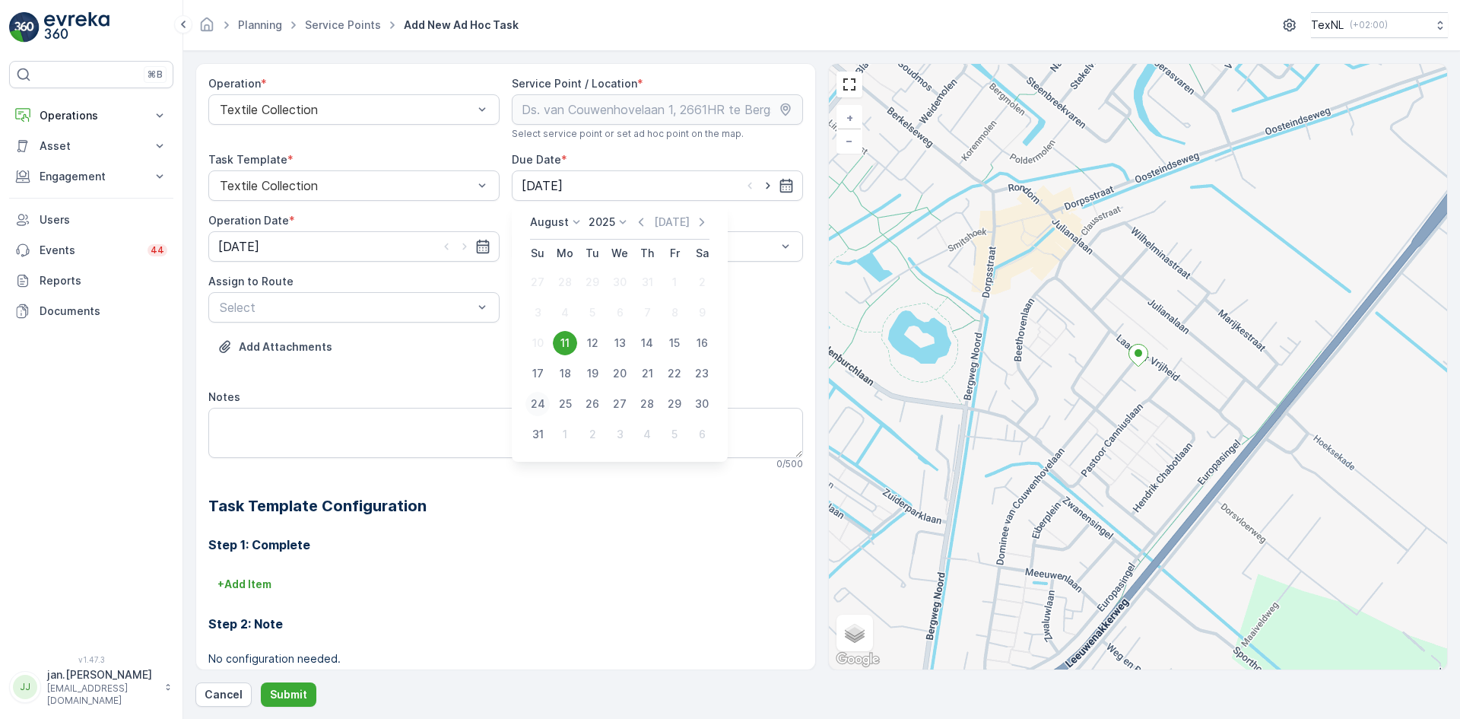
click at [540, 404] on div "24" at bounding box center [537, 404] width 24 height 24
type input "24.08.2025"
click at [301, 248] on input "11.08.2025" at bounding box center [353, 246] width 291 height 30
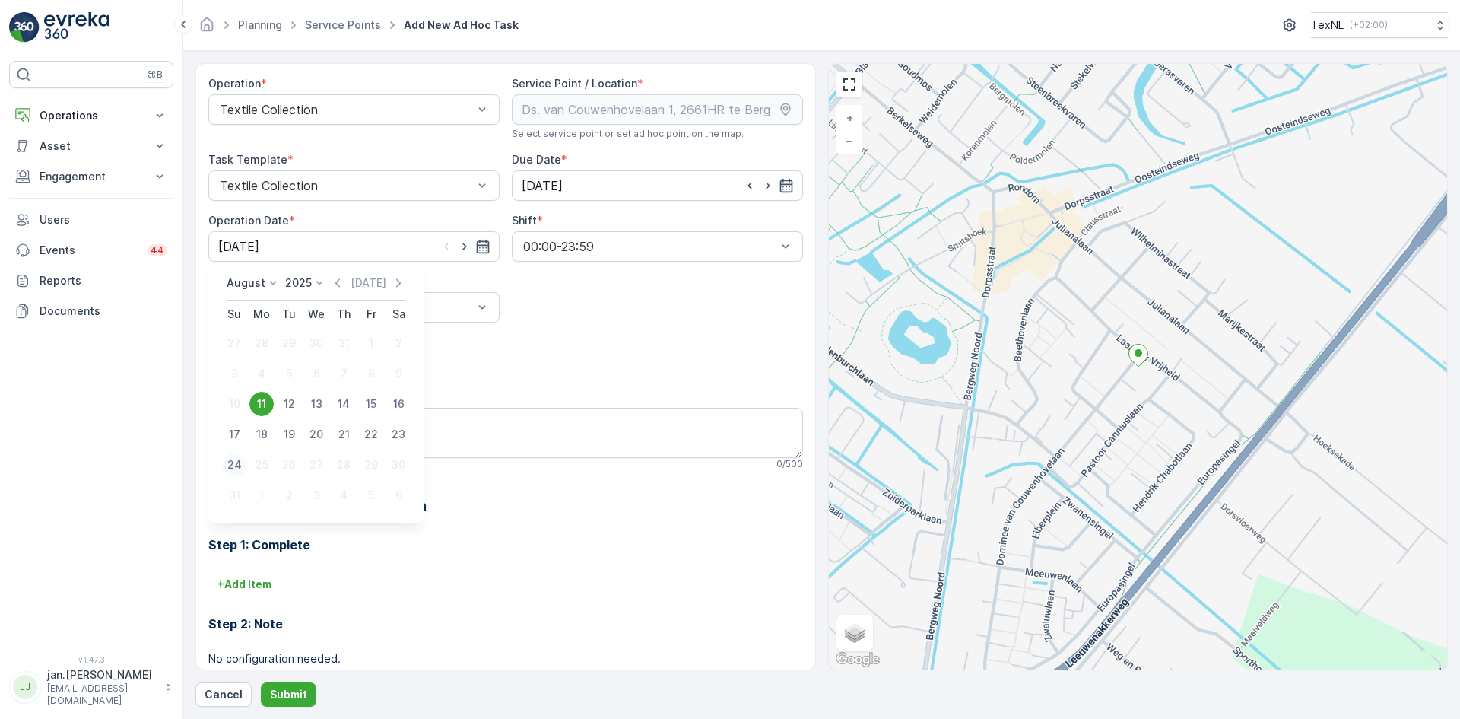
click at [227, 468] on div "24" at bounding box center [234, 464] width 24 height 24
type input "24.08.2025"
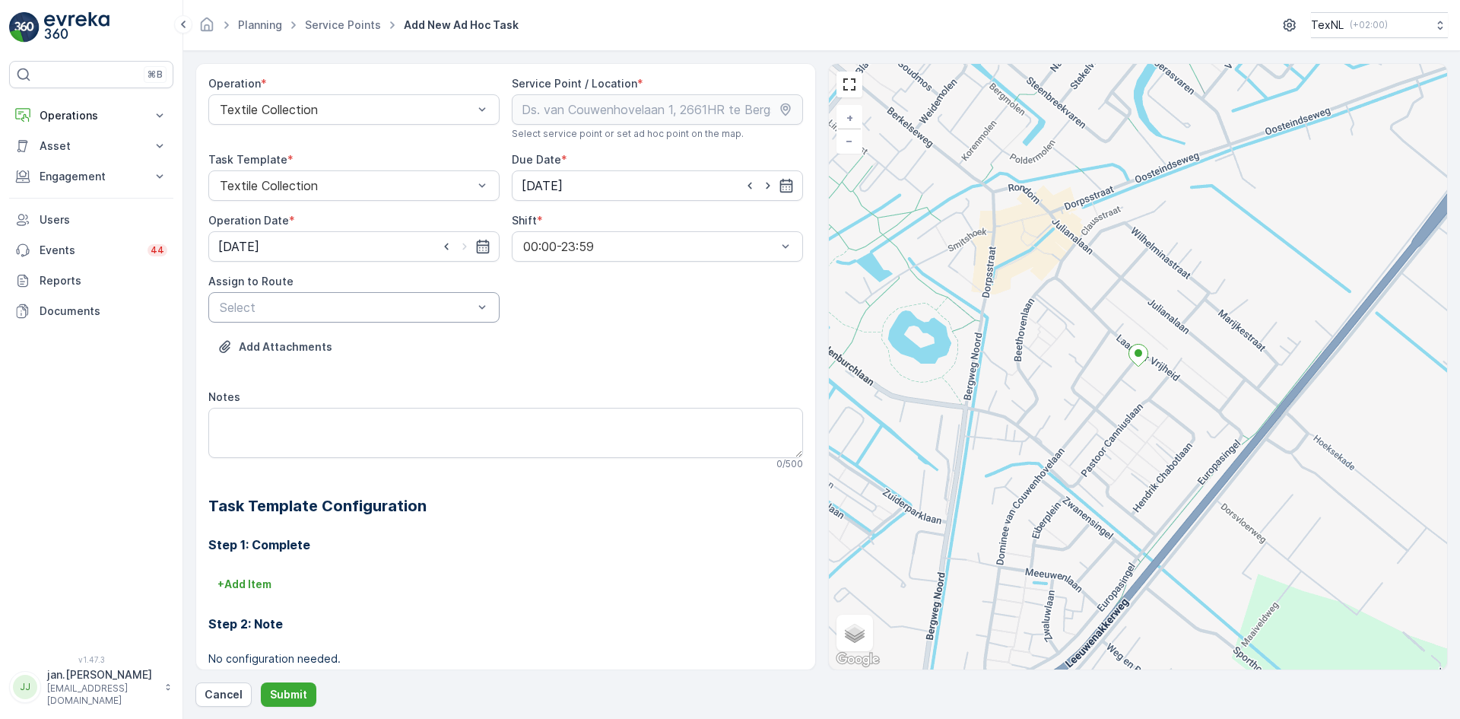
click at [332, 312] on div at bounding box center [346, 307] width 256 height 14
click at [538, 318] on div "Operation * Textile Collection Service Point / Location * Select service point …" at bounding box center [505, 418] width 595 height 684
